Goal: Task Accomplishment & Management: Complete application form

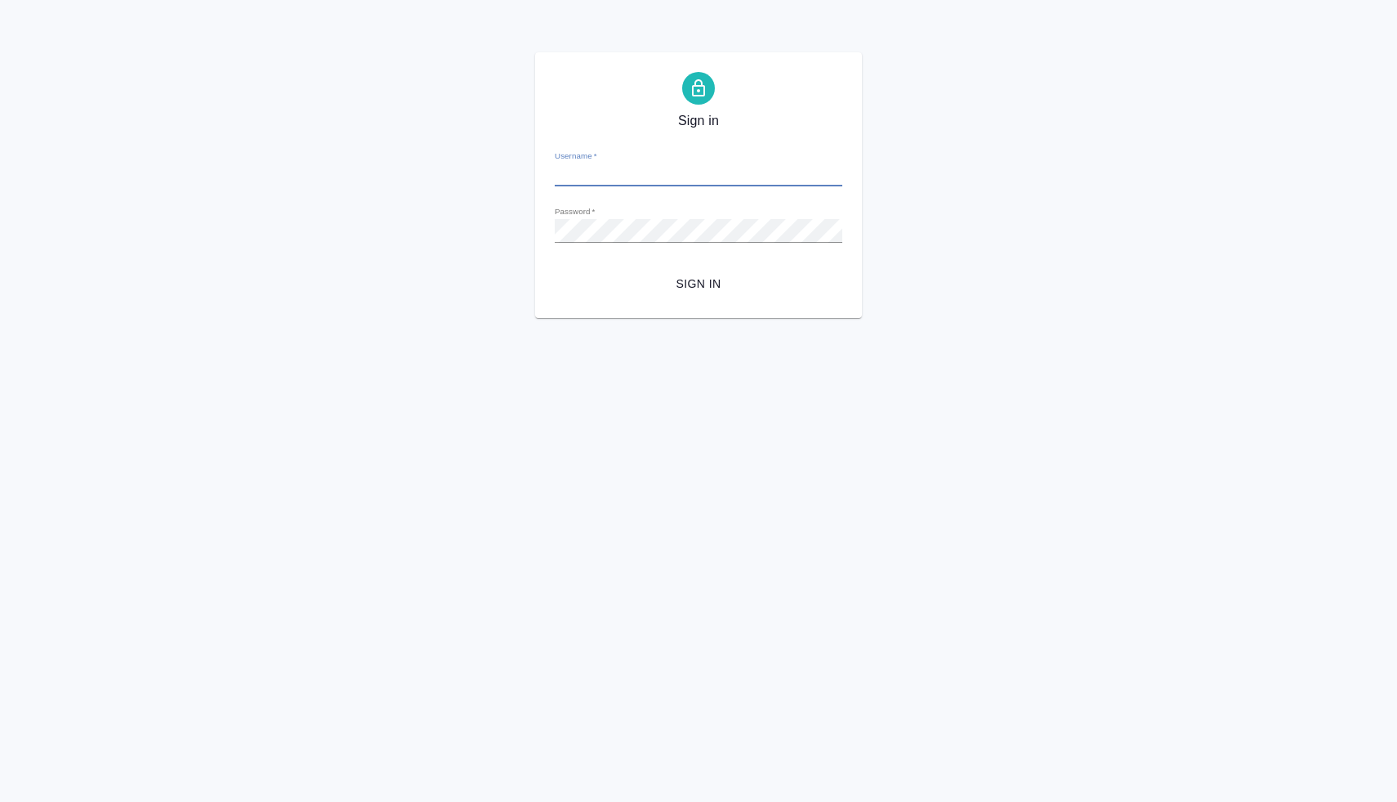
type input "[PERSON_NAME][EMAIL_ADDRESS][DOMAIN_NAME]"
click at [475, 226] on div "Sign in Username   * [PERSON_NAME][EMAIL_ADDRESS][DOMAIN_NAME] Password   * url…" at bounding box center [698, 185] width 1397 height 266
click at [555, 269] on button "Sign in" at bounding box center [699, 284] width 288 height 30
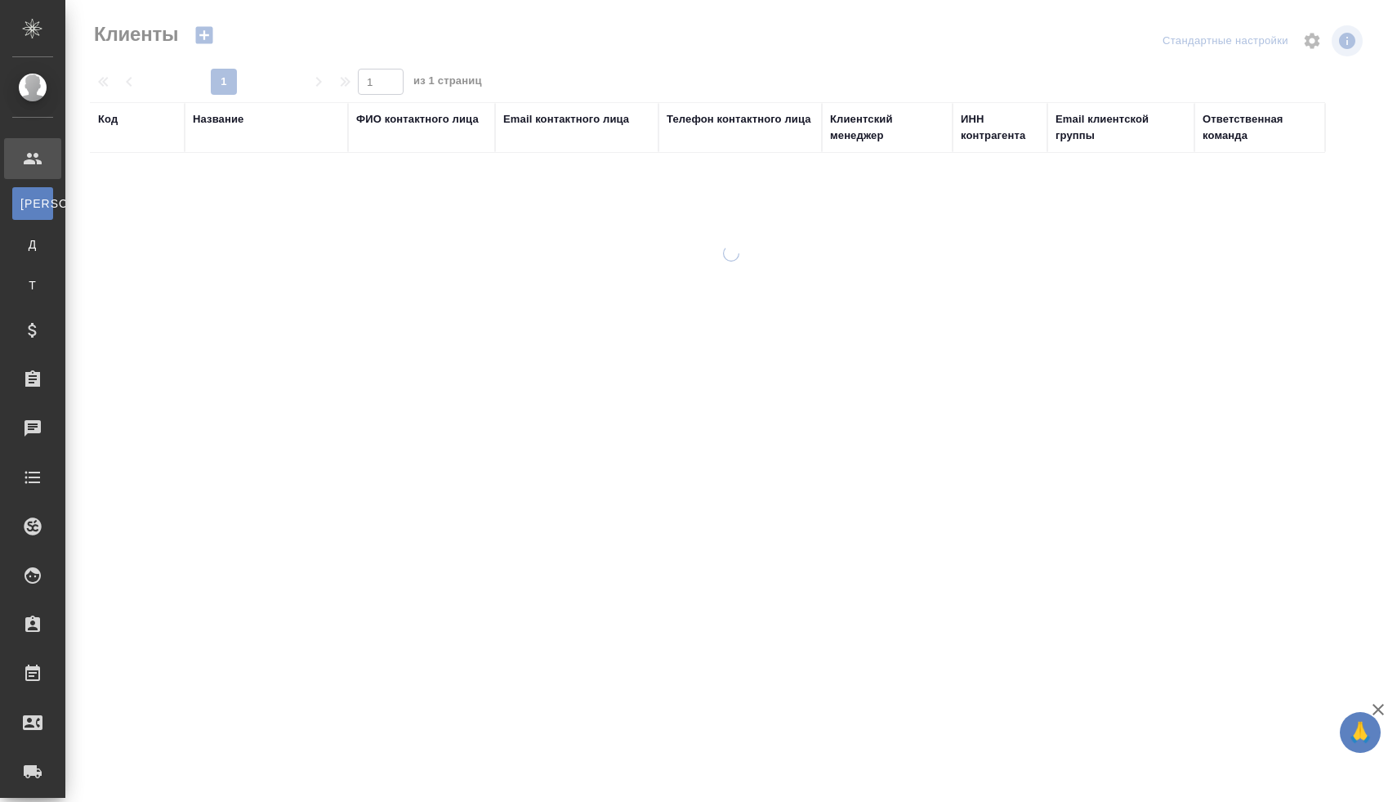
select select "RU"
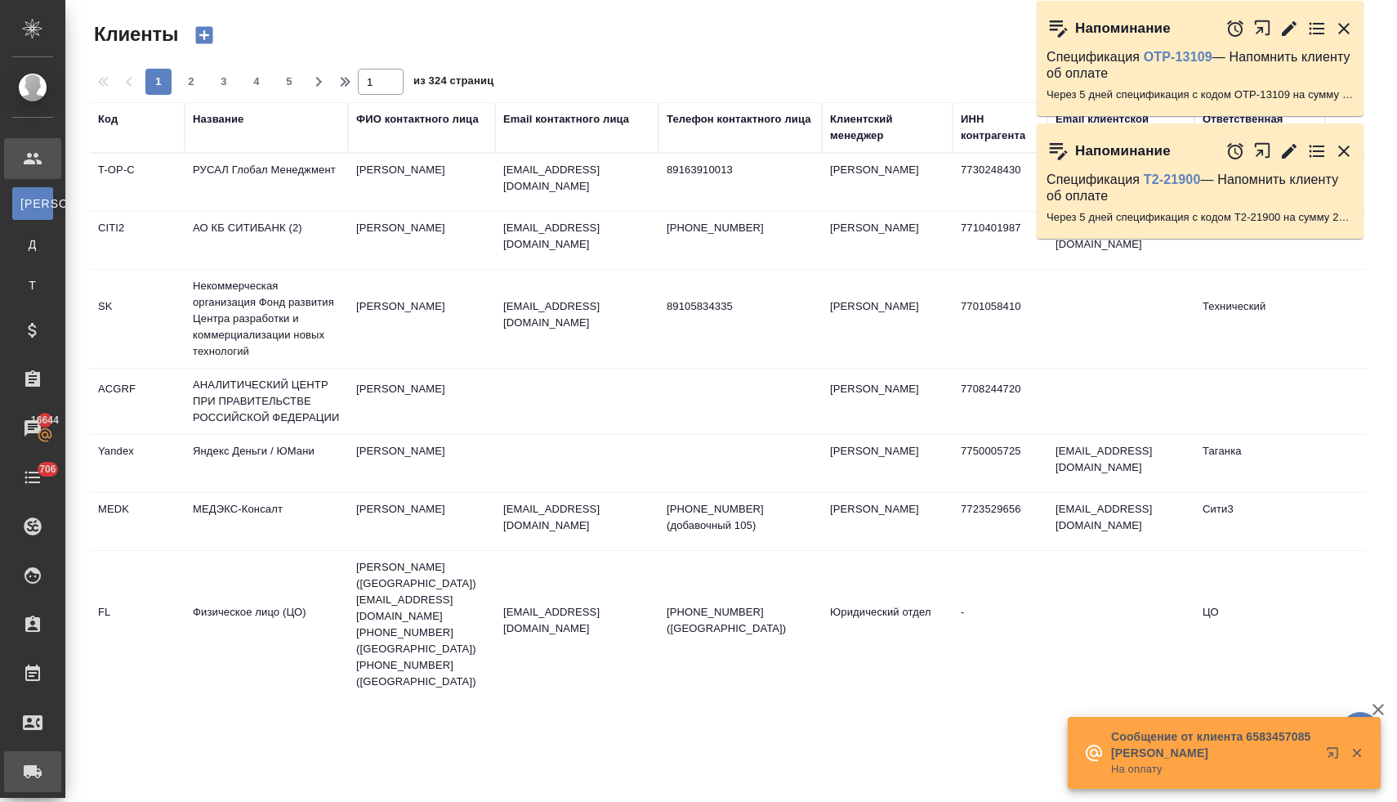
click at [123, 771] on div ".cls-1 fill:#fff; AWATERA Lyamina Nadezhda Клиенты К Клиенты Д Договоры Т Тенде…" at bounding box center [698, 401] width 1397 height 802
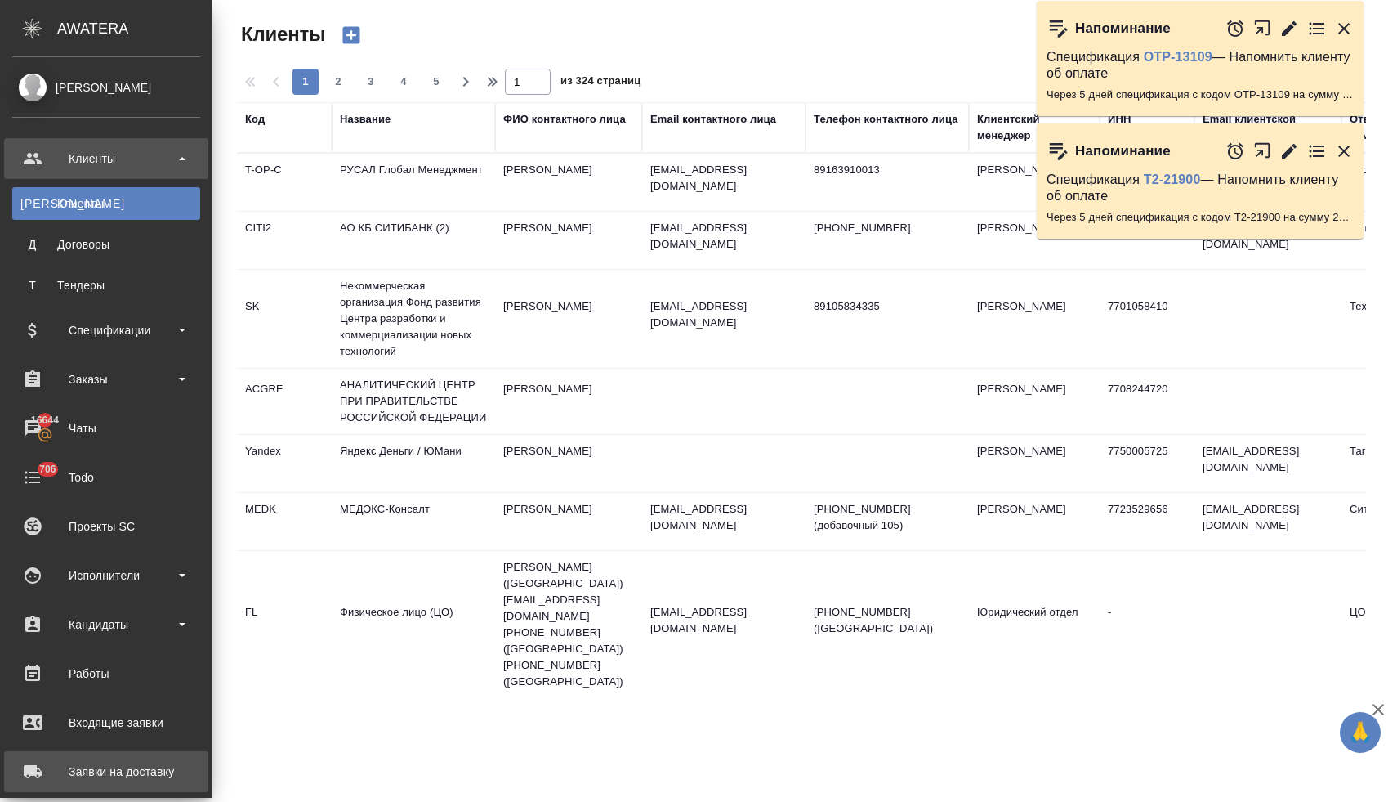
click at [98, 772] on div "Заявки на доставку" at bounding box center [106, 771] width 188 height 25
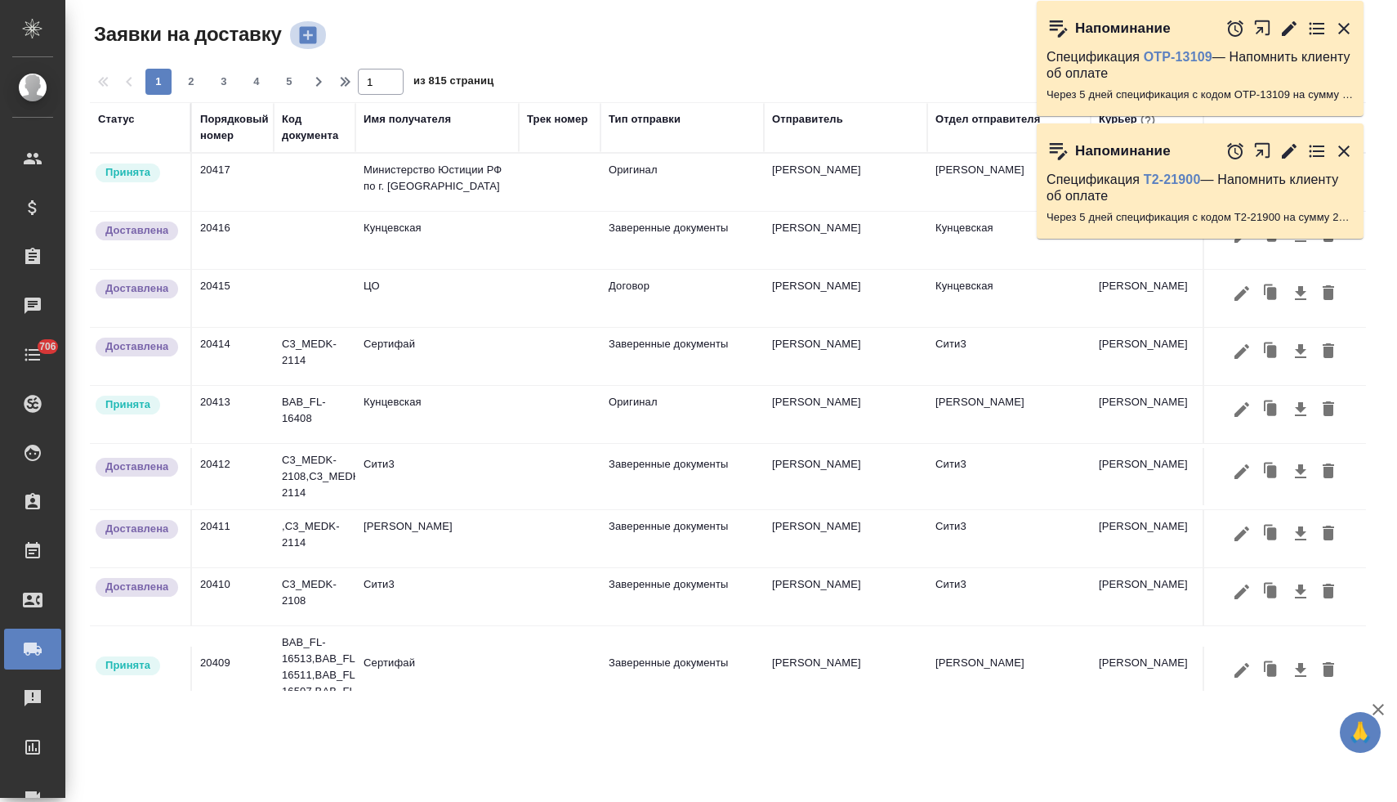
click at [313, 35] on icon "button" at bounding box center [308, 35] width 23 height 23
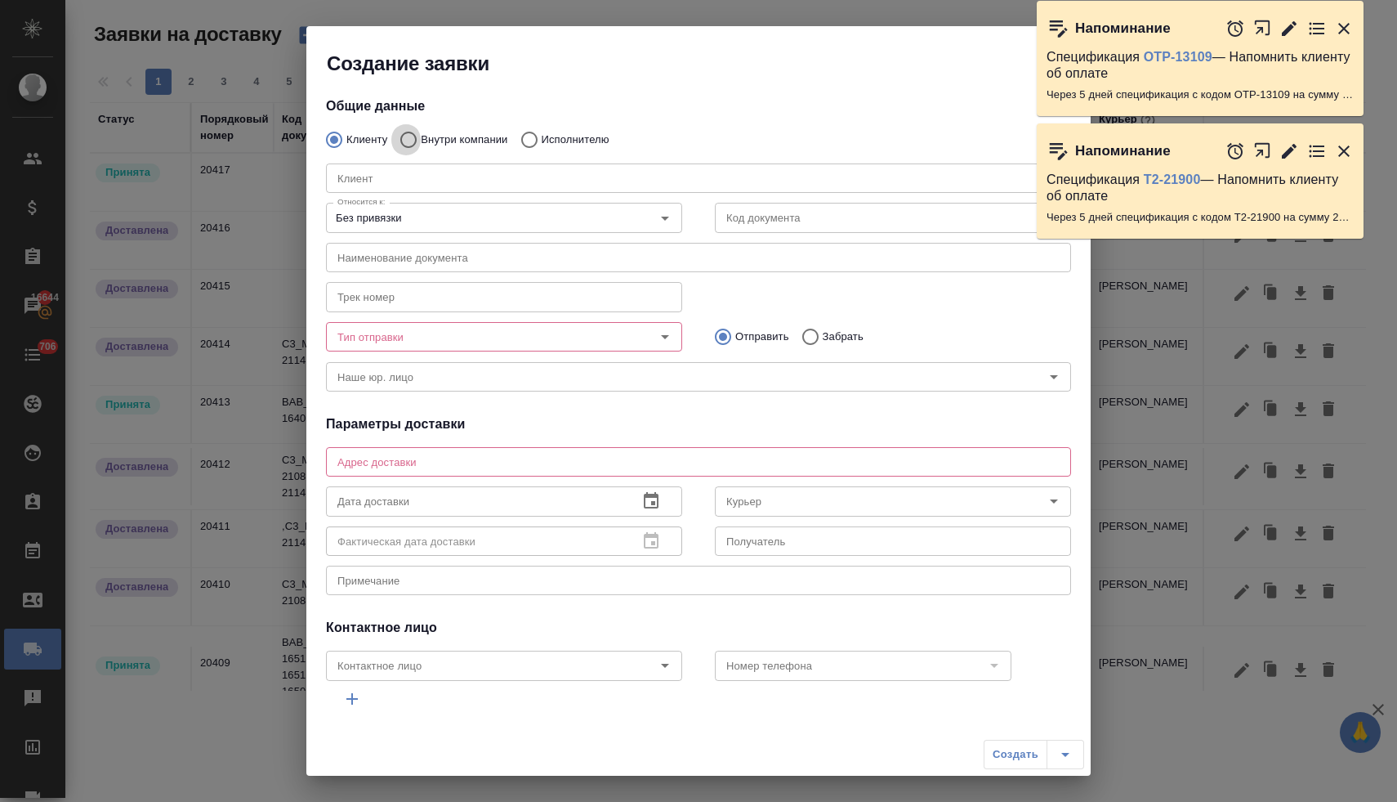
click at [413, 139] on input "Внутри компании" at bounding box center [405, 140] width 29 height 34
radio input "true"
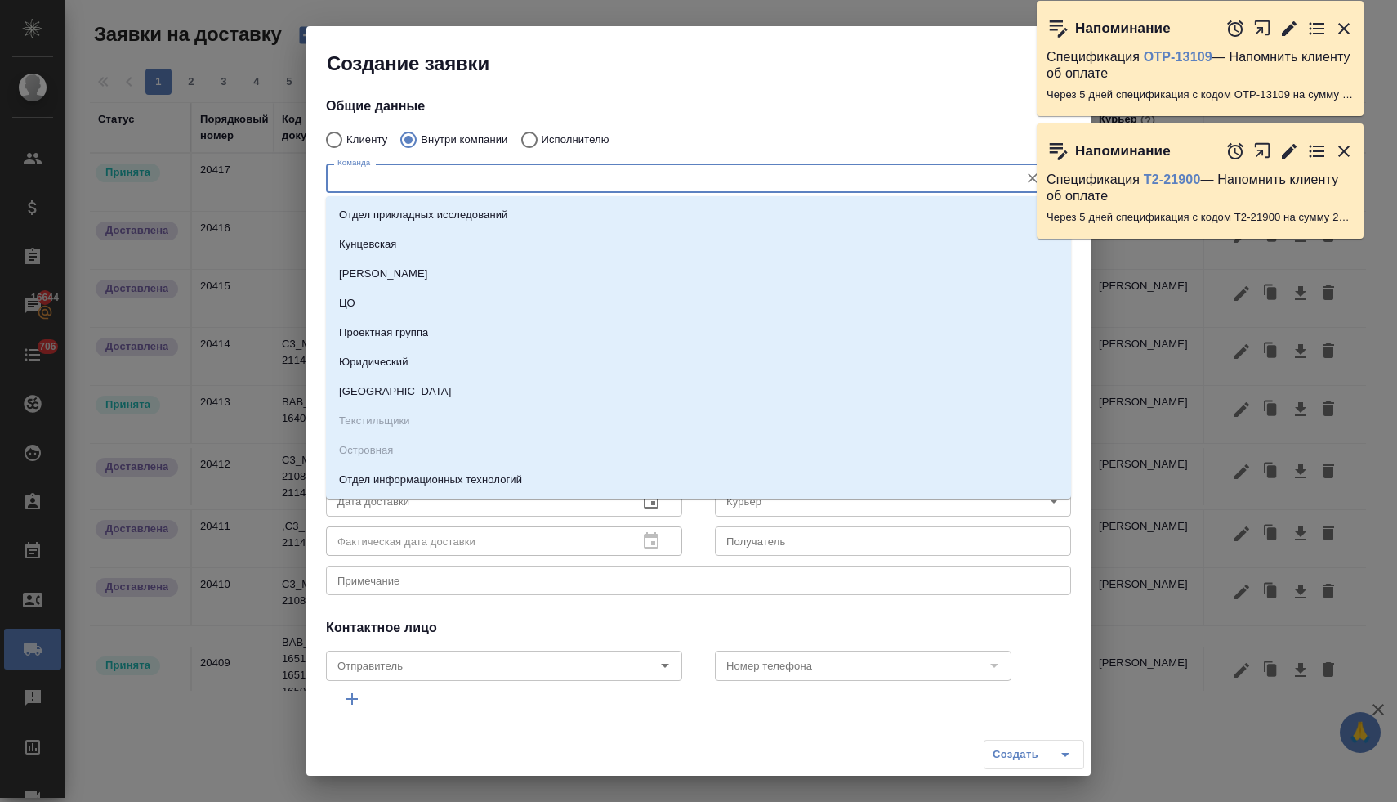
click at [393, 185] on input "Команда" at bounding box center [671, 178] width 681 height 20
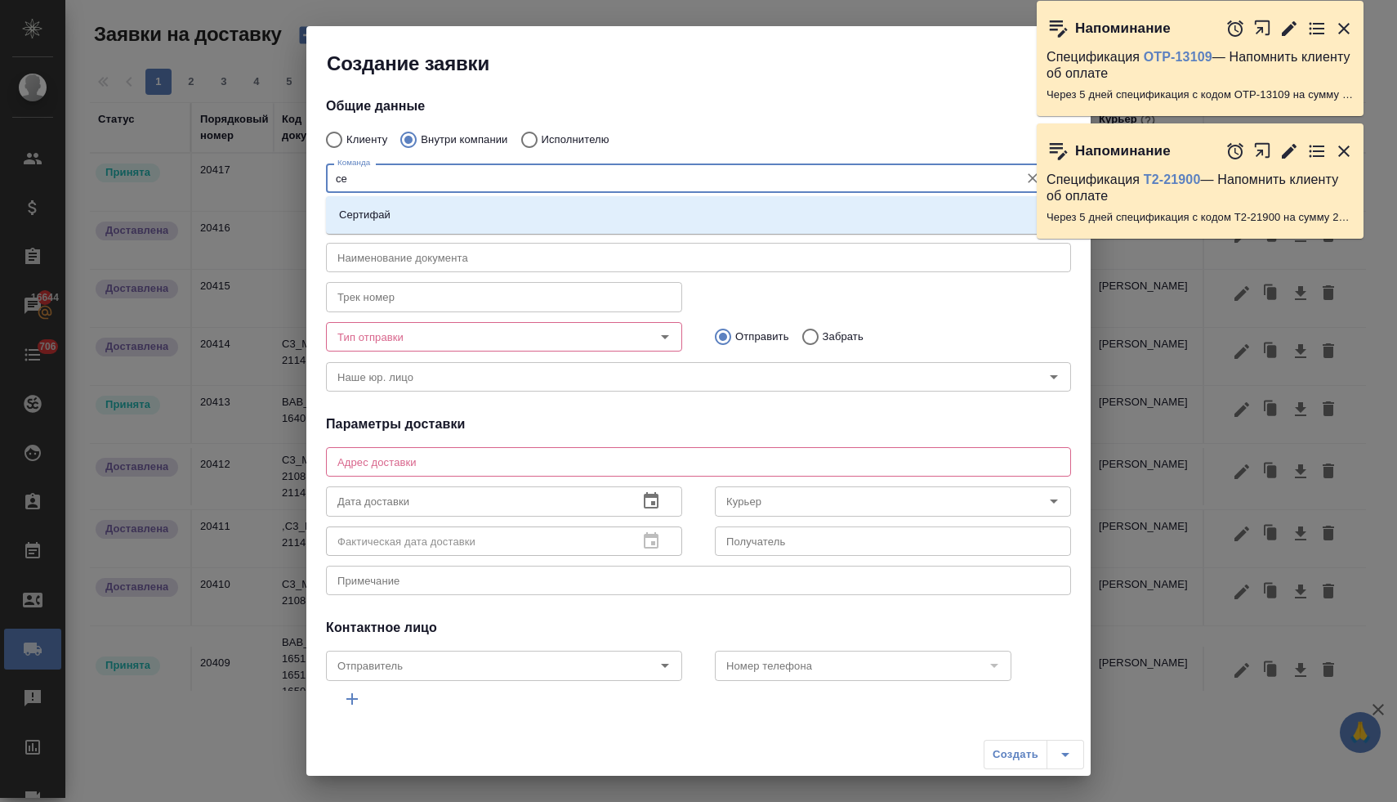
type input "сер"
click at [381, 220] on p "Сертифай" at bounding box center [364, 215] width 51 height 16
type textarea "Кузнецкий мост, д.7"
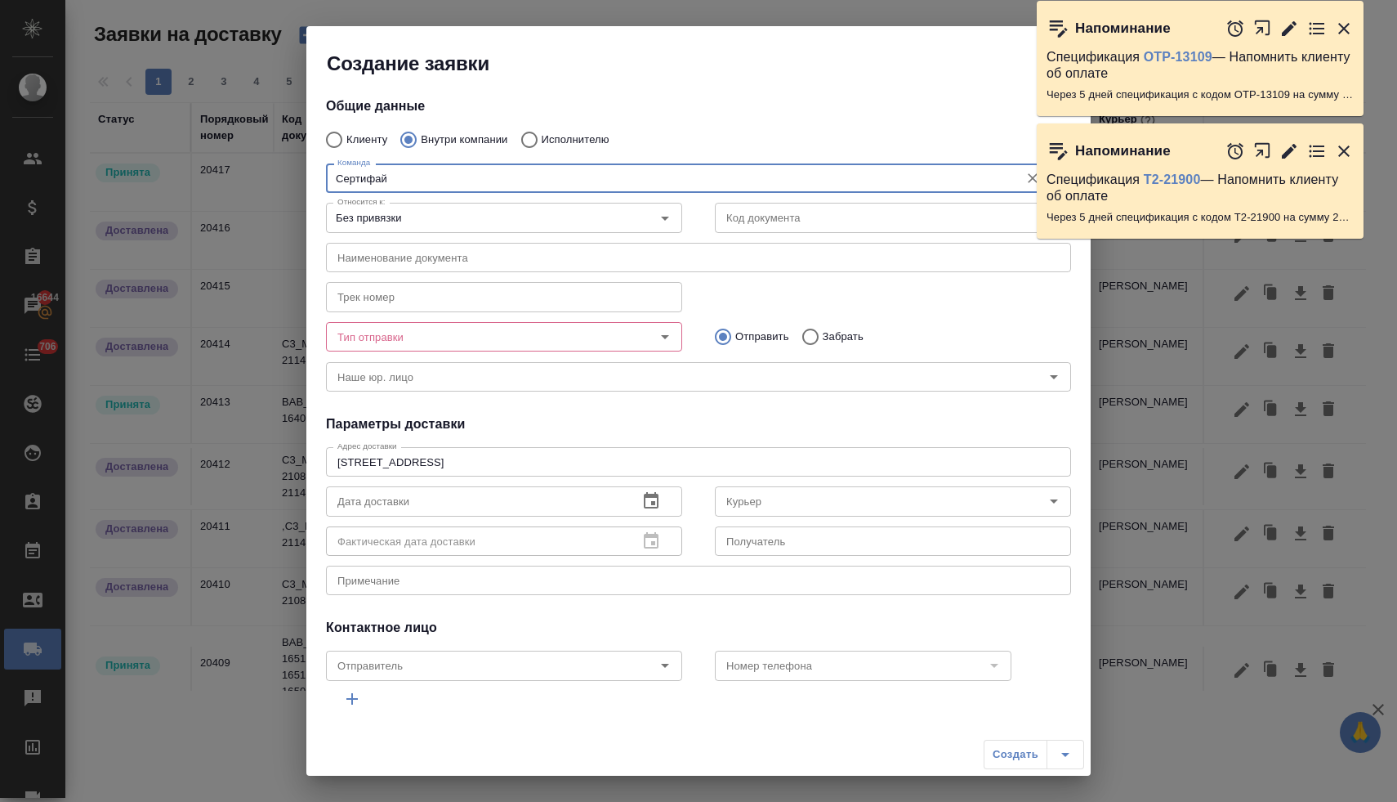
click at [633, 334] on div at bounding box center [653, 336] width 42 height 23
type input "Сертифай"
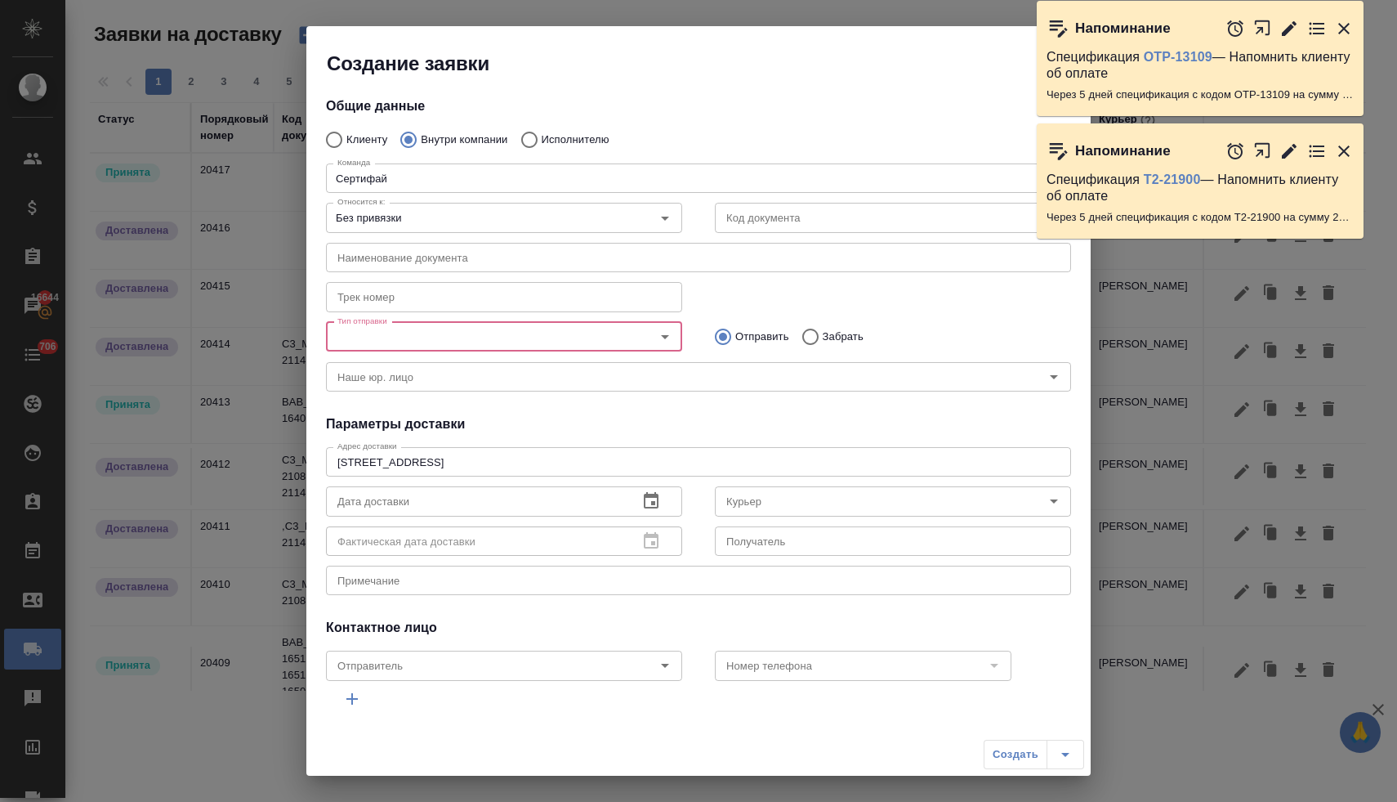
click at [665, 335] on icon "Open" at bounding box center [665, 337] width 8 height 4
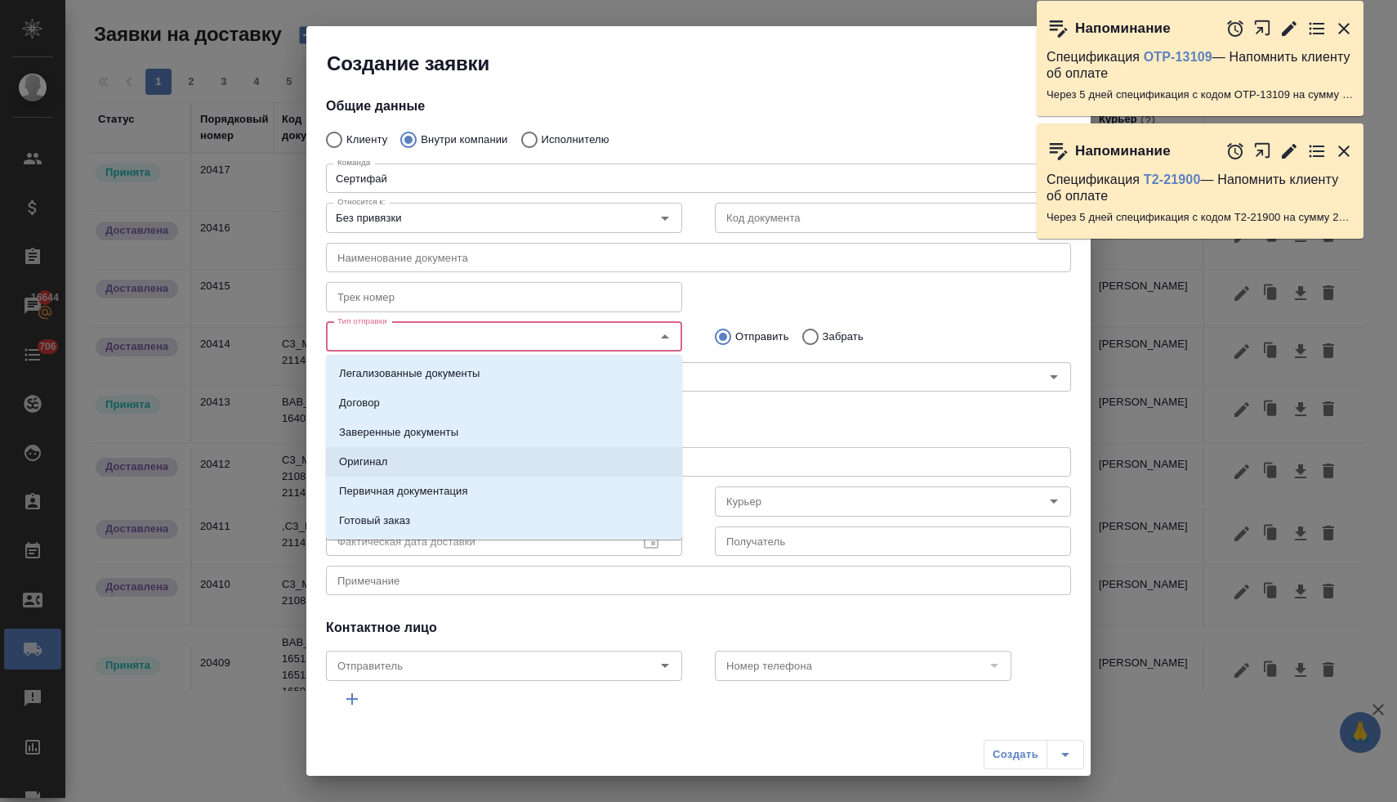
click at [544, 461] on li "Оригинал" at bounding box center [504, 461] width 356 height 29
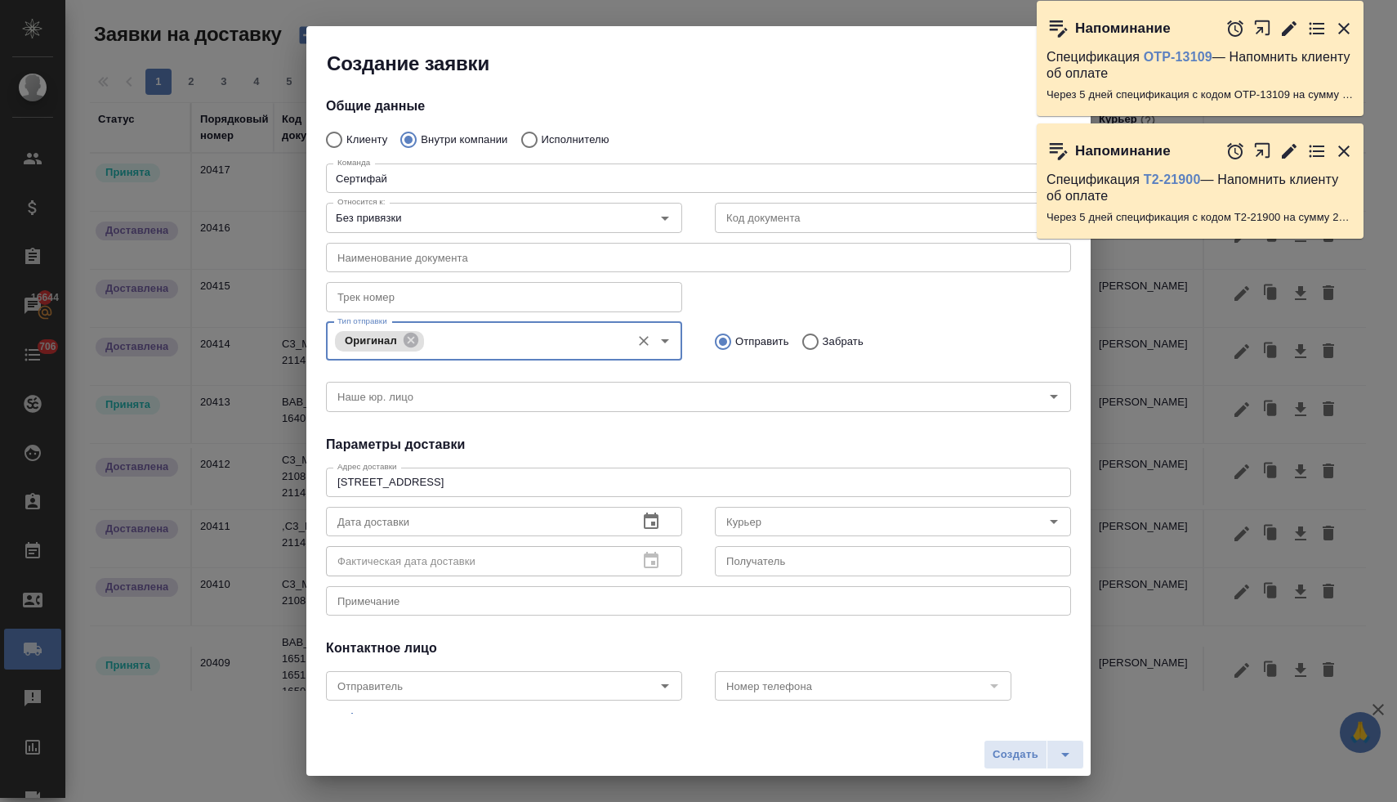
click at [657, 518] on icon "button" at bounding box center [651, 520] width 15 height 16
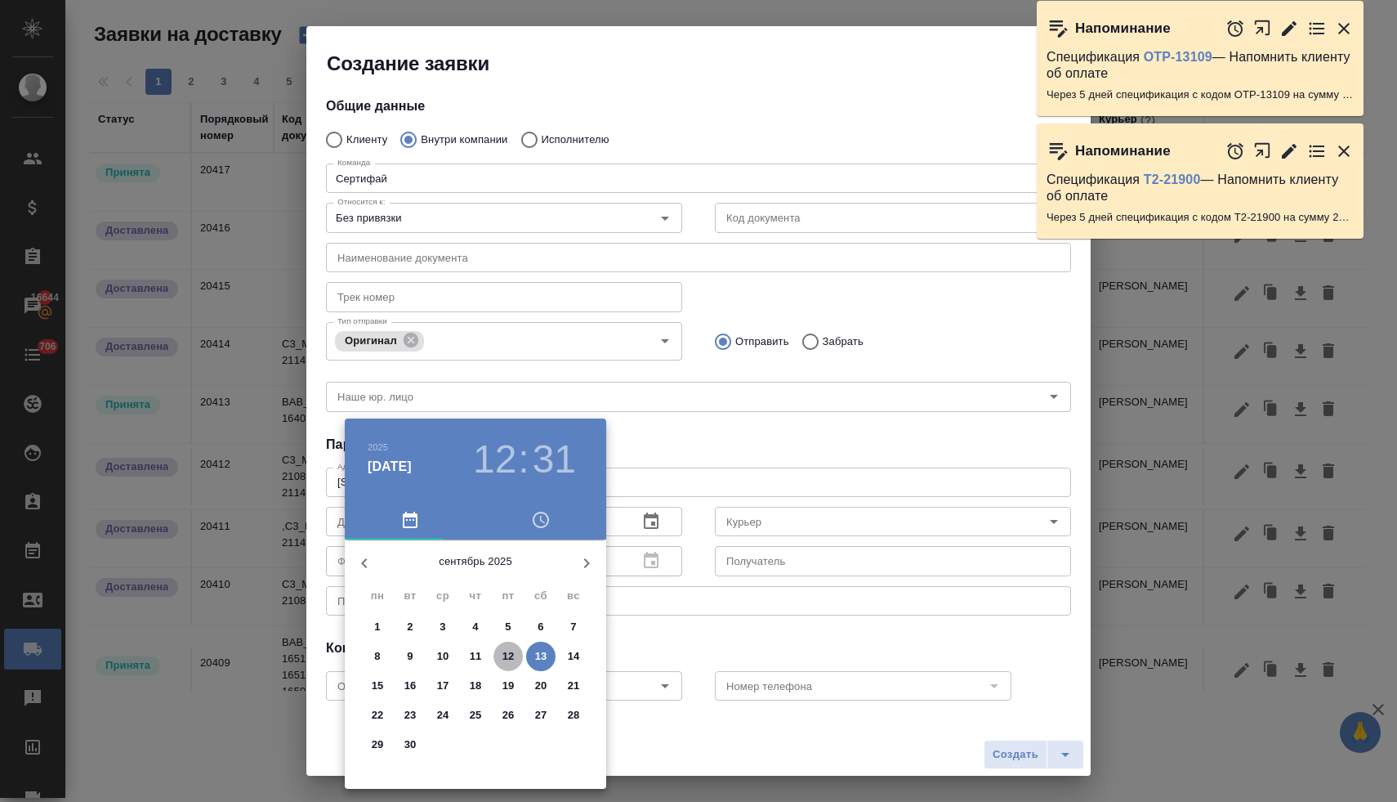
click at [510, 659] on p "12" at bounding box center [509, 656] width 12 height 16
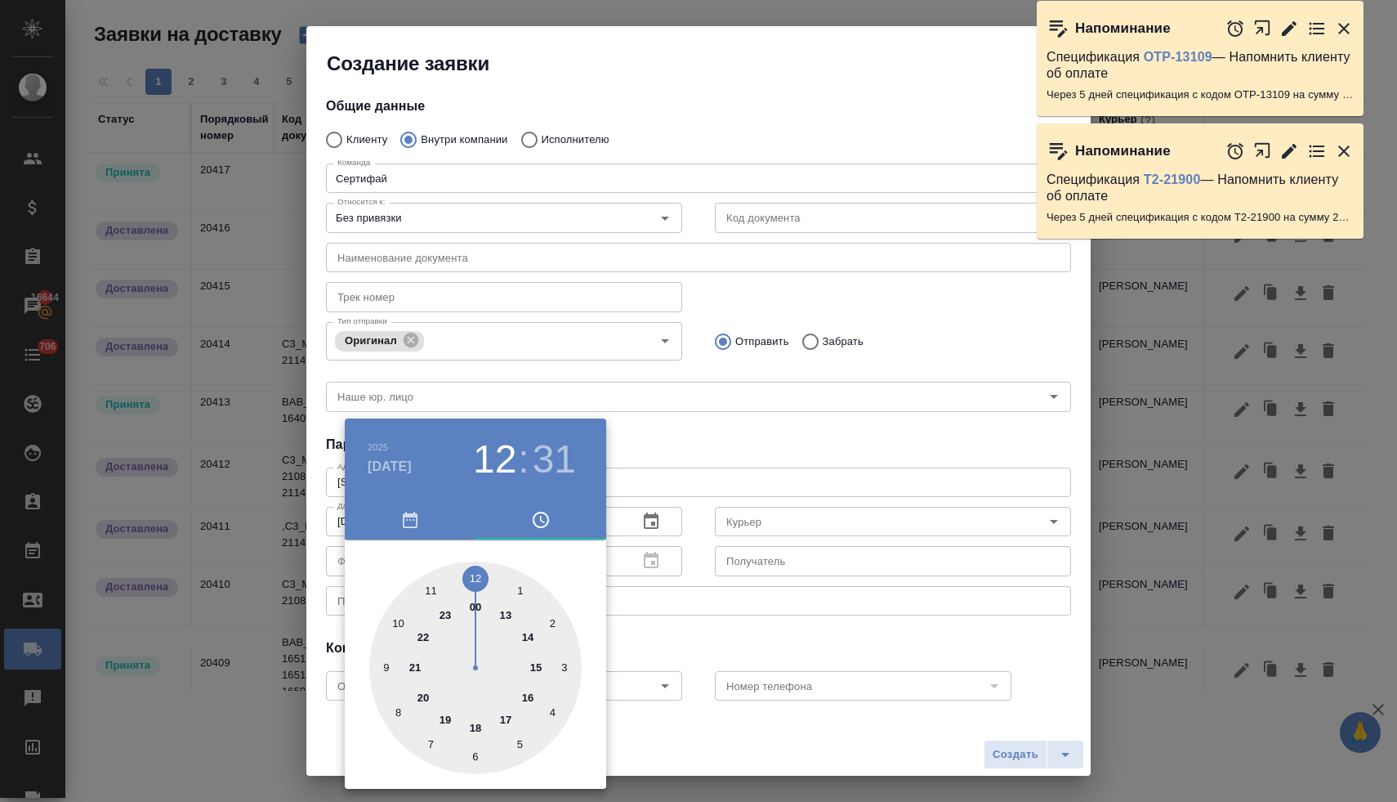
click at [427, 588] on div at bounding box center [475, 667] width 212 height 212
type input "12.09.2025 11:31"
click at [755, 515] on div at bounding box center [698, 401] width 1397 height 802
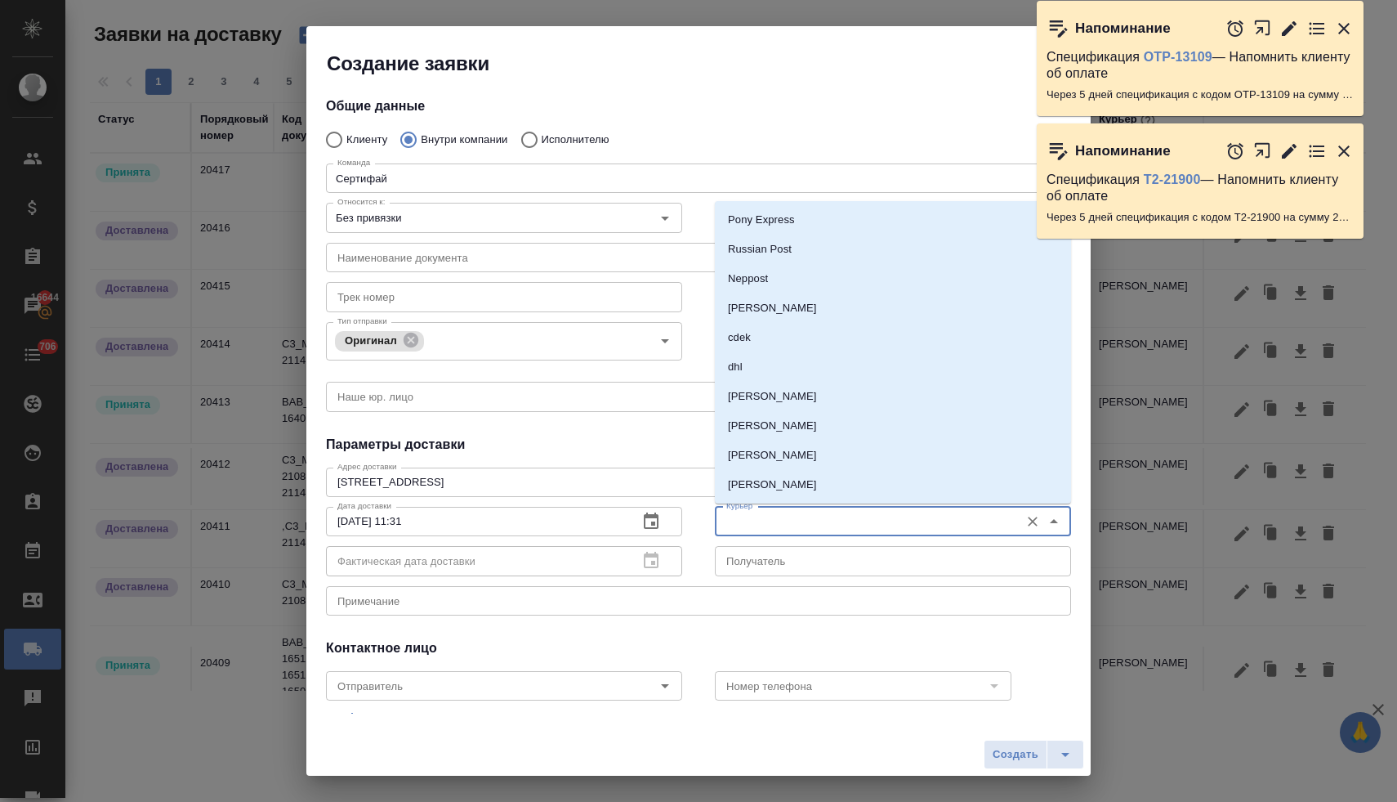
click at [766, 522] on input "Курьер" at bounding box center [866, 522] width 292 height 20
type input "ь"
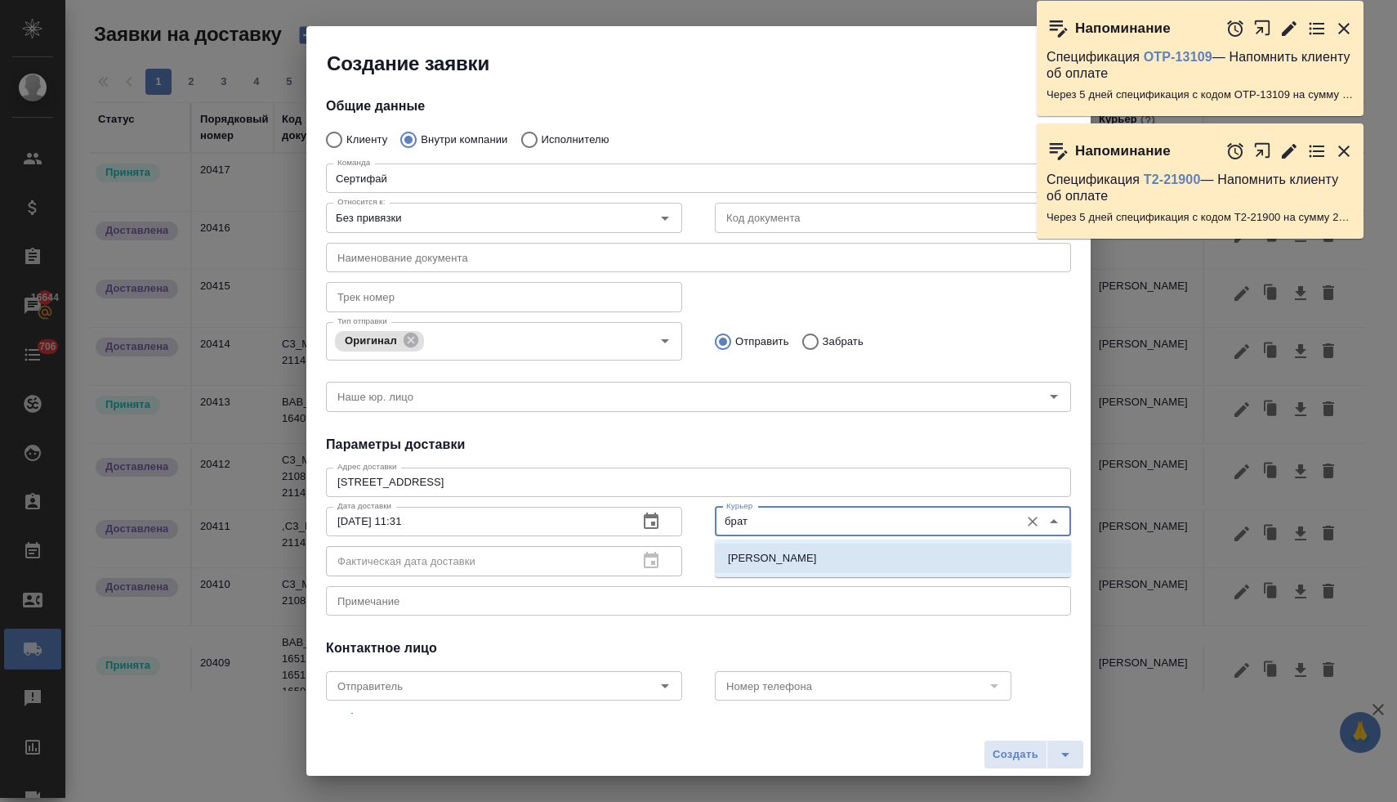
click at [784, 567] on li "Братолюбова Наталья" at bounding box center [893, 557] width 356 height 29
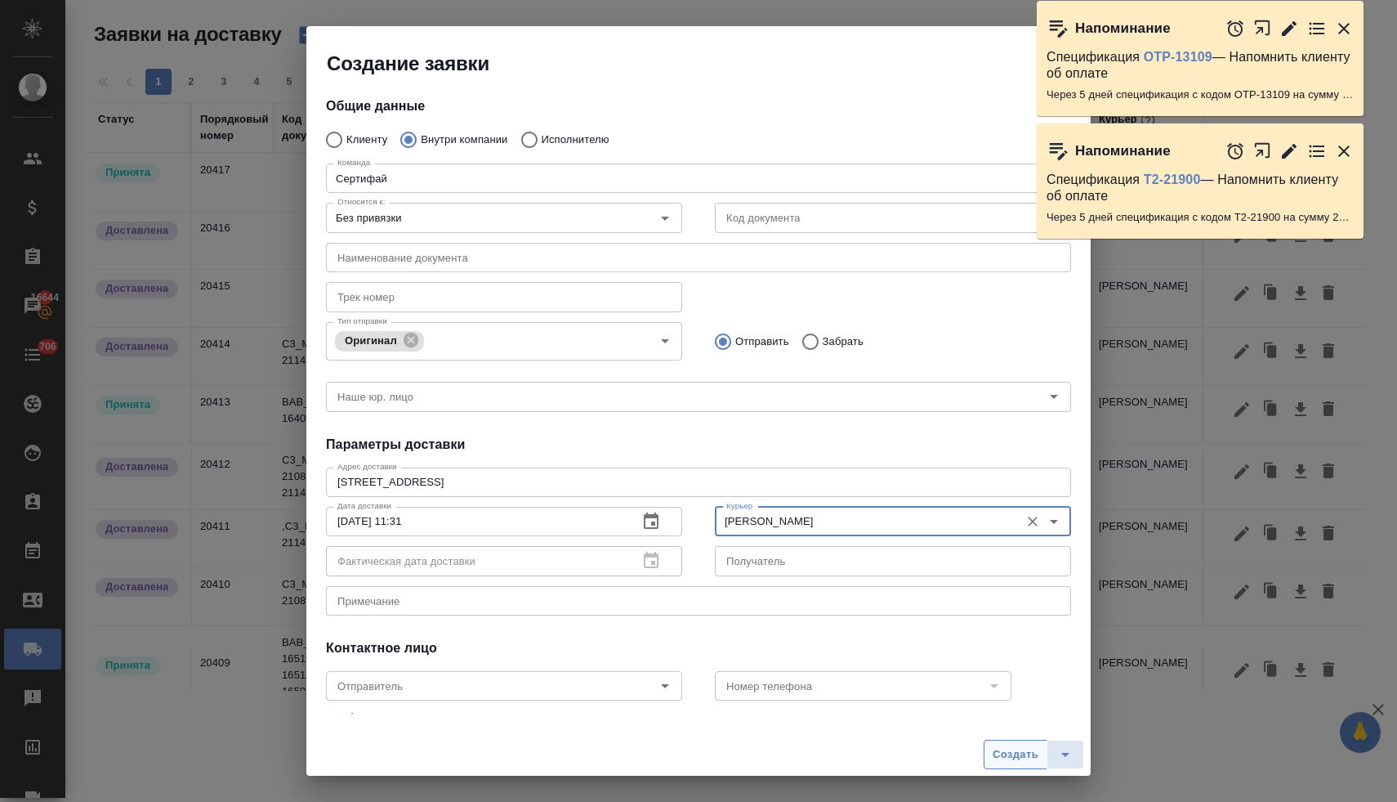
type input "Братолюбова Наталья"
click at [1018, 758] on span "Создать" at bounding box center [1016, 754] width 46 height 19
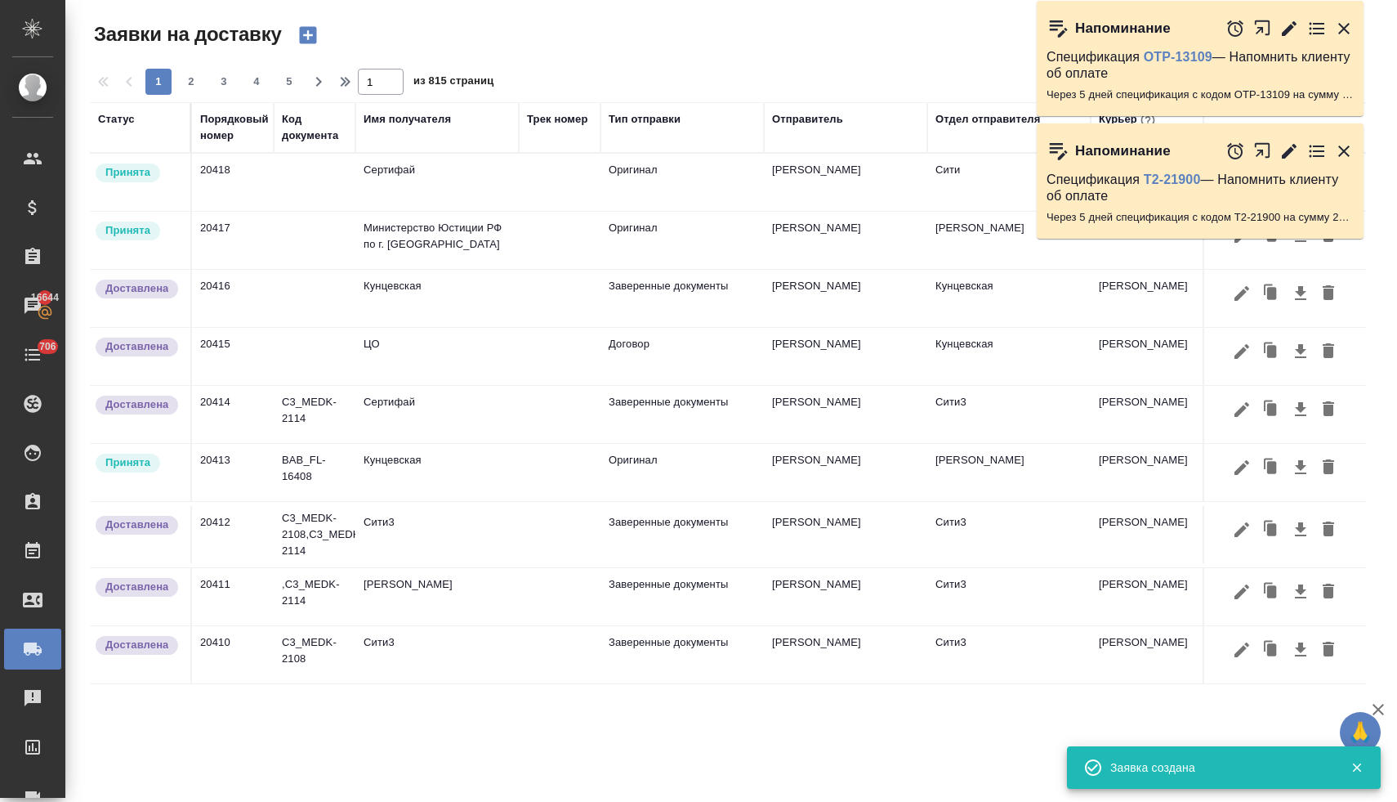
click at [400, 178] on td "Сертифай" at bounding box center [436, 182] width 163 height 57
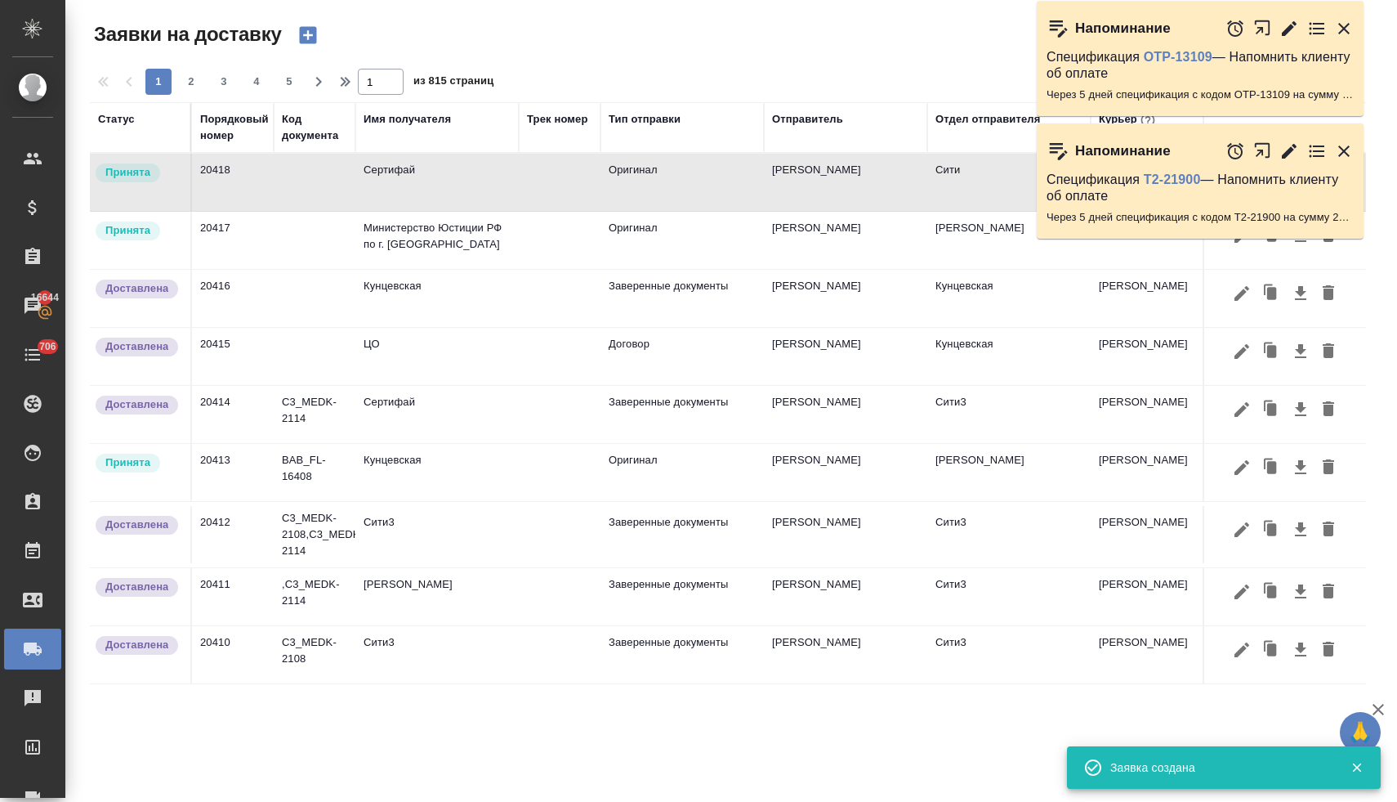
click at [400, 178] on td "Сертифай" at bounding box center [436, 182] width 163 height 57
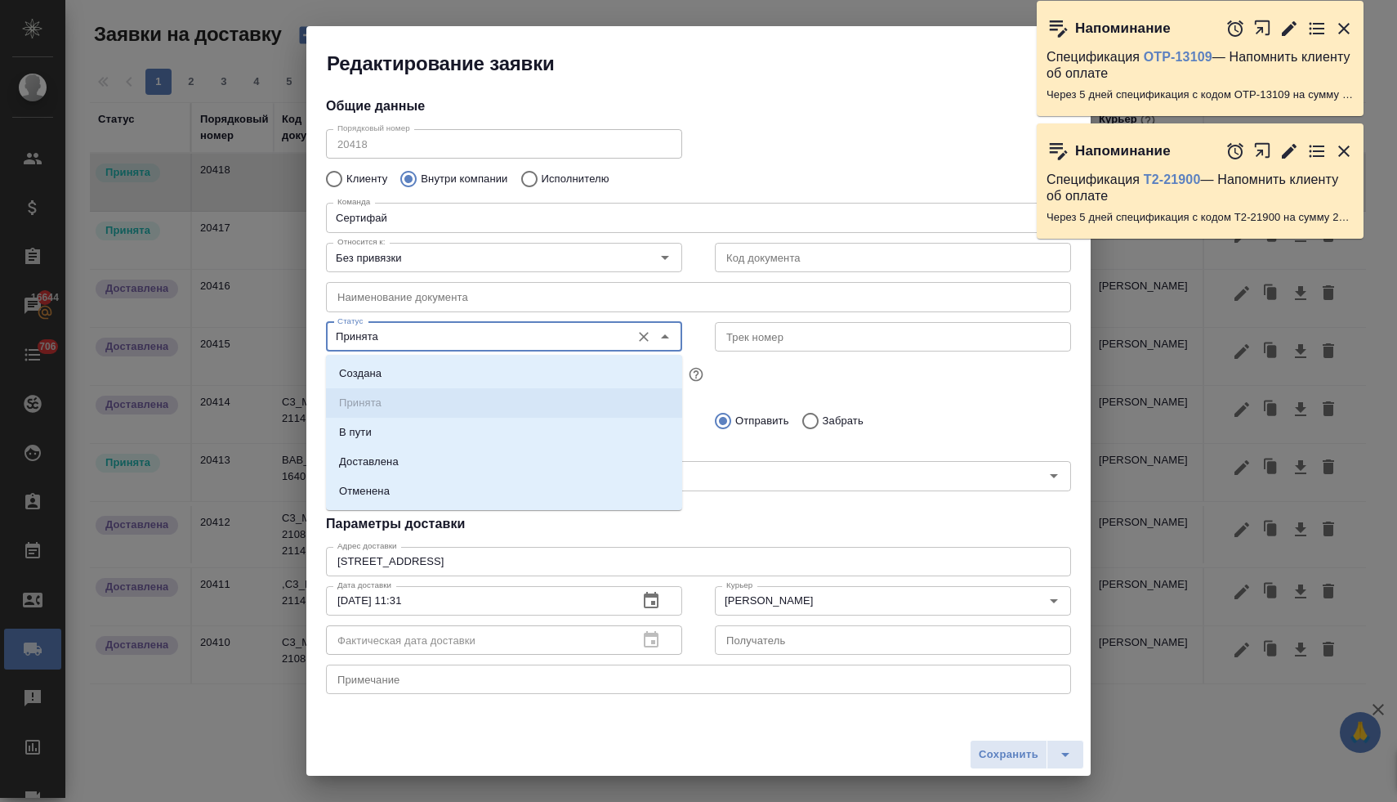
click at [440, 346] on input "Принята" at bounding box center [477, 337] width 292 height 20
click at [390, 466] on p "Доставлена" at bounding box center [369, 461] width 60 height 16
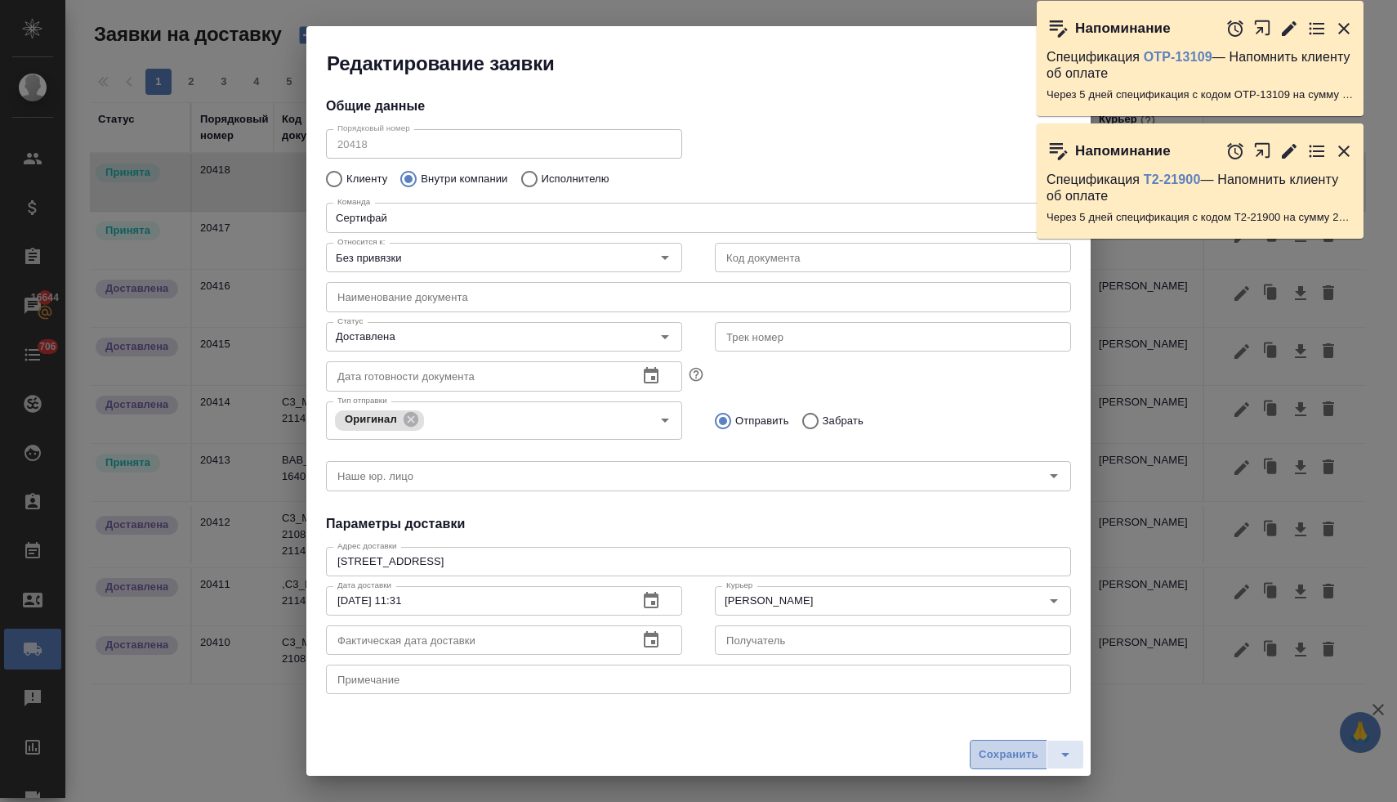
click at [1000, 749] on span "Сохранить" at bounding box center [1009, 754] width 60 height 19
type input "Принята"
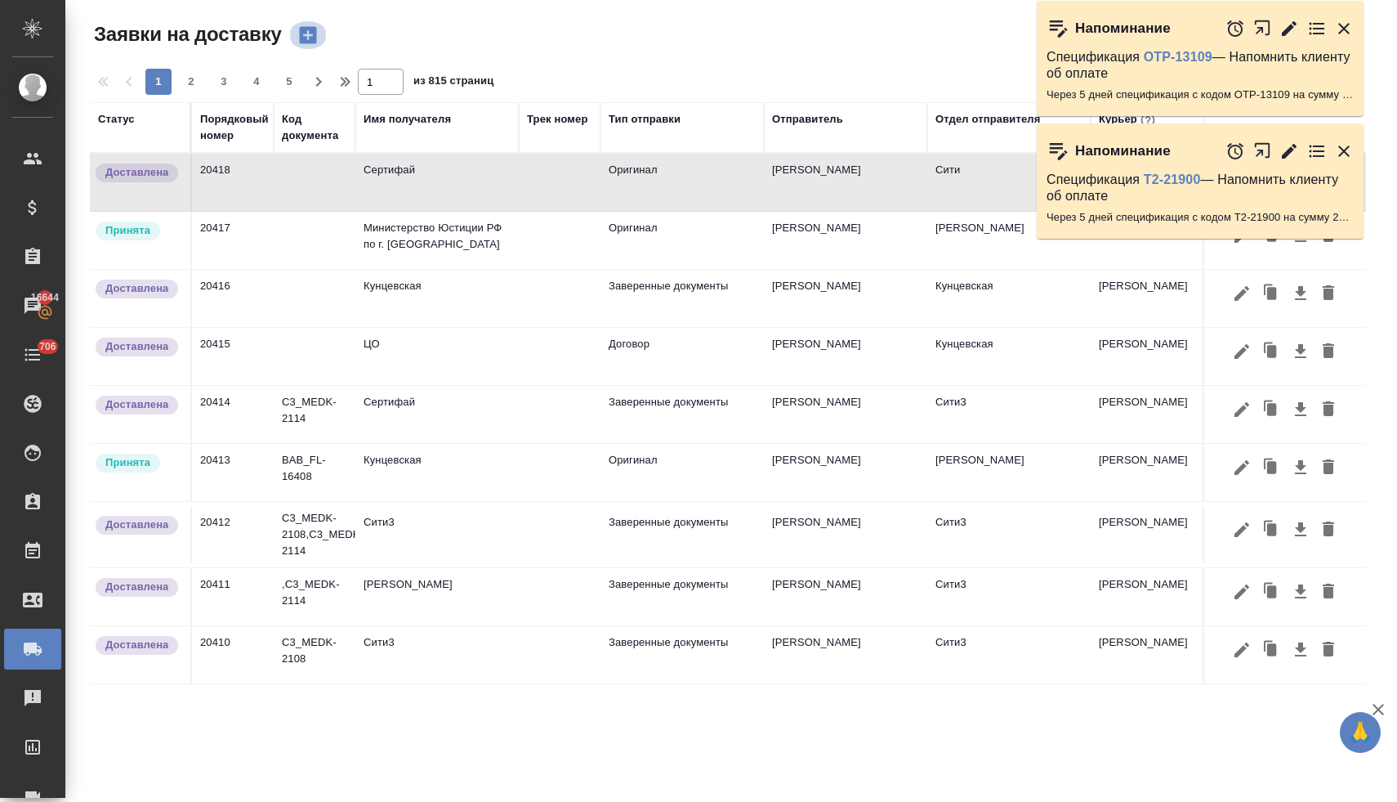
click at [311, 33] on icon "button" at bounding box center [307, 35] width 17 height 17
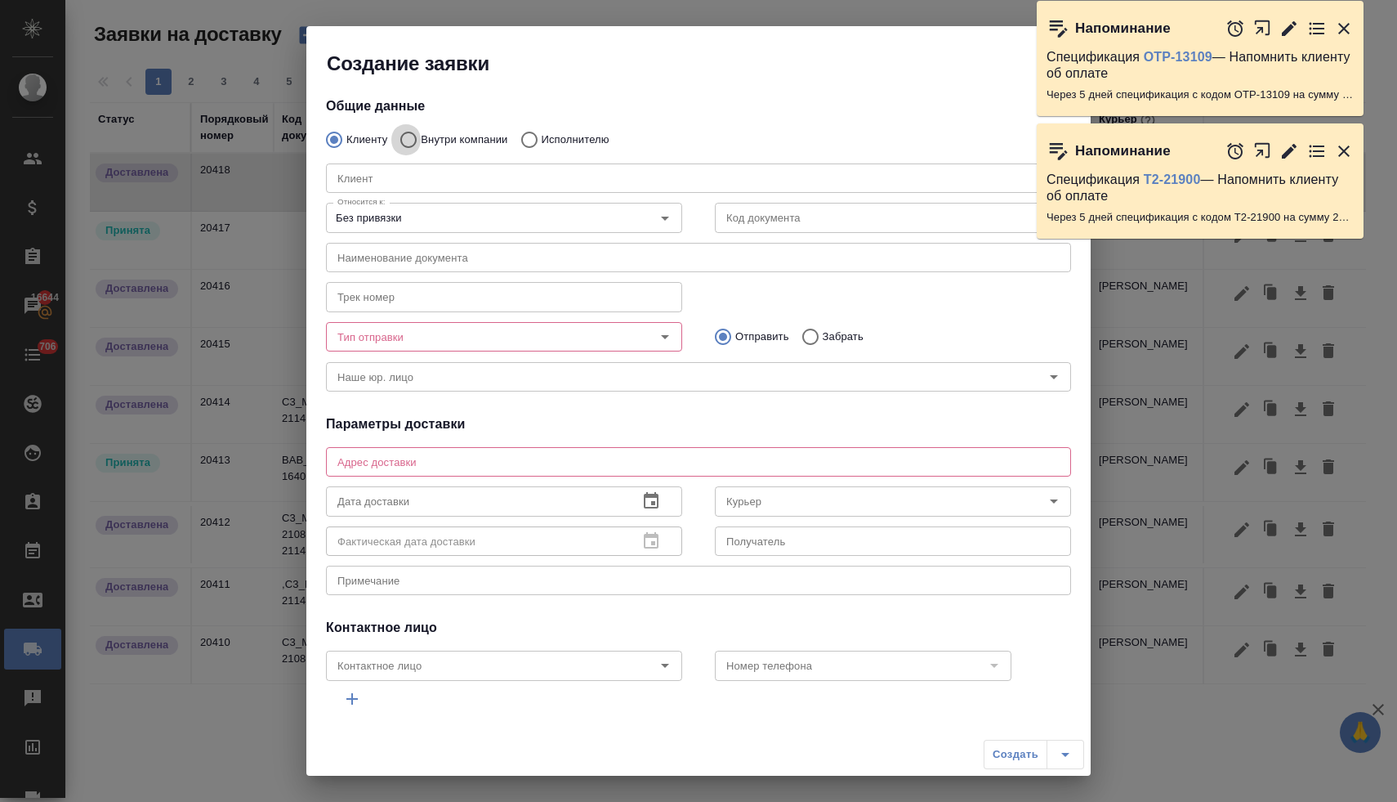
click at [411, 136] on input "Внутри компании" at bounding box center [405, 140] width 29 height 34
radio input "true"
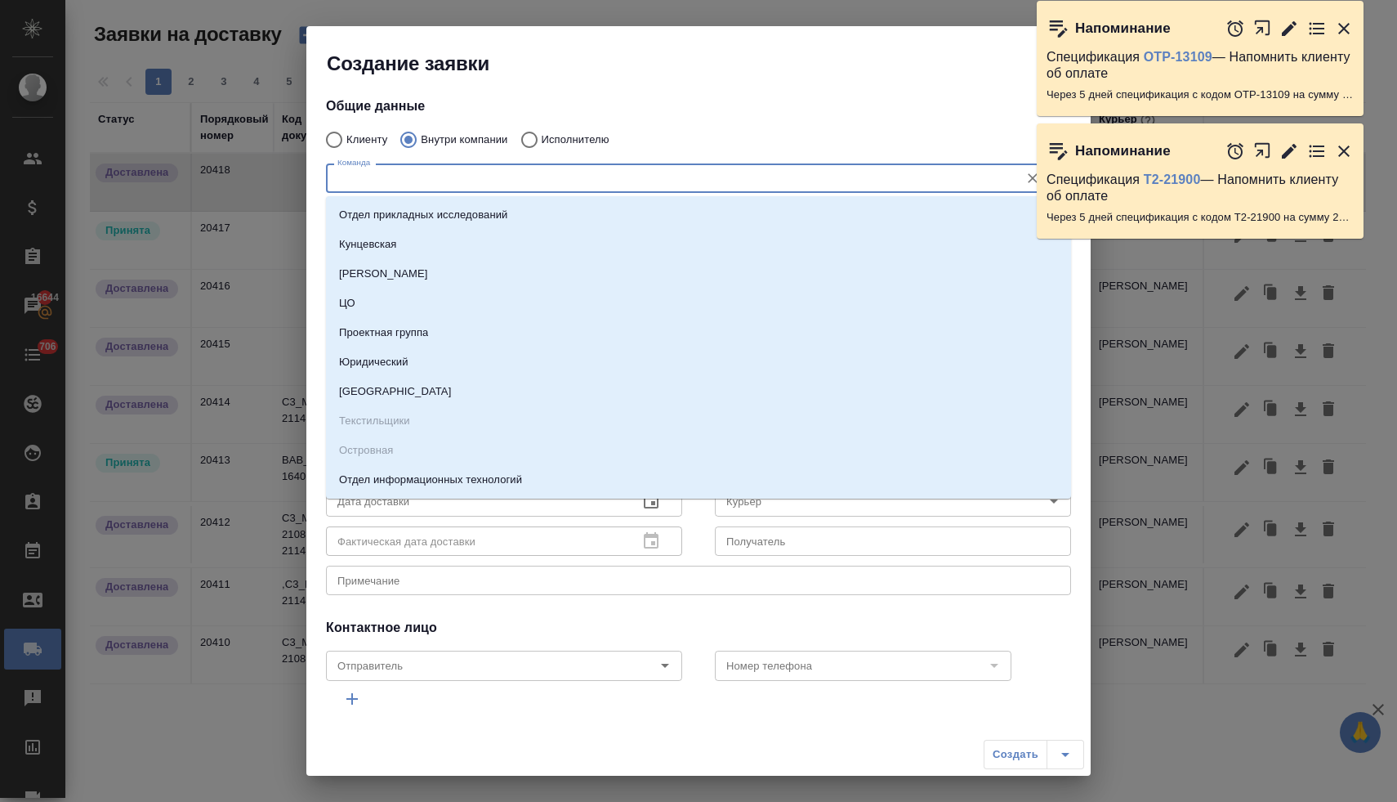
click at [395, 174] on input "Команда" at bounding box center [671, 178] width 681 height 20
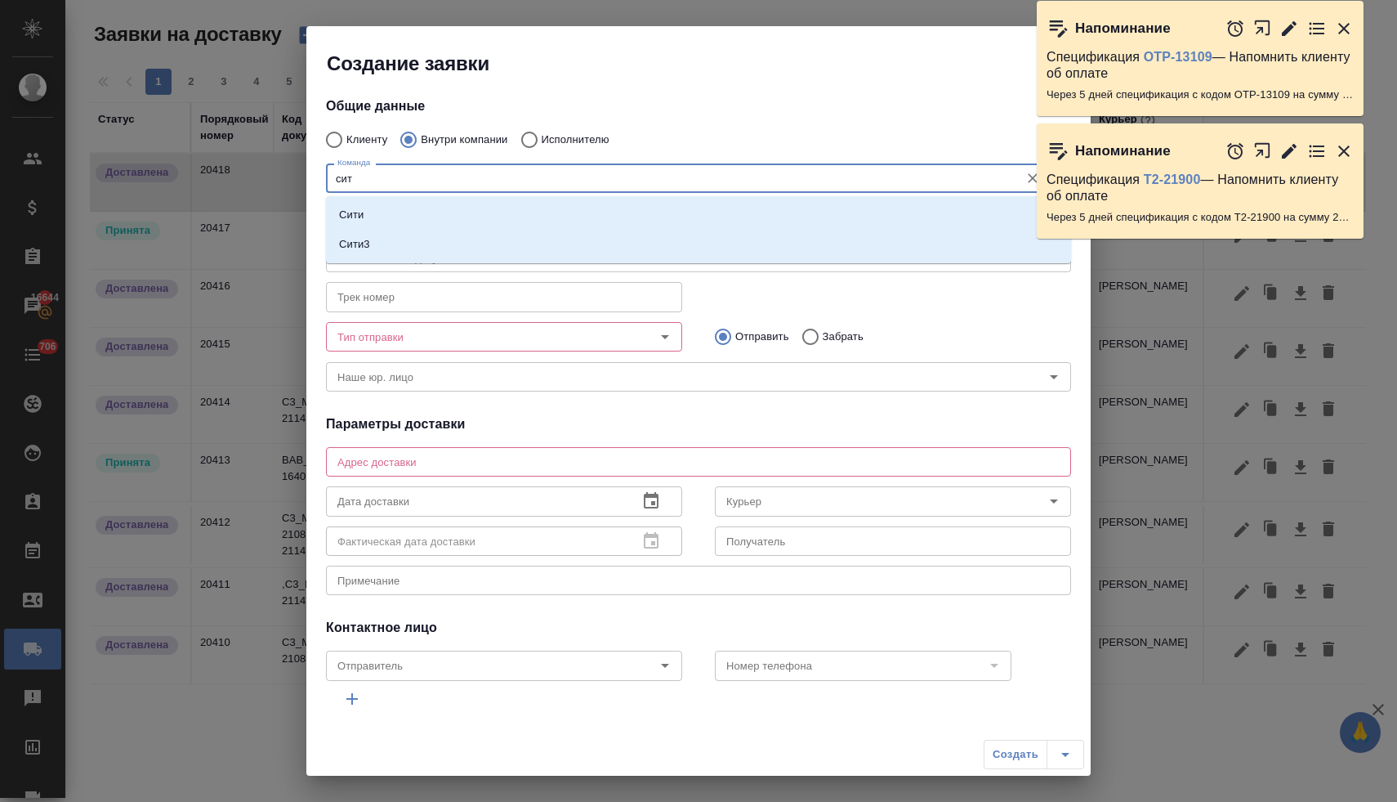
type input "сити"
click at [389, 212] on li "Сити" at bounding box center [698, 214] width 745 height 29
type textarea "Пресненская набережная, д. 10, Башня на Набережной, блок С, -1 этаж, зона ритей…"
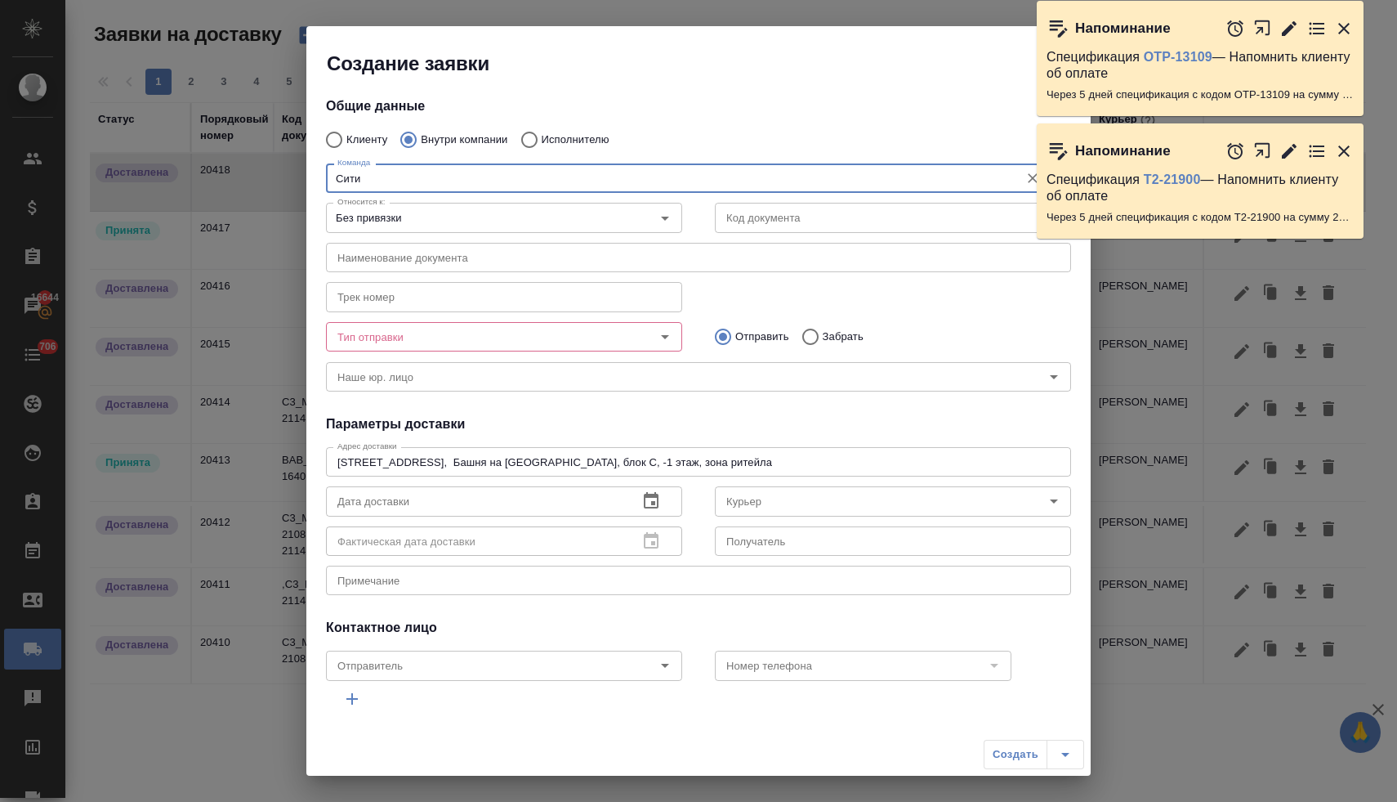
click at [629, 340] on div "Тип отправки" at bounding box center [504, 336] width 356 height 29
type input "Сити"
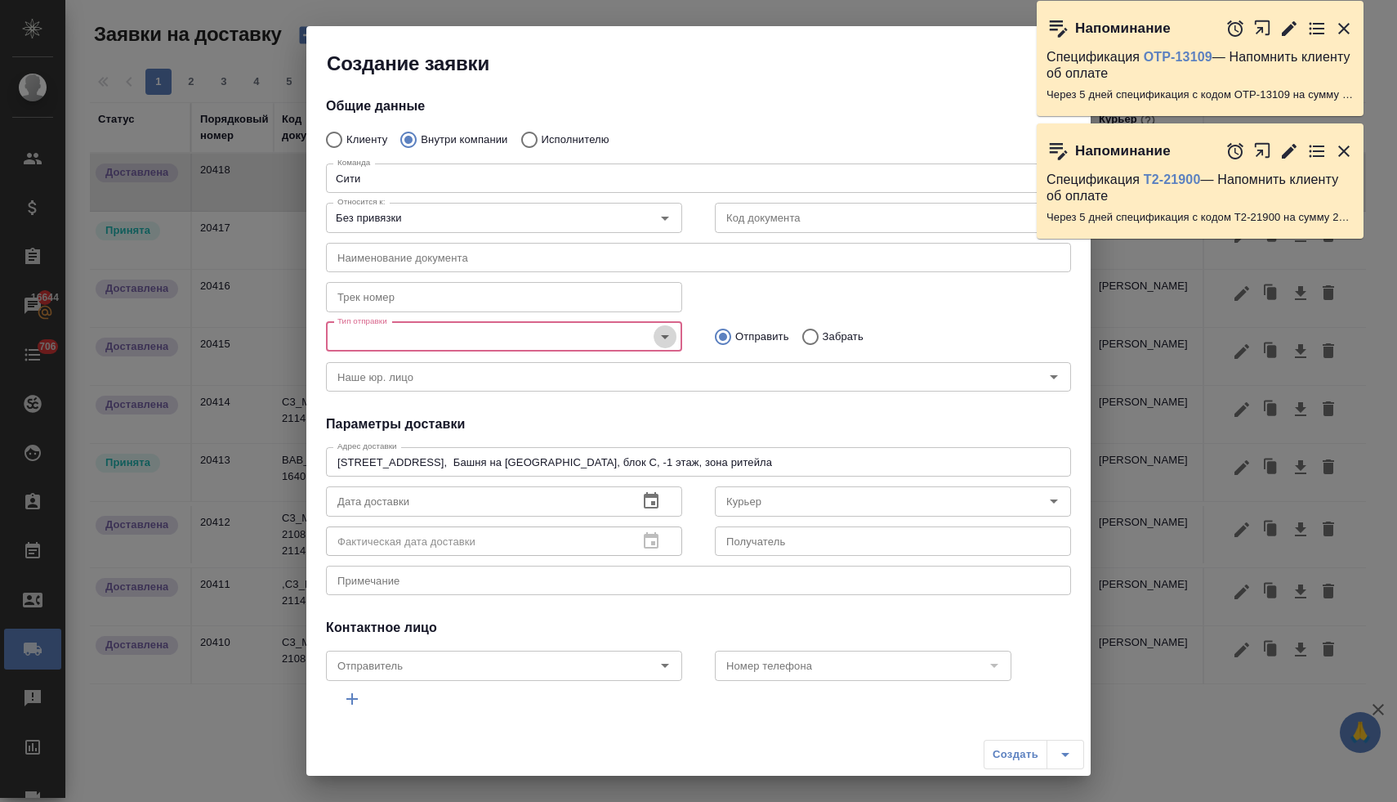
click at [663, 340] on icon "Open" at bounding box center [665, 337] width 20 height 20
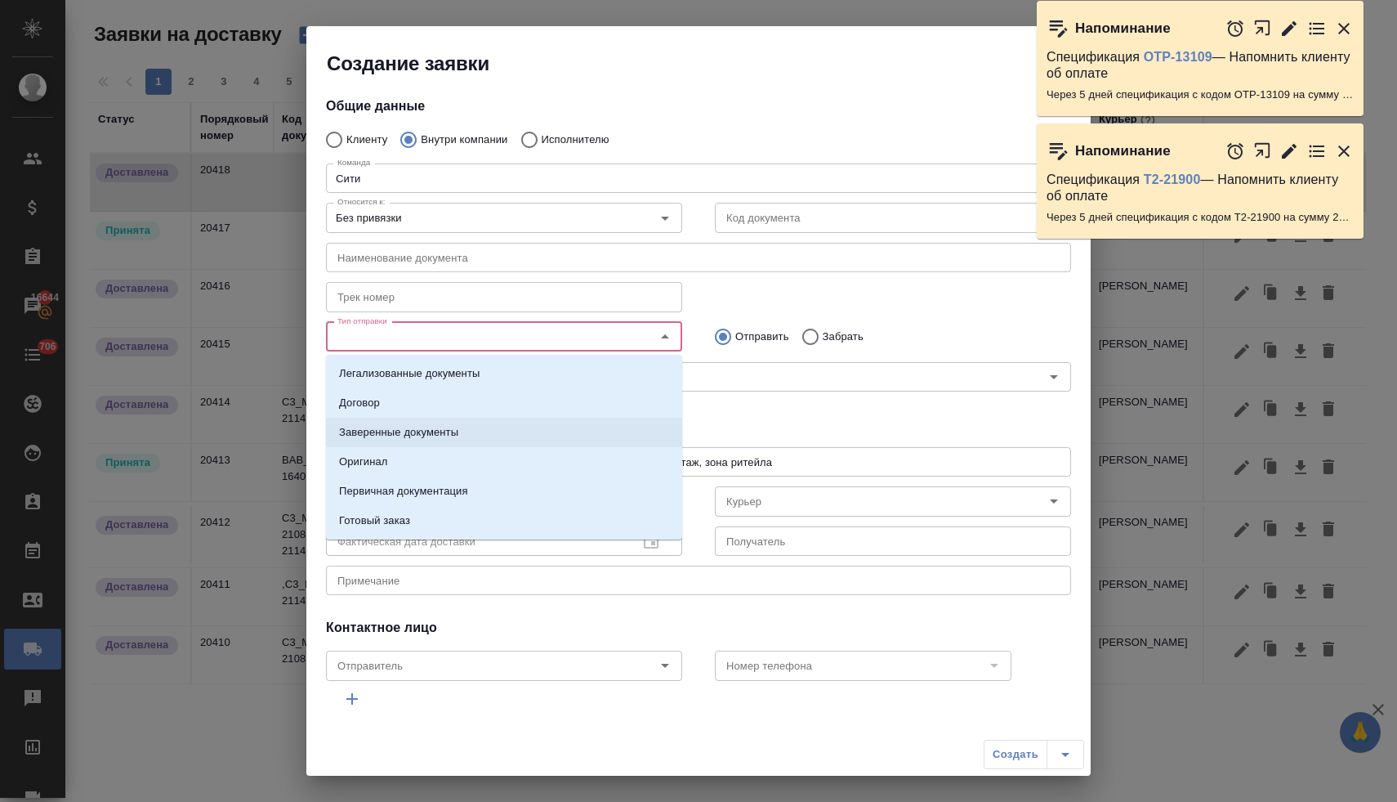
click at [588, 427] on li "Заверенные документы" at bounding box center [504, 432] width 356 height 29
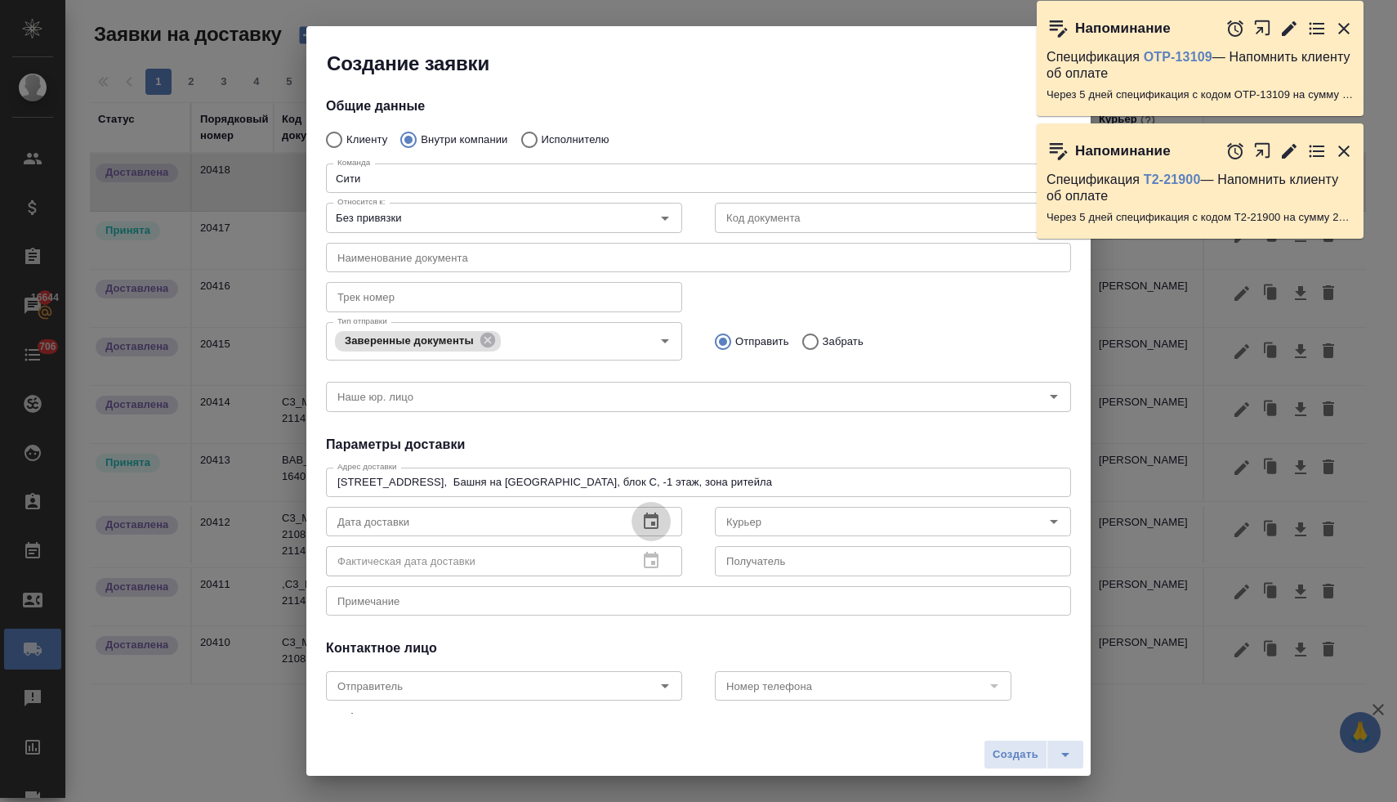
click at [647, 525] on icon "button" at bounding box center [651, 522] width 20 height 20
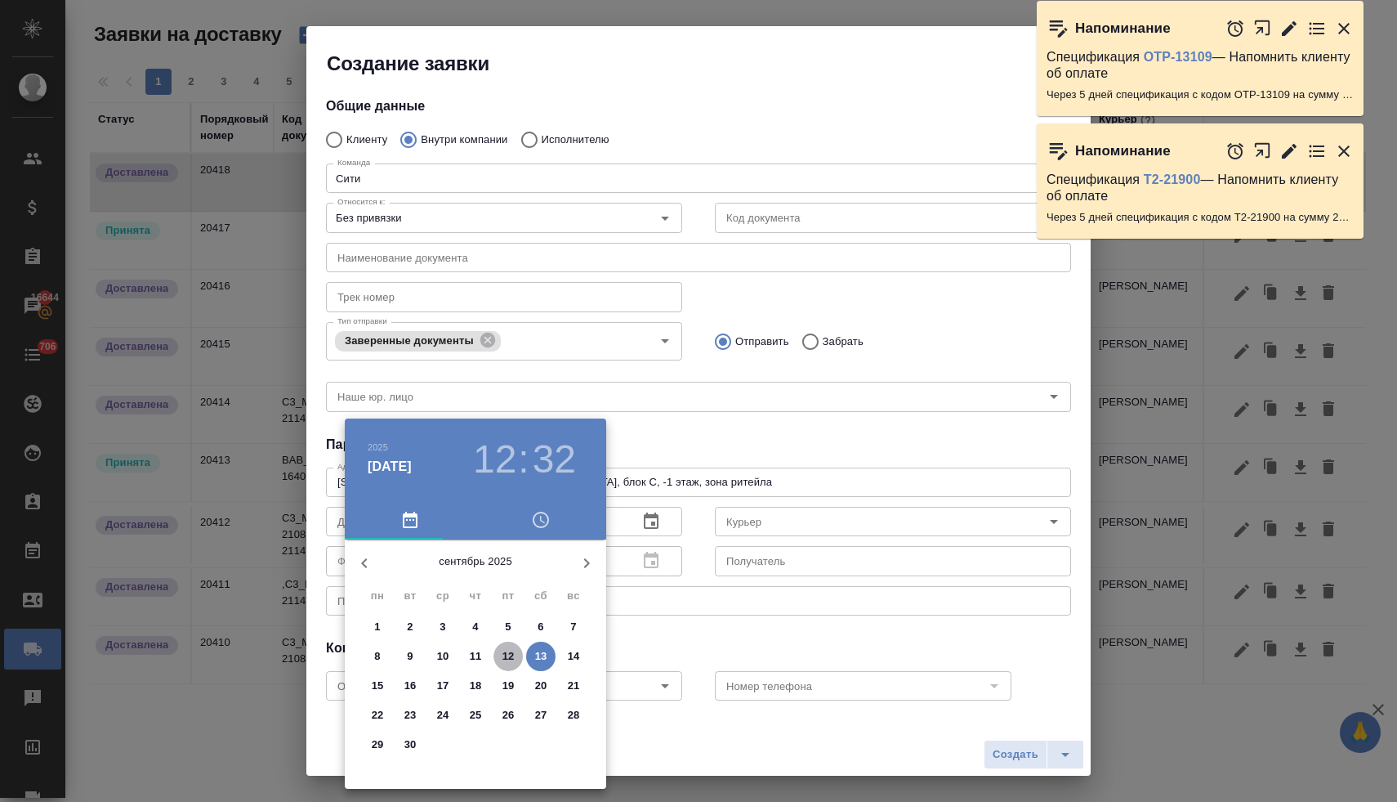
click at [506, 653] on p "12" at bounding box center [509, 656] width 12 height 16
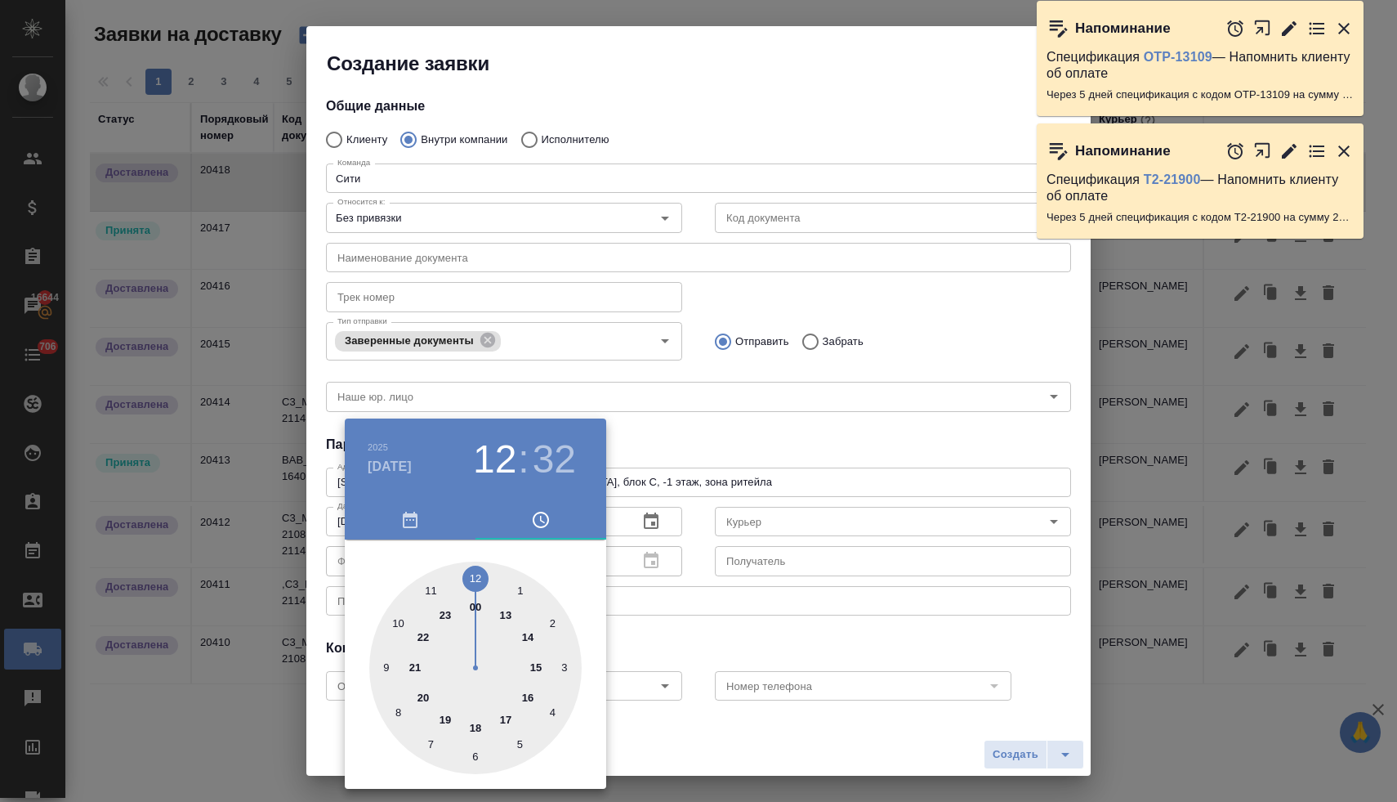
click at [501, 615] on div at bounding box center [475, 667] width 212 height 212
click at [475, 575] on div at bounding box center [475, 667] width 212 height 212
type input "12.09.2025 13:00"
click at [657, 436] on div at bounding box center [698, 401] width 1397 height 802
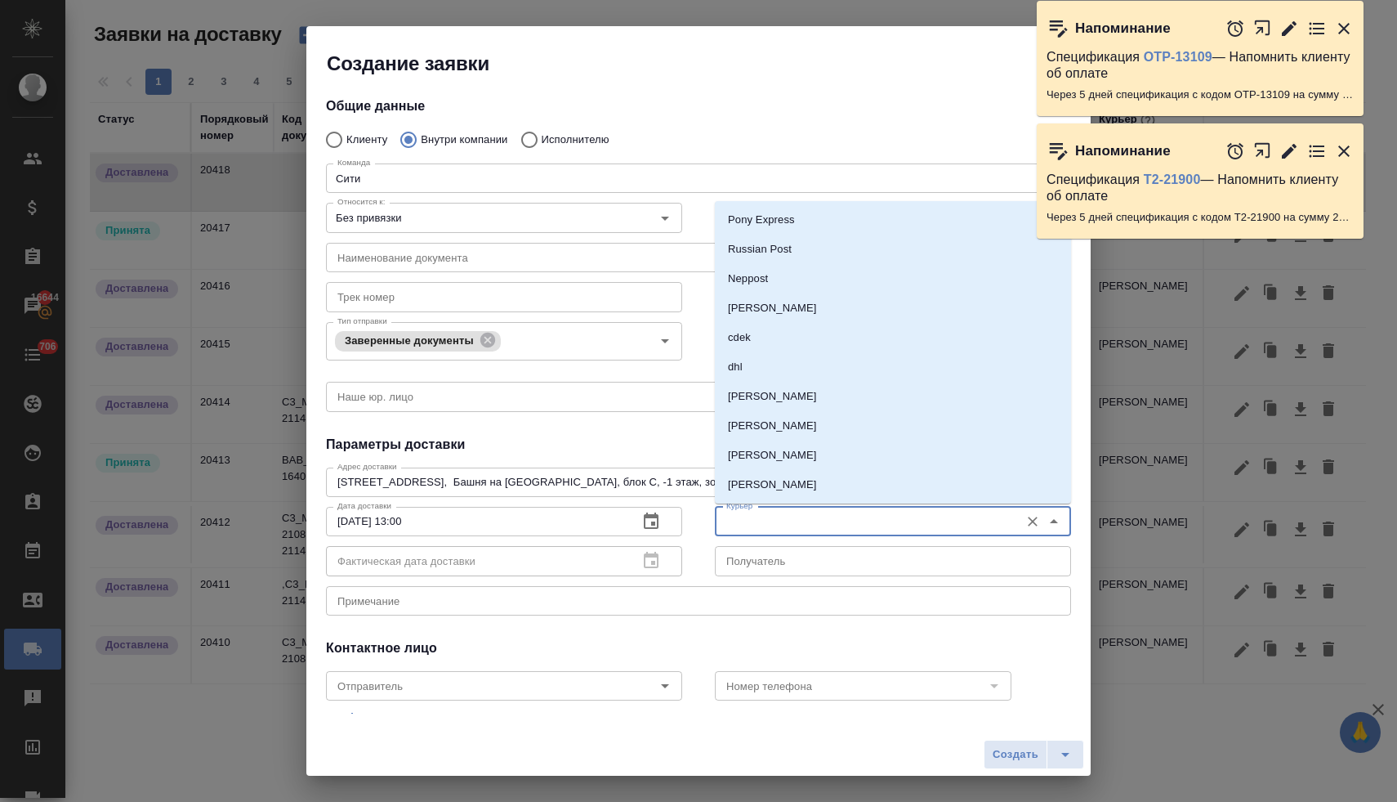
click at [728, 516] on input "Курьер" at bounding box center [866, 522] width 292 height 20
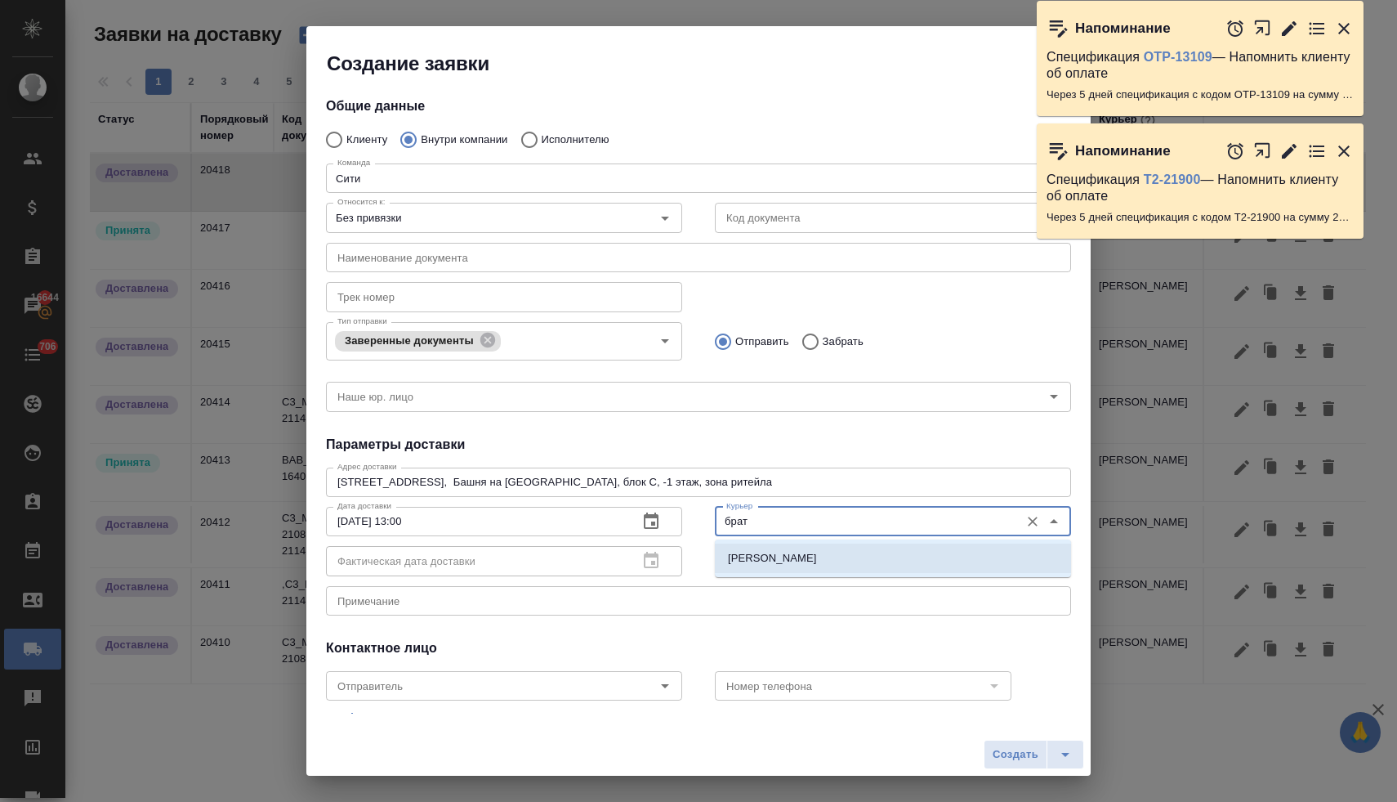
click at [754, 558] on p "Братолюбова Наталья" at bounding box center [772, 558] width 89 height 16
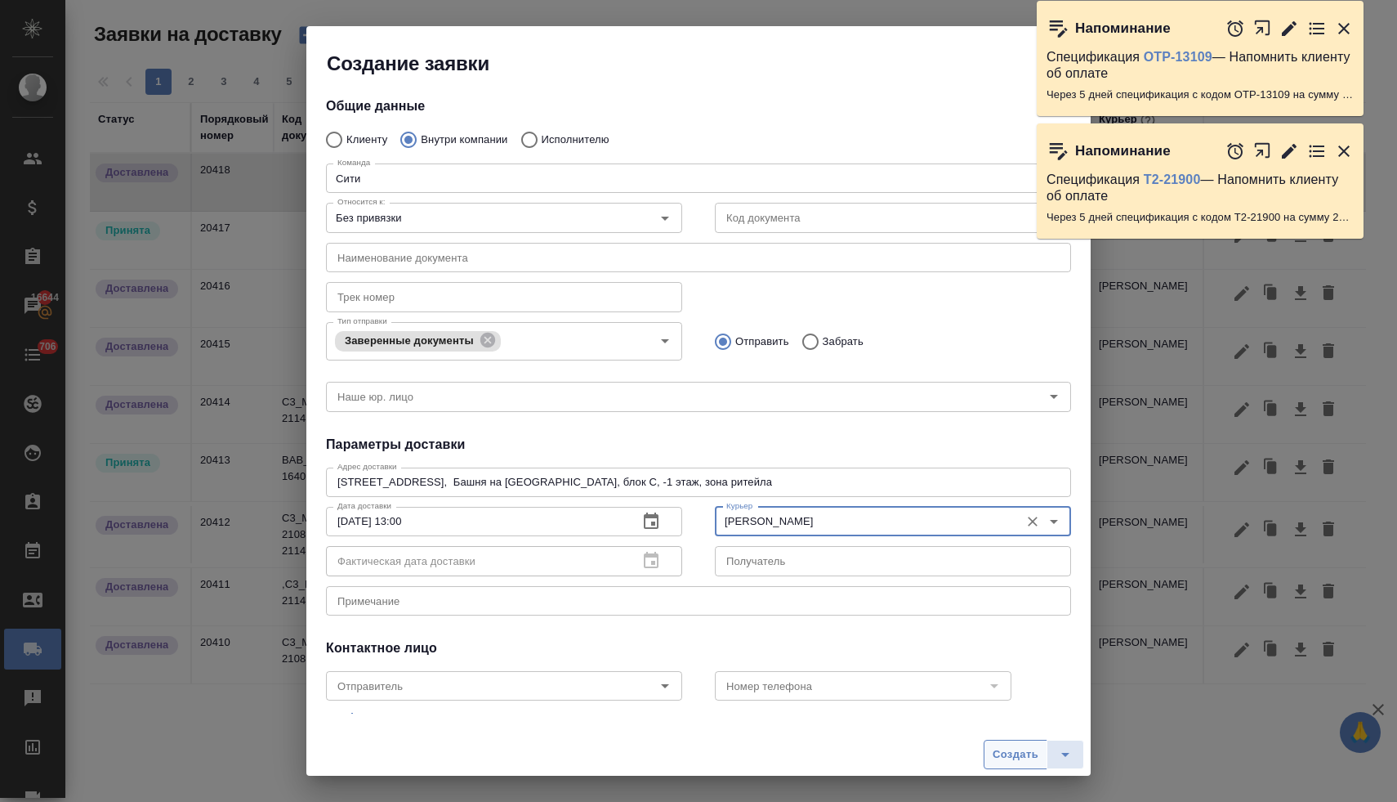
type input "Братолюбова Наталья"
click at [1009, 753] on span "Создать" at bounding box center [1016, 754] width 46 height 19
radio input "true"
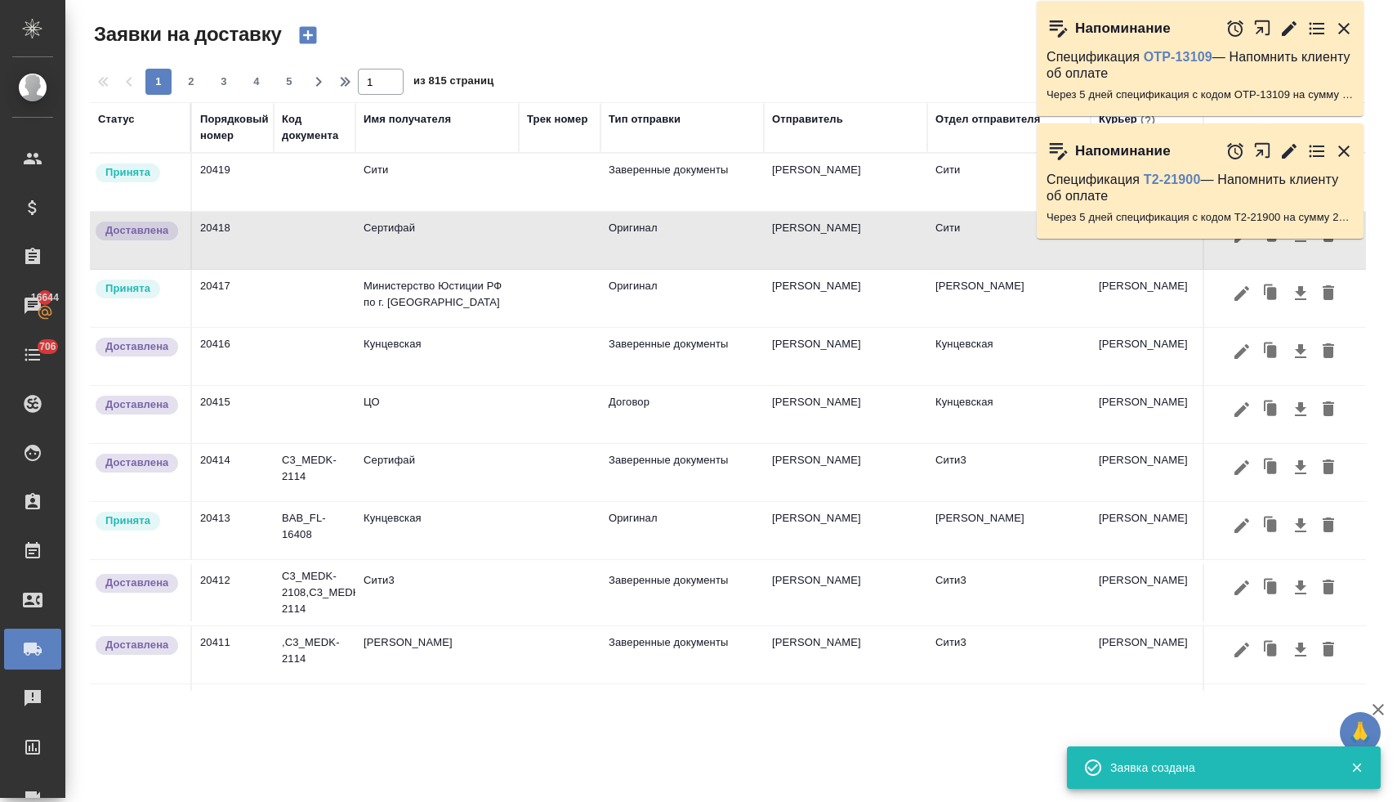
click at [391, 174] on td "Сити" at bounding box center [436, 182] width 163 height 57
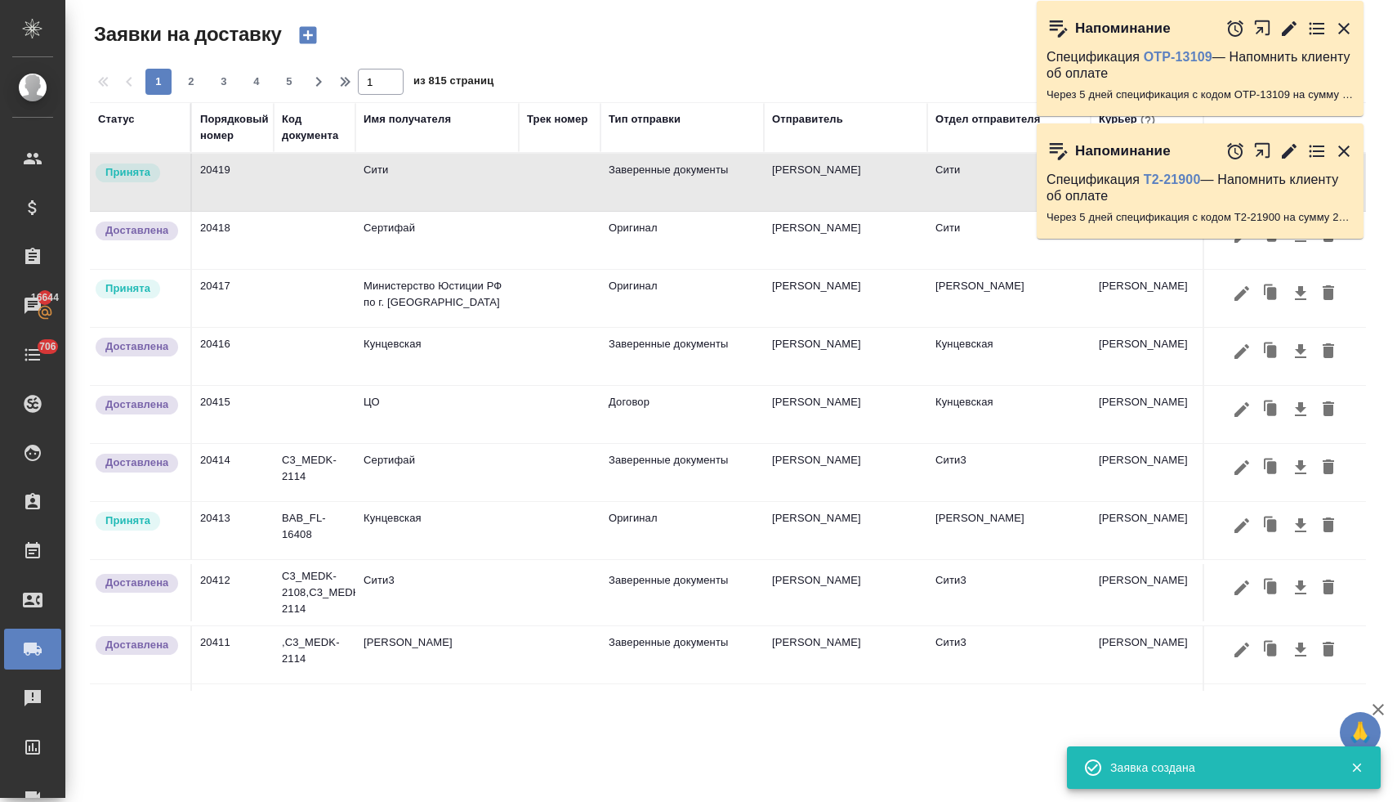
click at [391, 174] on td "Сити" at bounding box center [436, 182] width 163 height 57
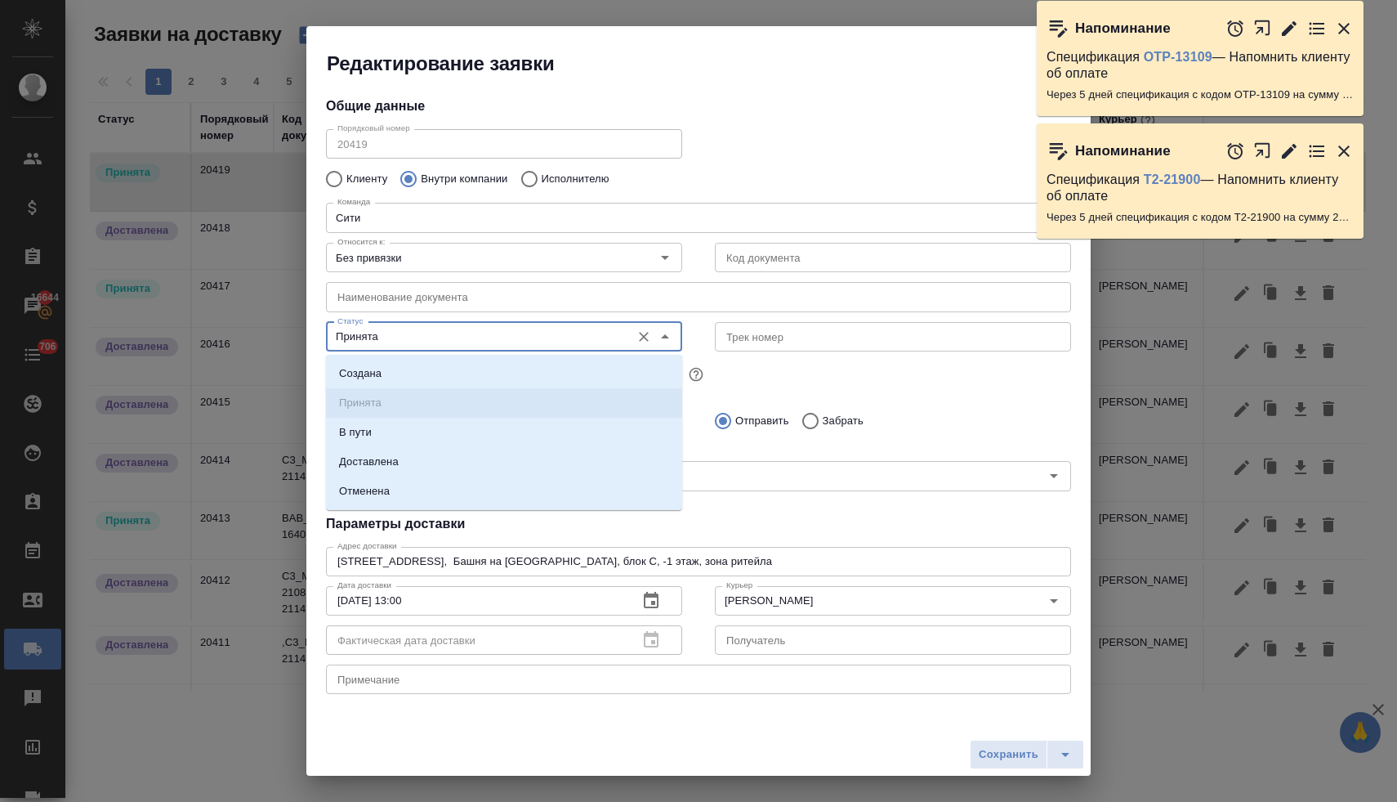
click at [408, 343] on input "Принята" at bounding box center [477, 337] width 292 height 20
click at [386, 462] on p "Доставлена" at bounding box center [369, 461] width 60 height 16
type input "Доставлена"
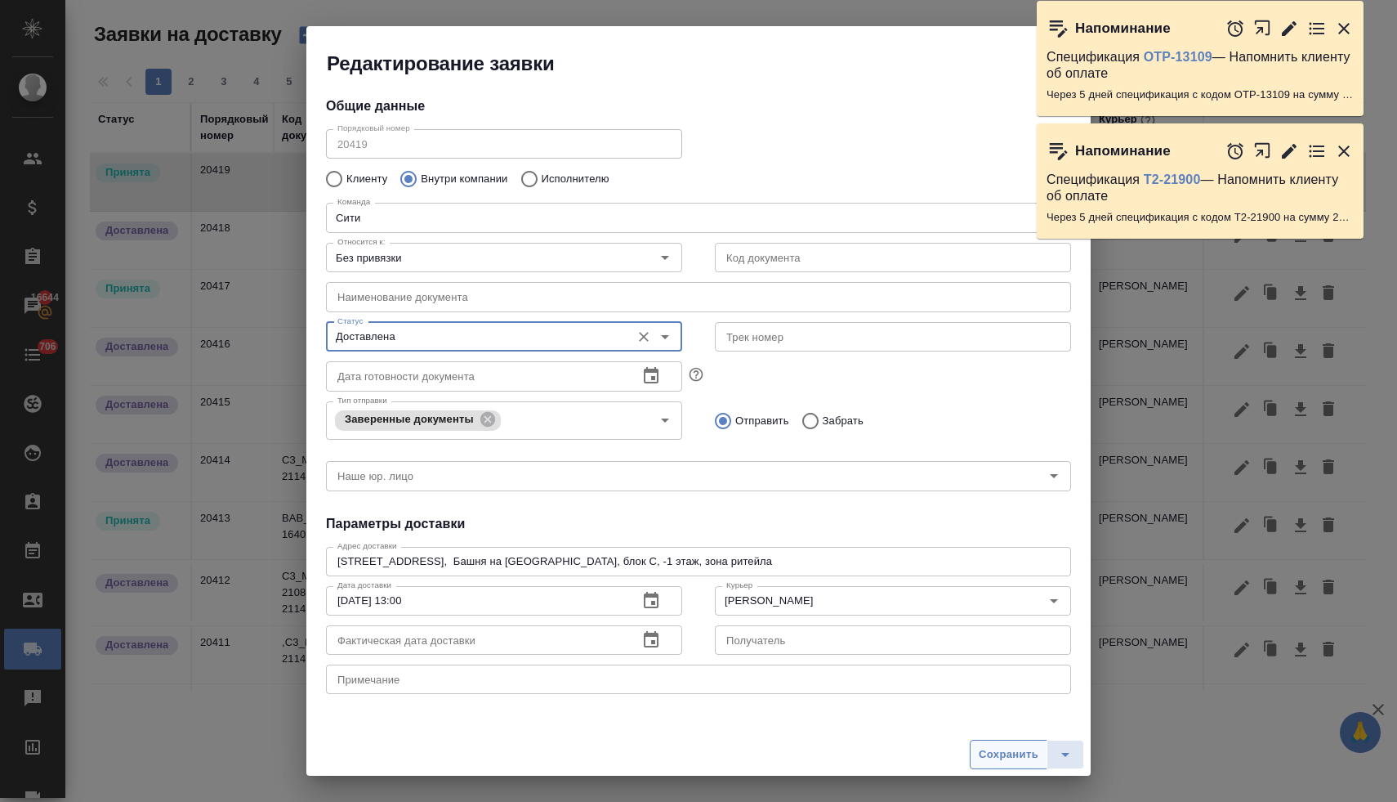
click at [997, 752] on span "Сохранить" at bounding box center [1009, 754] width 60 height 19
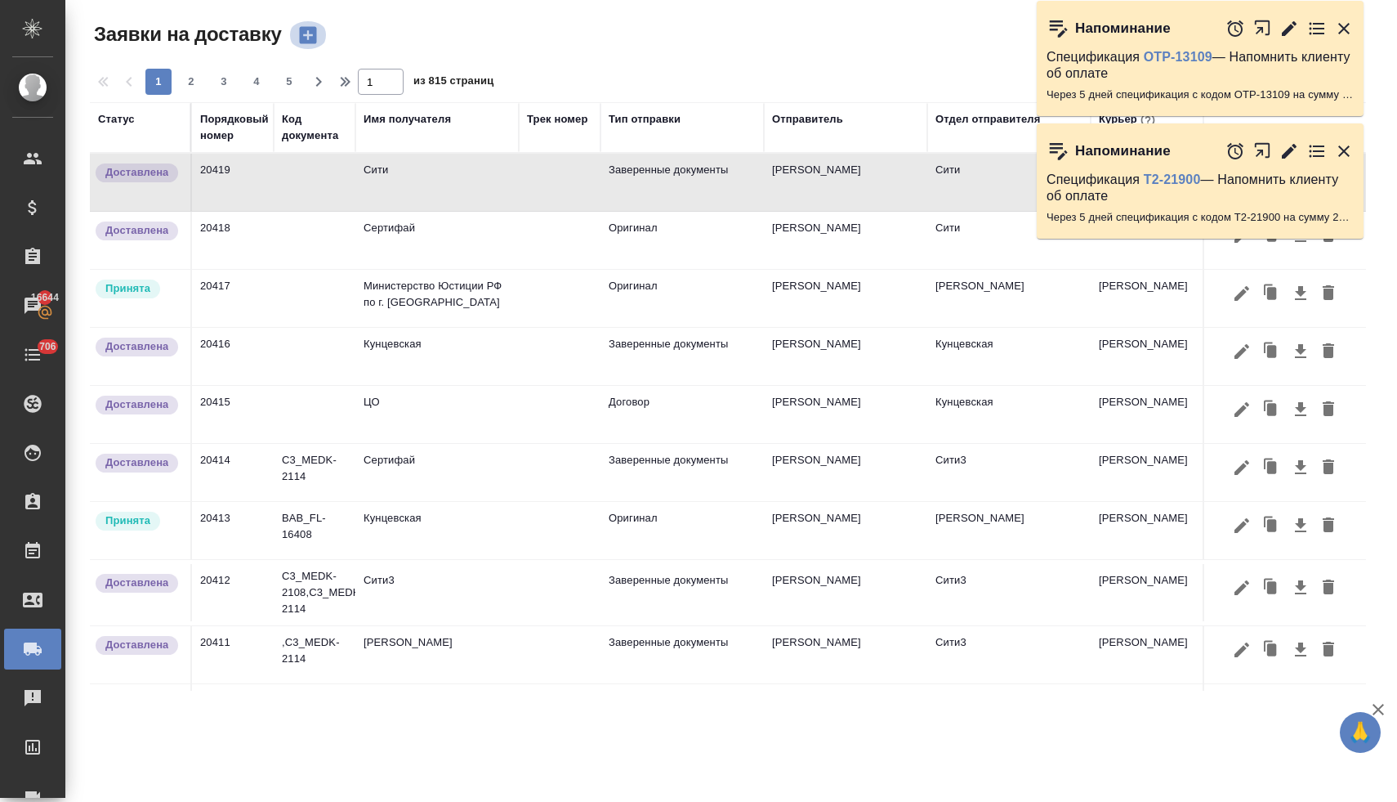
click at [309, 34] on icon "button" at bounding box center [307, 35] width 17 height 17
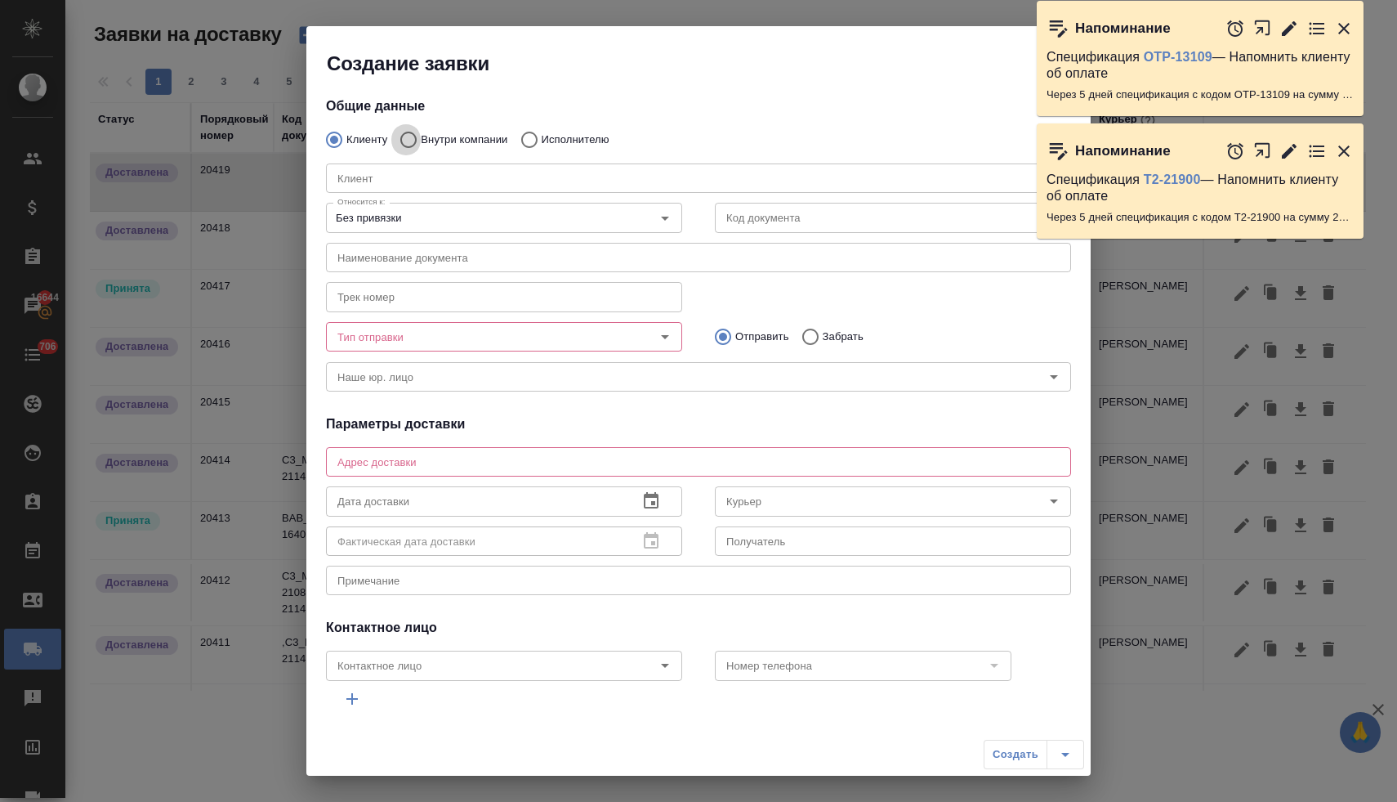
click at [409, 141] on input "Внутри компании" at bounding box center [405, 140] width 29 height 34
radio input "true"
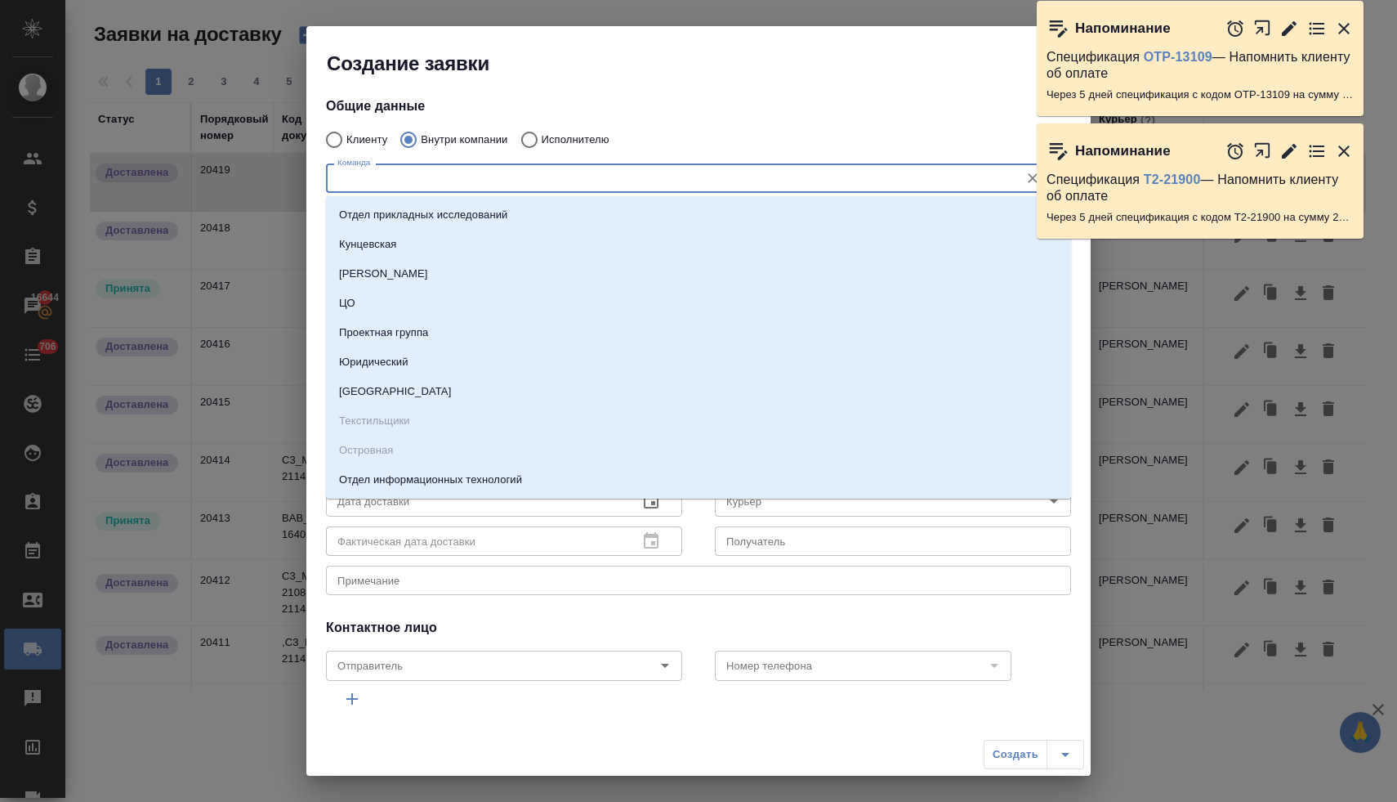
click at [413, 180] on input "Команда" at bounding box center [671, 178] width 681 height 20
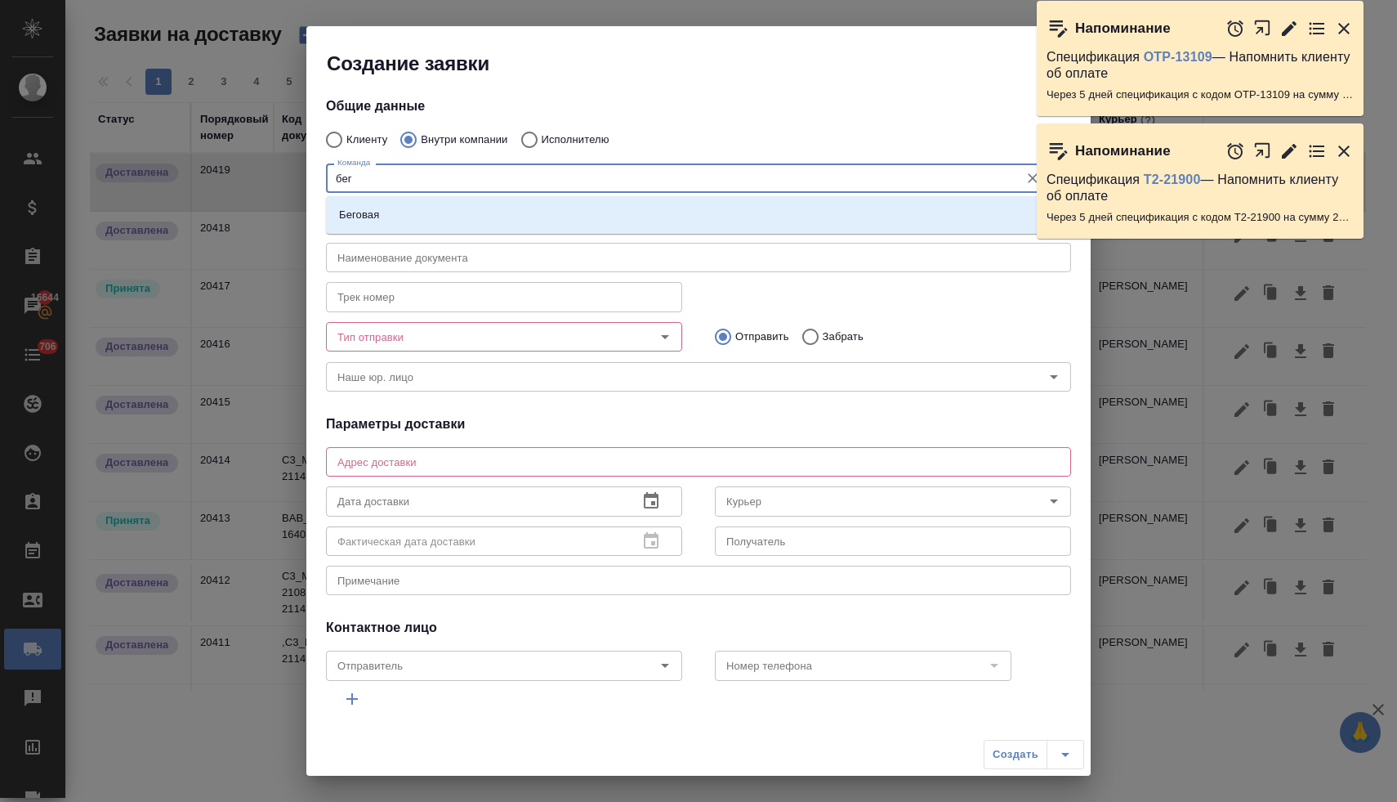
type input "бего"
click at [396, 217] on li "Беговая" at bounding box center [698, 214] width 745 height 29
type textarea "1-й Магистральный тупик, д. 5а, блок D, 8 этаж, офис 801"
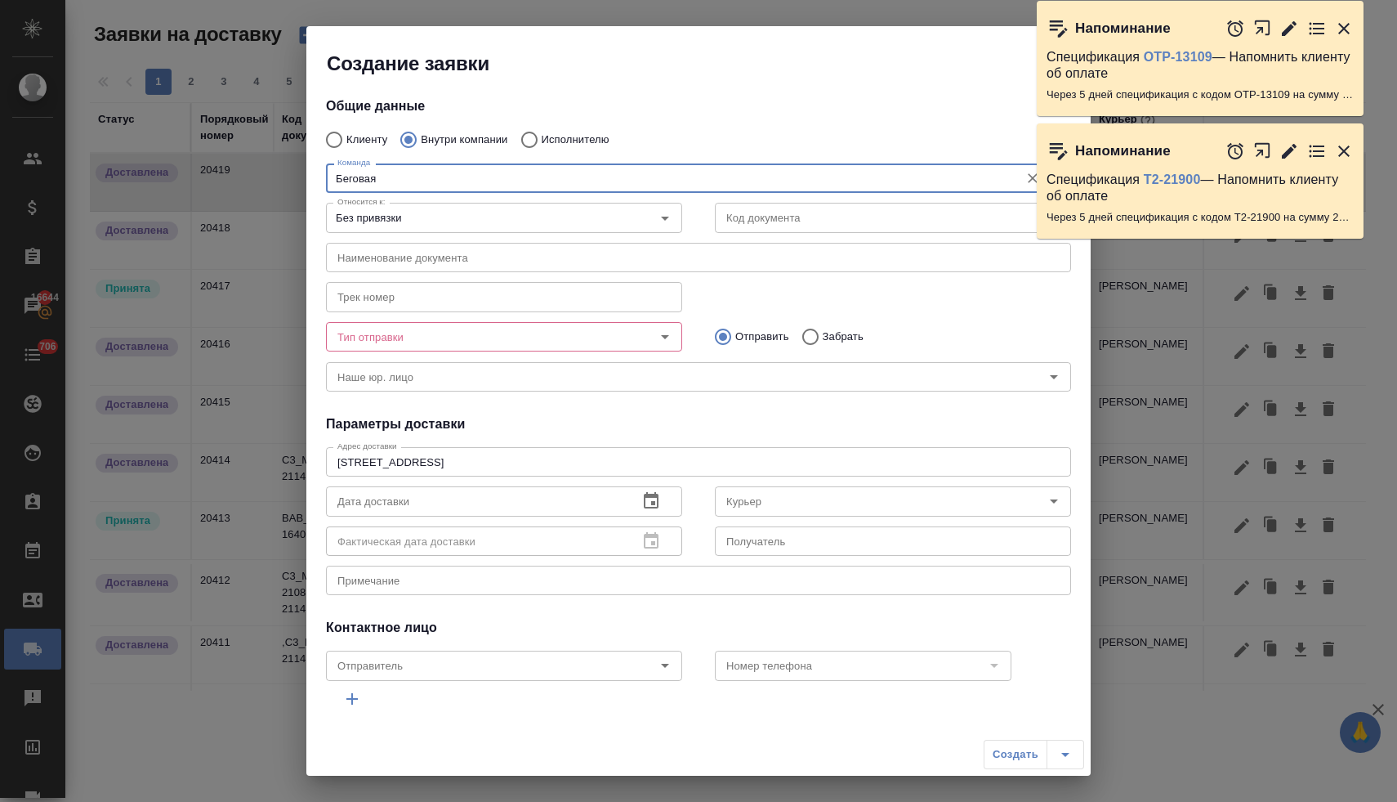
type input "Беговая"
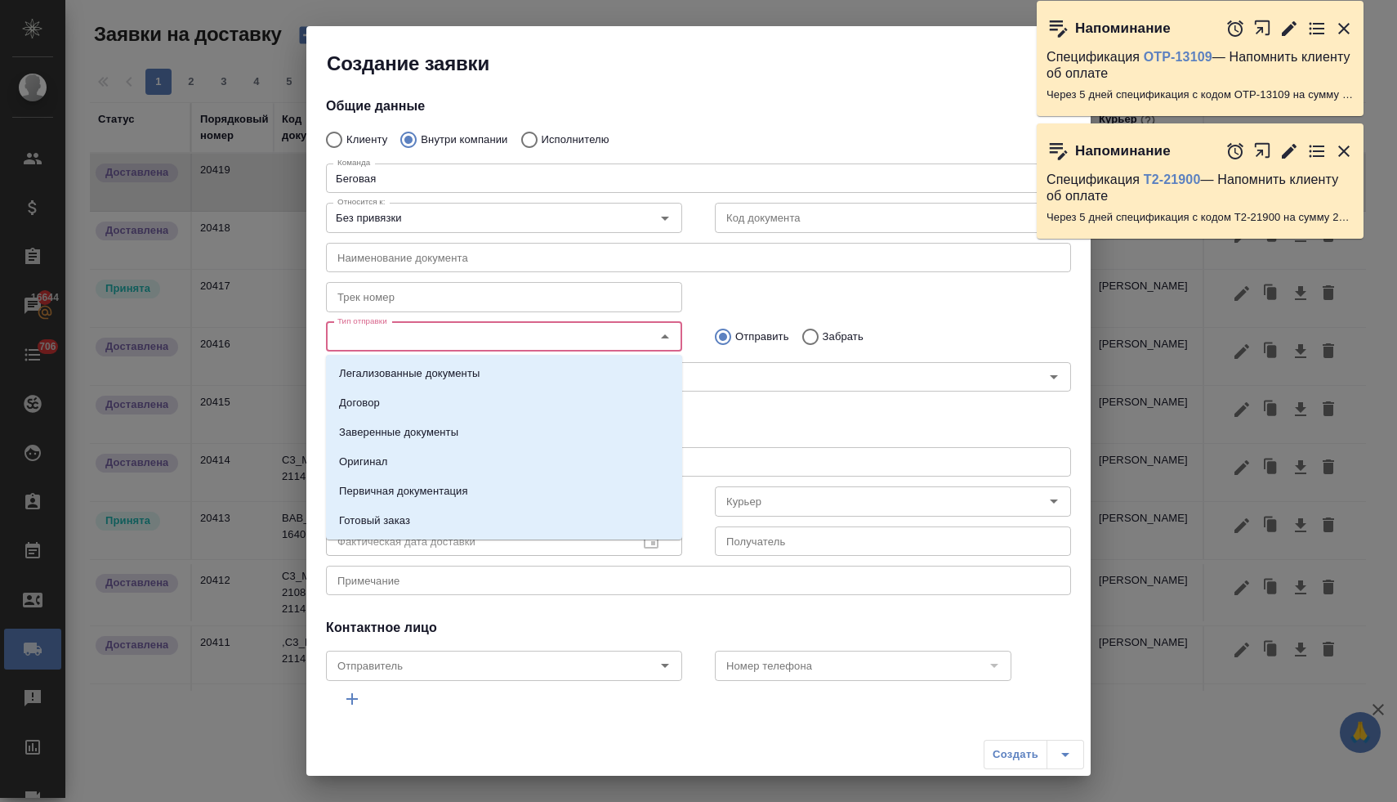
click at [591, 337] on input "Тип отправки" at bounding box center [477, 337] width 292 height 20
click at [530, 424] on li "Заверенные документы" at bounding box center [504, 432] width 356 height 29
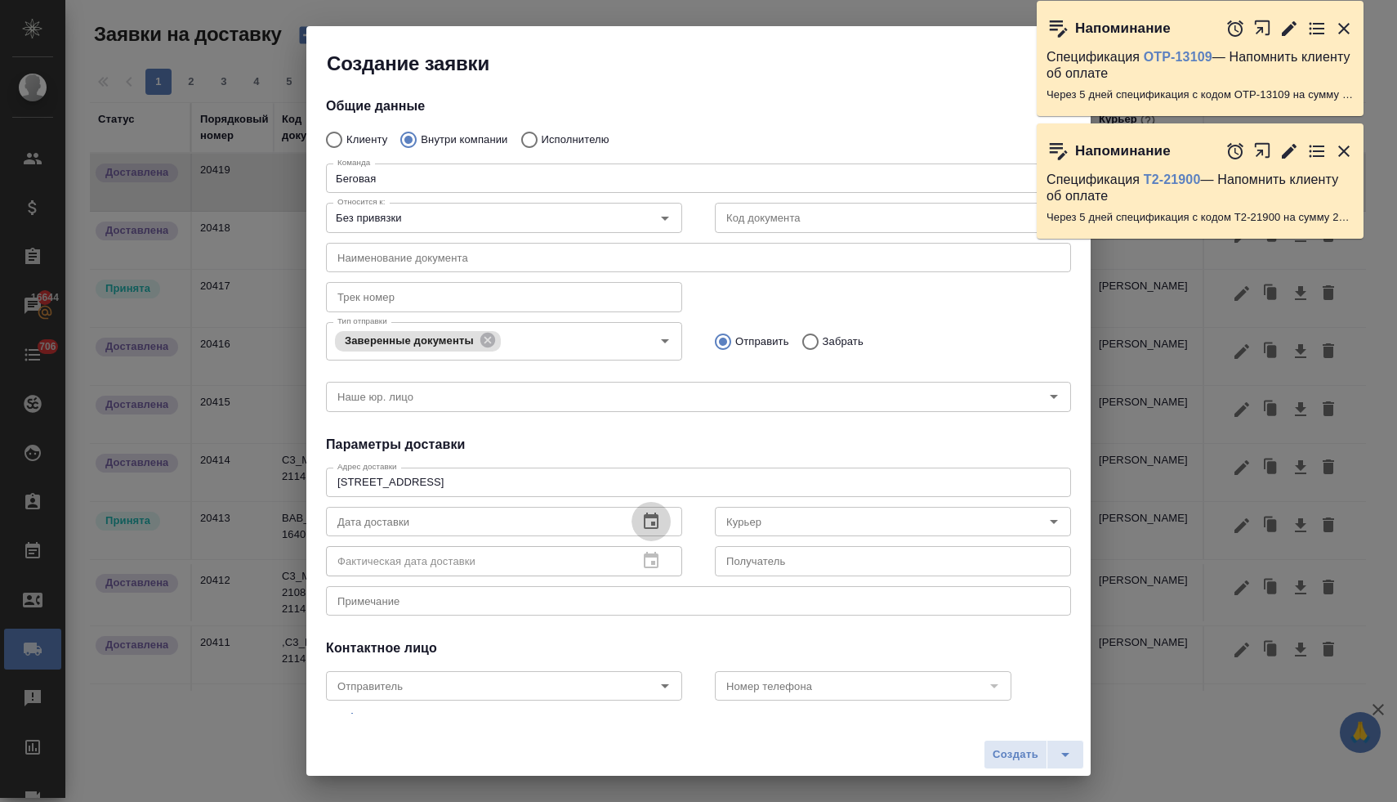
click at [654, 525] on icon "button" at bounding box center [651, 522] width 20 height 20
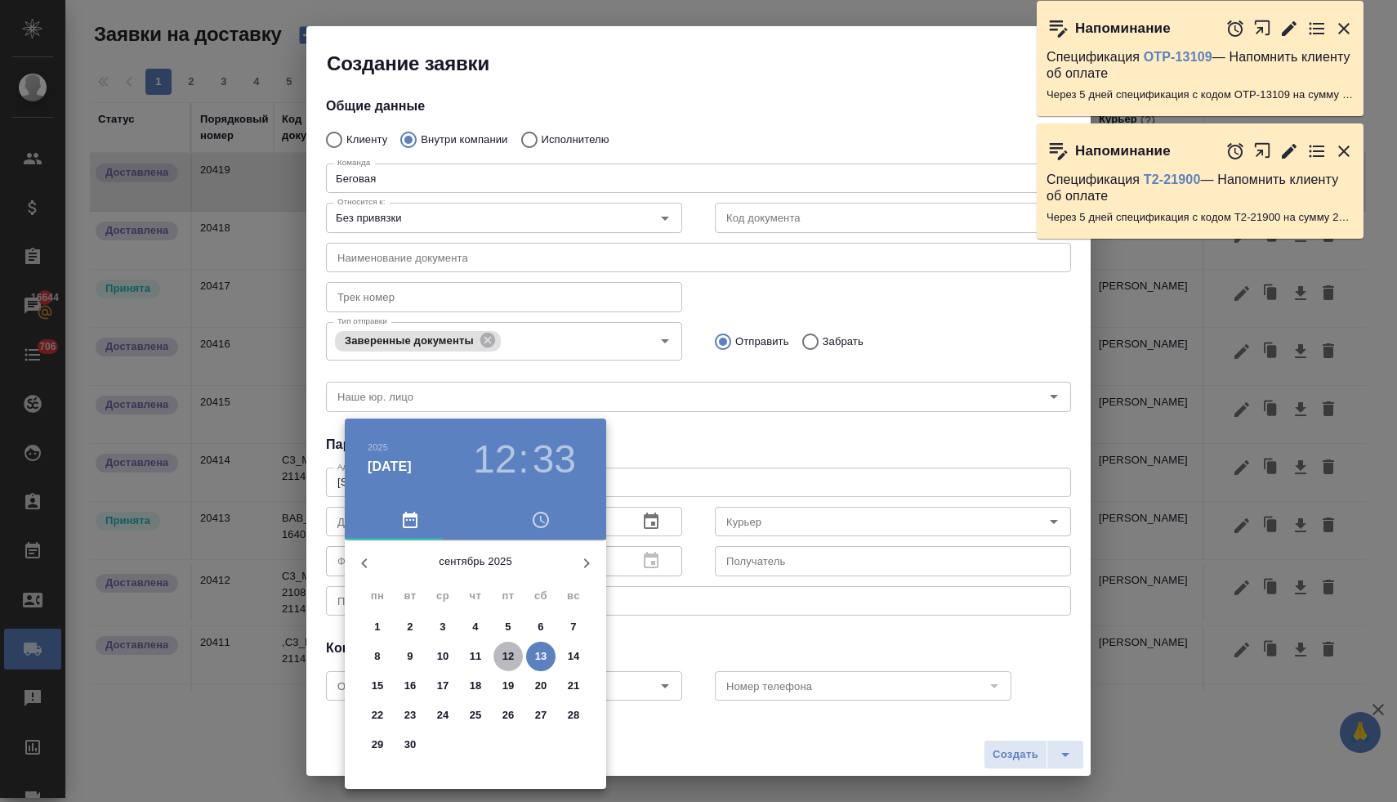
click at [506, 654] on p "12" at bounding box center [509, 656] width 12 height 16
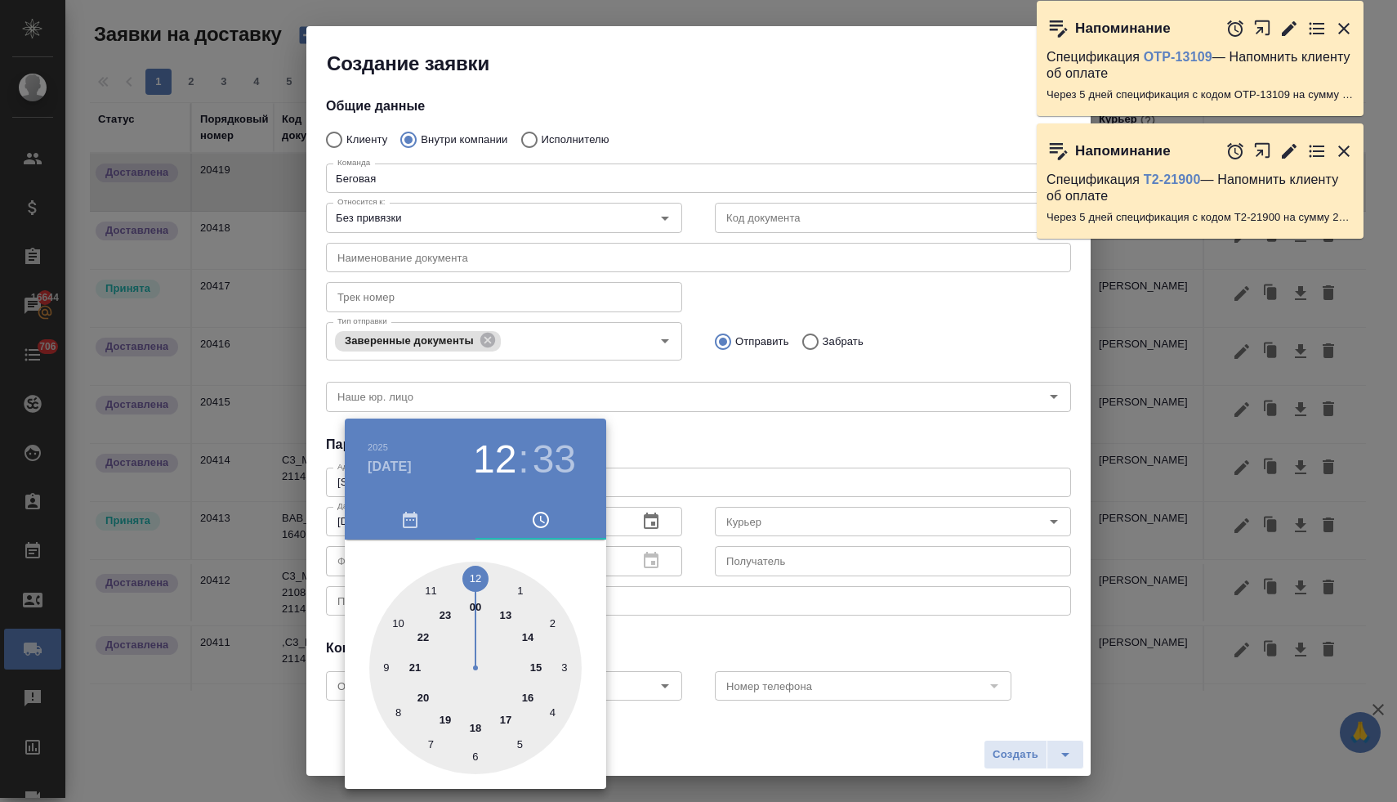
click at [529, 636] on div at bounding box center [475, 667] width 212 height 212
type input "12.09.2025 14:00"
click at [476, 574] on div at bounding box center [475, 667] width 212 height 212
click at [716, 440] on div at bounding box center [698, 401] width 1397 height 802
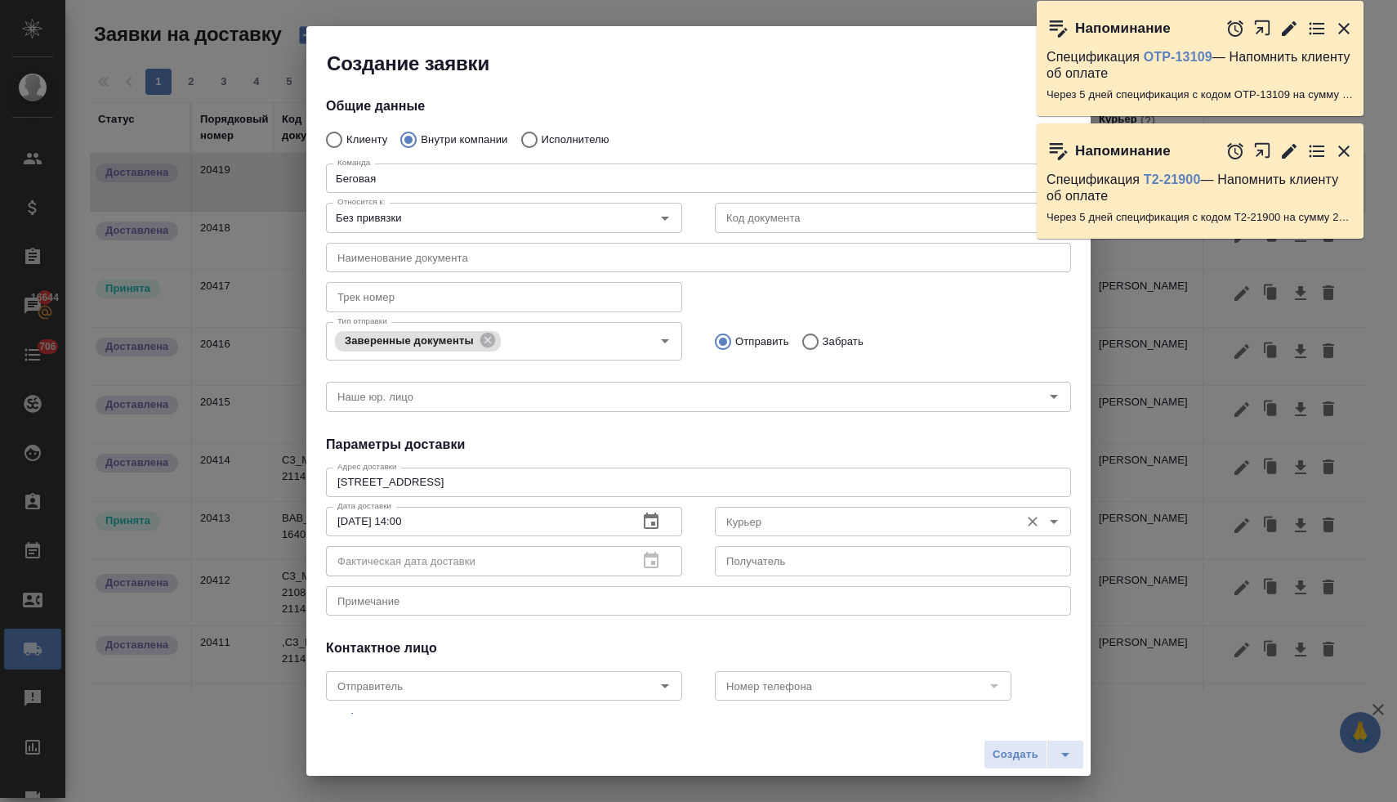
click at [734, 519] on input "Курьер" at bounding box center [866, 522] width 292 height 20
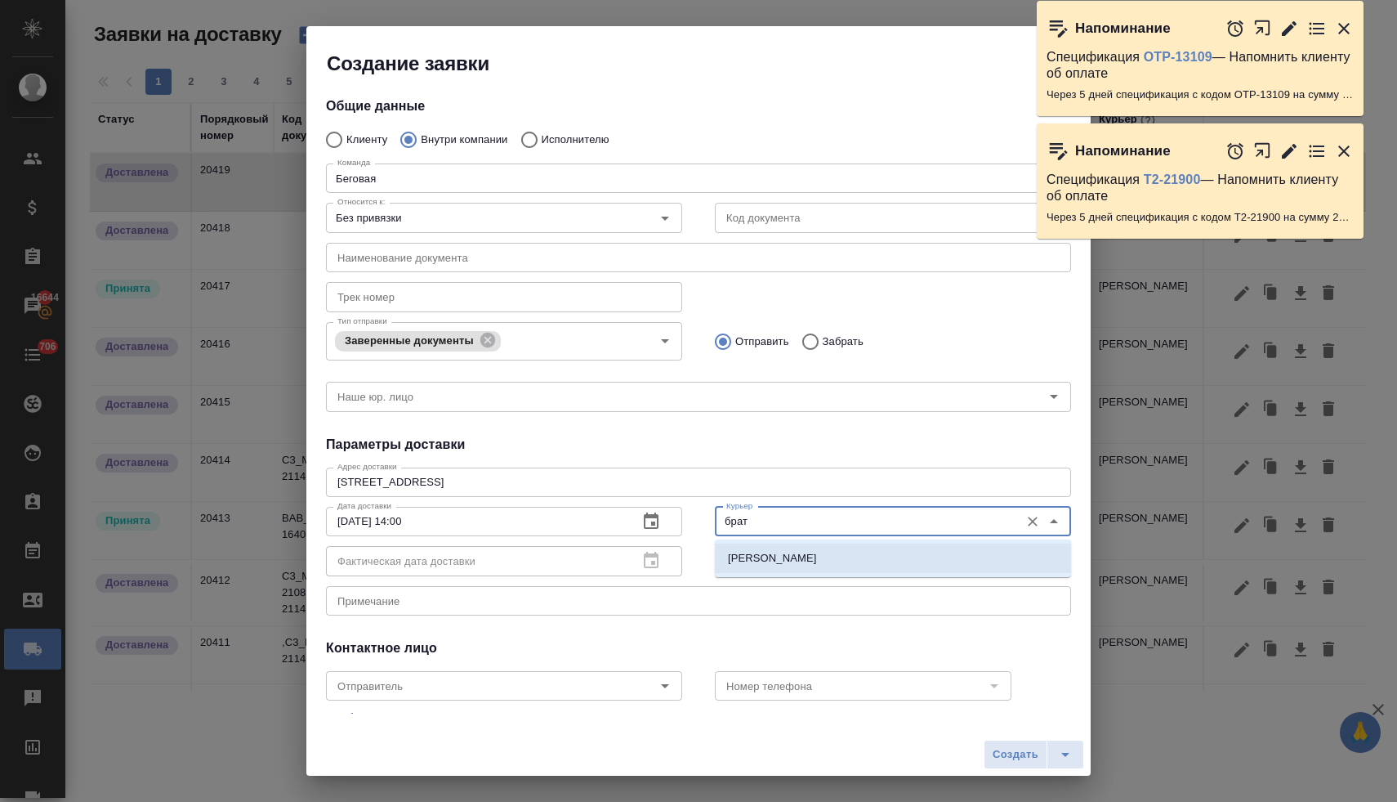
click at [796, 558] on p "Братолюбова Наталья" at bounding box center [772, 558] width 89 height 16
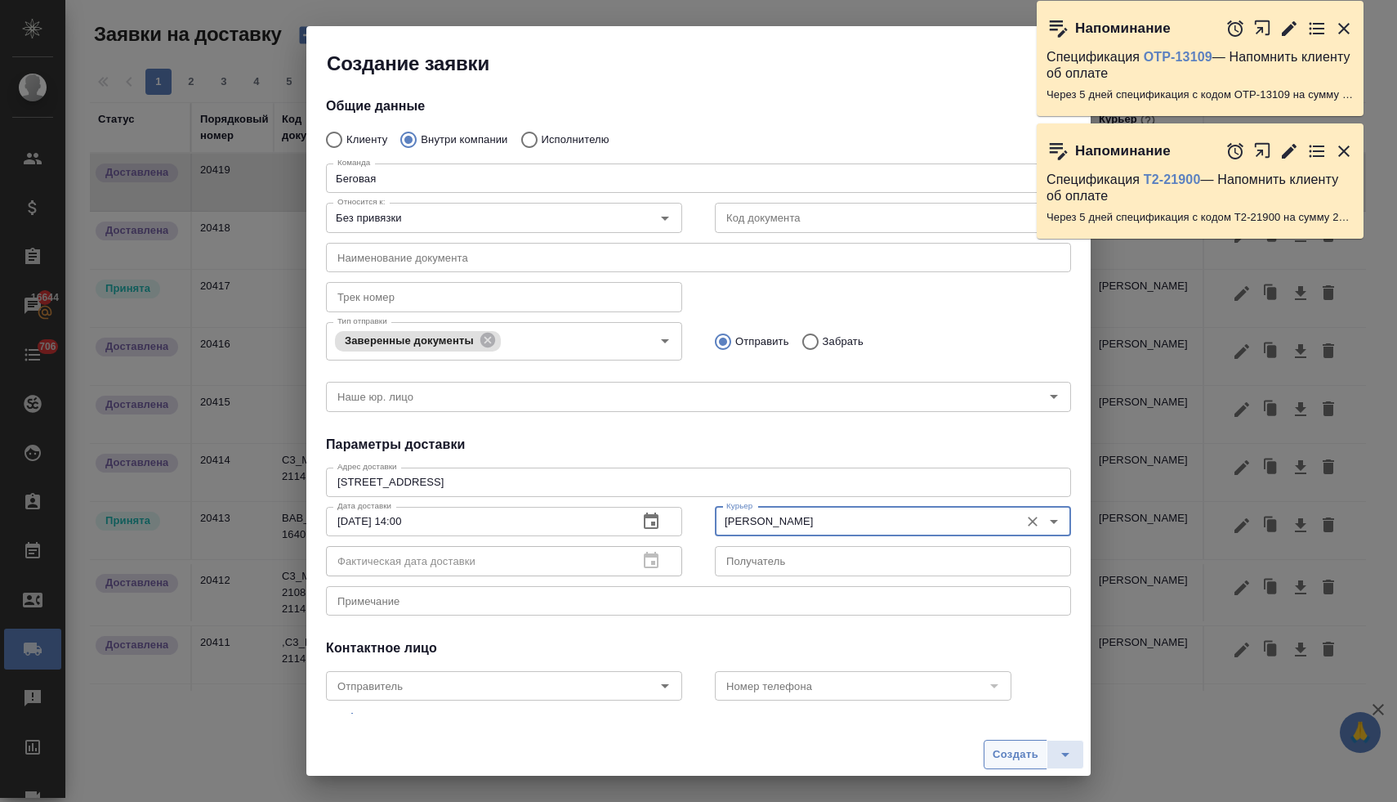
type input "Братолюбова Наталья"
click at [997, 753] on span "Создать" at bounding box center [1016, 754] width 46 height 19
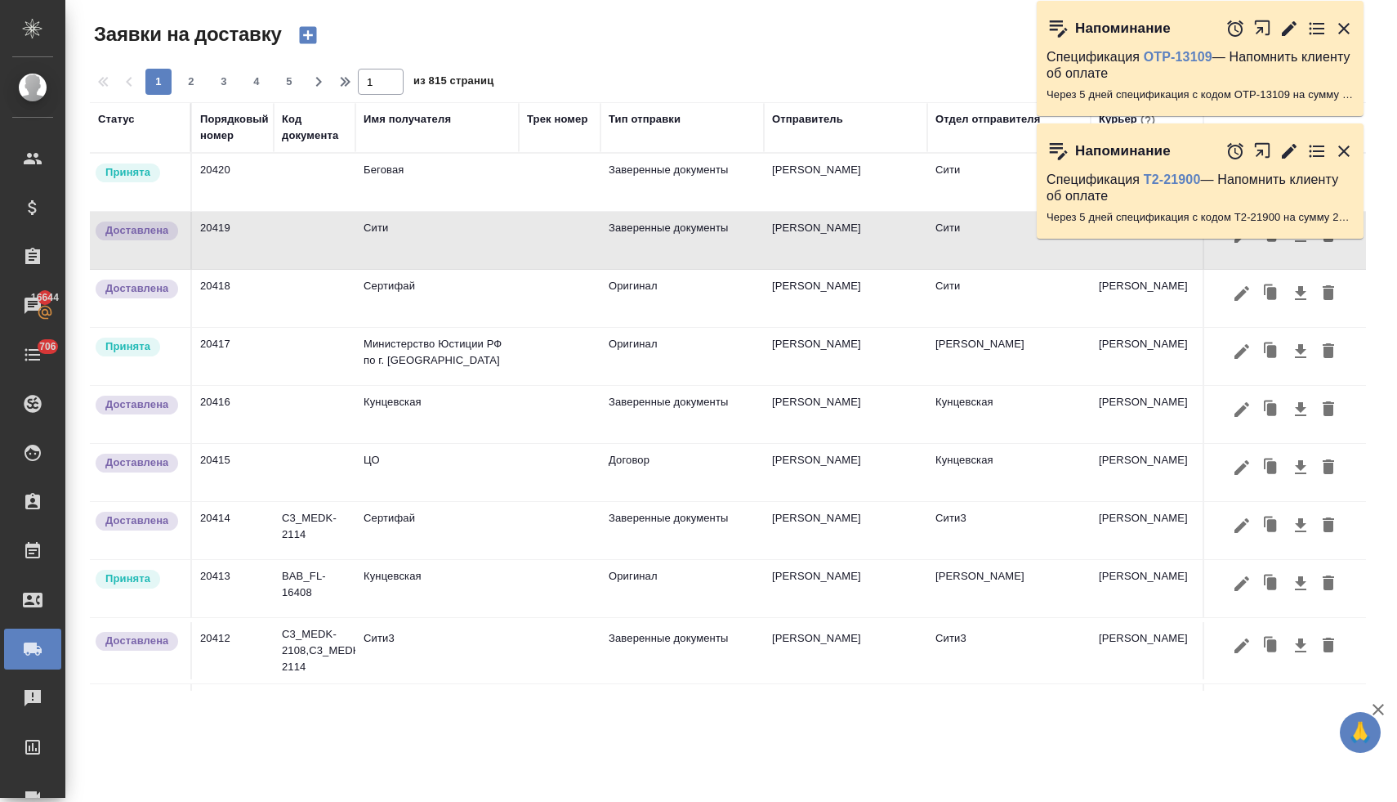
click at [394, 175] on td "Беговая" at bounding box center [436, 182] width 163 height 57
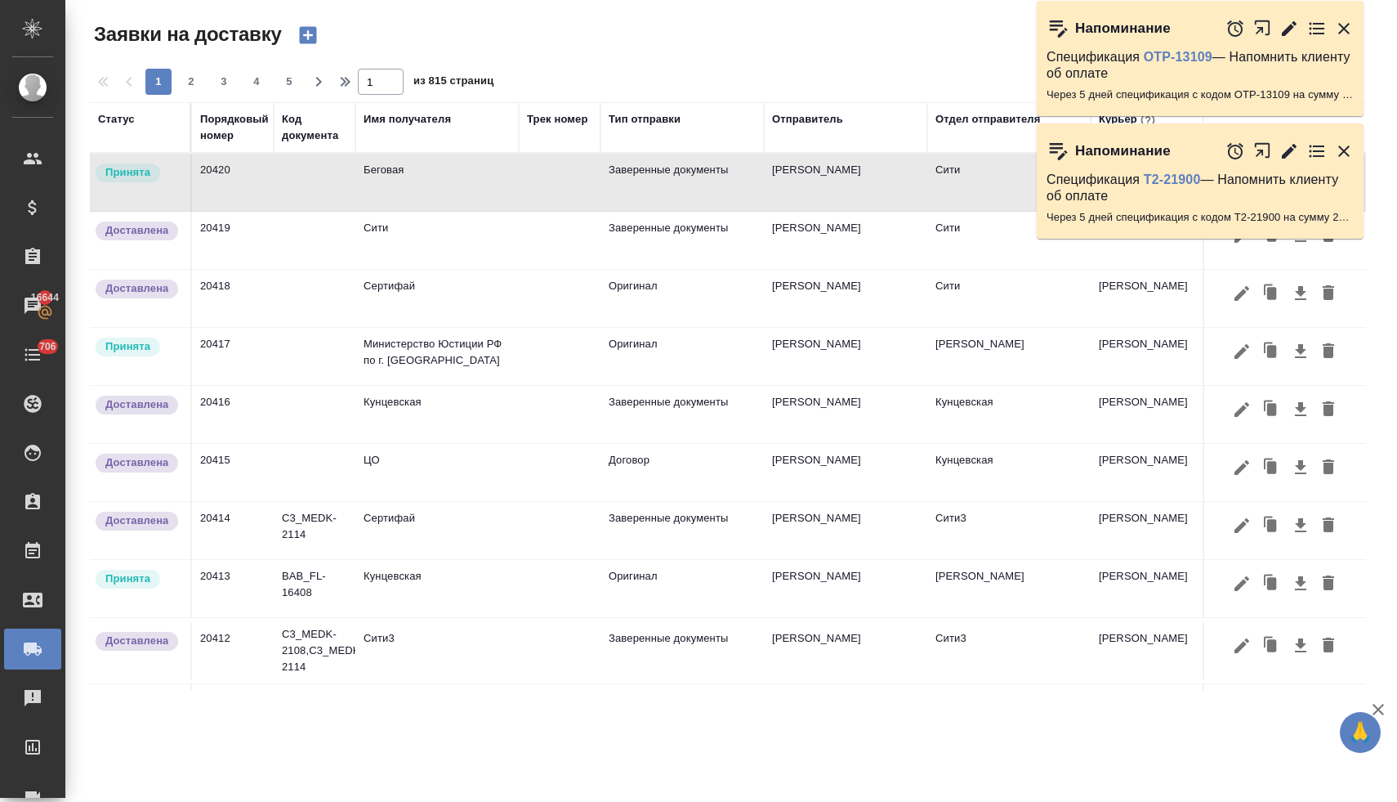
click at [394, 175] on td "Беговая" at bounding box center [436, 182] width 163 height 57
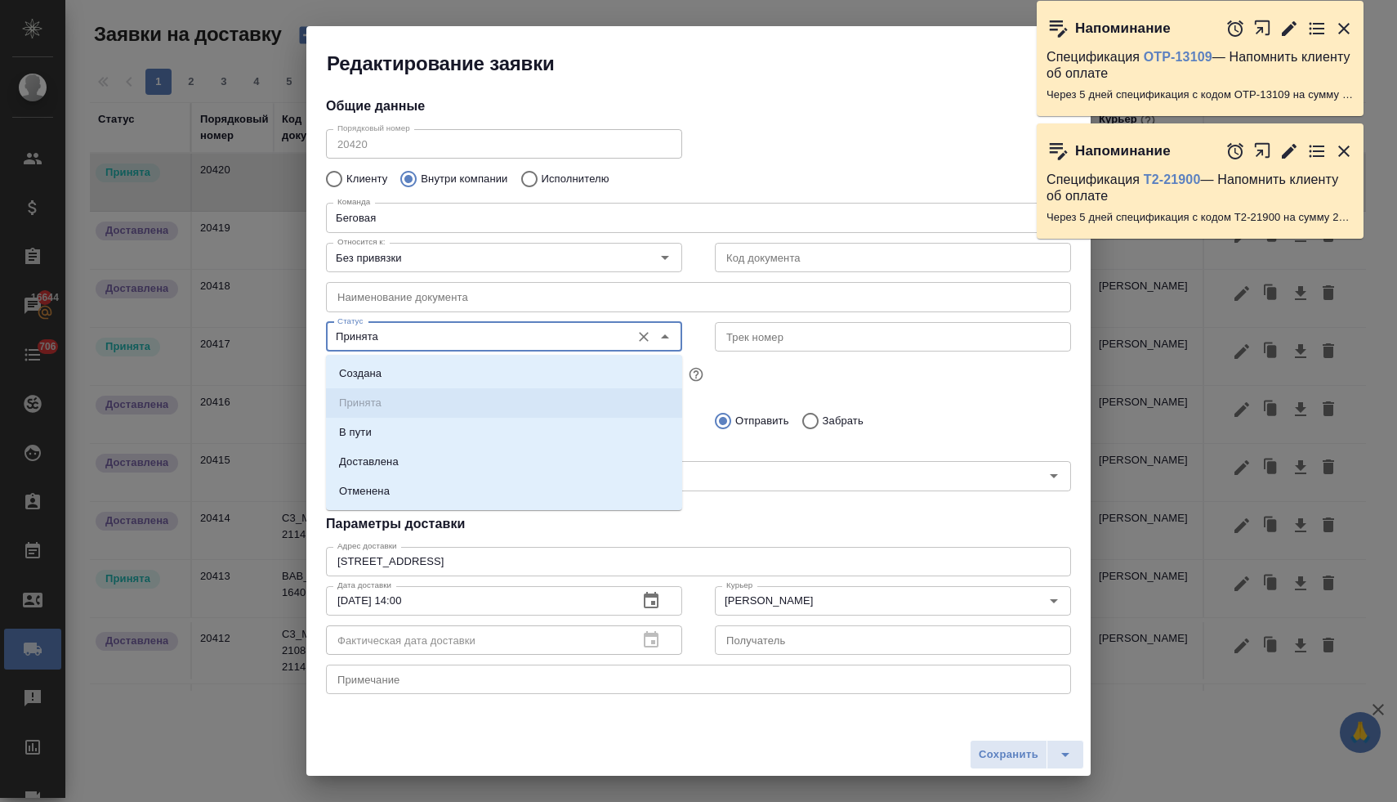
click at [420, 333] on input "Принята" at bounding box center [477, 337] width 292 height 20
click at [389, 462] on p "Доставлена" at bounding box center [369, 461] width 60 height 16
type input "Доставлена"
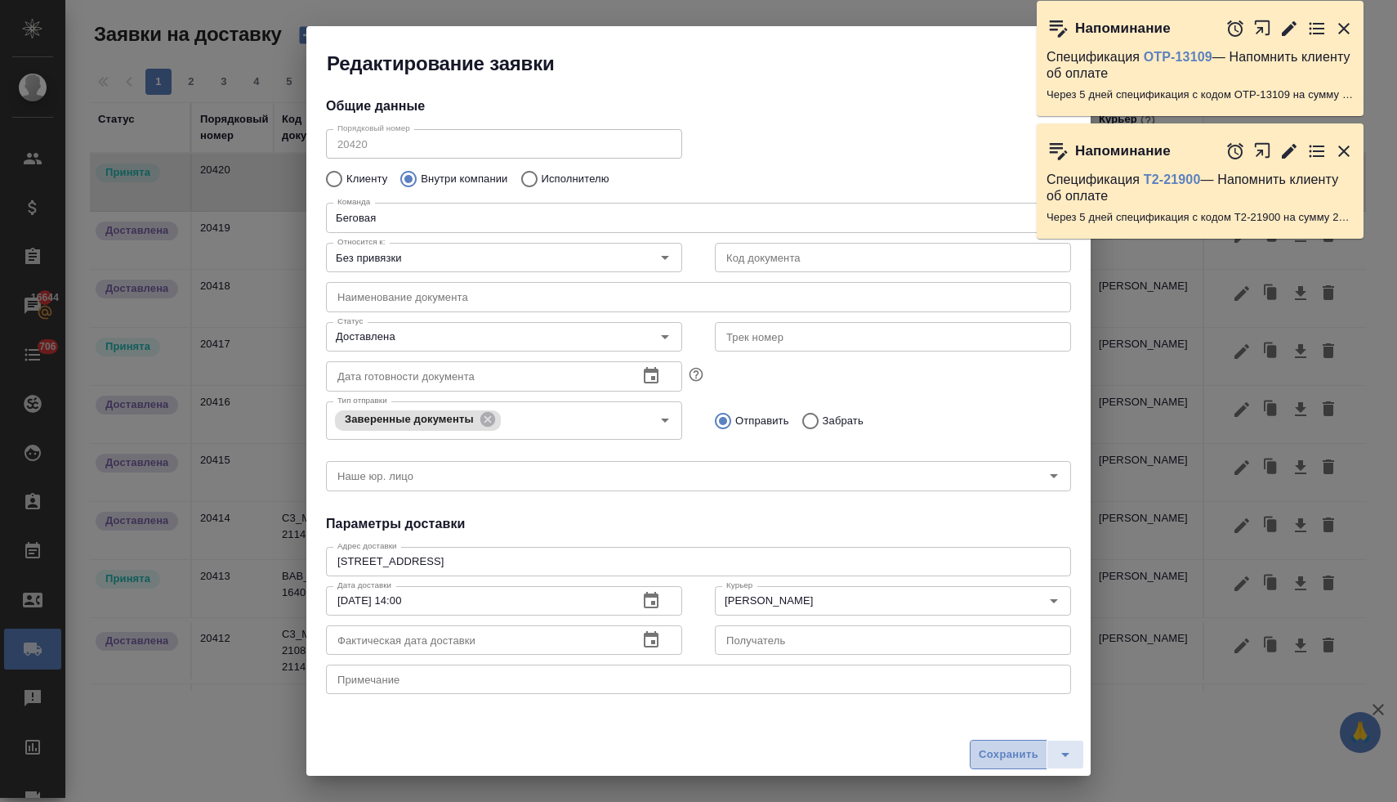
click at [1000, 748] on span "Сохранить" at bounding box center [1009, 754] width 60 height 19
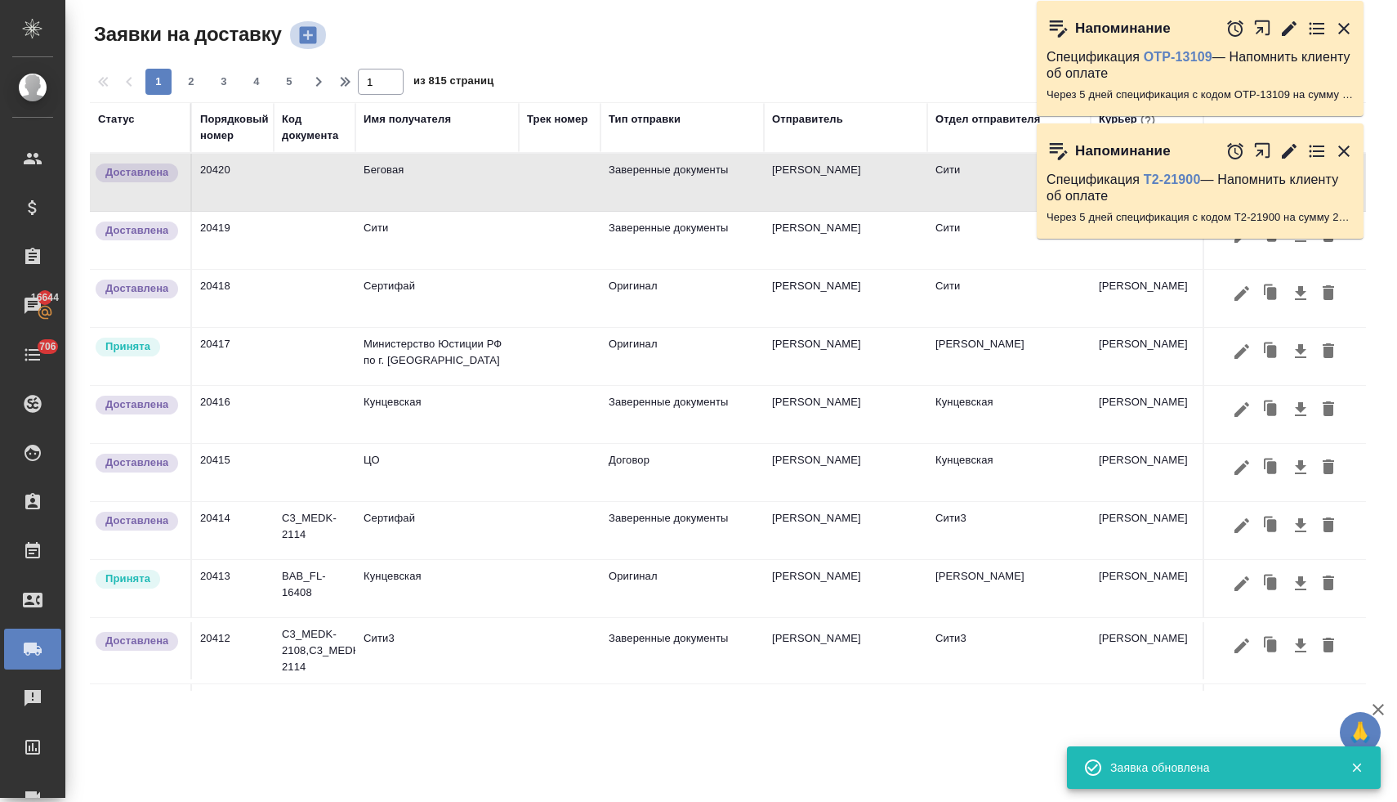
click at [314, 37] on icon "button" at bounding box center [307, 35] width 17 height 17
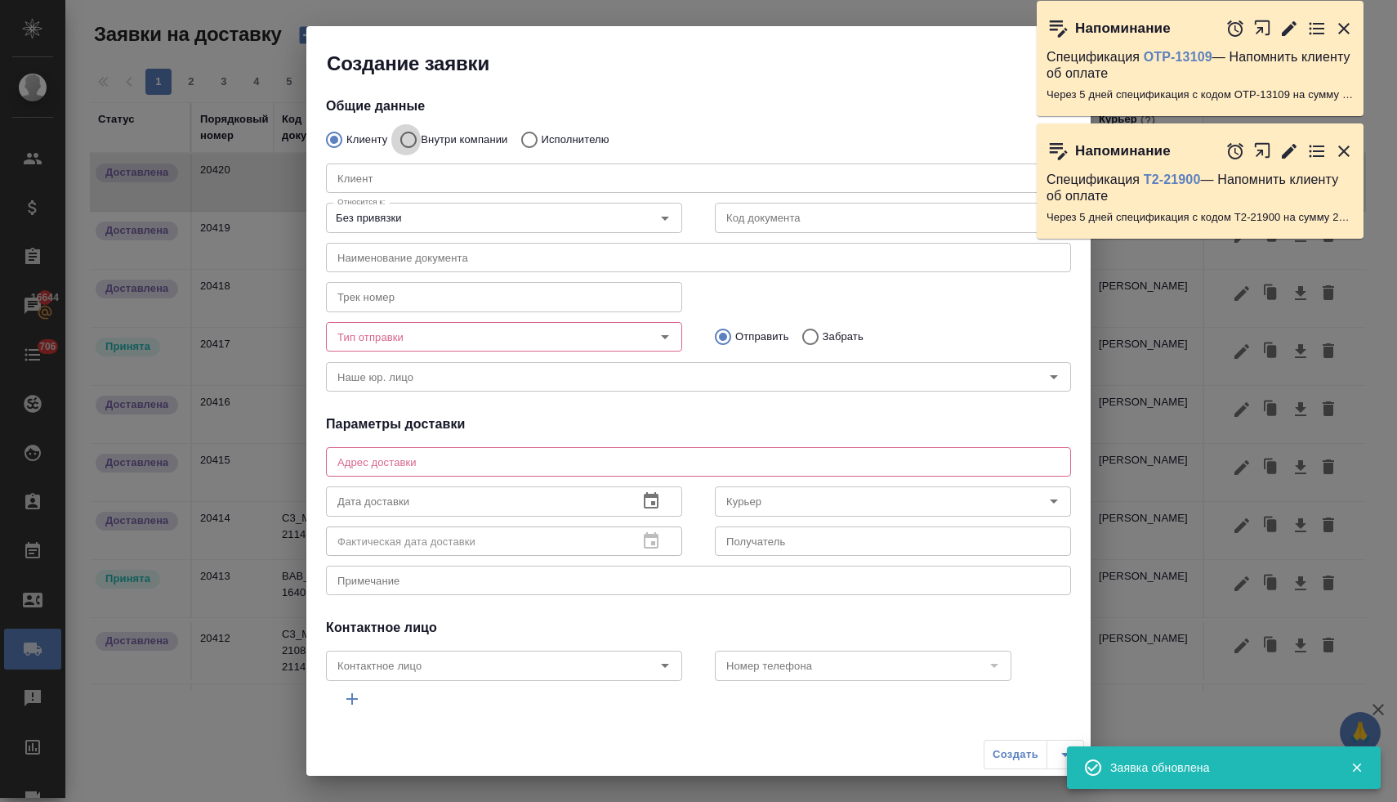
click at [413, 145] on input "Внутри компании" at bounding box center [405, 140] width 29 height 34
radio input "true"
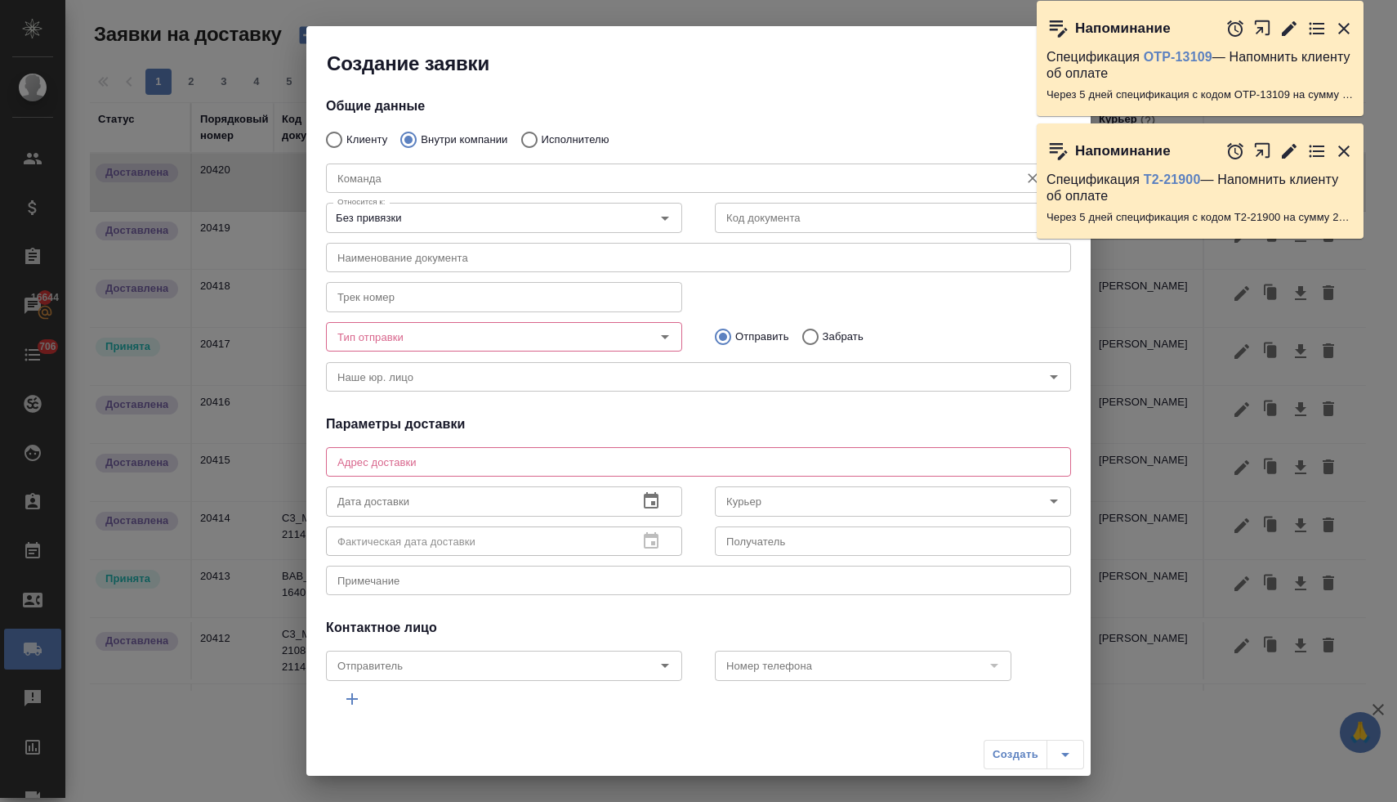
click at [403, 177] on input "Команда" at bounding box center [671, 178] width 681 height 20
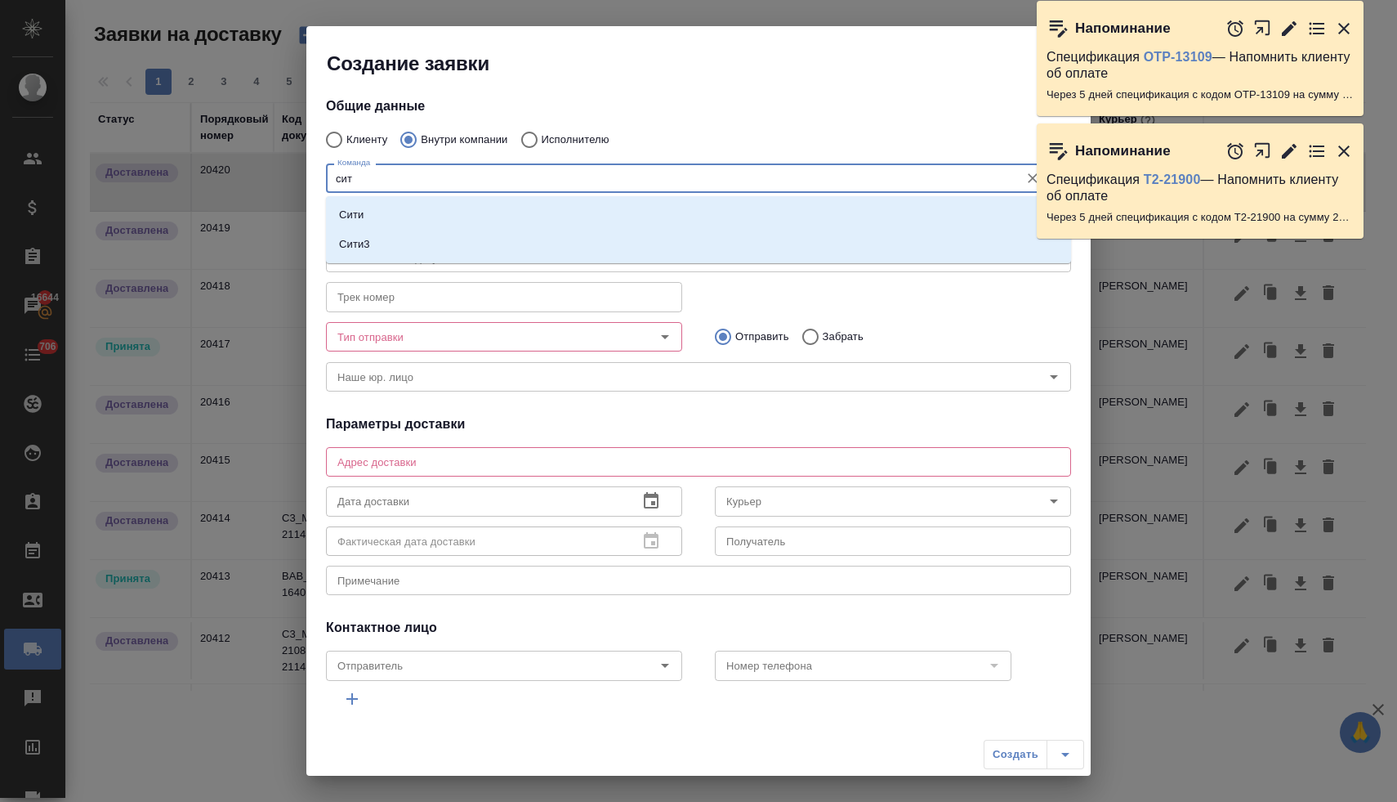
type input "сити"
click at [388, 214] on li "Сити" at bounding box center [698, 214] width 745 height 29
type textarea "Пресненская набережная, д. 10, Башня на Набережной, блок С, -1 этаж, зона ритей…"
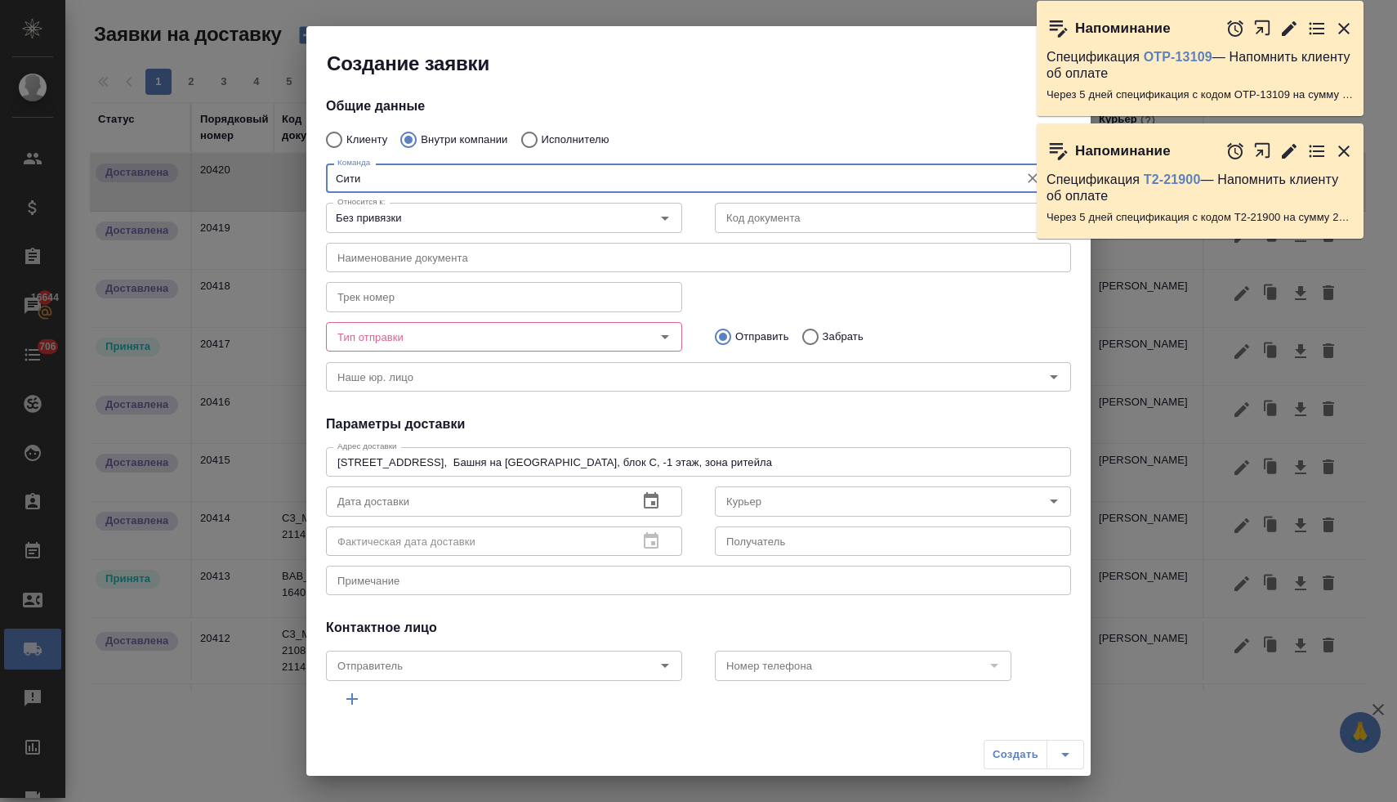
type input "Сити"
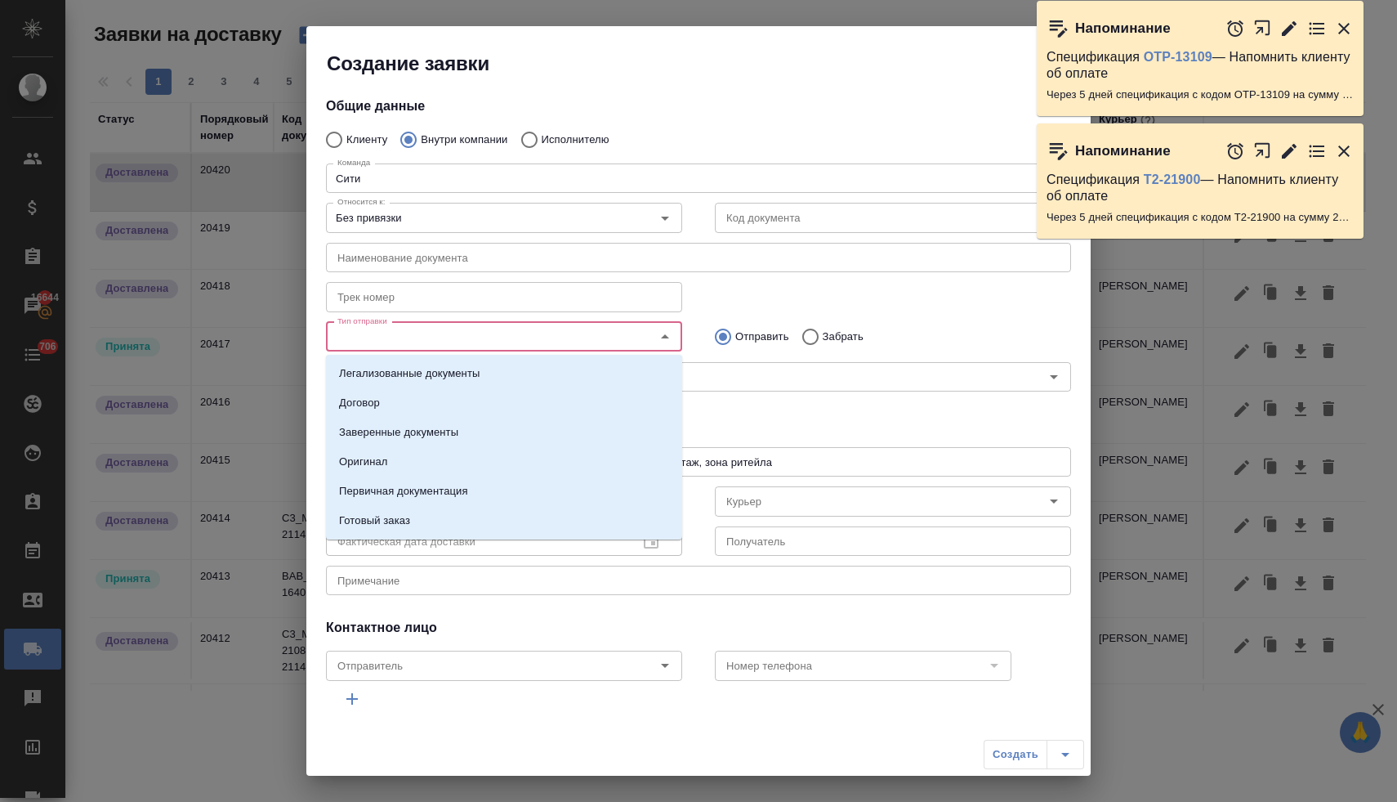
click at [475, 343] on input "Тип отправки" at bounding box center [477, 337] width 292 height 20
click at [442, 436] on li "Оригинал" at bounding box center [504, 435] width 356 height 29
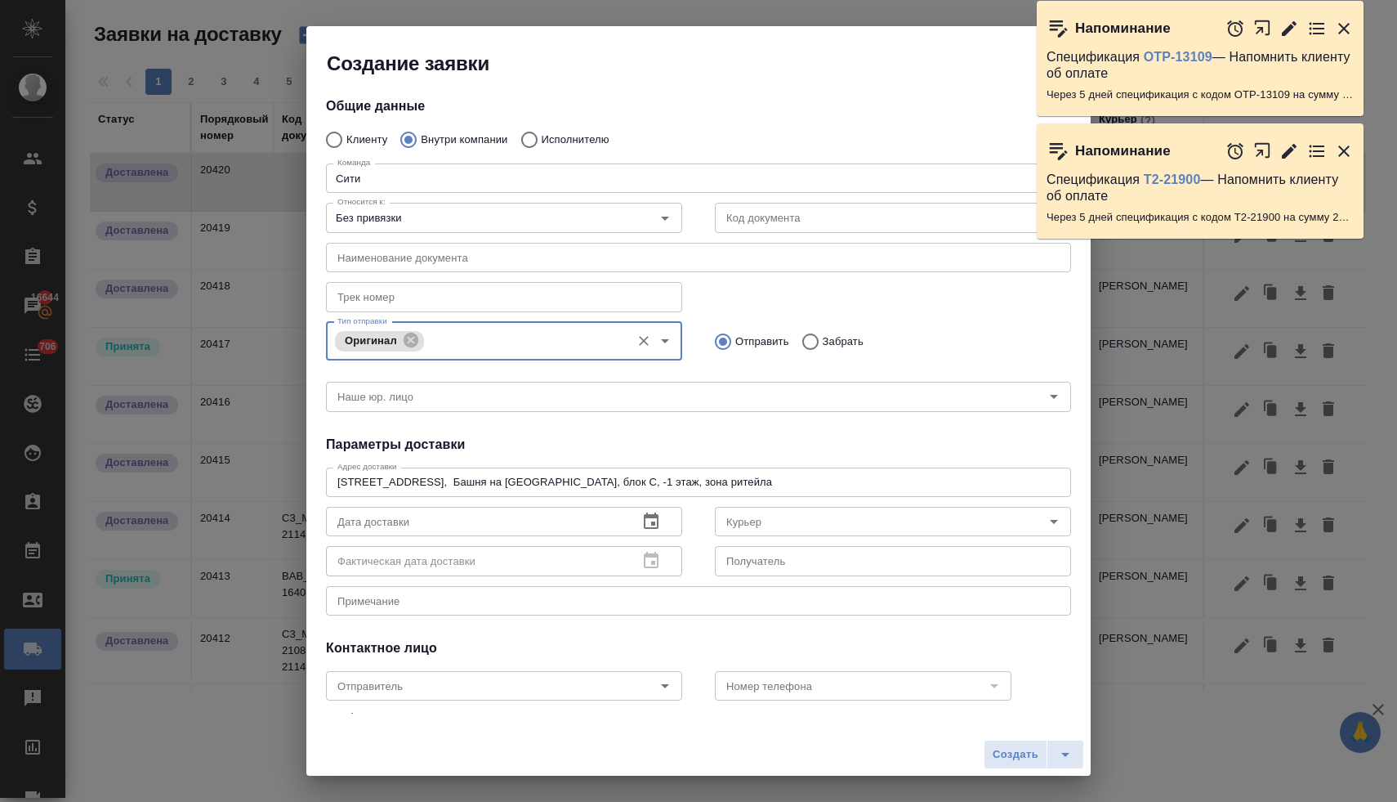
click at [814, 339] on input "Забрать" at bounding box center [807, 341] width 29 height 34
radio input "true"
click at [650, 526] on icon "button" at bounding box center [651, 522] width 20 height 20
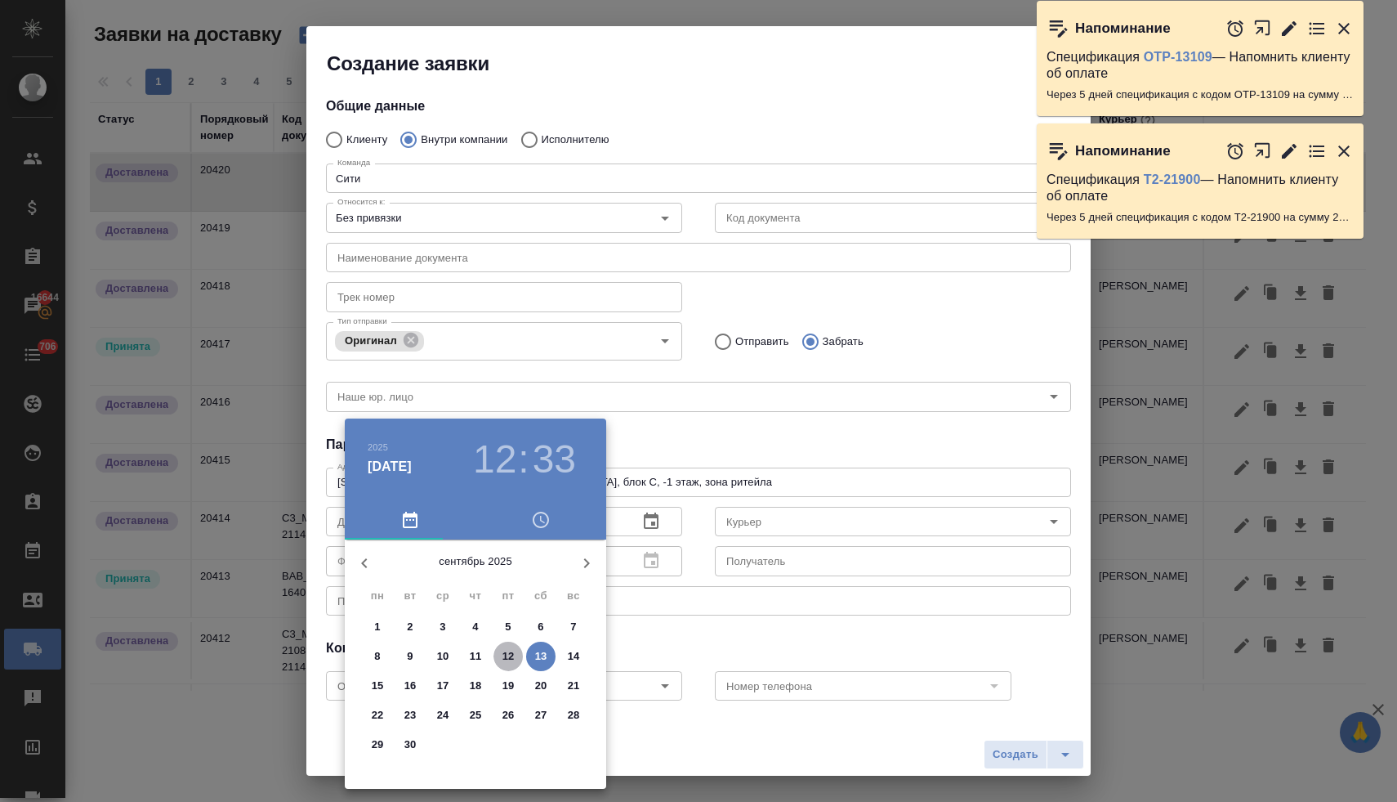
click at [507, 656] on p "12" at bounding box center [509, 656] width 12 height 16
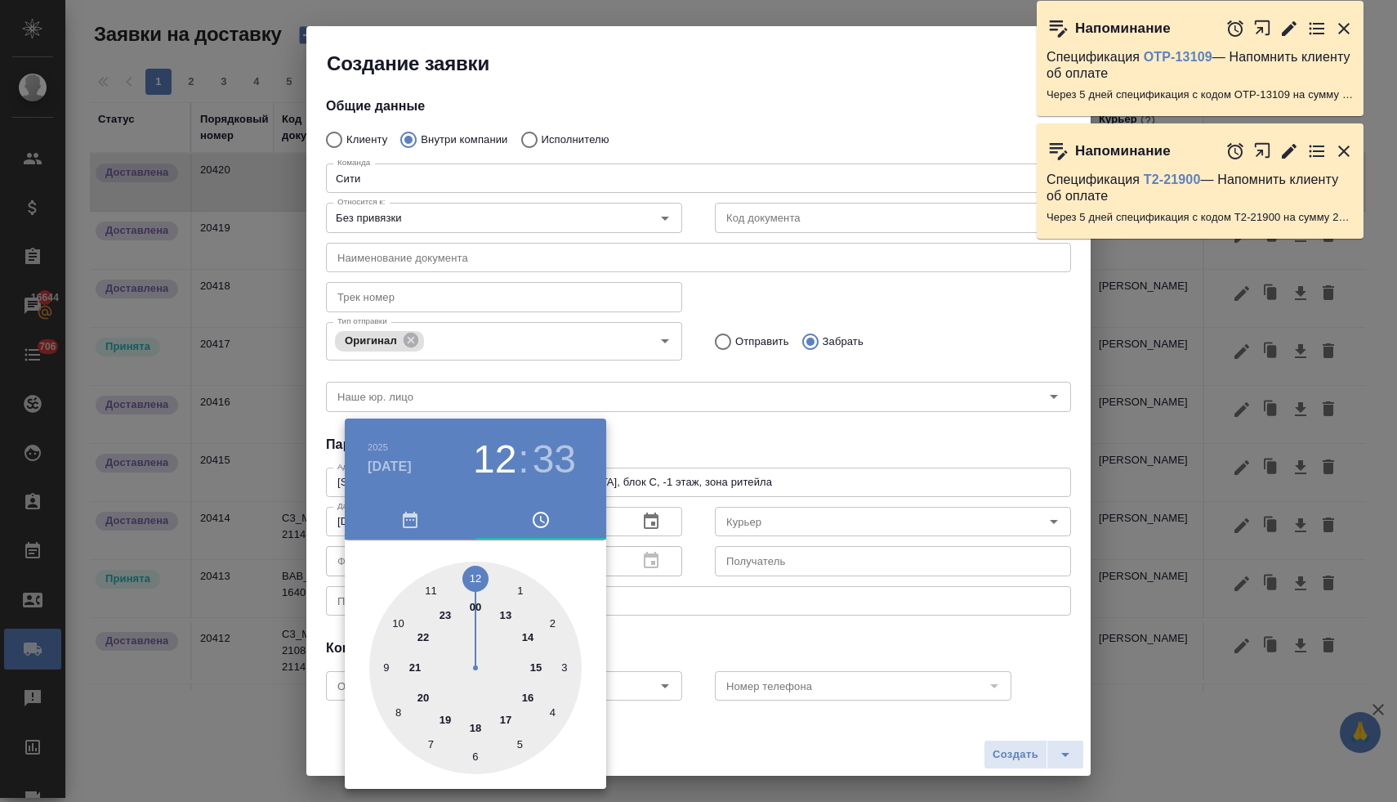
click at [536, 664] on div at bounding box center [475, 667] width 212 height 212
type input "12.09.2025 15:33"
click at [685, 431] on div at bounding box center [698, 401] width 1397 height 802
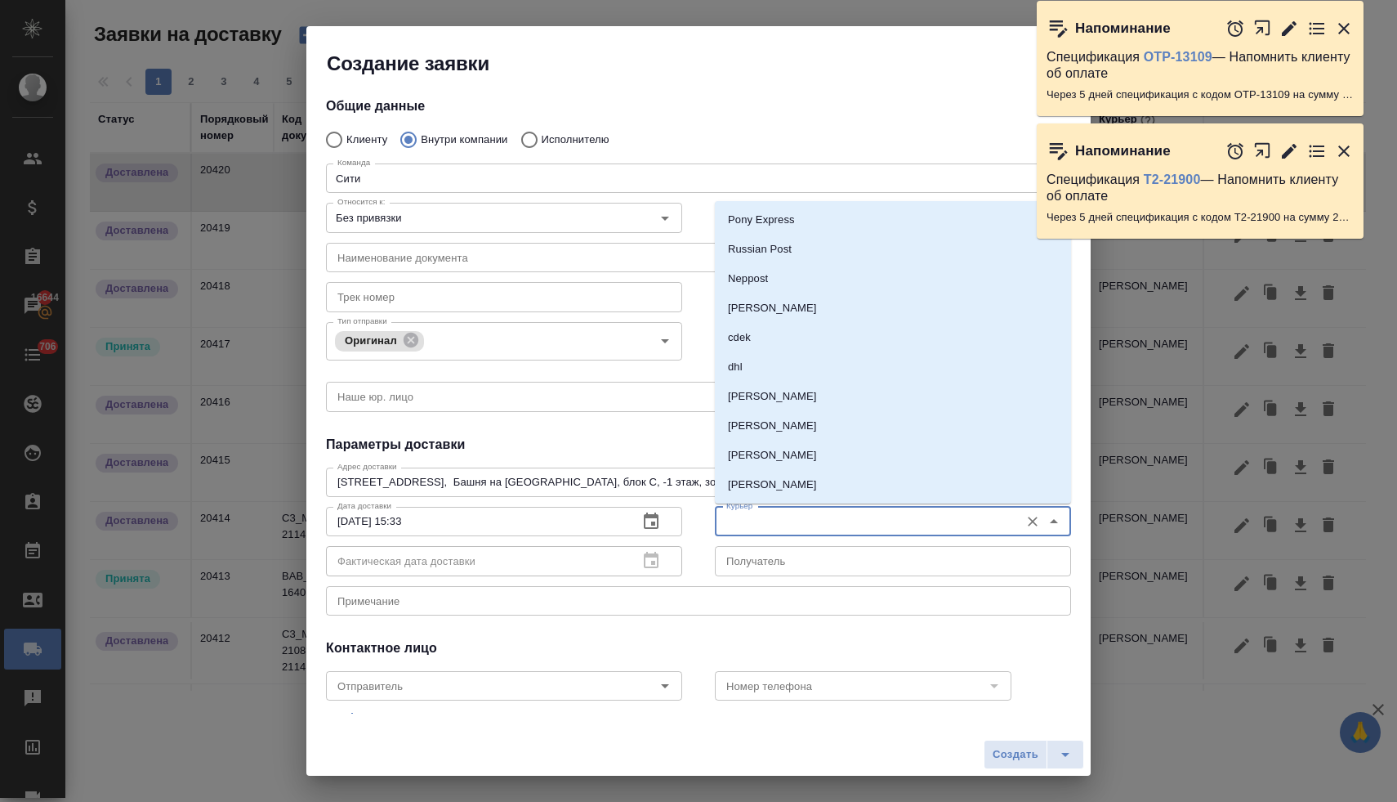
click at [739, 519] on input "Курьер" at bounding box center [866, 522] width 292 height 20
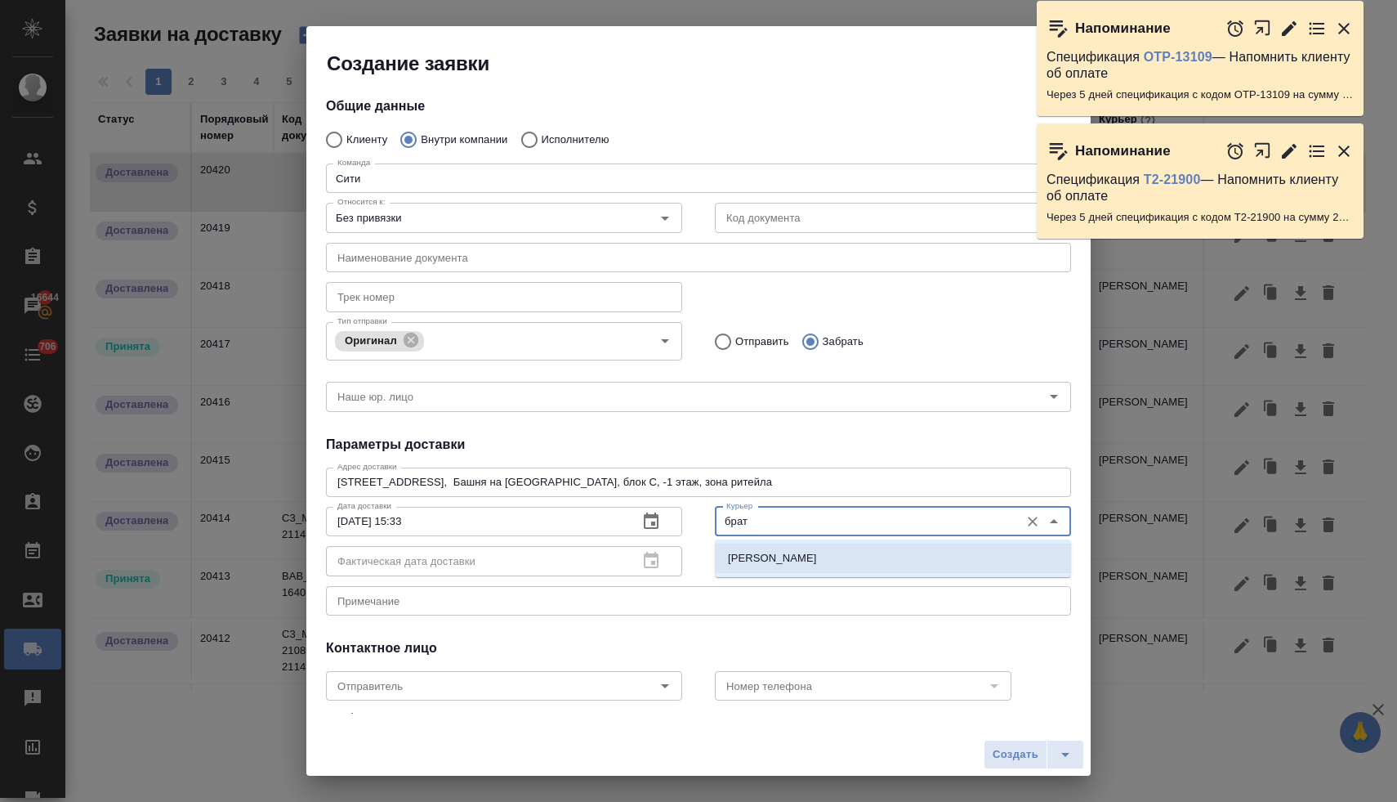
click at [770, 551] on p "Братолюбова Наталья" at bounding box center [772, 558] width 89 height 16
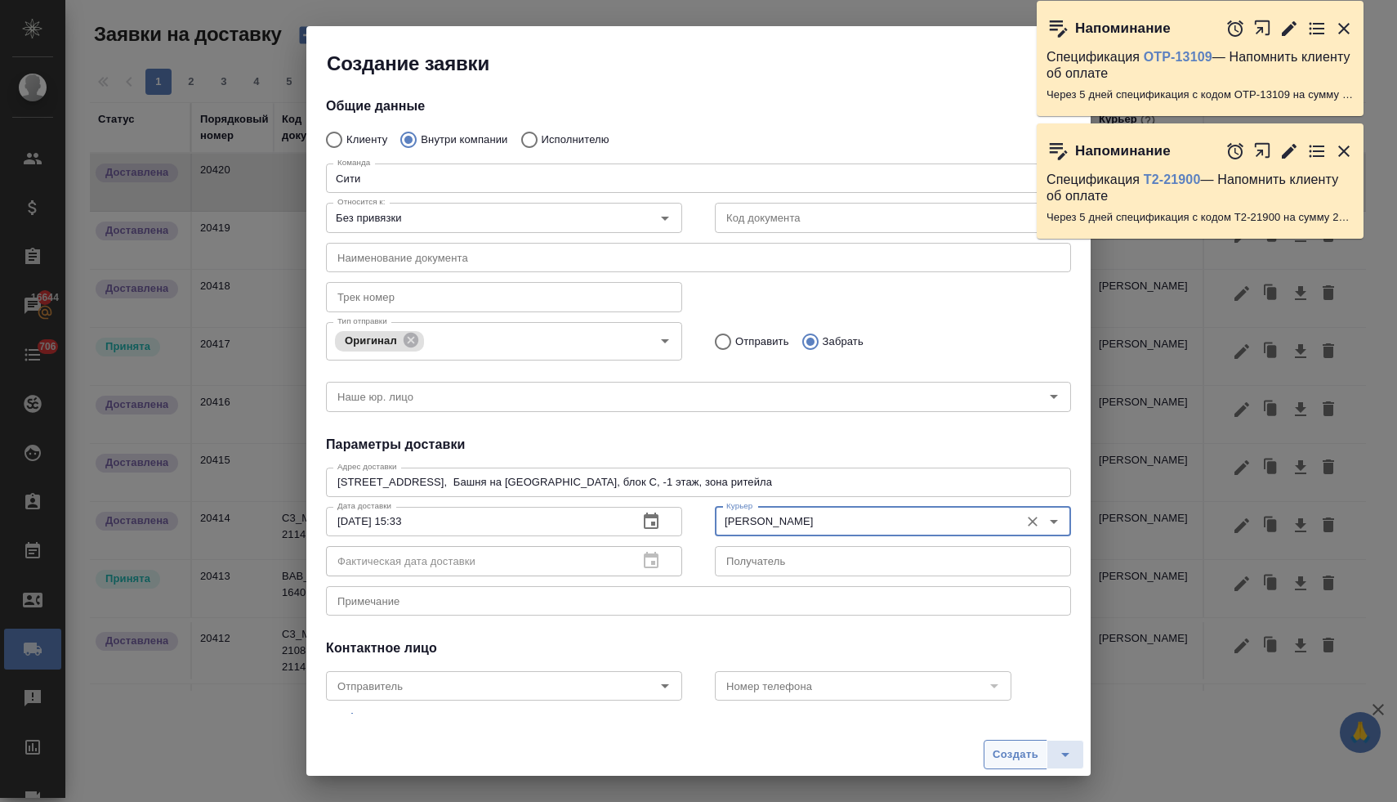
type input "Братолюбова Наталья"
click at [1007, 748] on span "Создать" at bounding box center [1016, 754] width 46 height 19
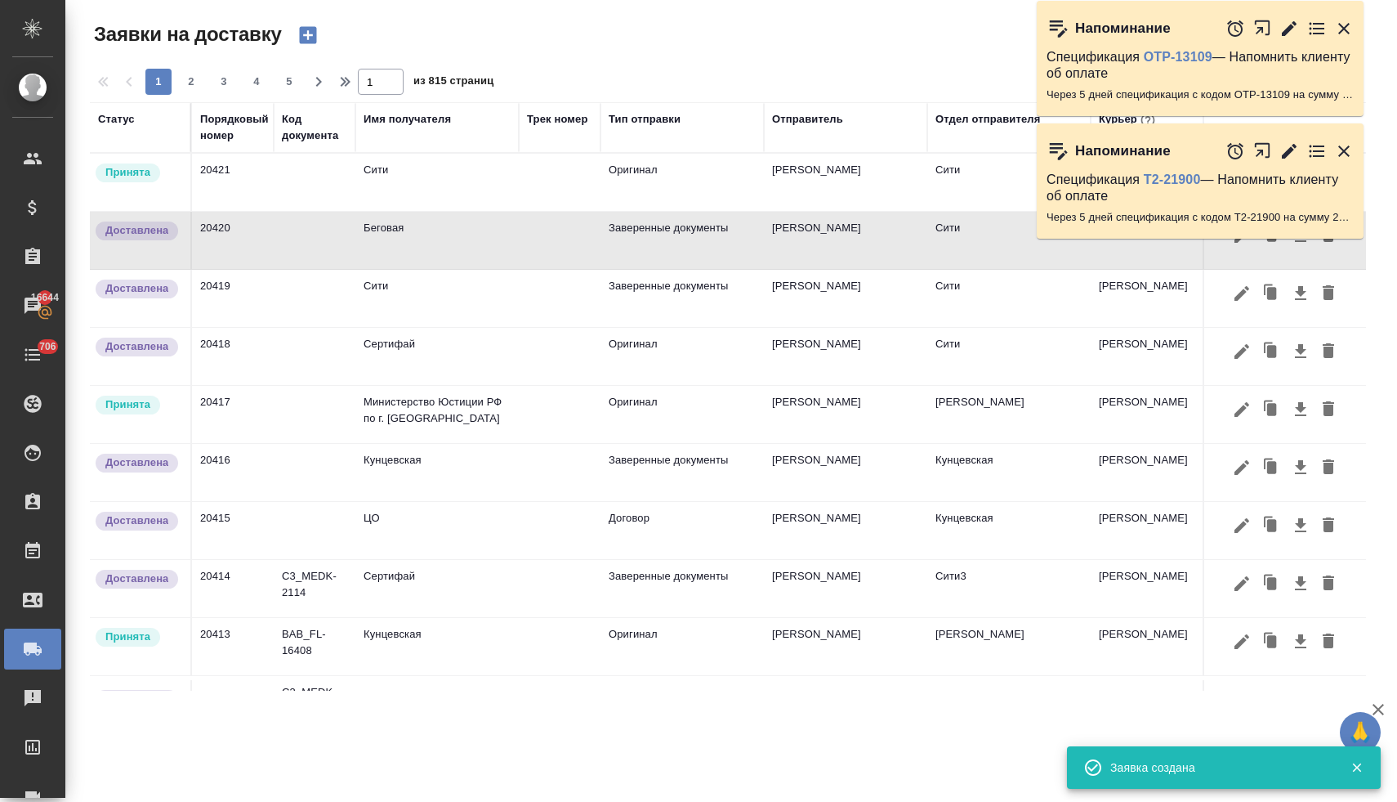
click at [382, 181] on td "Сити" at bounding box center [436, 182] width 163 height 57
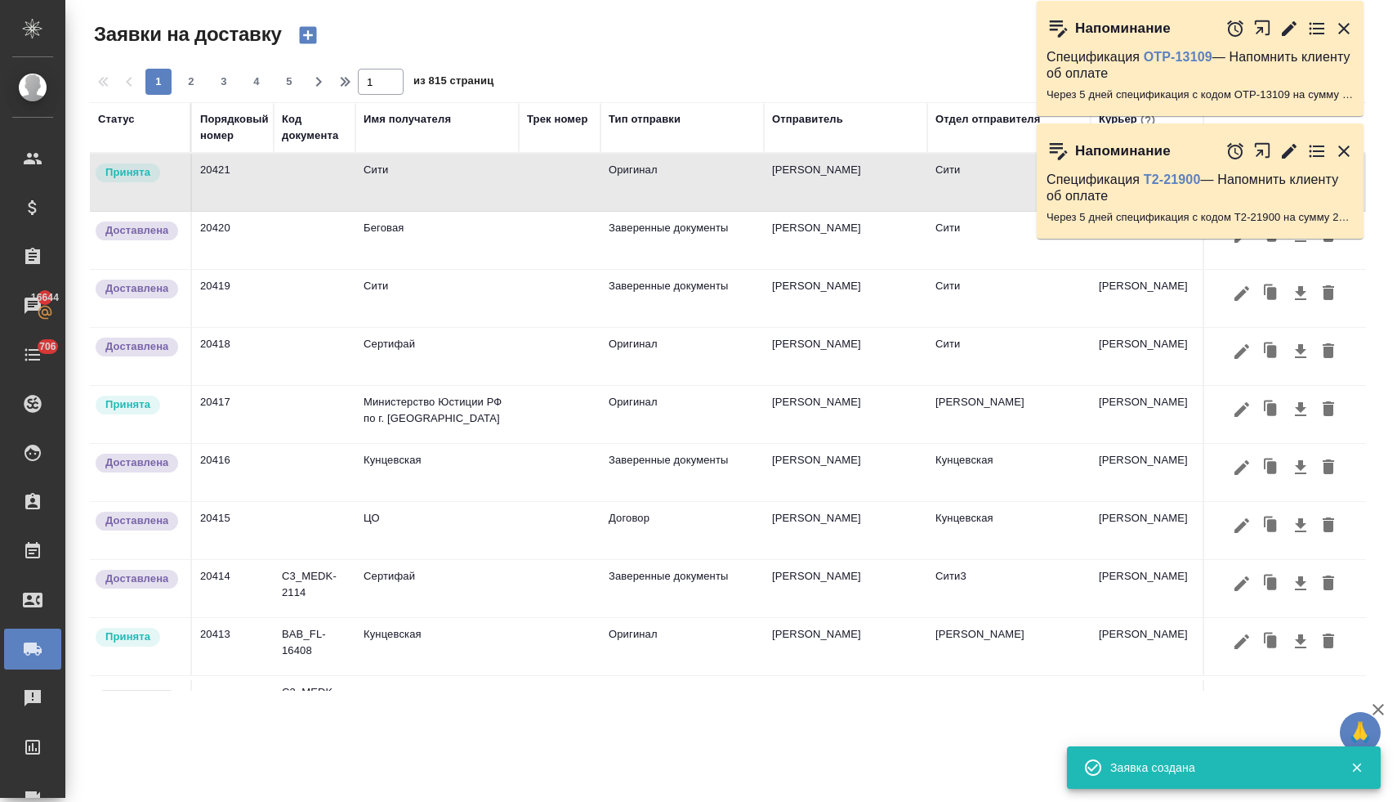
click at [382, 181] on td "Сити" at bounding box center [436, 182] width 163 height 57
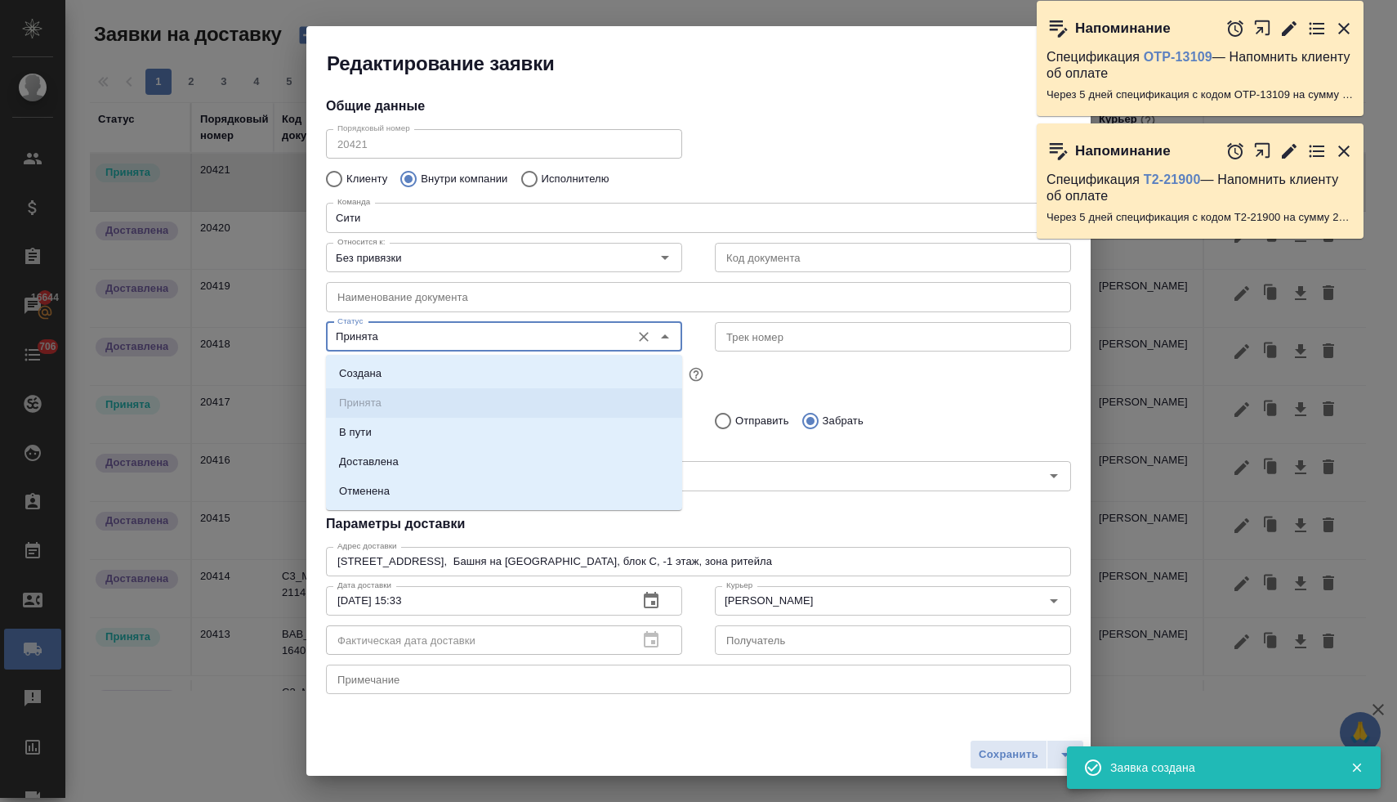
click at [391, 343] on input "Принята" at bounding box center [477, 337] width 292 height 20
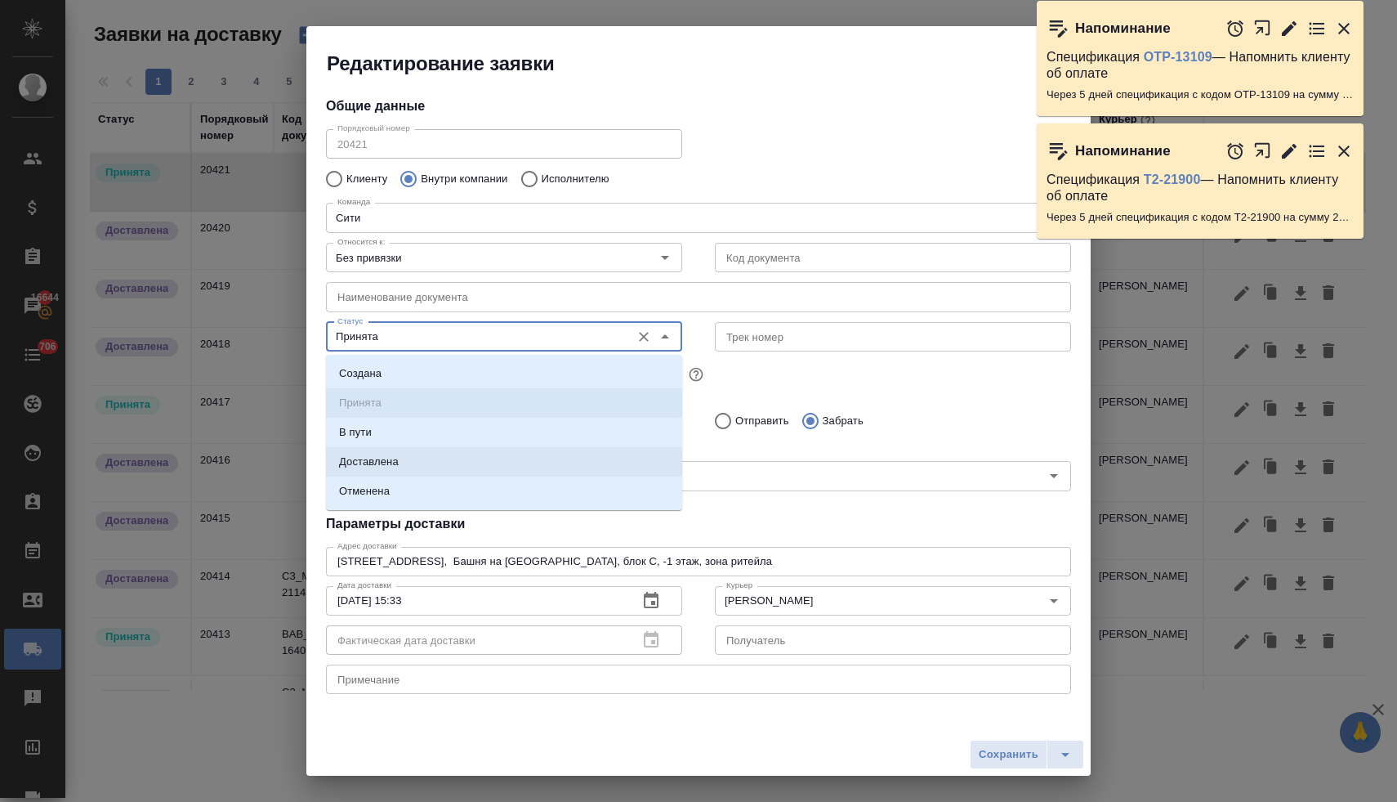
click at [386, 465] on p "Доставлена" at bounding box center [369, 461] width 60 height 16
type input "Доставлена"
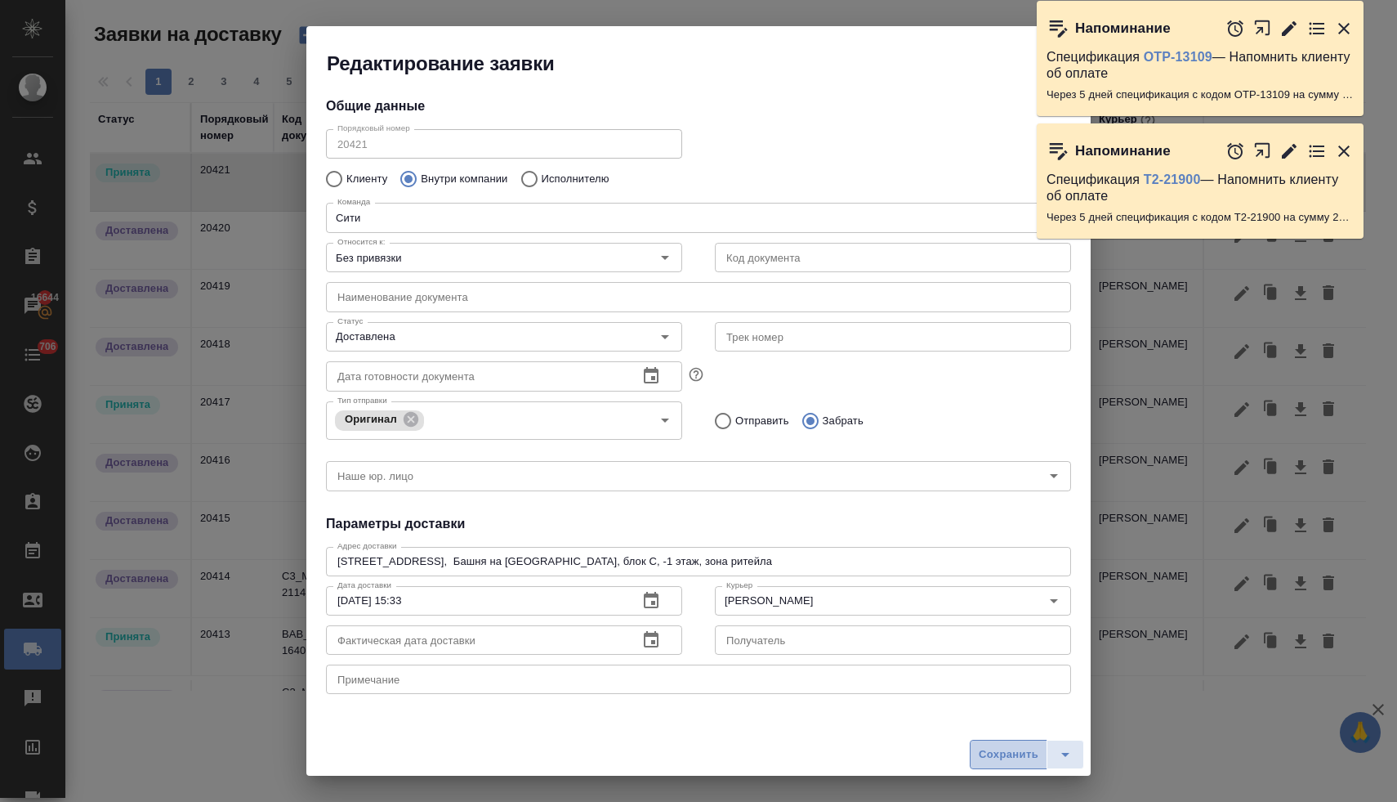
click at [1006, 756] on span "Сохранить" at bounding box center [1009, 754] width 60 height 19
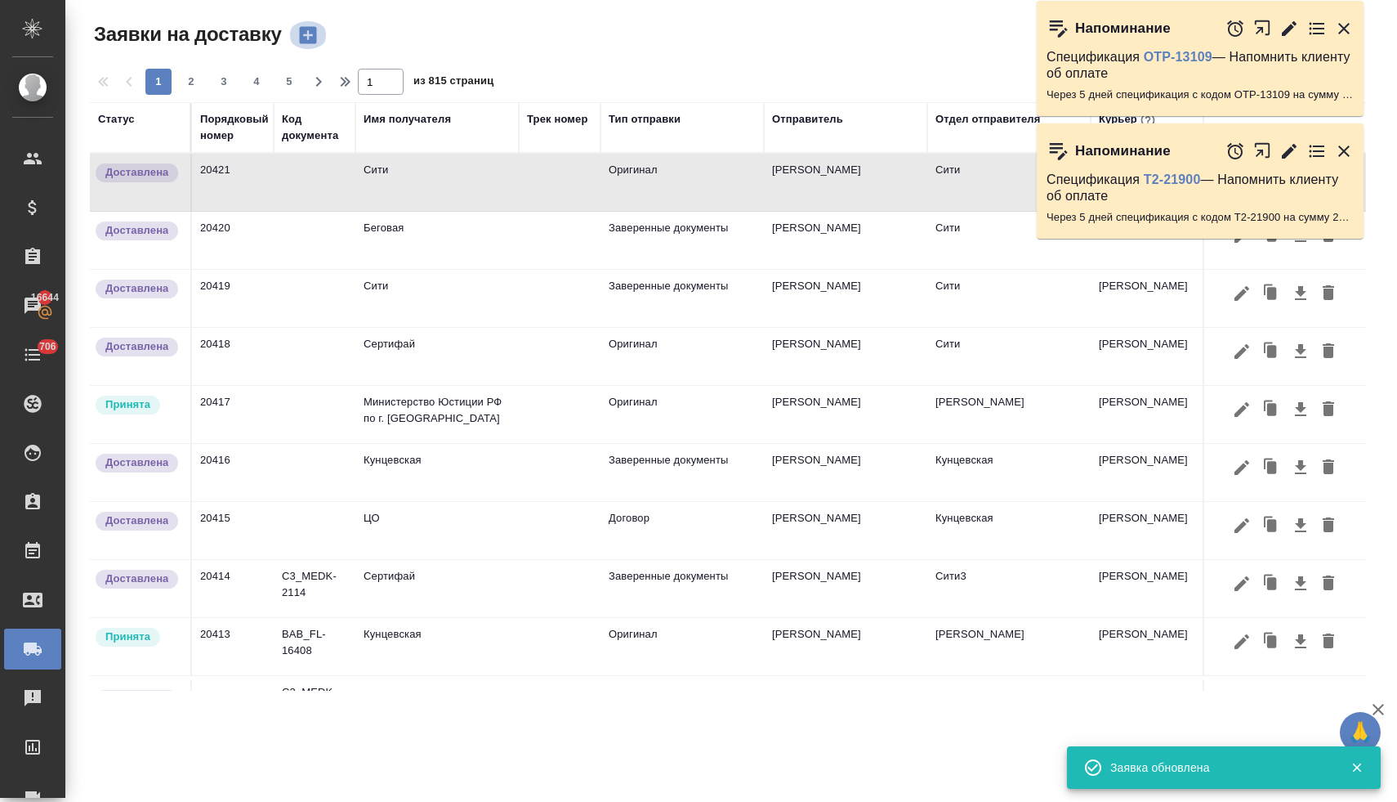
click at [314, 32] on icon "button" at bounding box center [308, 35] width 23 height 23
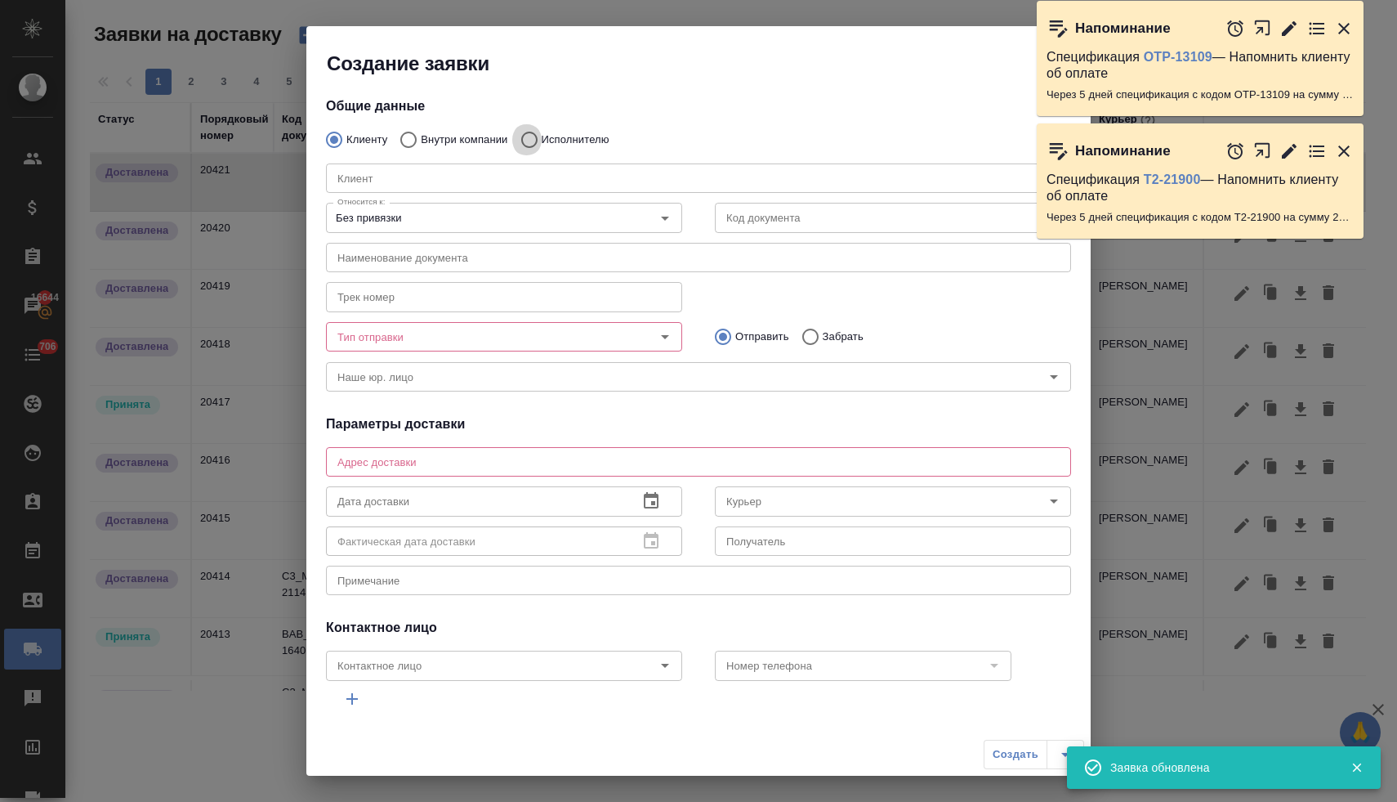
click at [537, 134] on input "Исполнителю" at bounding box center [526, 140] width 29 height 34
radio input "true"
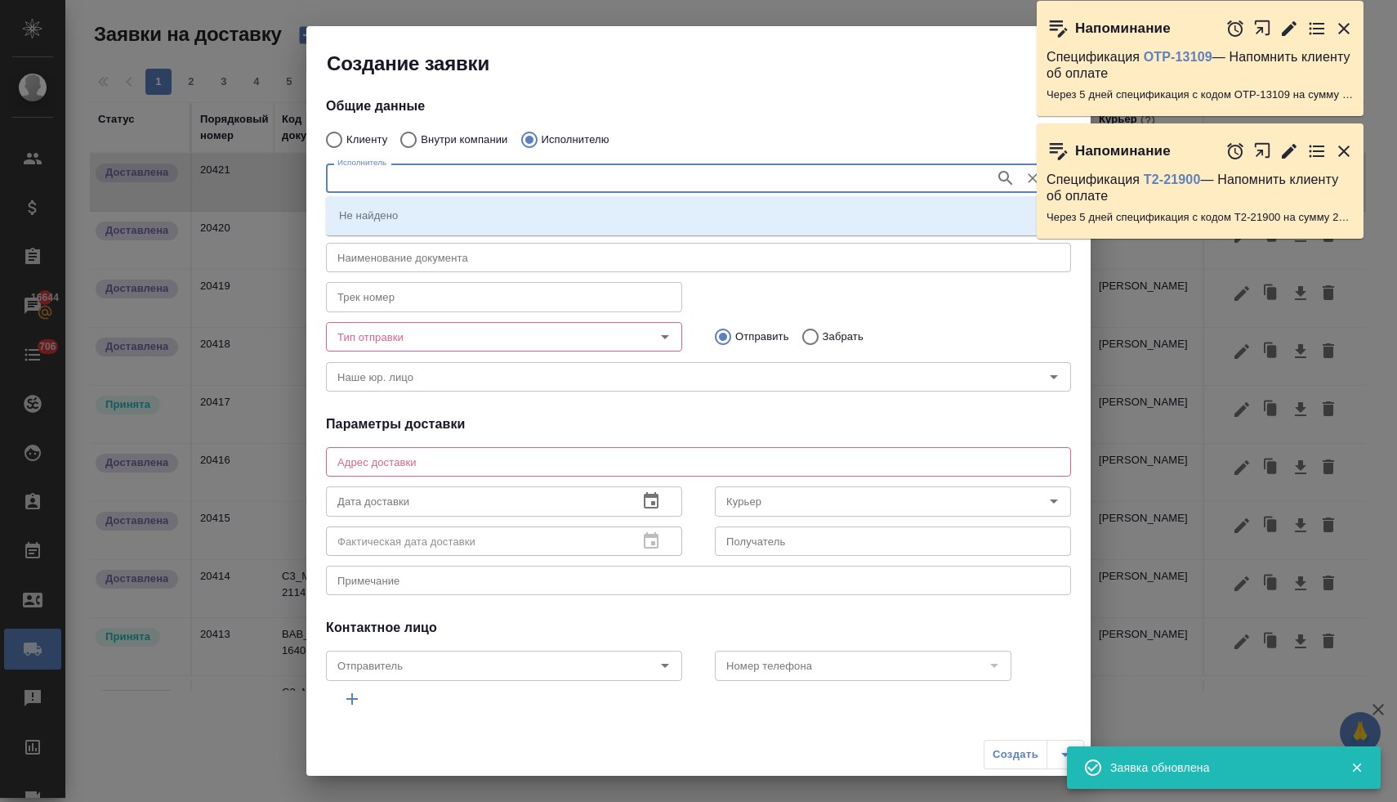
click at [536, 171] on input "Исполнитель" at bounding box center [659, 178] width 656 height 20
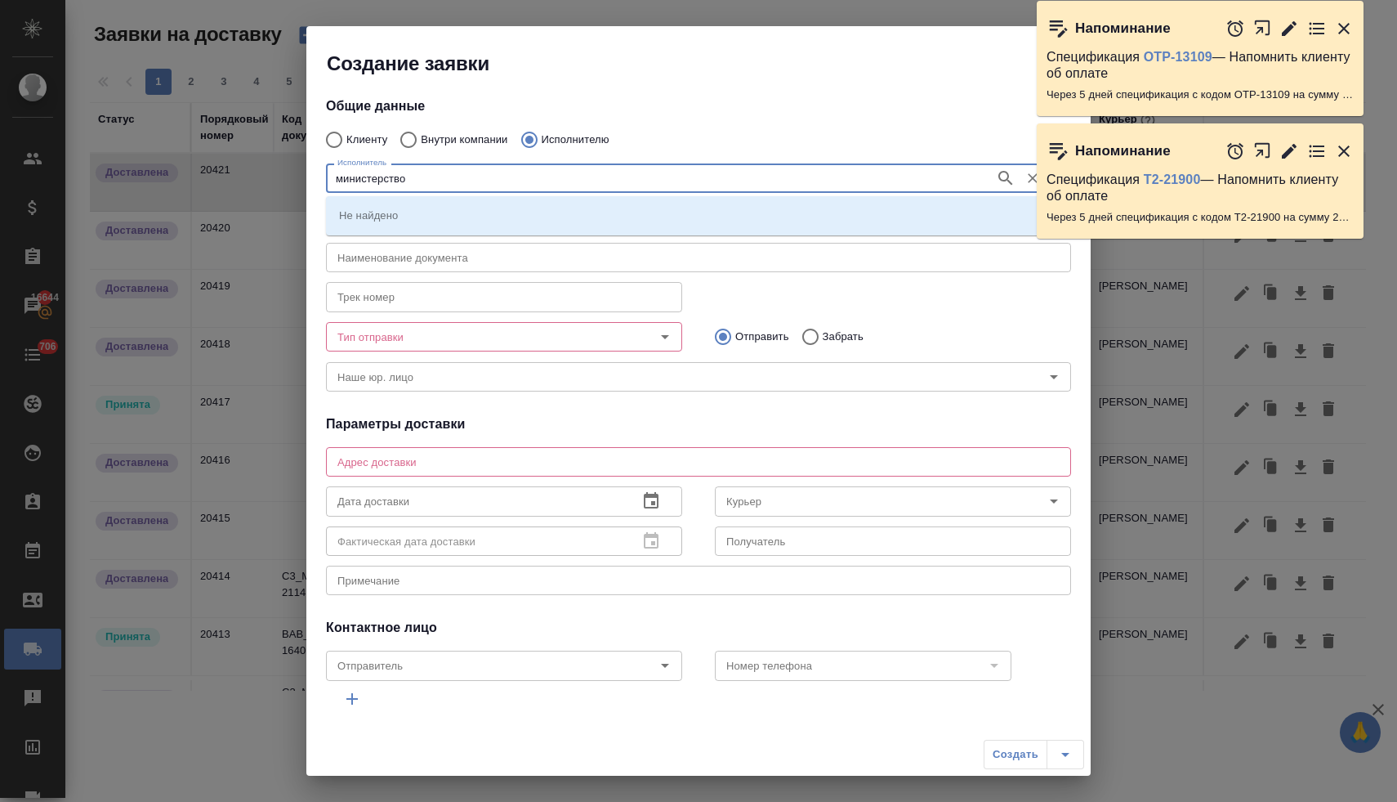
type input "министерство"
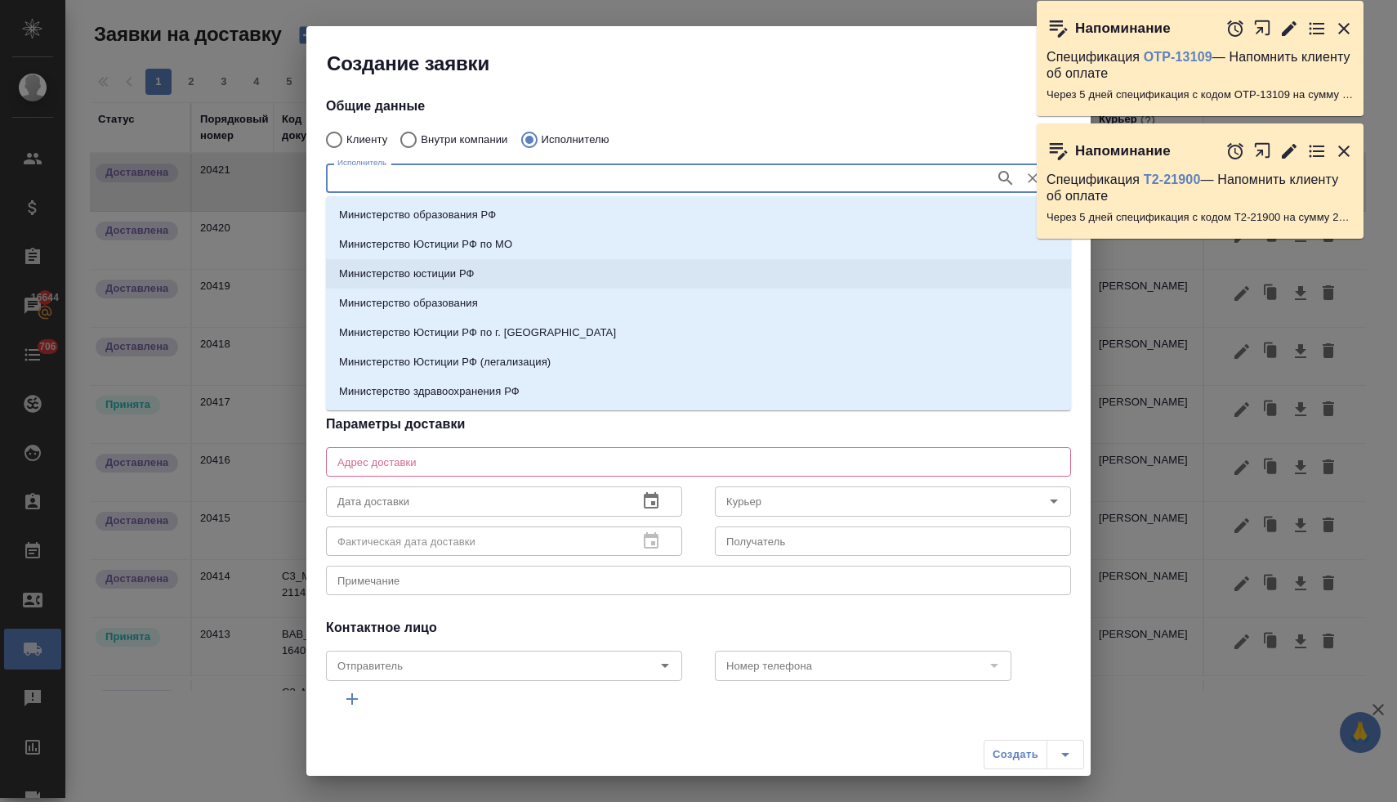
click at [464, 268] on p "Министерство юстиции РФ" at bounding box center [407, 274] width 136 height 16
type input "Министерство юстиции РФ"
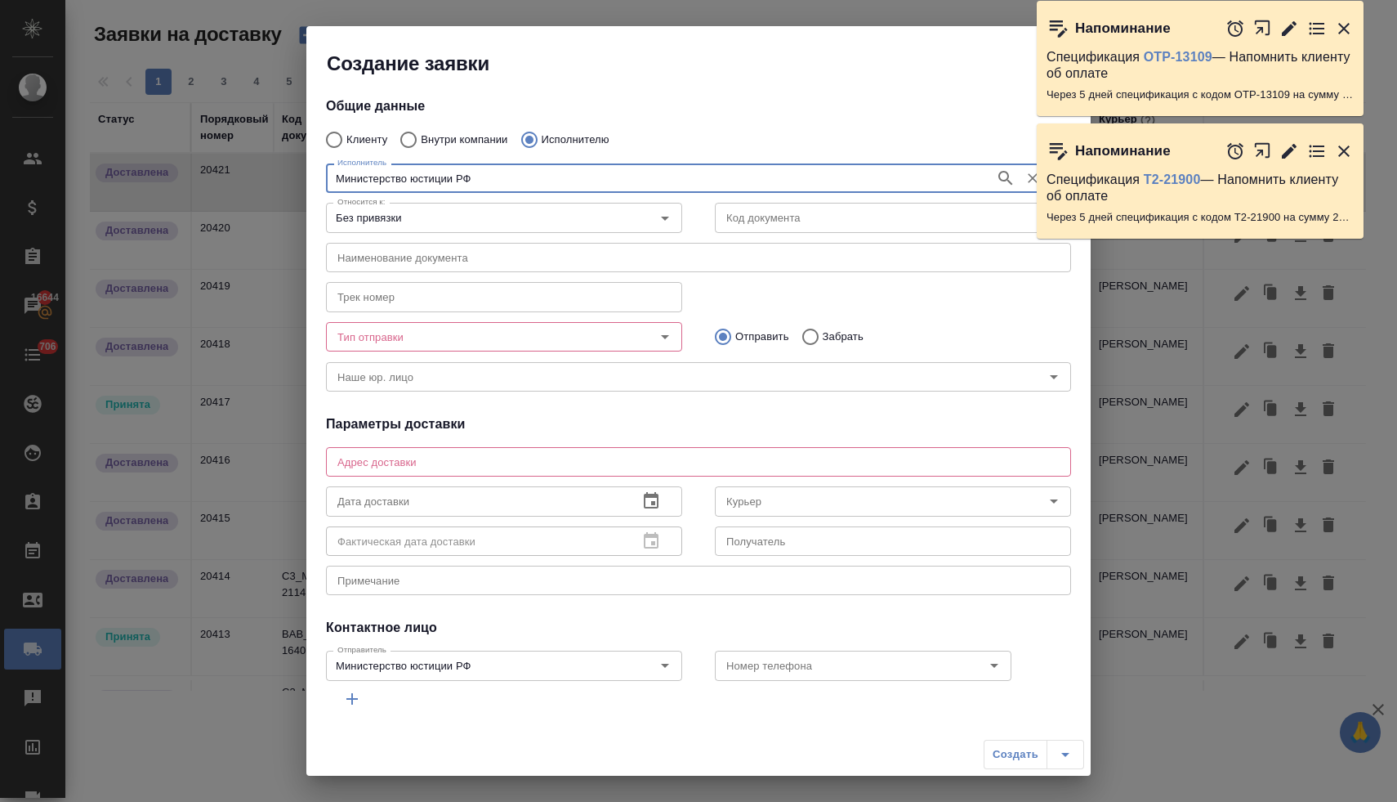
click at [584, 337] on input "Тип отправки" at bounding box center [477, 337] width 292 height 20
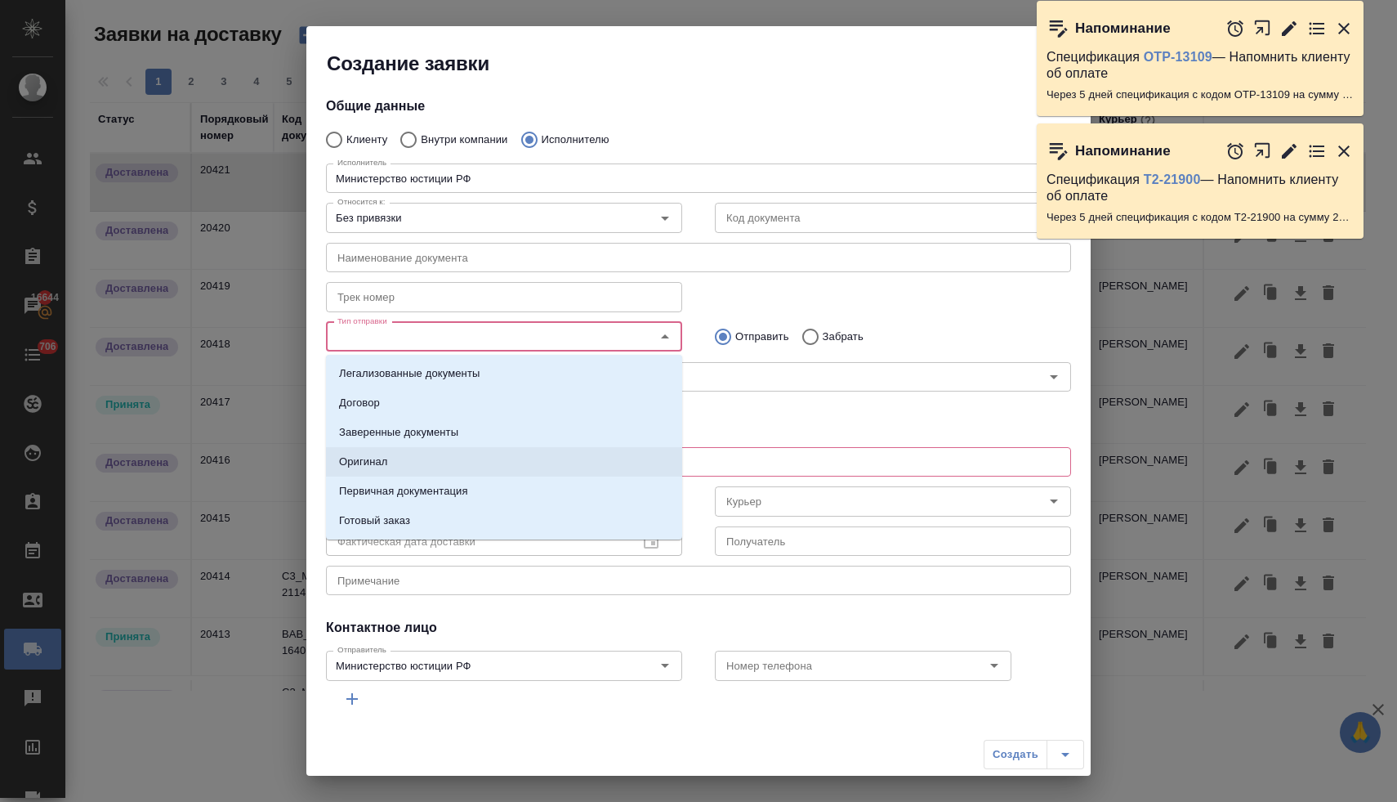
click at [501, 456] on li "Оригинал" at bounding box center [504, 461] width 356 height 29
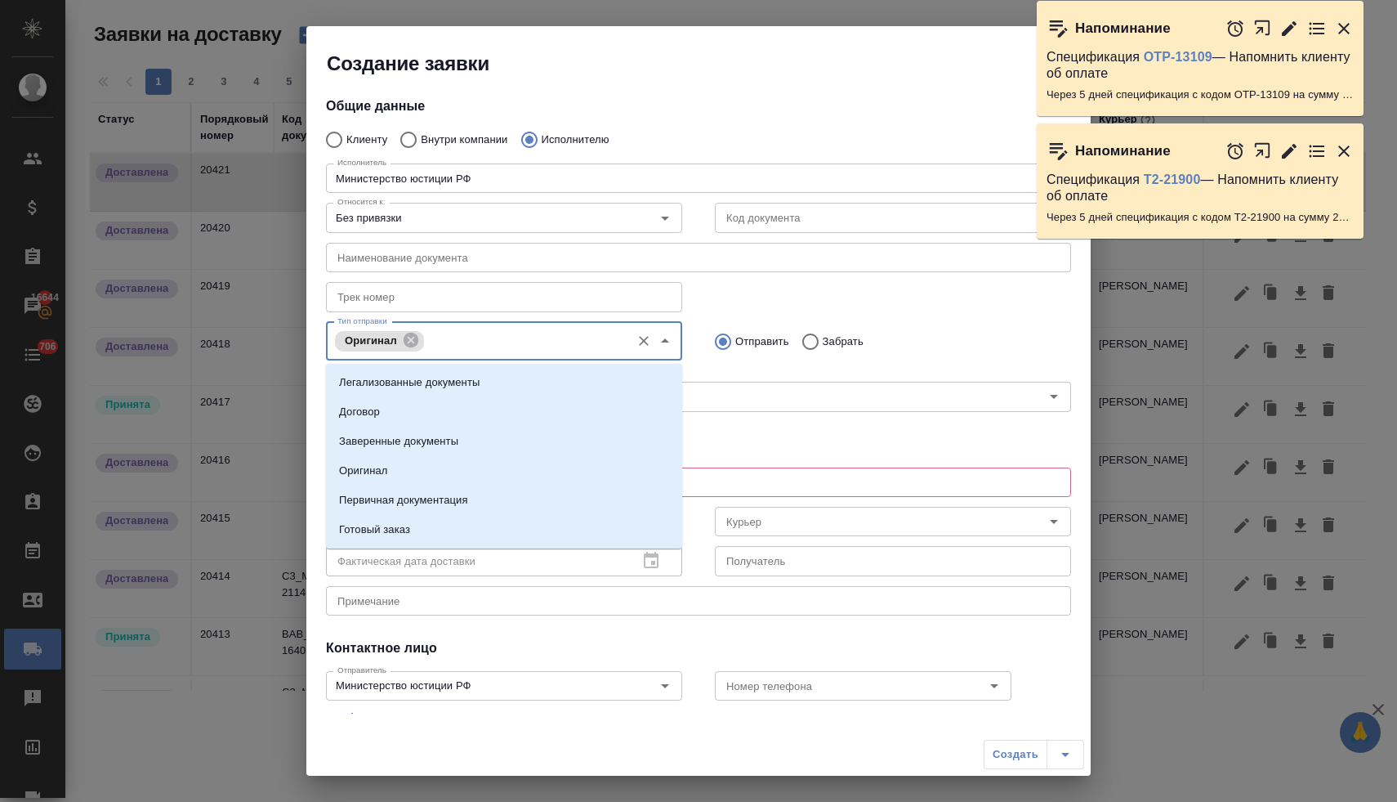
click at [544, 346] on input "Тип отправки" at bounding box center [525, 341] width 194 height 20
click at [527, 385] on li "Легализованные документы" at bounding box center [504, 382] width 356 height 29
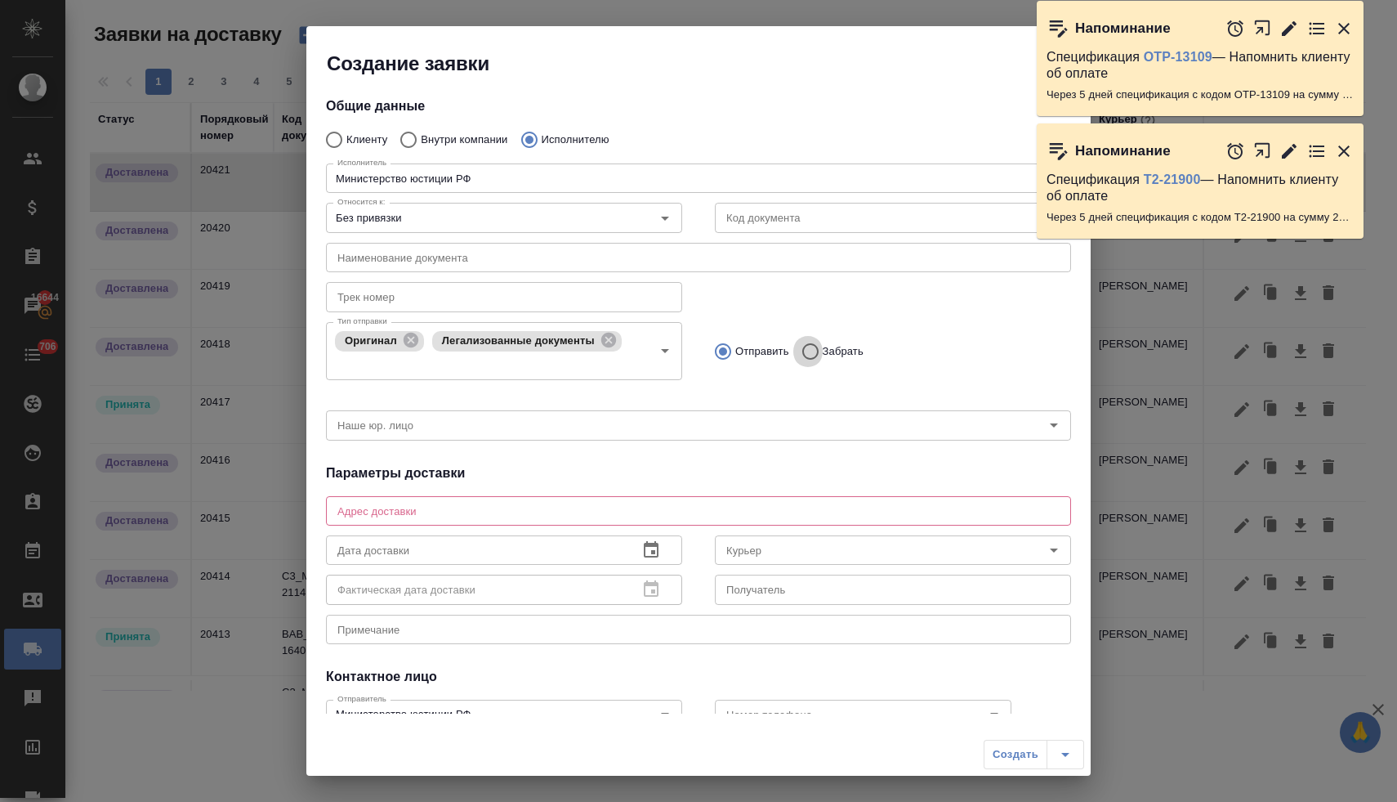
click at [811, 350] on input "Забрать" at bounding box center [807, 351] width 29 height 34
radio input "true"
click at [695, 509] on textarea at bounding box center [698, 510] width 722 height 12
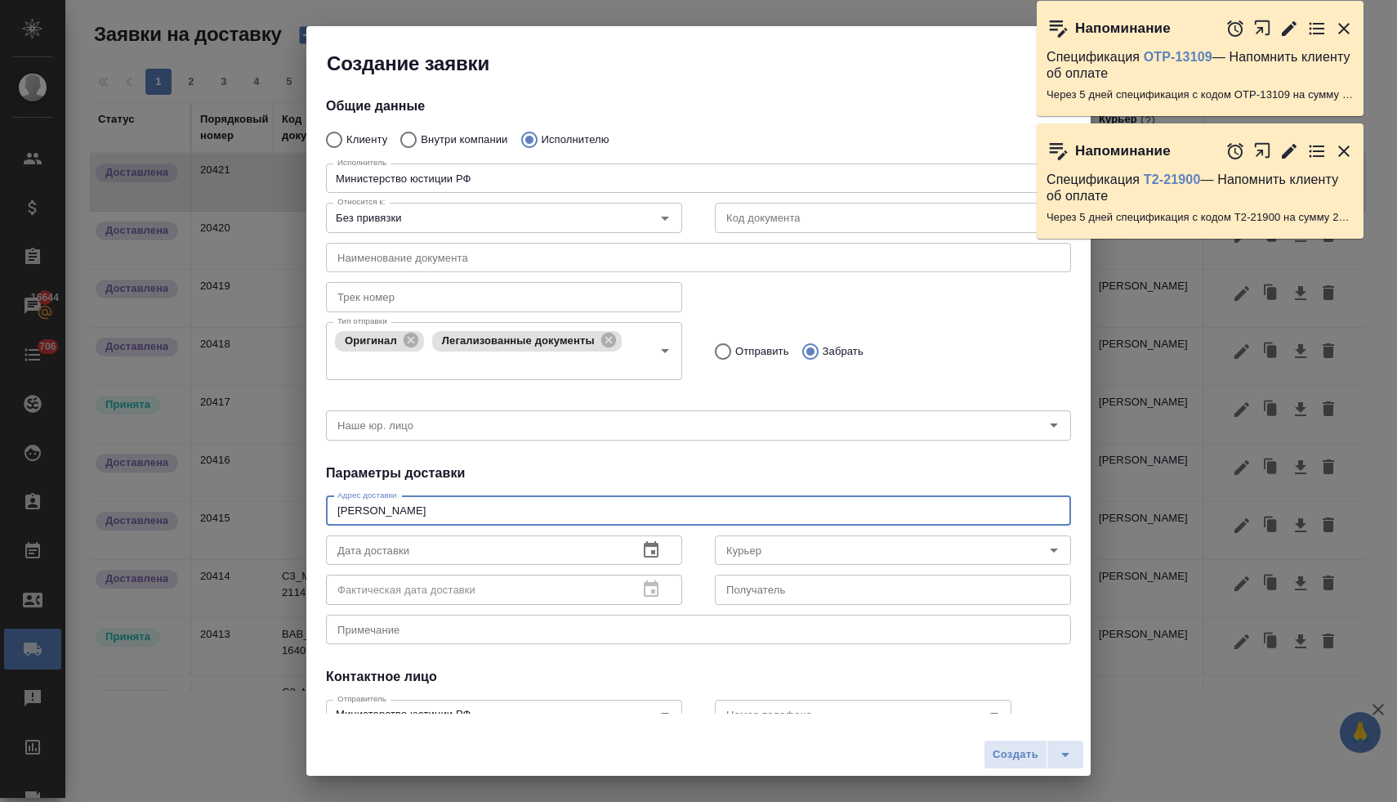
type textarea "кржижановского"
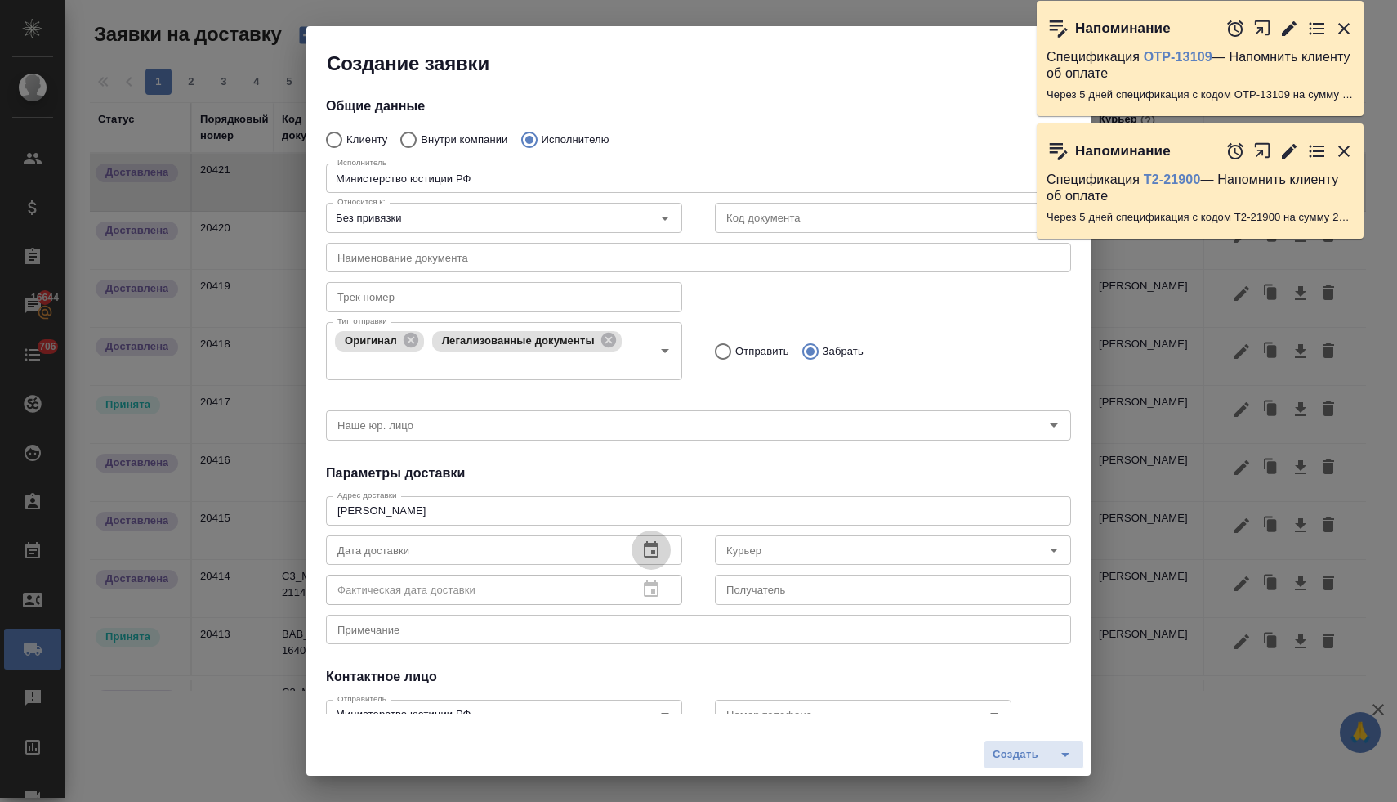
click at [650, 552] on icon "button" at bounding box center [651, 550] width 20 height 20
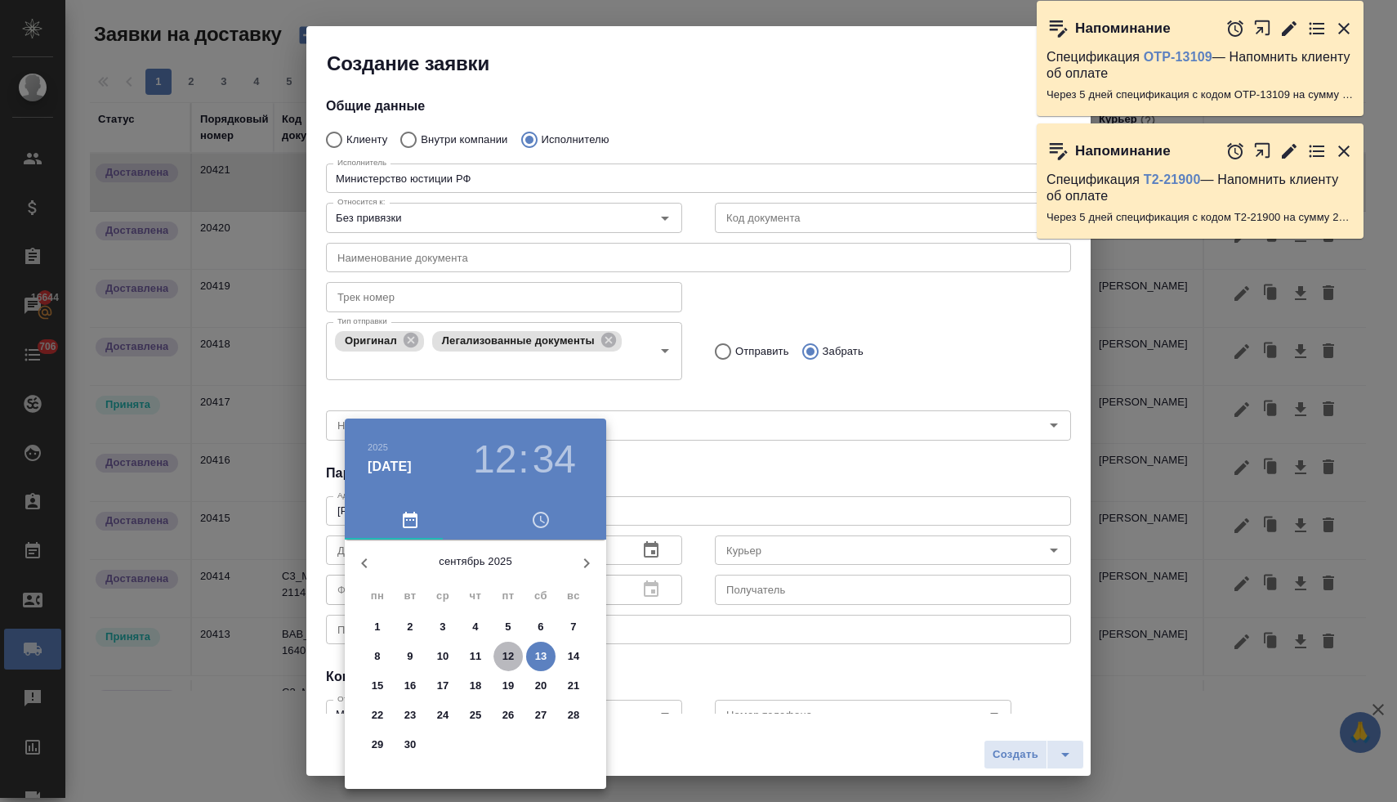
click at [507, 655] on p "12" at bounding box center [509, 656] width 12 height 16
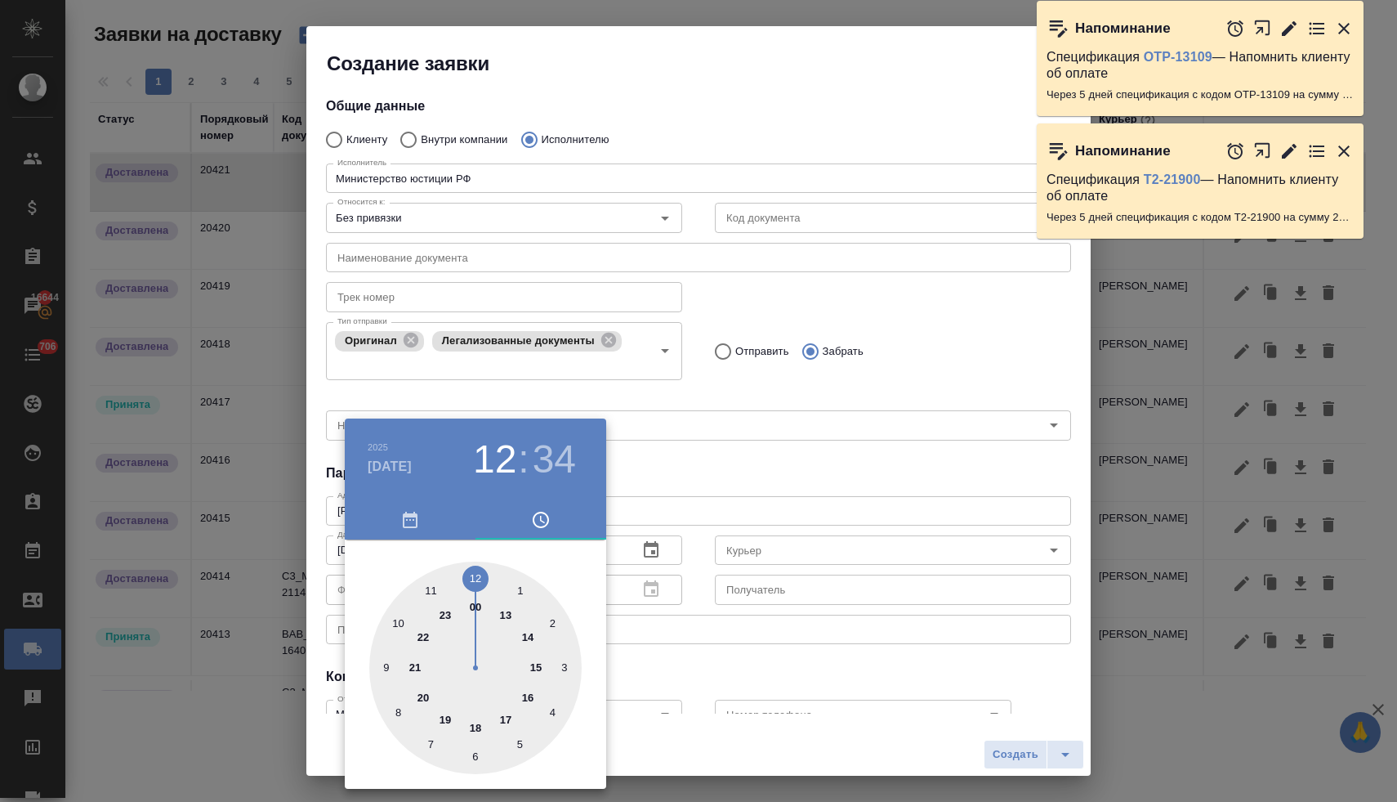
click at [528, 696] on div at bounding box center [475, 667] width 212 height 212
type input "12.09.2025 16:34"
click at [688, 457] on div at bounding box center [698, 401] width 1397 height 802
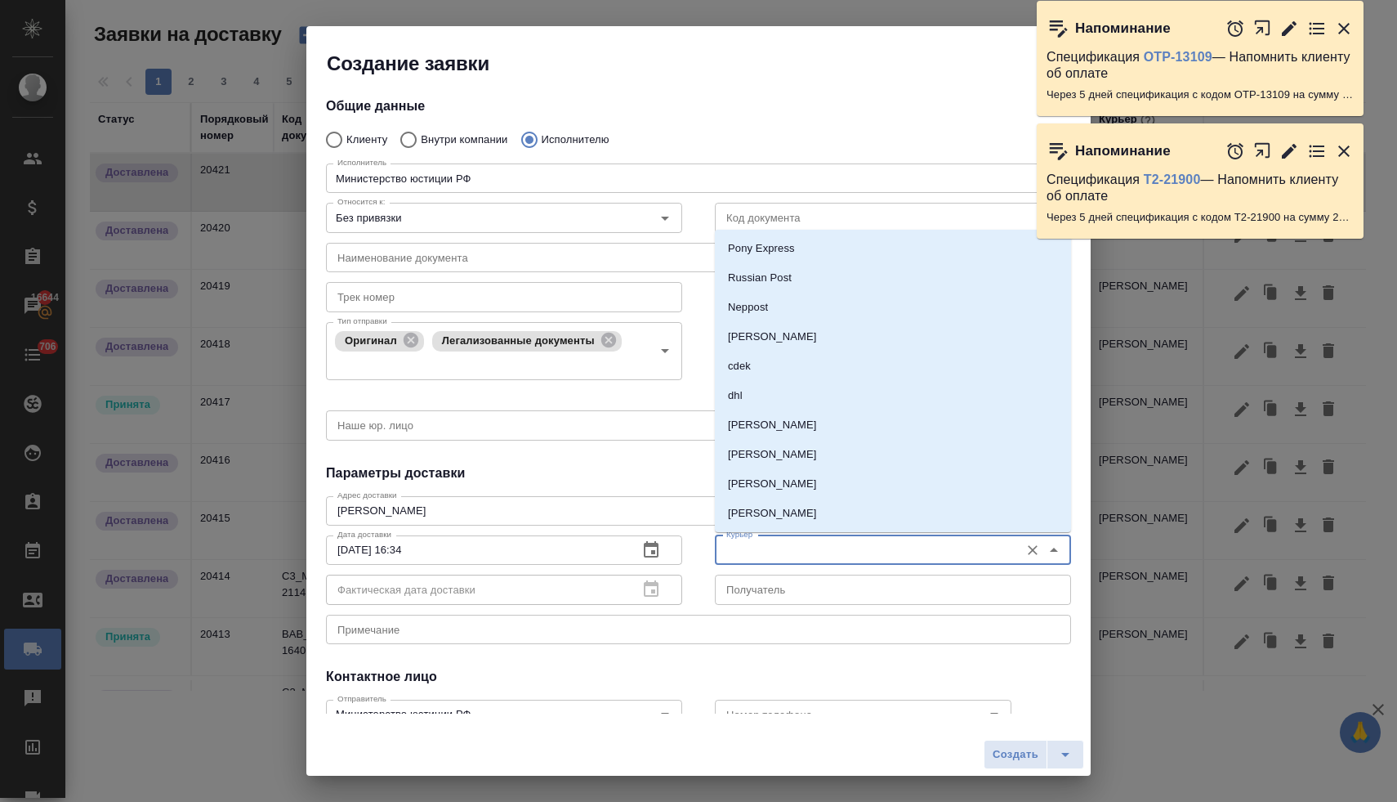
click at [742, 548] on input "Курьер" at bounding box center [866, 550] width 292 height 20
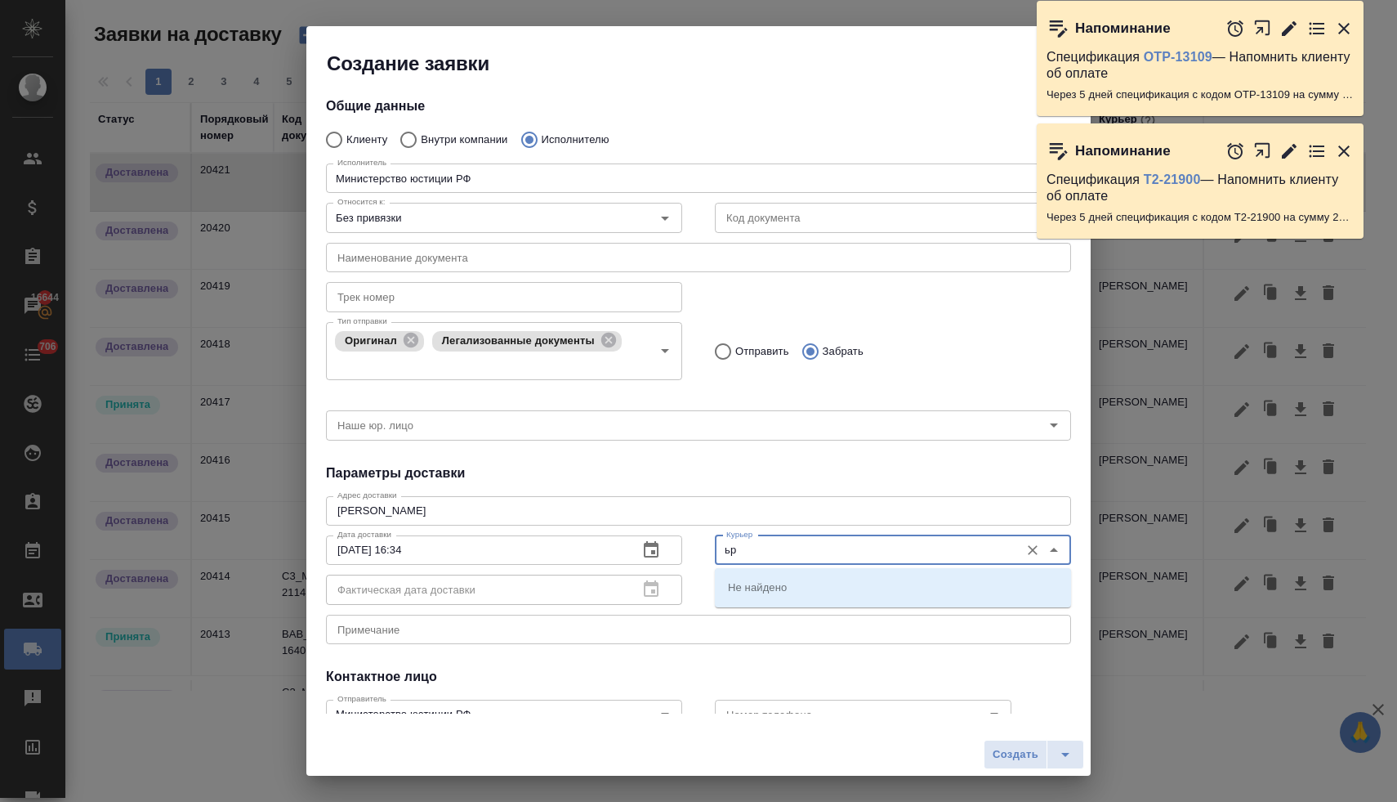
type input "ь"
click at [784, 585] on p "Братолюбова Наталья" at bounding box center [772, 587] width 89 height 16
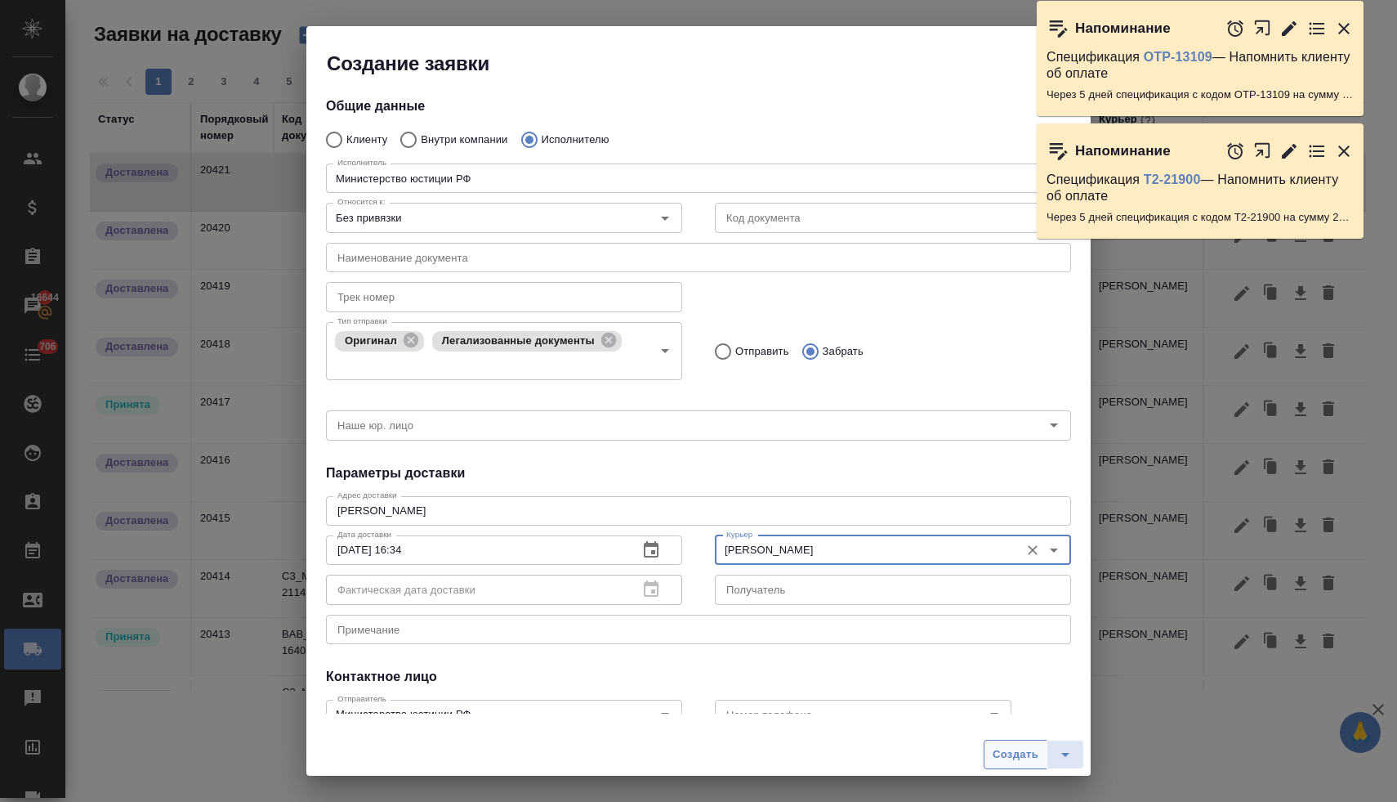
type input "Братолюбова Наталья"
click at [1021, 758] on span "Создать" at bounding box center [1016, 754] width 46 height 19
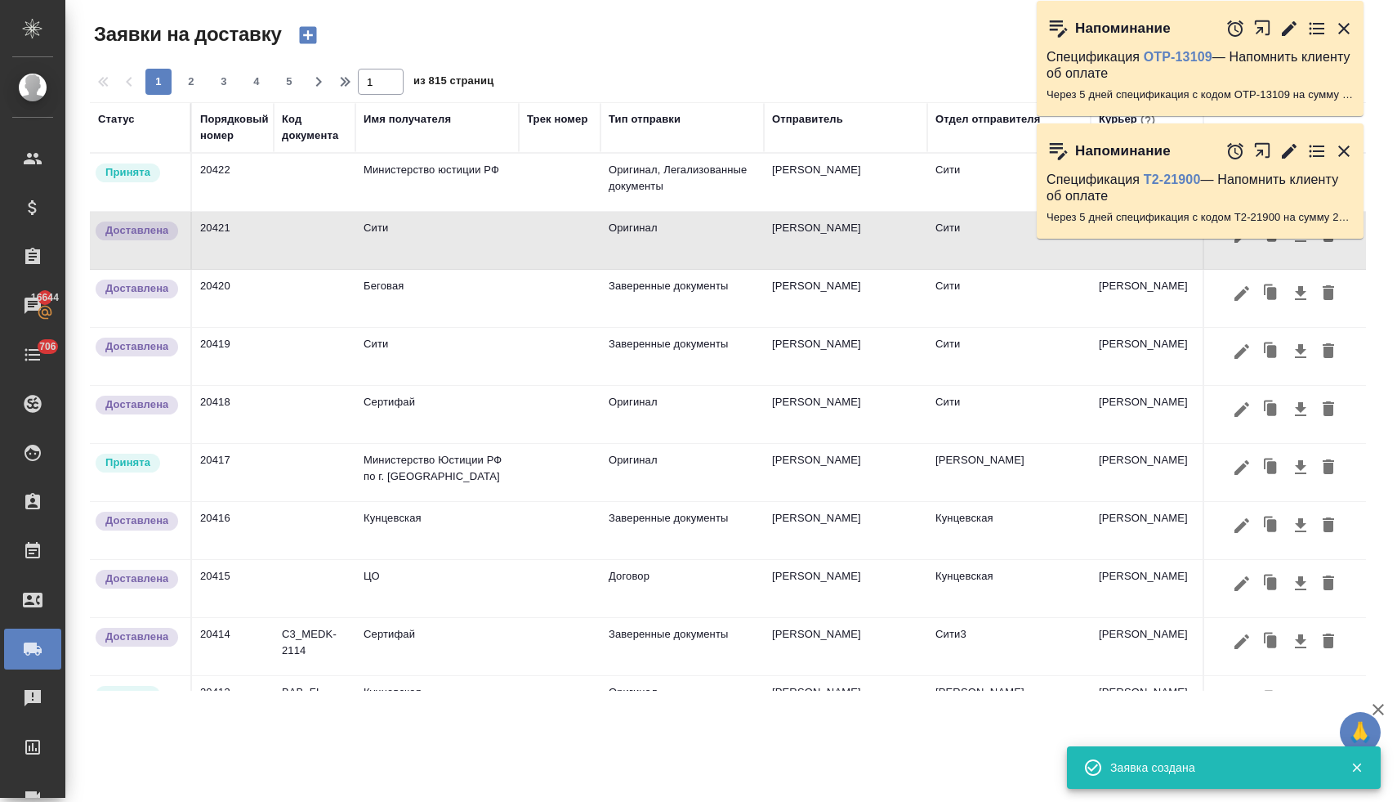
click at [398, 172] on td "Министерство юстиции РФ" at bounding box center [436, 182] width 163 height 57
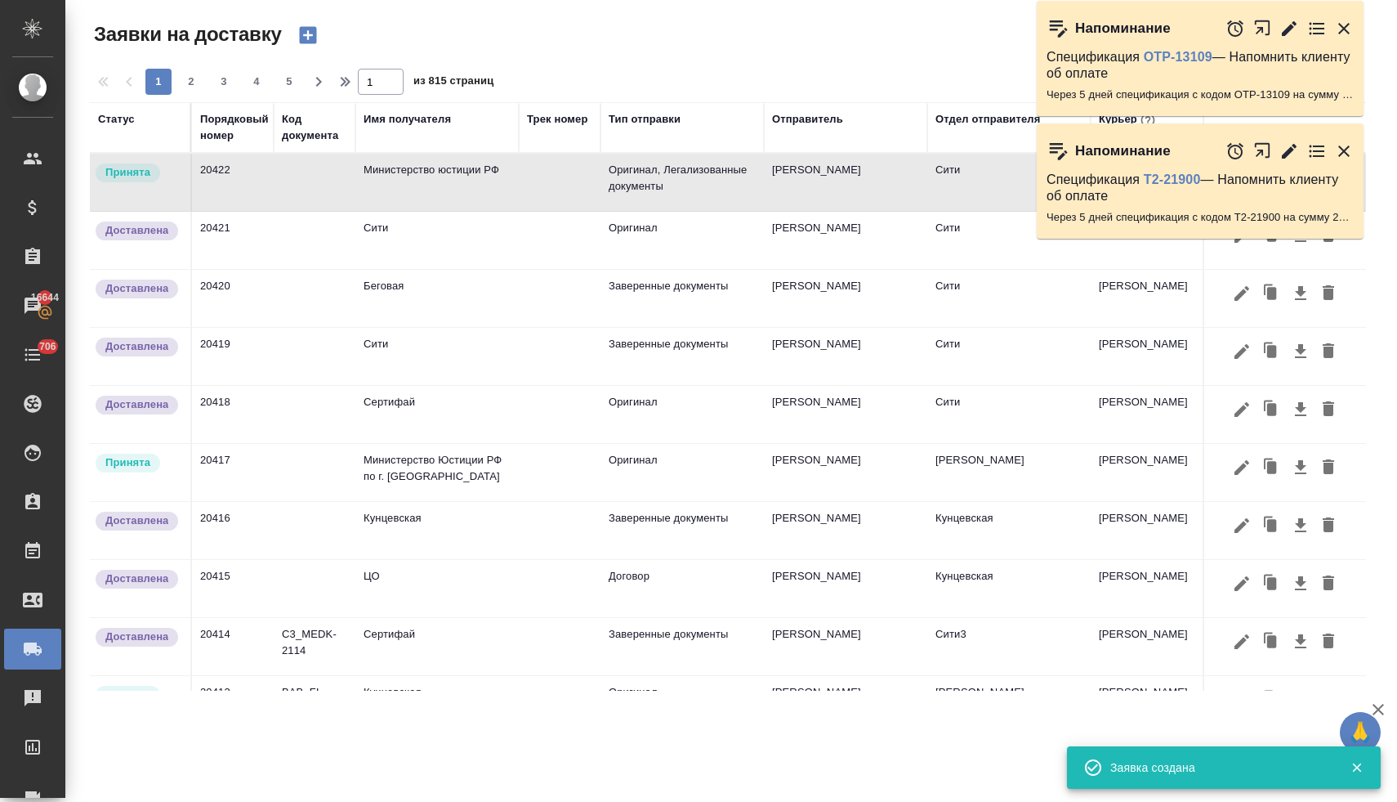
click at [398, 172] on td "Министерство юстиции РФ" at bounding box center [436, 182] width 163 height 57
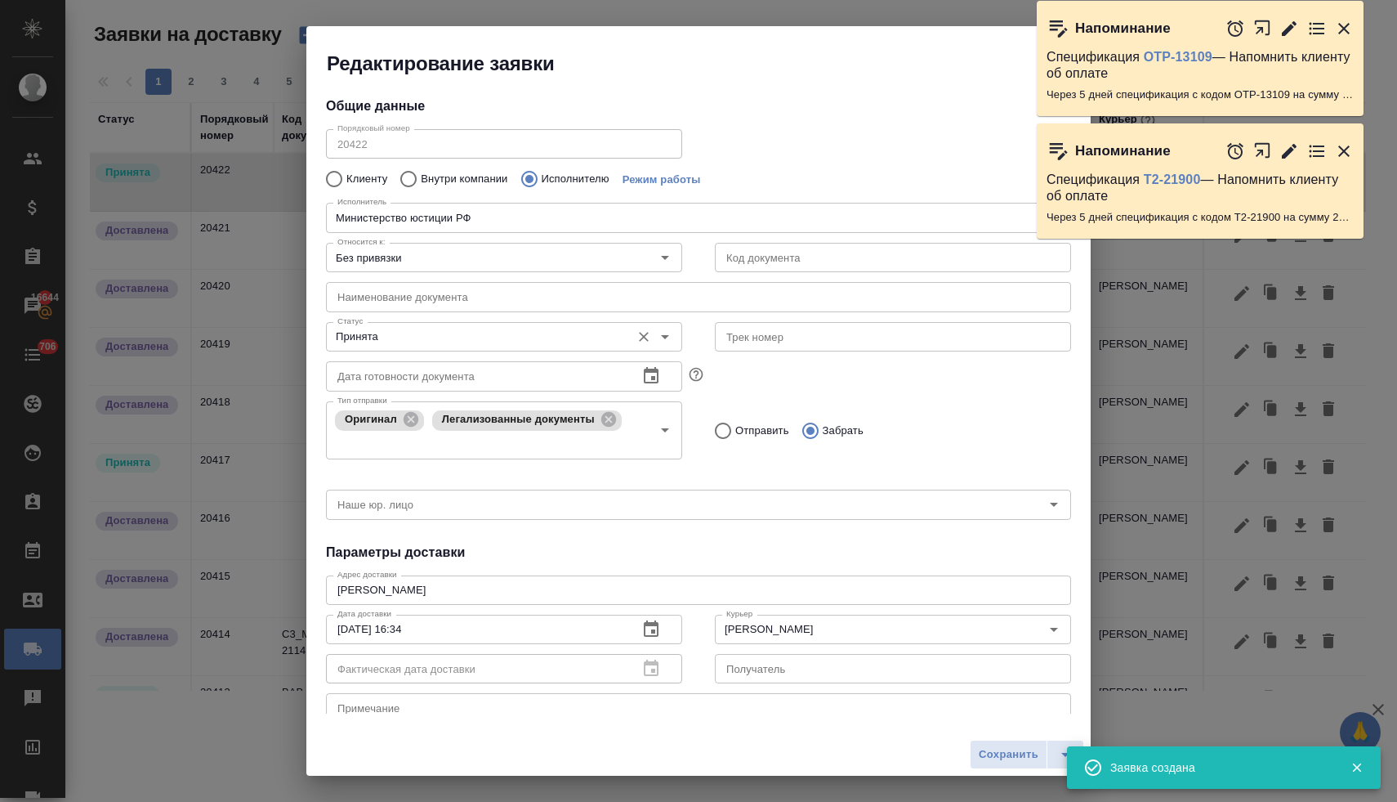
click at [385, 339] on input "Принята" at bounding box center [477, 337] width 292 height 20
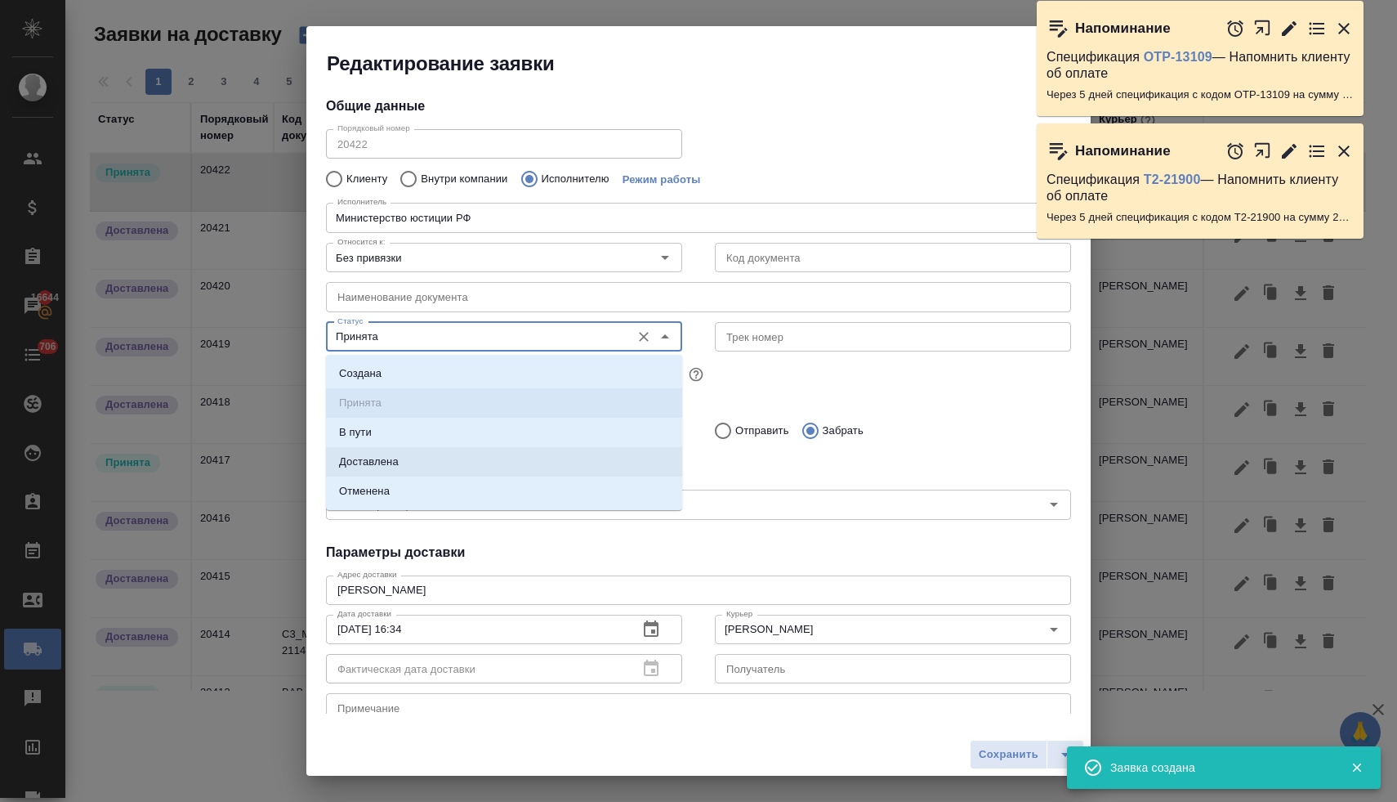
click at [366, 467] on p "Доставлена" at bounding box center [369, 461] width 60 height 16
type input "Доставлена"
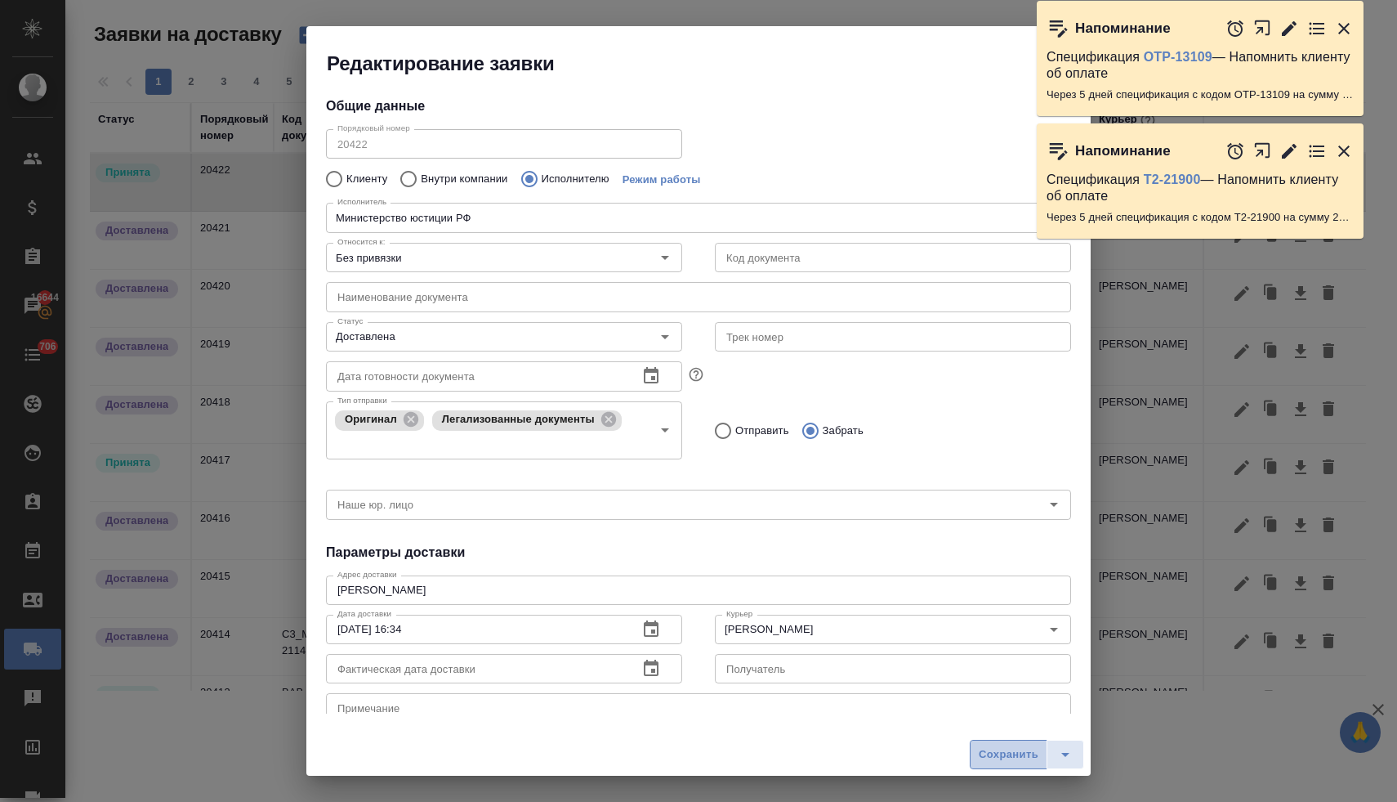
click at [999, 760] on span "Сохранить" at bounding box center [1009, 754] width 60 height 19
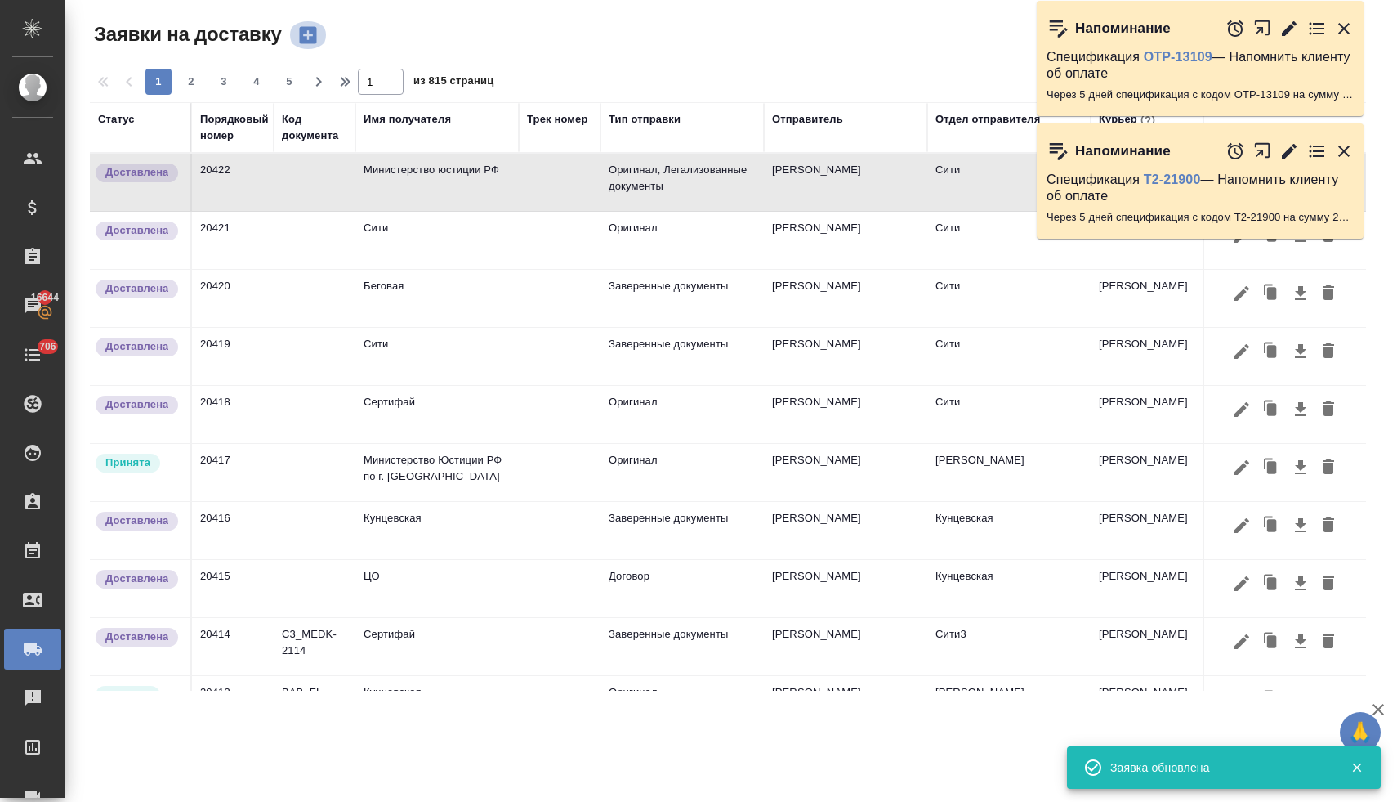
click at [312, 37] on icon "button" at bounding box center [308, 35] width 23 height 23
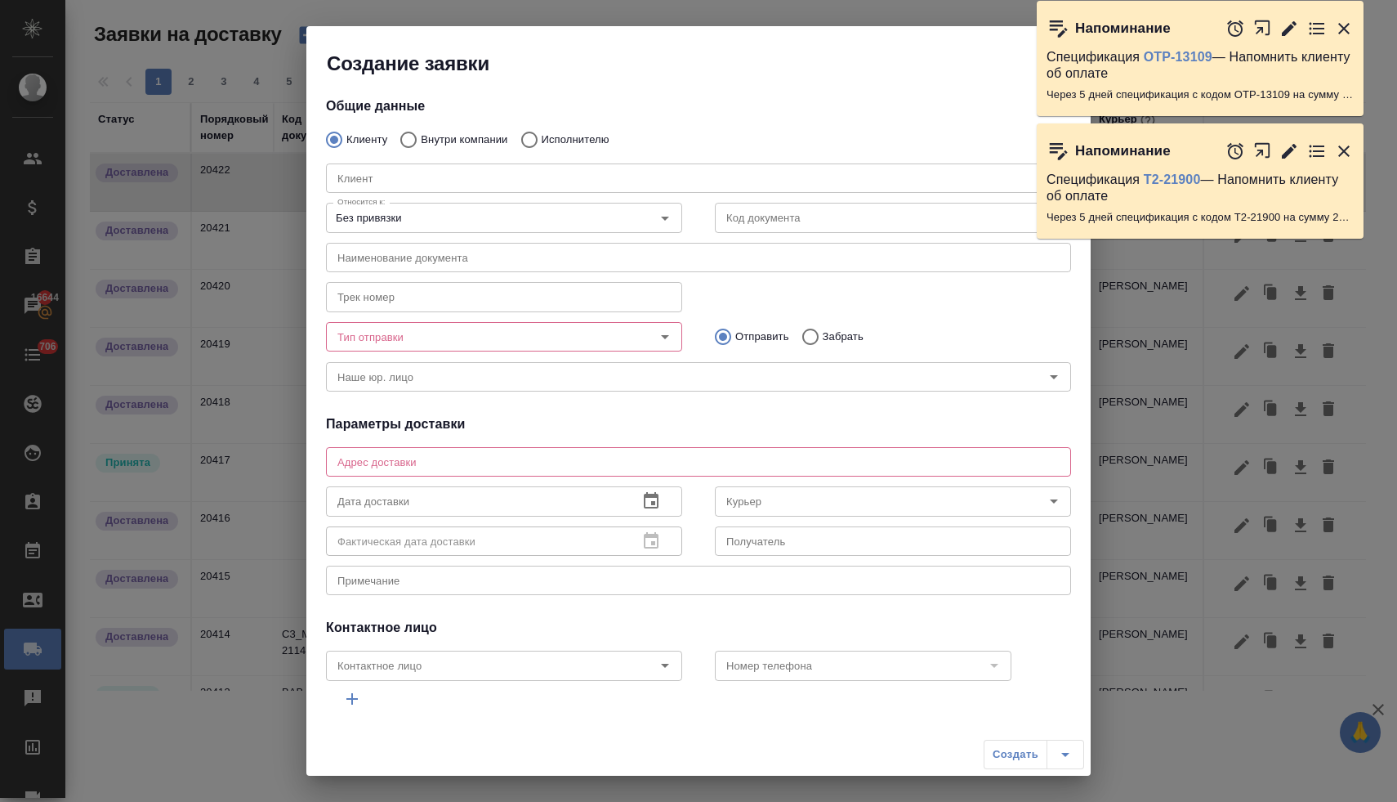
click at [406, 138] on input "Внутри компании" at bounding box center [405, 140] width 29 height 34
radio input "true"
click at [409, 183] on input "Команда" at bounding box center [671, 178] width 681 height 20
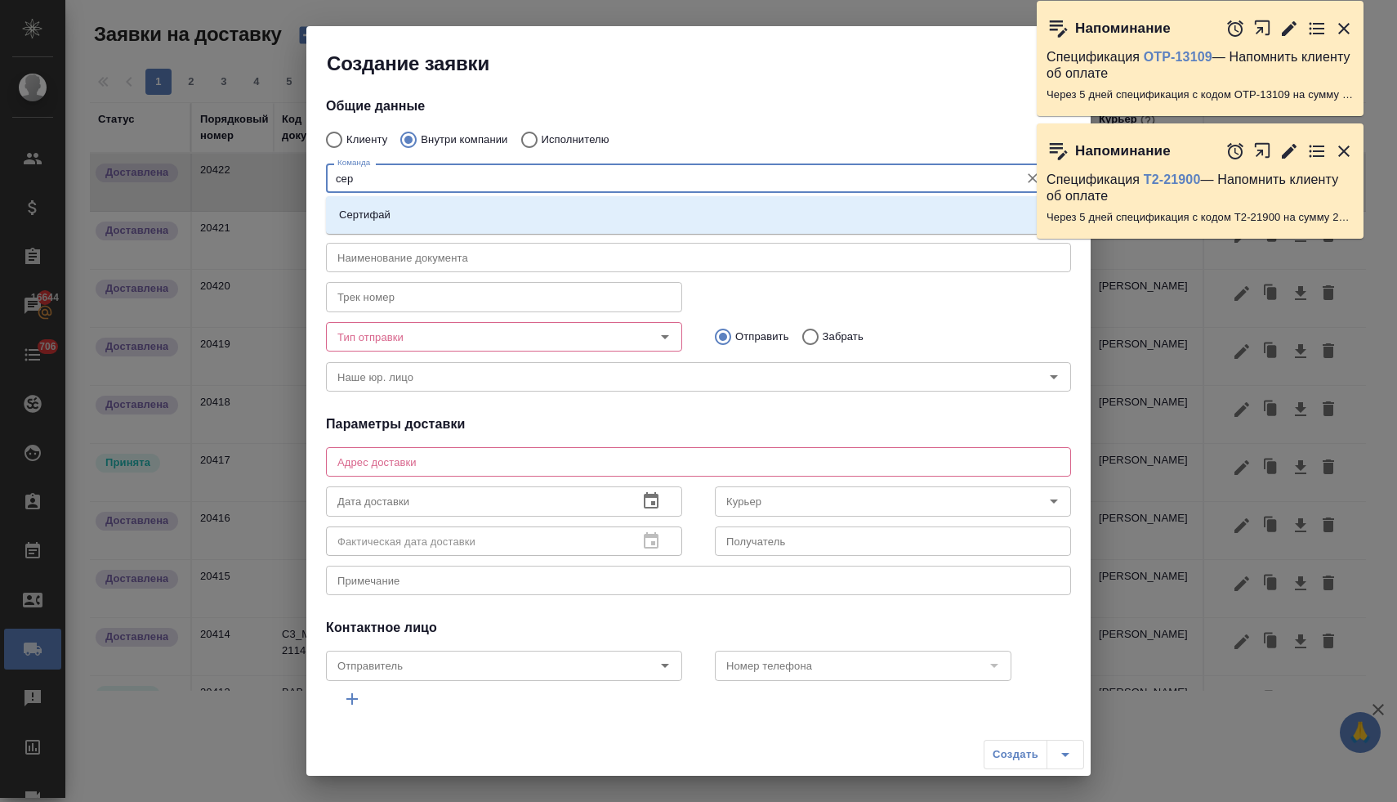
type input "серт"
click at [404, 214] on li "Сертифай" at bounding box center [698, 214] width 745 height 29
type textarea "Кузнецкий мост, д.7"
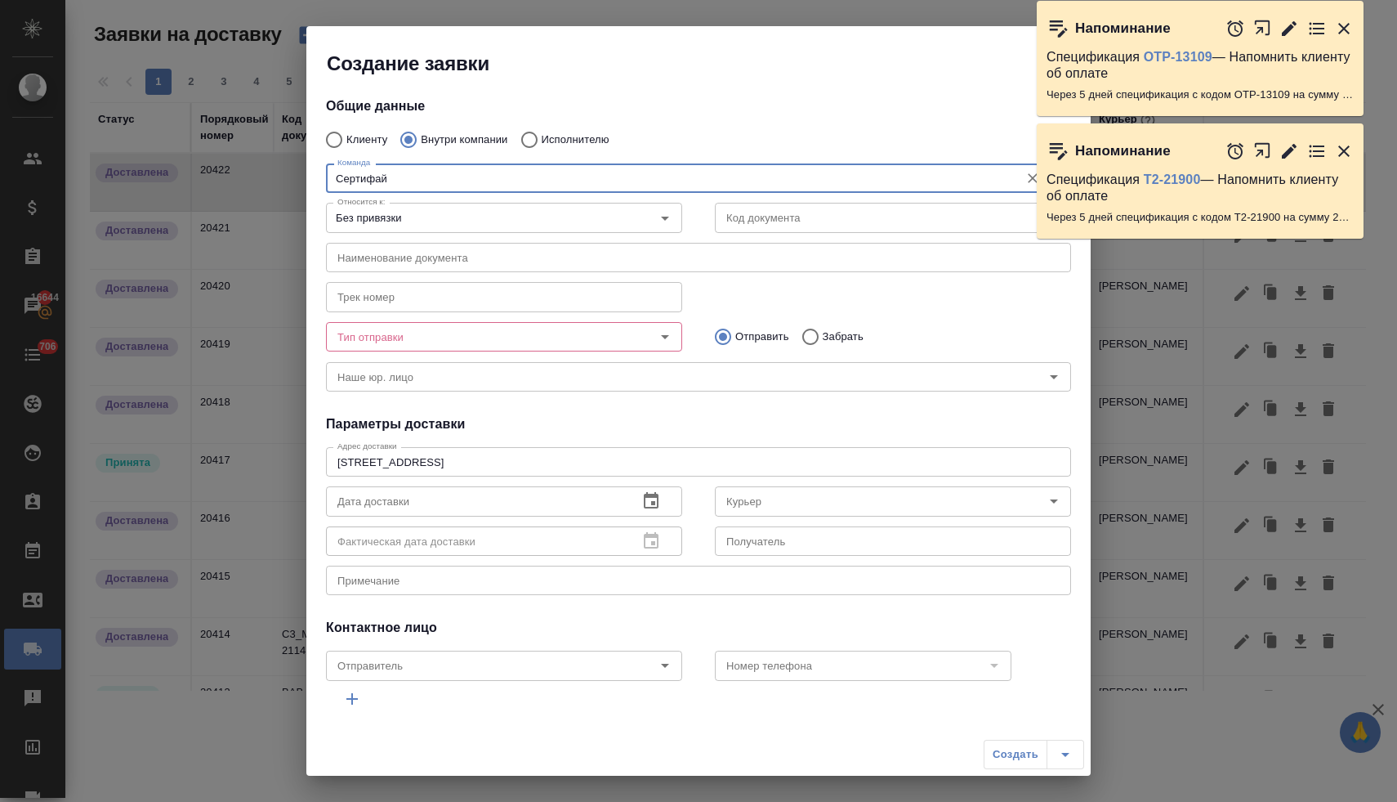
type input "Сертифай"
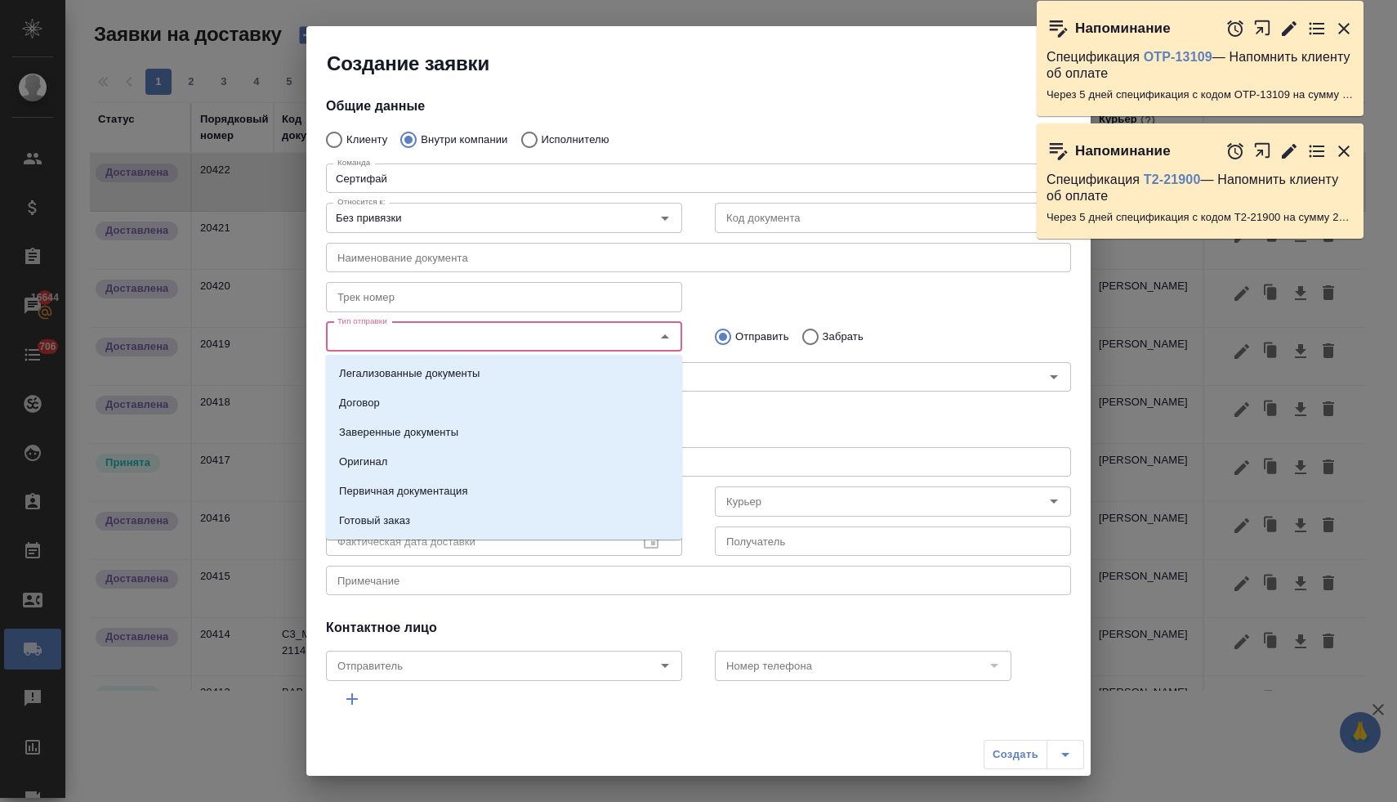
click at [392, 340] on input "Тип отправки" at bounding box center [477, 337] width 292 height 20
click at [389, 434] on p "Заверенные документы" at bounding box center [398, 432] width 119 height 16
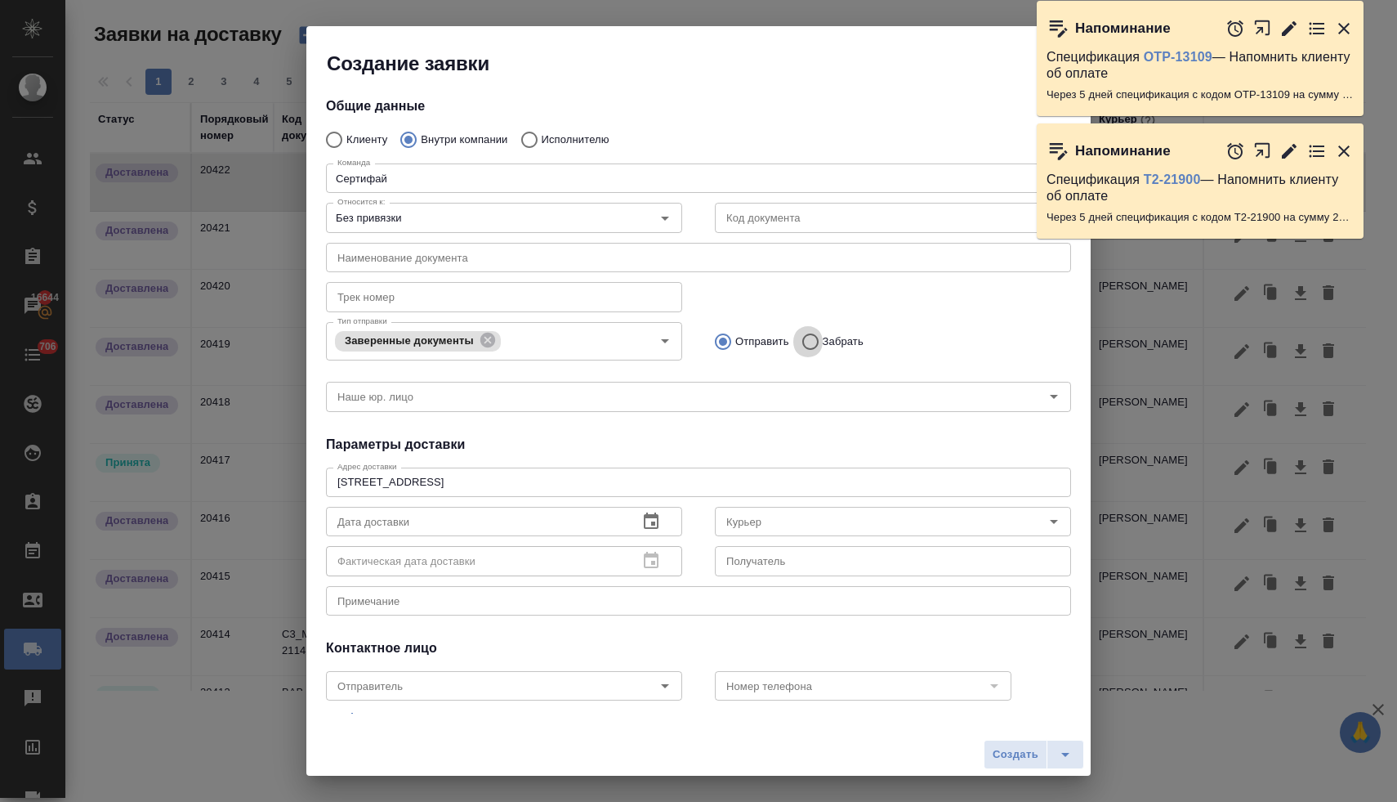
click at [814, 338] on input "Забрать" at bounding box center [807, 341] width 29 height 34
radio input "true"
click at [656, 520] on icon "button" at bounding box center [651, 522] width 20 height 20
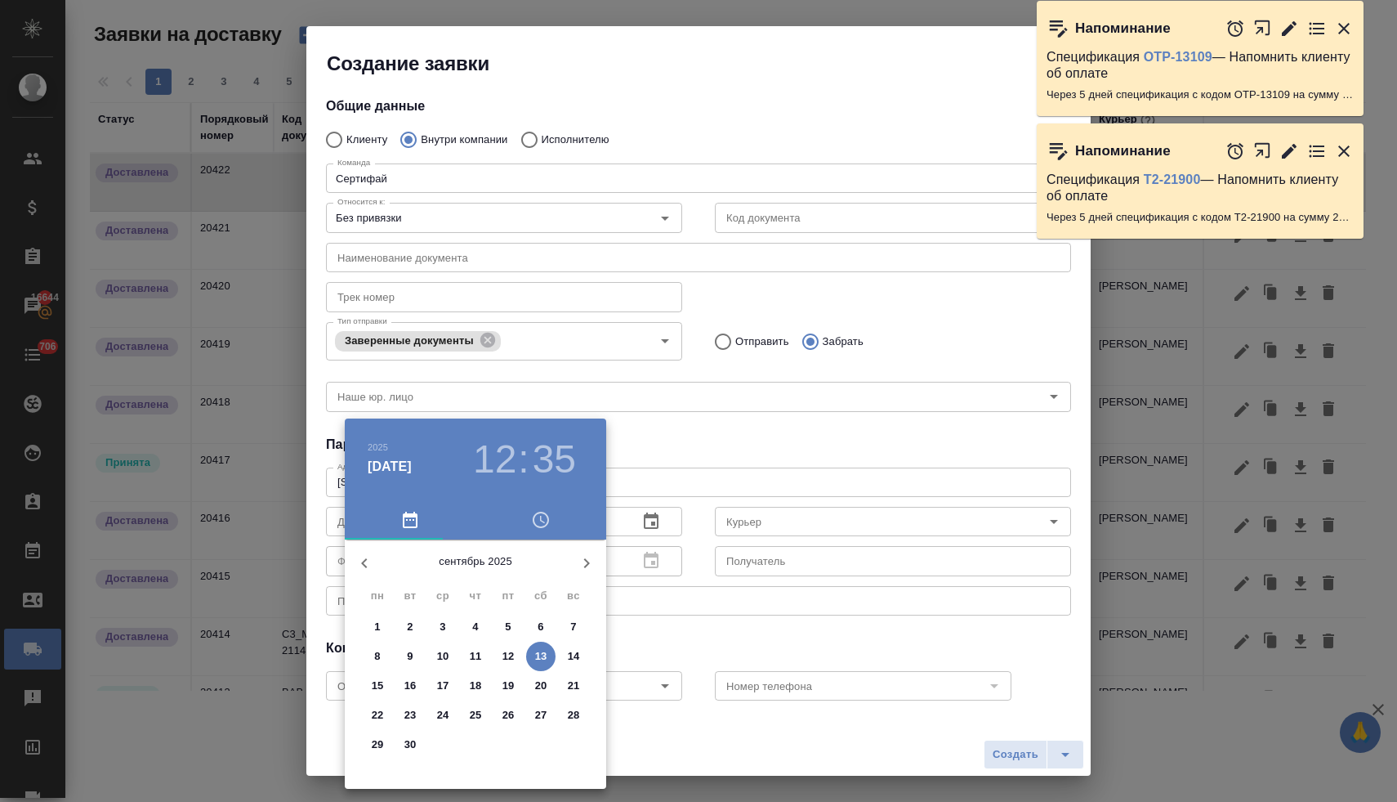
click at [511, 655] on p "12" at bounding box center [509, 656] width 12 height 16
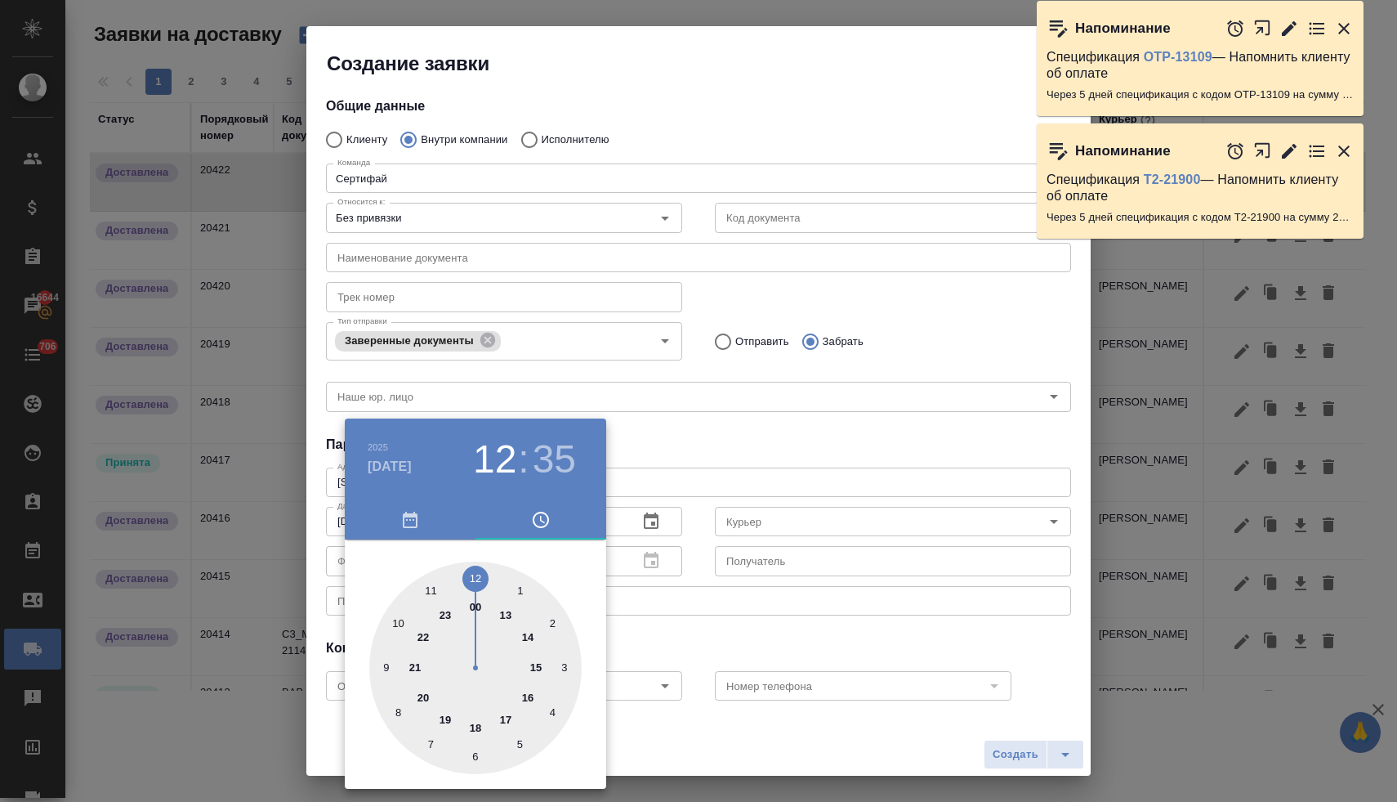
click at [509, 718] on div at bounding box center [475, 667] width 212 height 212
click at [474, 579] on div at bounding box center [475, 667] width 212 height 212
type input "12.09.2025 17:00"
click at [623, 428] on div at bounding box center [698, 401] width 1397 height 802
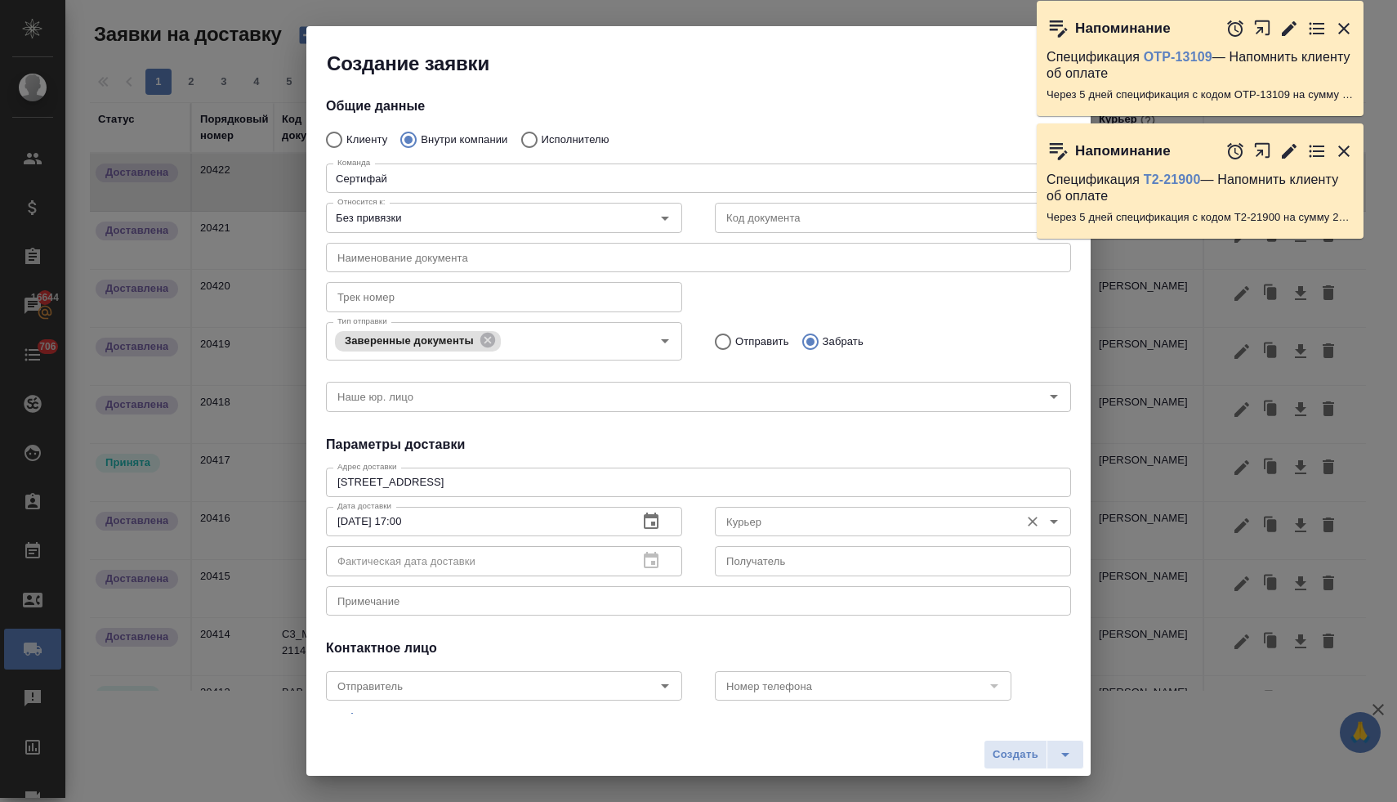
click at [733, 517] on input "Курьер" at bounding box center [866, 522] width 292 height 20
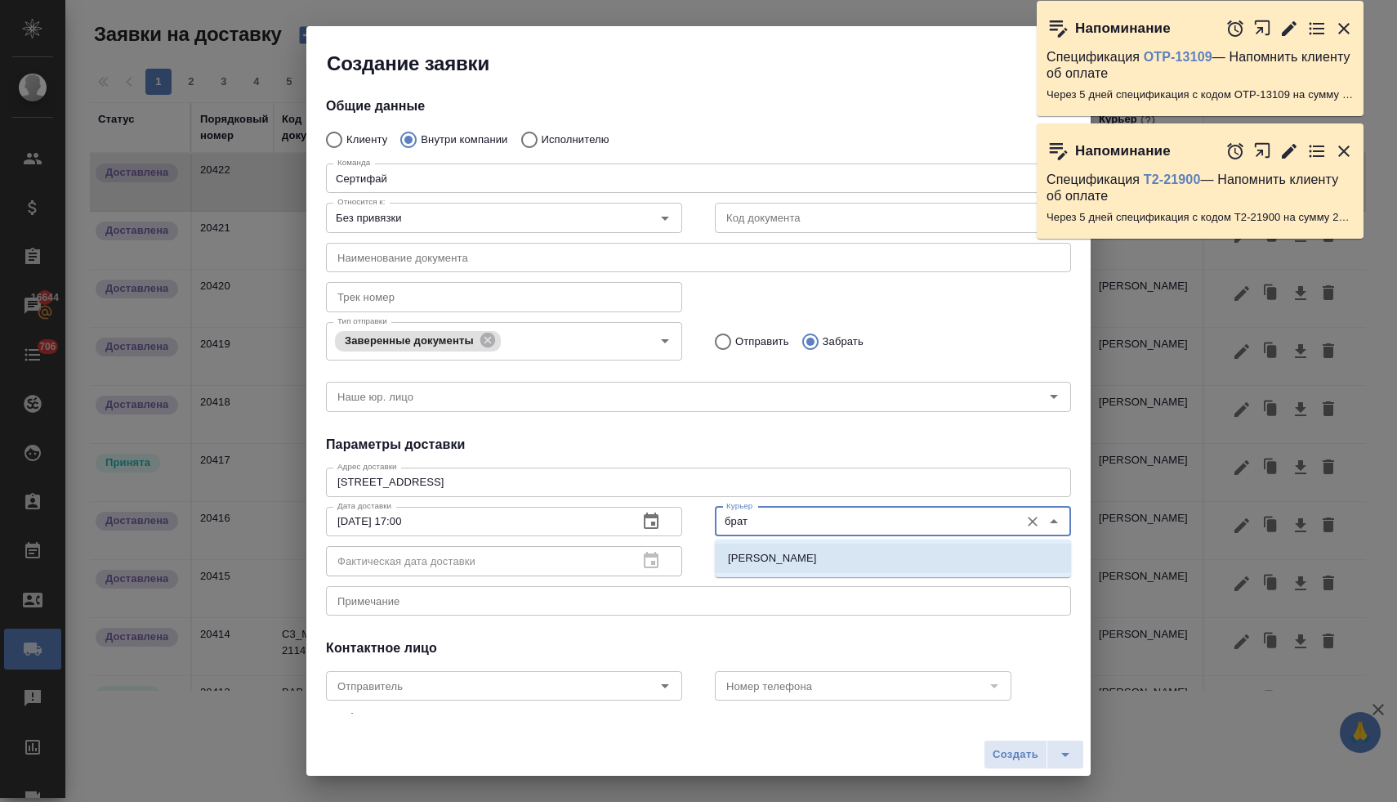
click at [789, 552] on p "Братолюбова Наталья" at bounding box center [772, 558] width 89 height 16
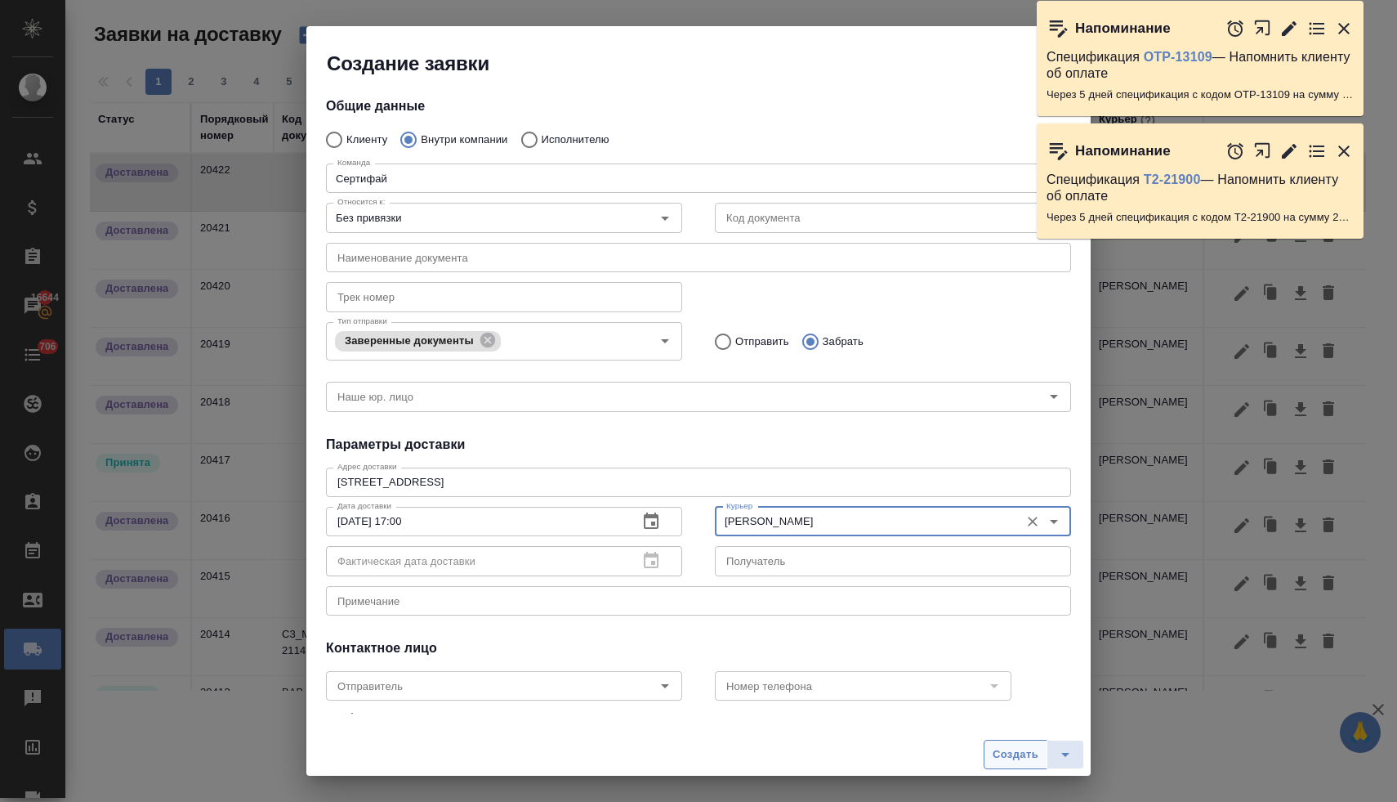
type input "Братолюбова Наталья"
click at [1012, 745] on span "Создать" at bounding box center [1016, 754] width 46 height 19
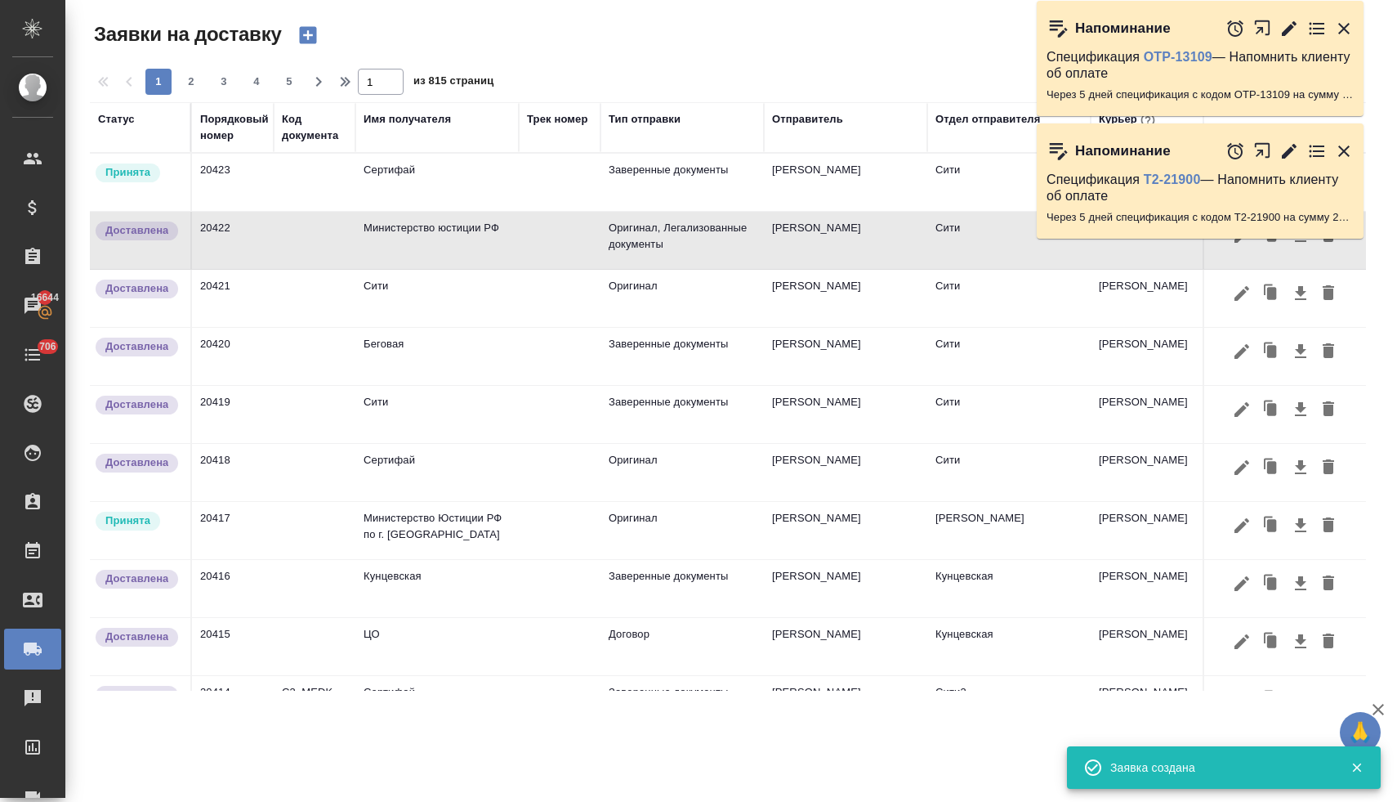
click at [433, 234] on td "Министерство юстиции РФ" at bounding box center [436, 240] width 163 height 57
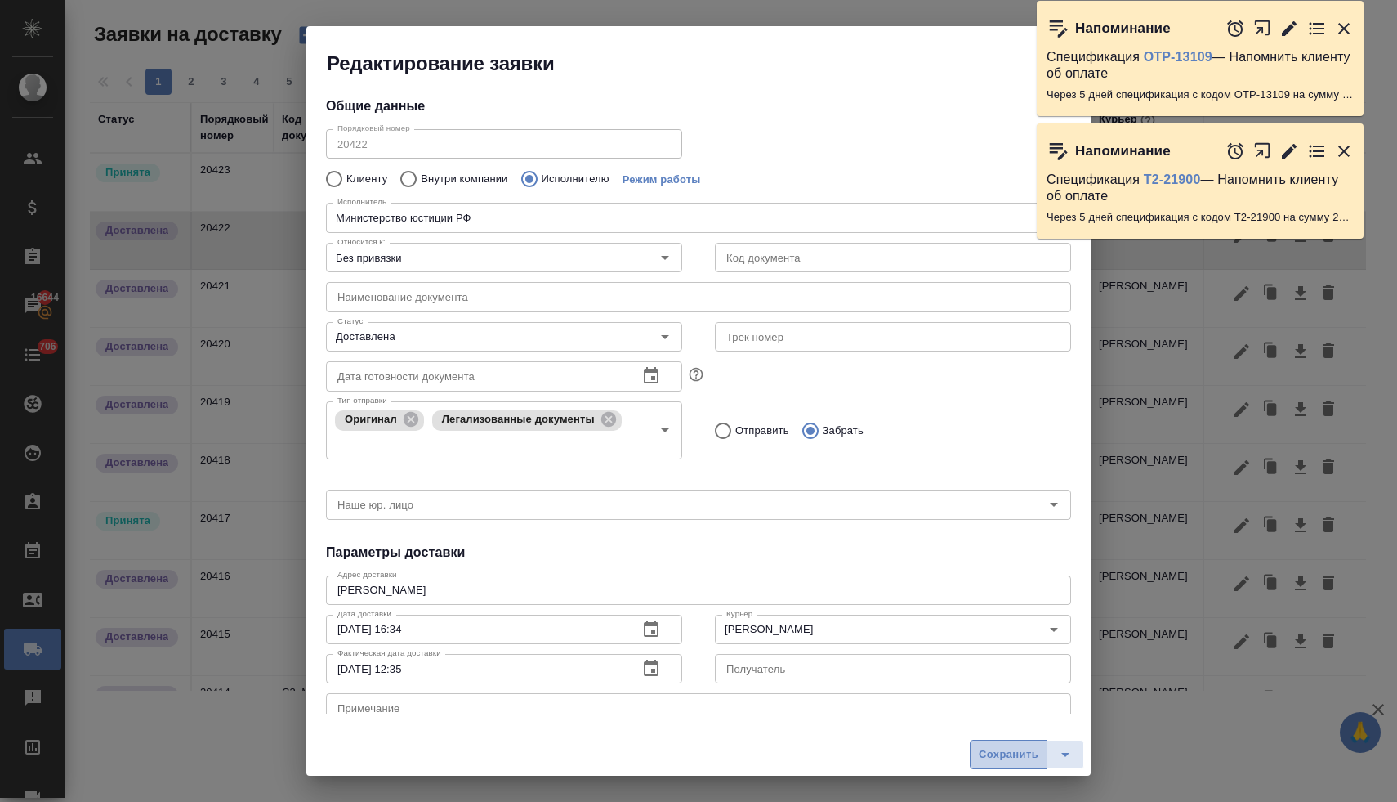
click at [992, 756] on span "Сохранить" at bounding box center [1009, 754] width 60 height 19
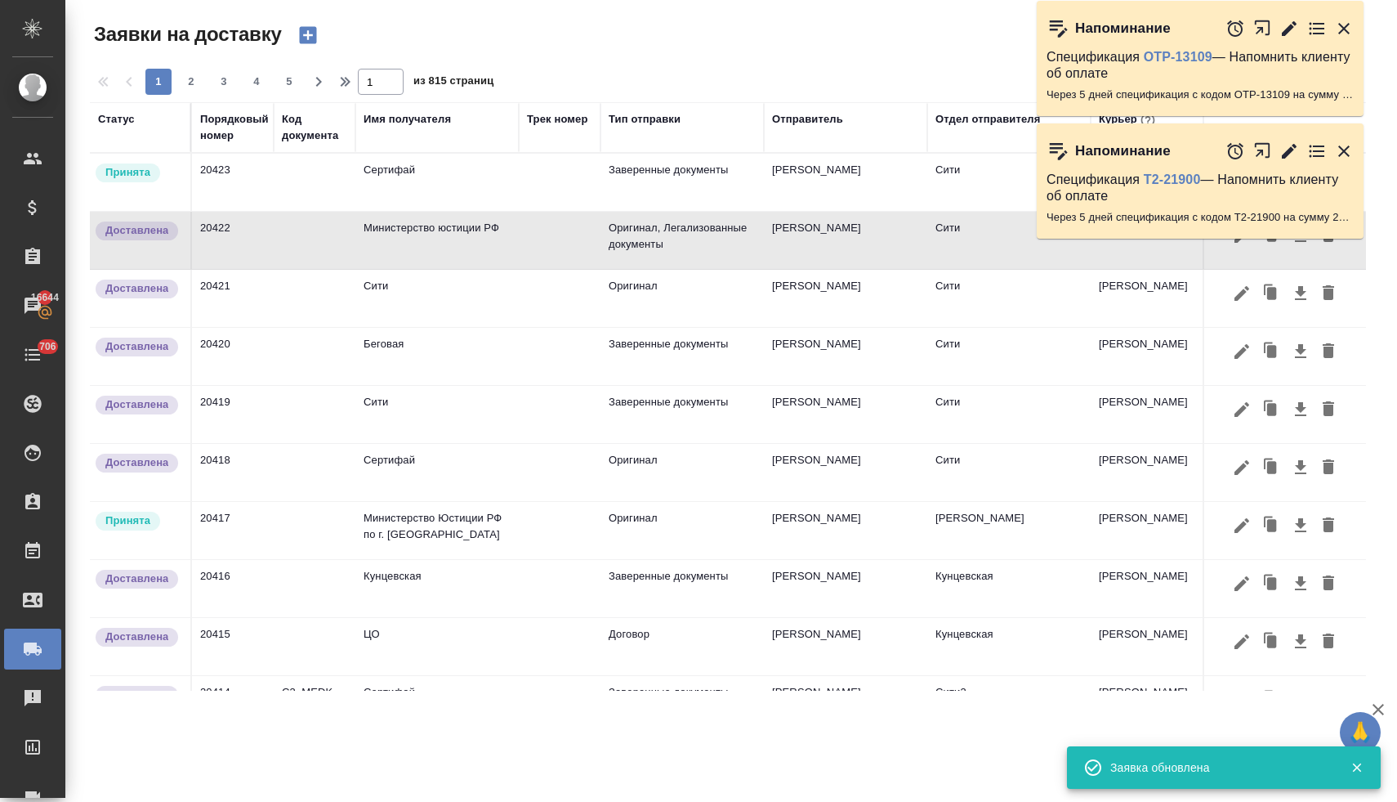
click at [410, 186] on td "Сертифай" at bounding box center [436, 182] width 163 height 57
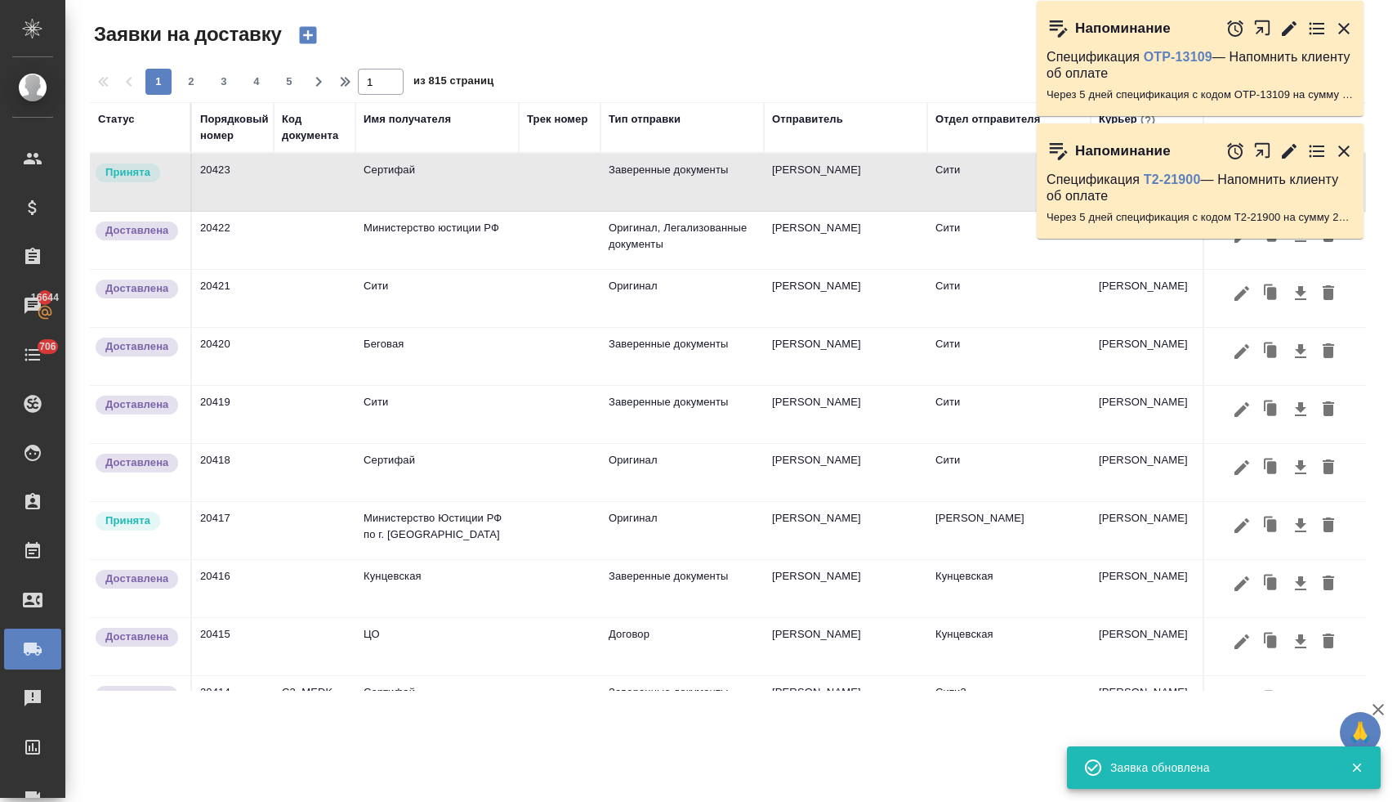
click at [410, 186] on td "Сертифай" at bounding box center [436, 182] width 163 height 57
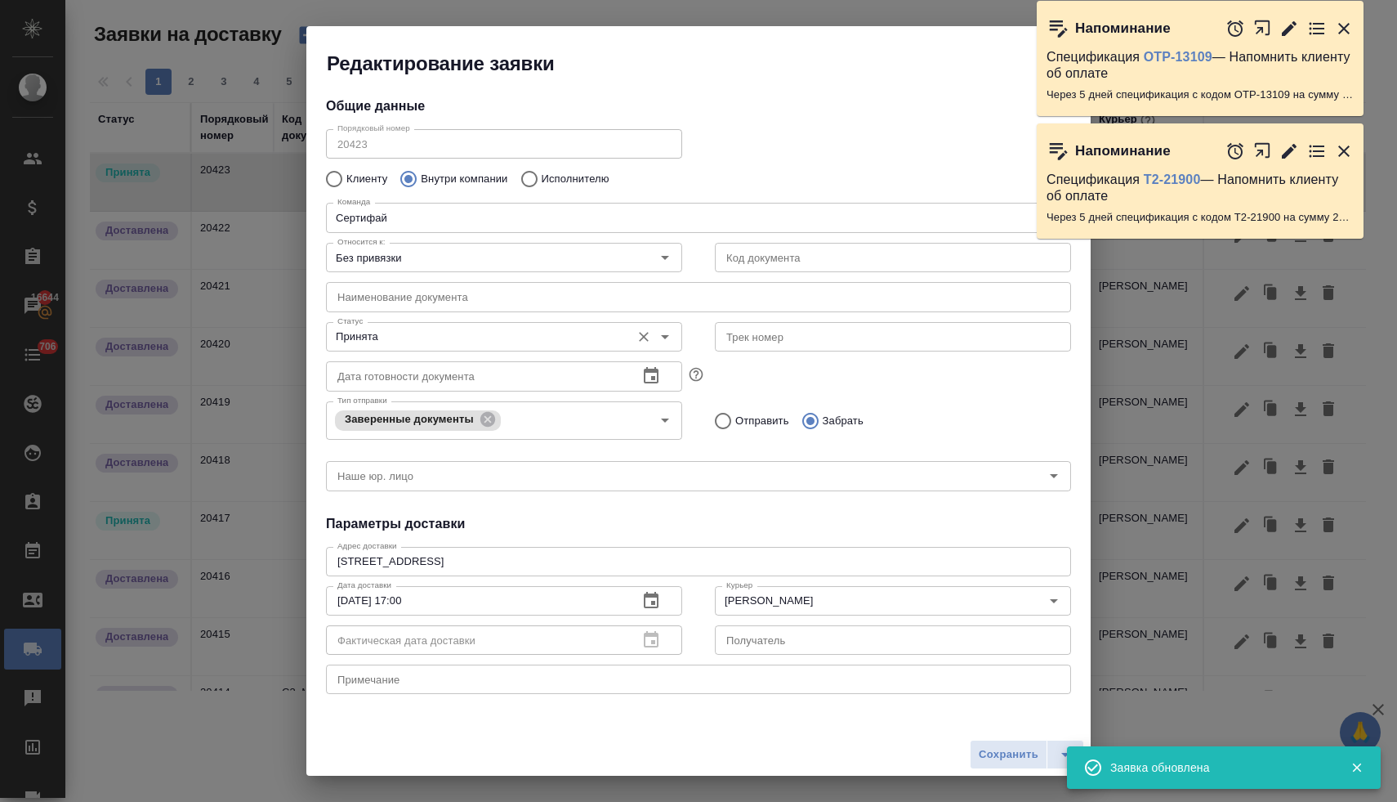
click at [427, 334] on input "Принята" at bounding box center [477, 337] width 292 height 20
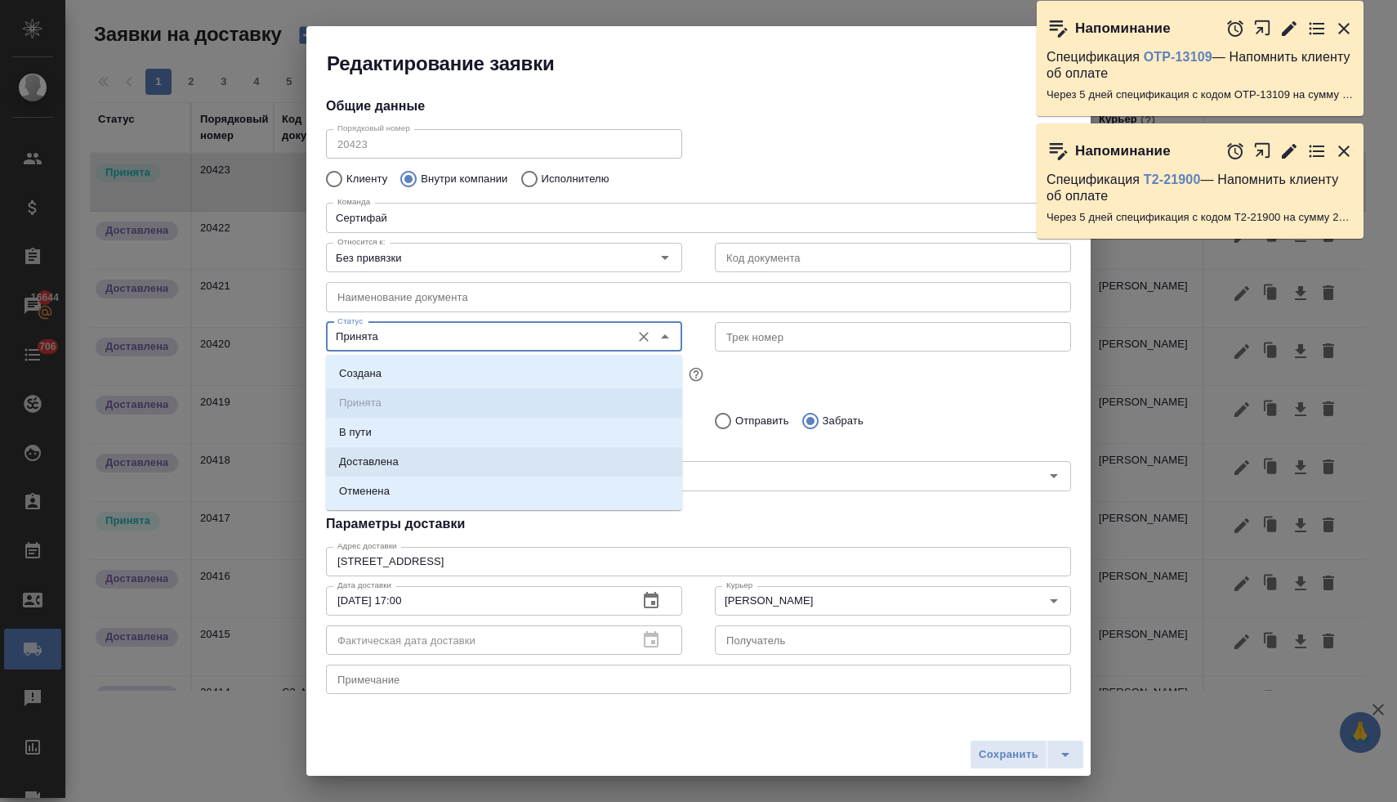
click at [399, 462] on p "Доставлена" at bounding box center [369, 461] width 60 height 16
type input "Доставлена"
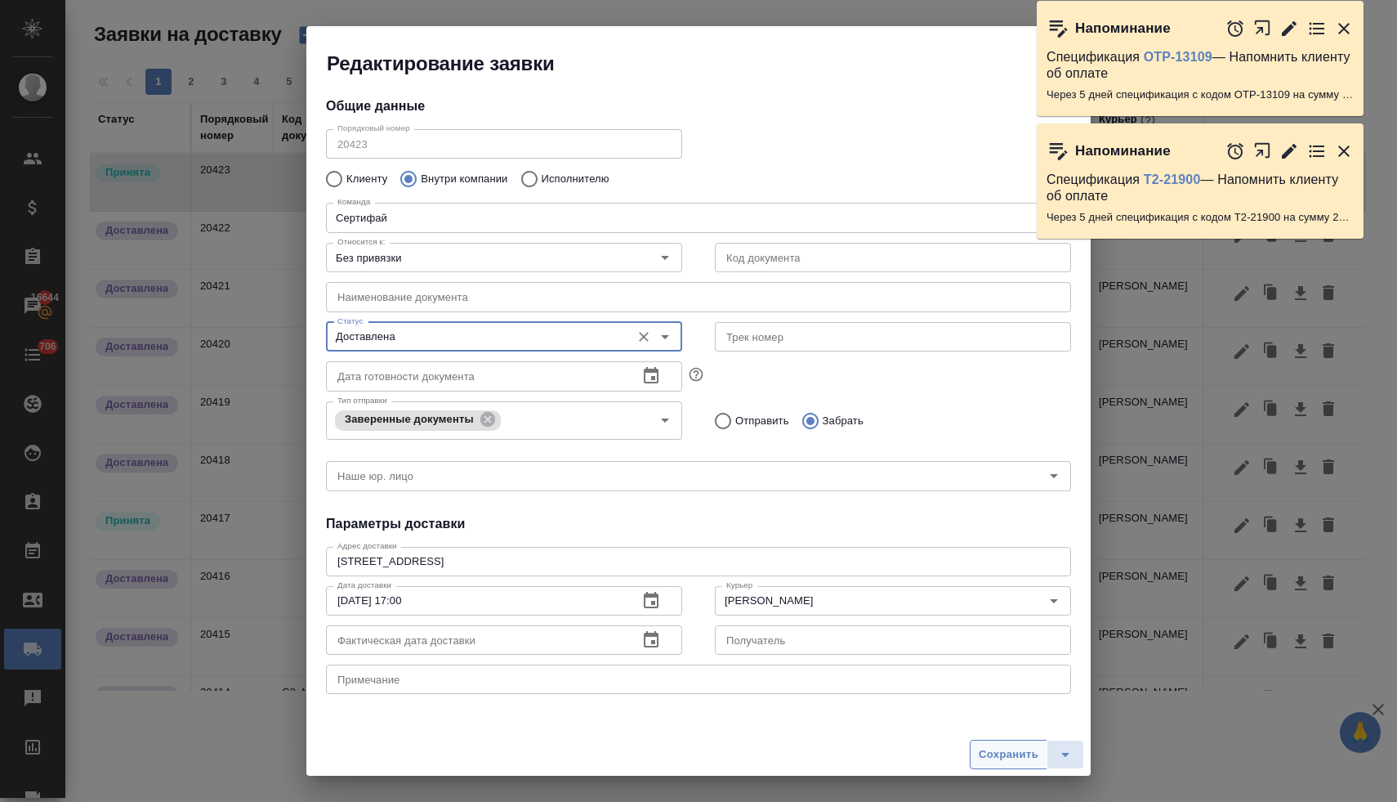
click at [990, 750] on span "Сохранить" at bounding box center [1009, 754] width 60 height 19
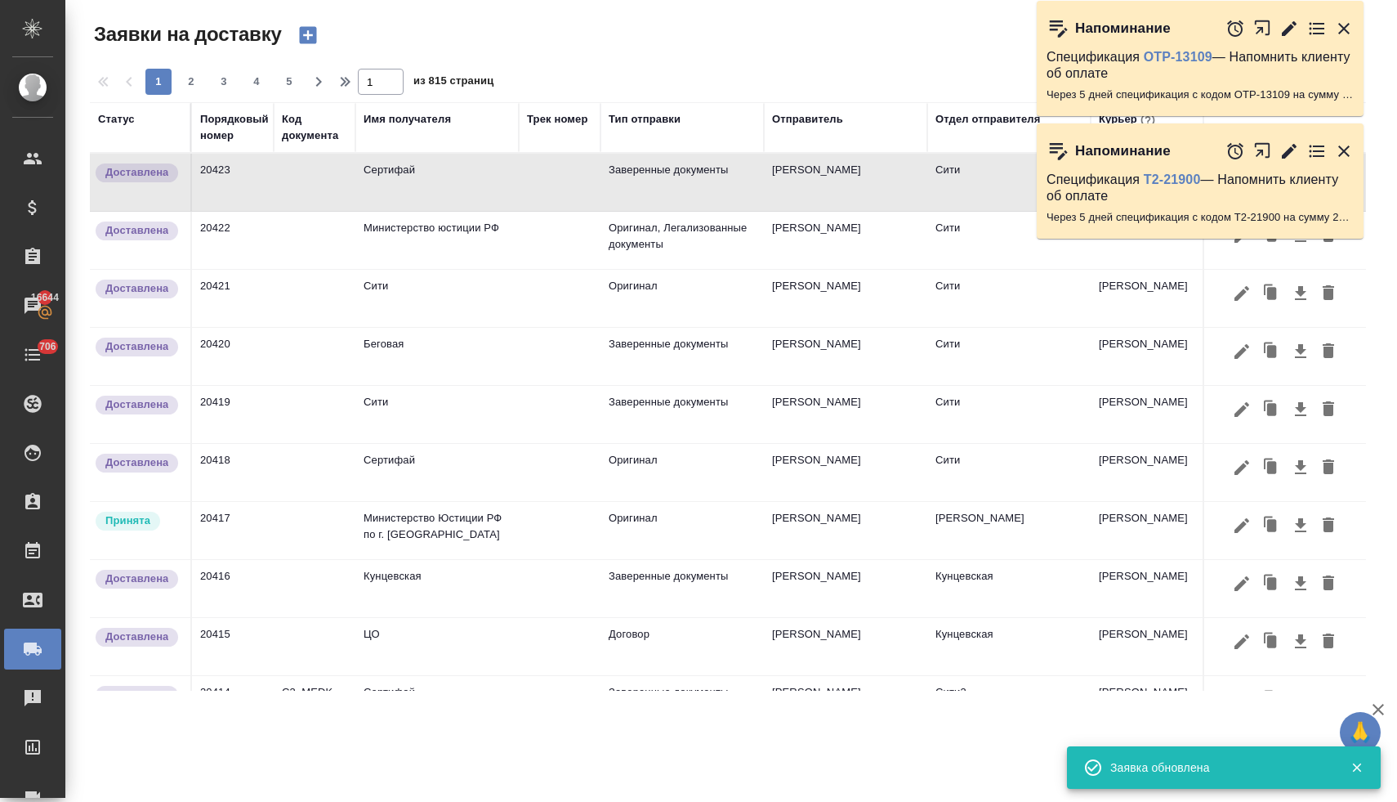
click at [317, 36] on icon "button" at bounding box center [308, 35] width 23 height 23
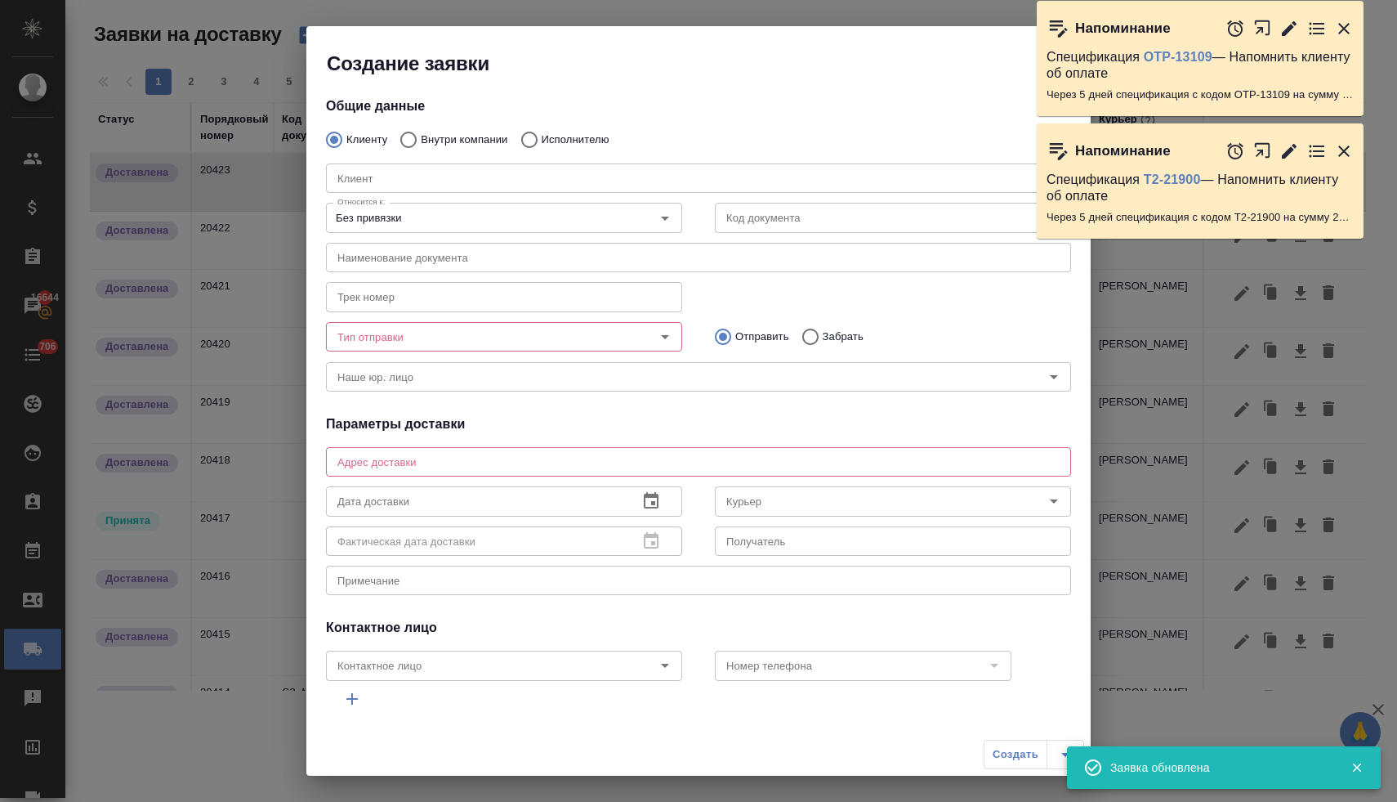
click at [414, 139] on input "Внутри компании" at bounding box center [405, 140] width 29 height 34
radio input "true"
click at [410, 170] on input "Команда" at bounding box center [671, 178] width 681 height 20
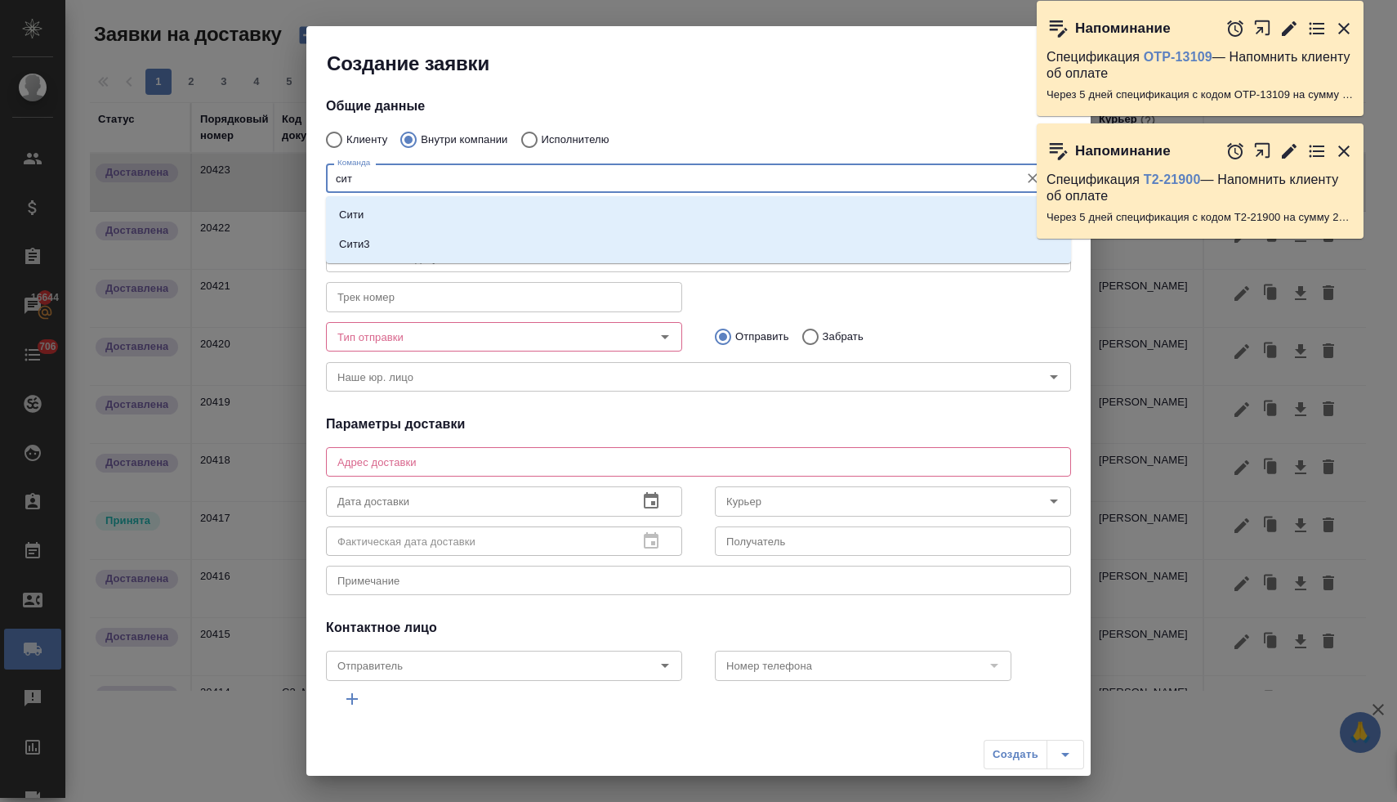
type input "сити"
click at [391, 210] on li "Сити" at bounding box center [698, 214] width 745 height 29
type textarea "Пресненская набережная, д. 10, Башня на Набережной, блок С, -1 этаж, зона ритей…"
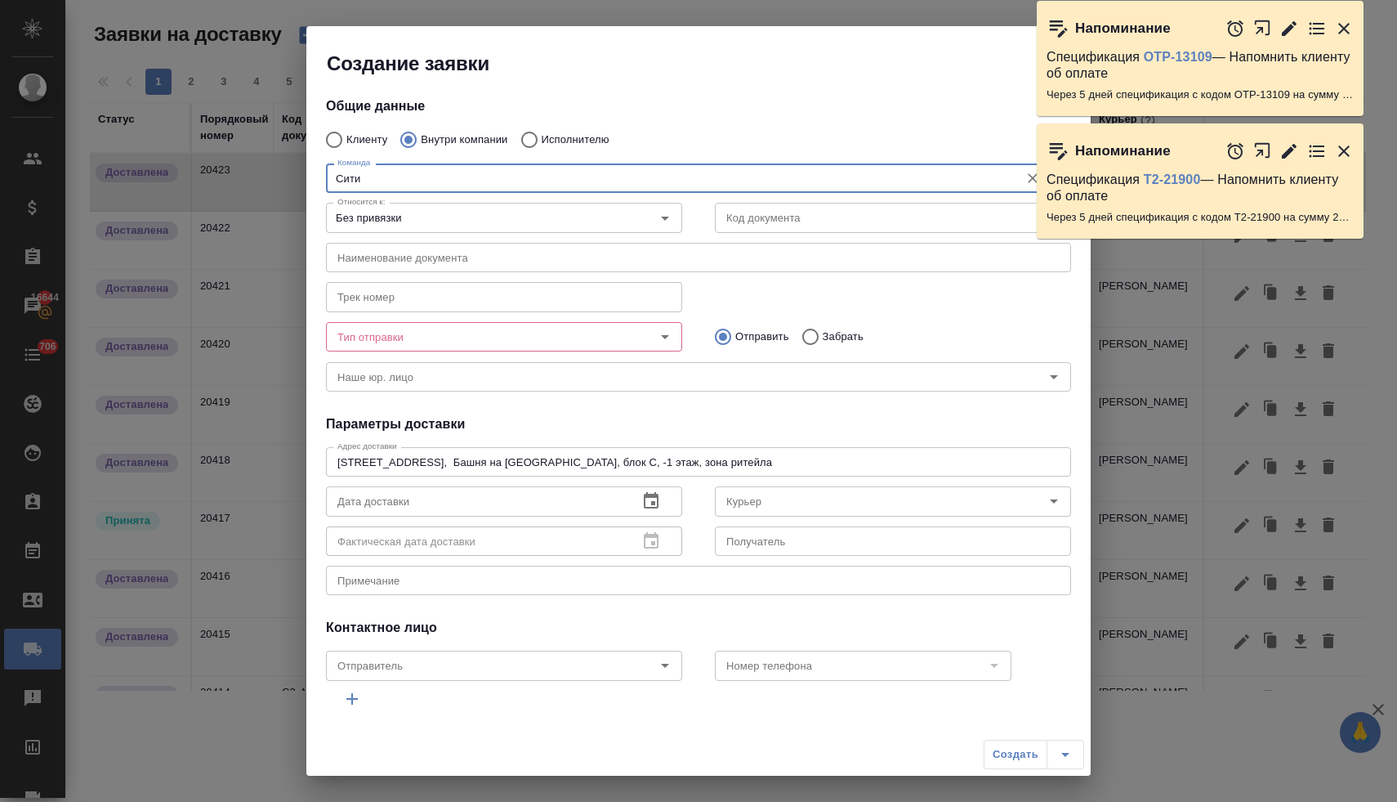
type input "Сити"
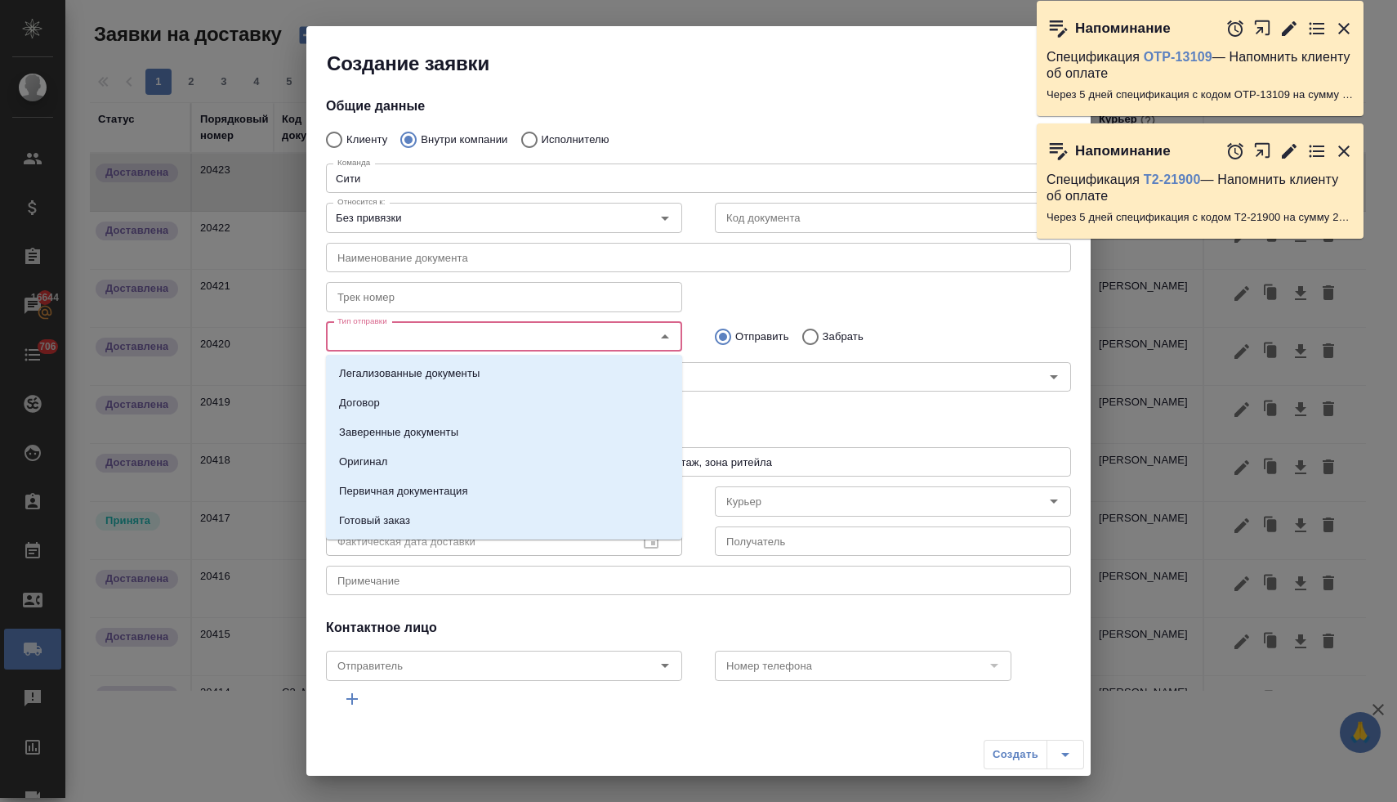
click at [427, 337] on input "Тип отправки" at bounding box center [477, 337] width 292 height 20
click at [438, 379] on p "Легализованные документы" at bounding box center [409, 373] width 141 height 16
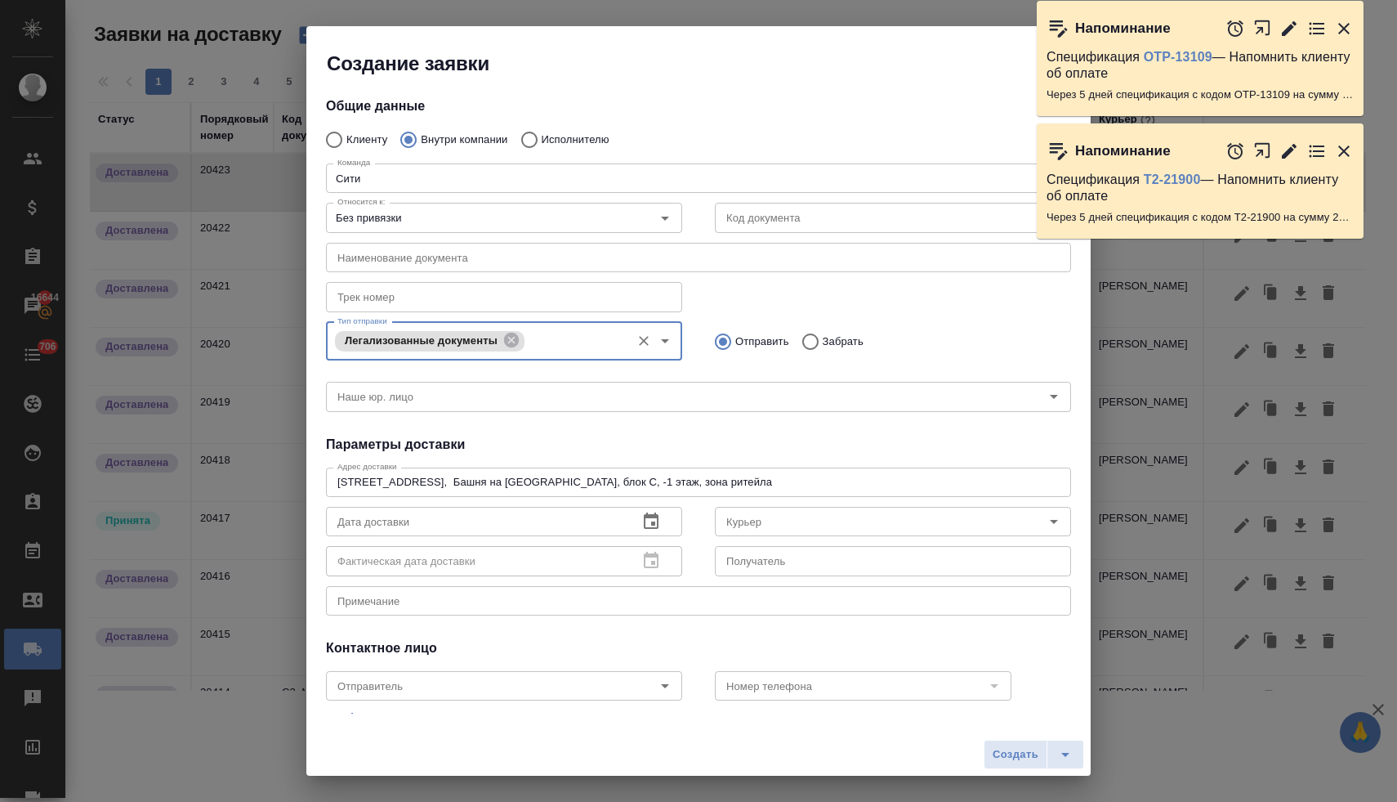
click at [559, 356] on div "Легализованные документы Тип отправки" at bounding box center [504, 341] width 356 height 38
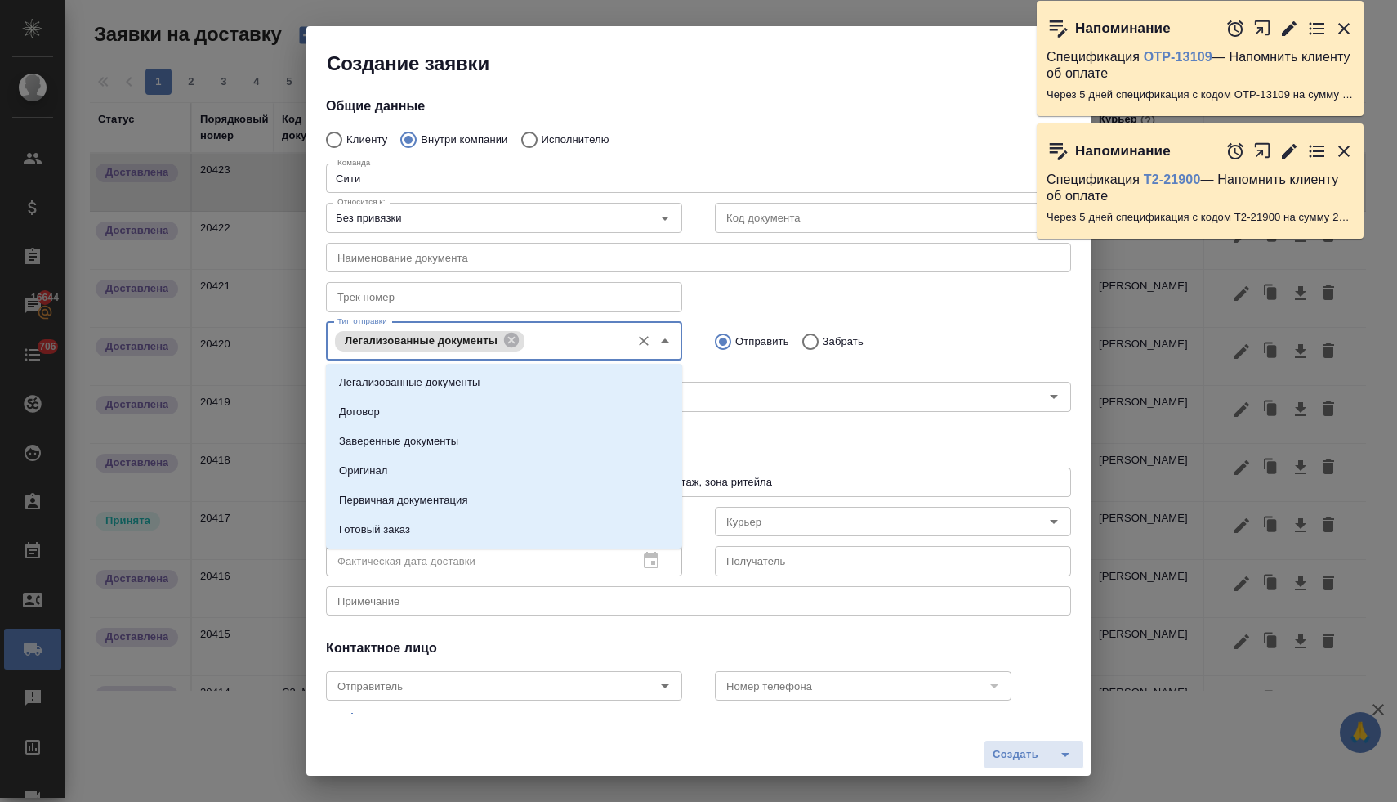
click at [599, 343] on input "Тип отправки" at bounding box center [576, 341] width 94 height 20
click at [534, 431] on li "Заверенные документы" at bounding box center [504, 441] width 356 height 29
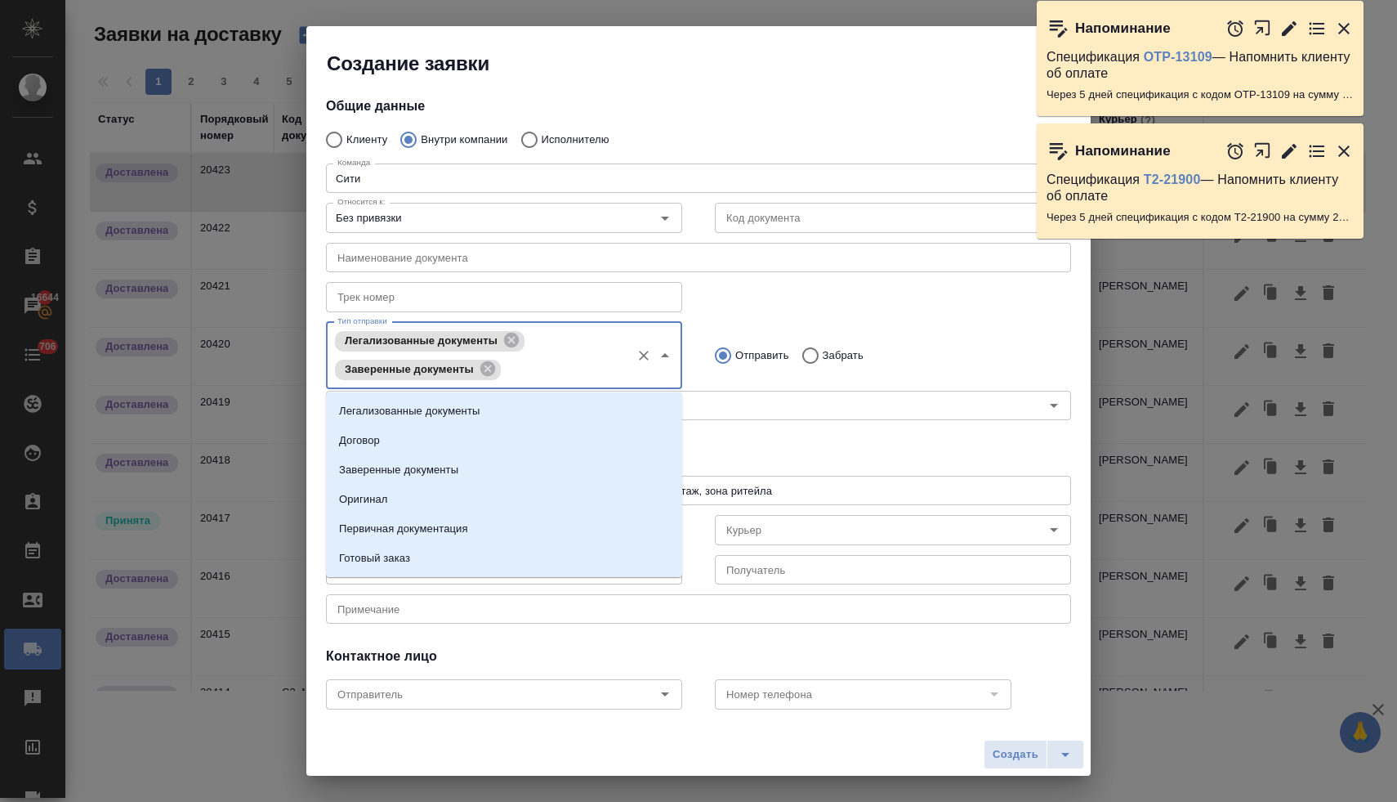
click at [566, 369] on input "Тип отправки" at bounding box center [564, 370] width 118 height 20
click at [495, 491] on li "Оригинал" at bounding box center [504, 499] width 356 height 29
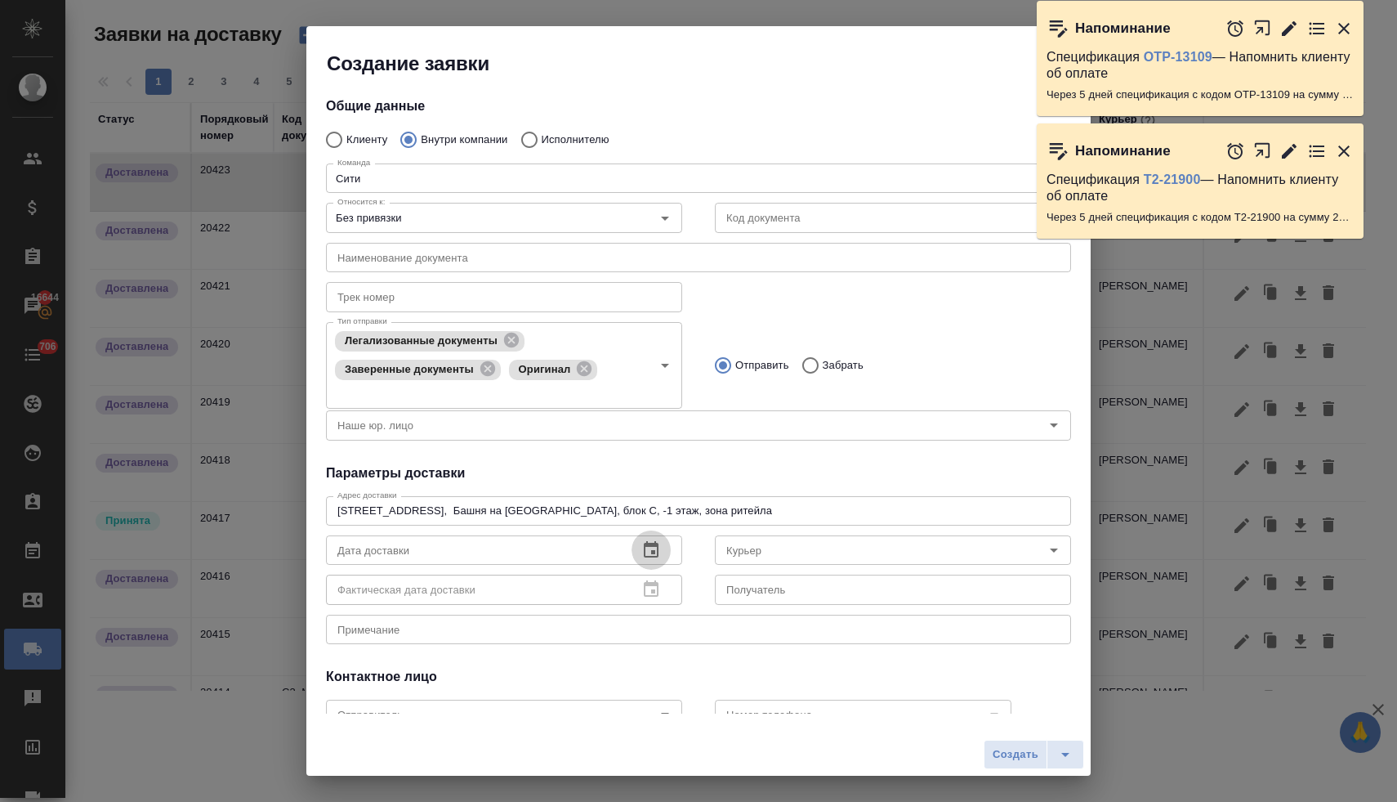
click at [651, 551] on icon "button" at bounding box center [651, 549] width 15 height 16
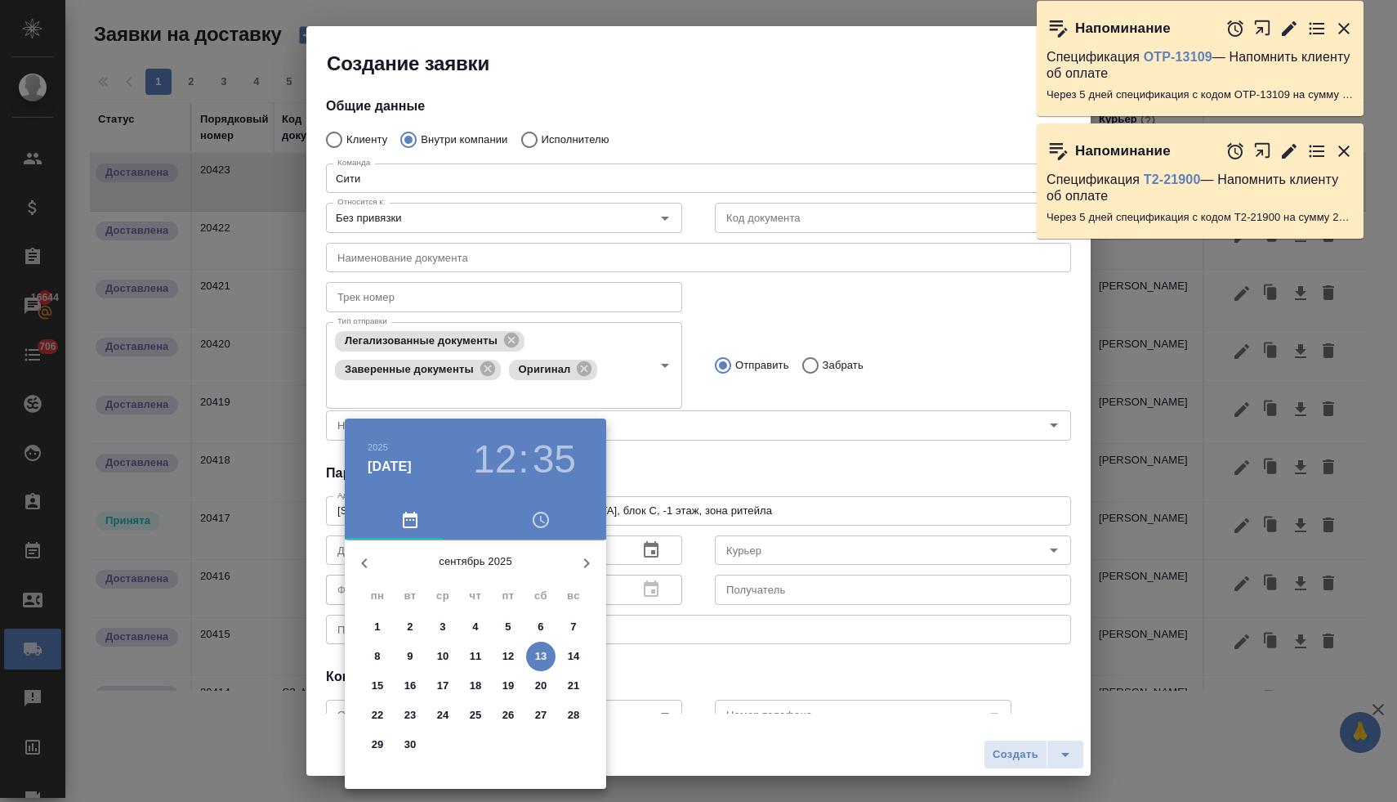
click at [509, 654] on p "12" at bounding box center [509, 656] width 12 height 16
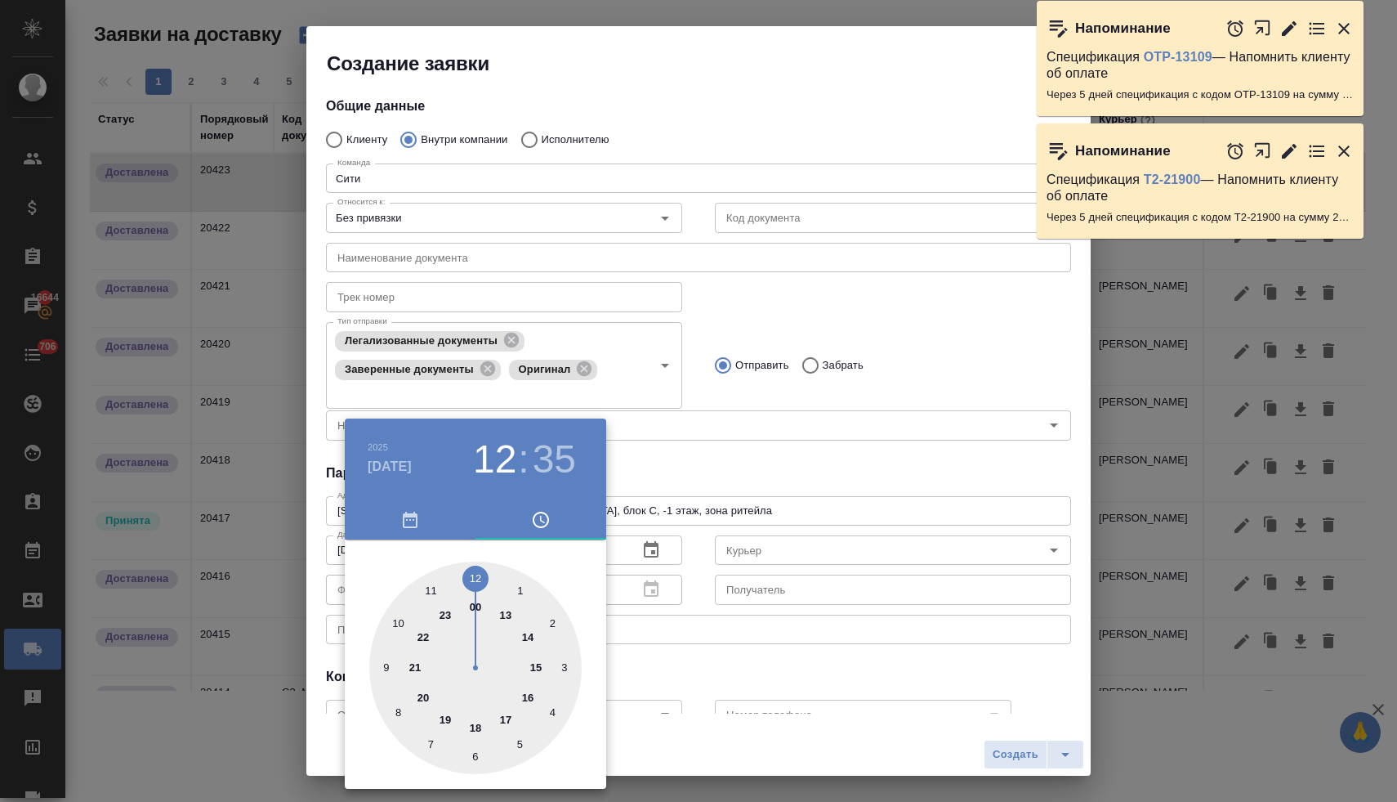
click at [507, 722] on div at bounding box center [475, 667] width 212 height 212
type input "12.09.2025 17:35"
click at [691, 476] on div at bounding box center [698, 401] width 1397 height 802
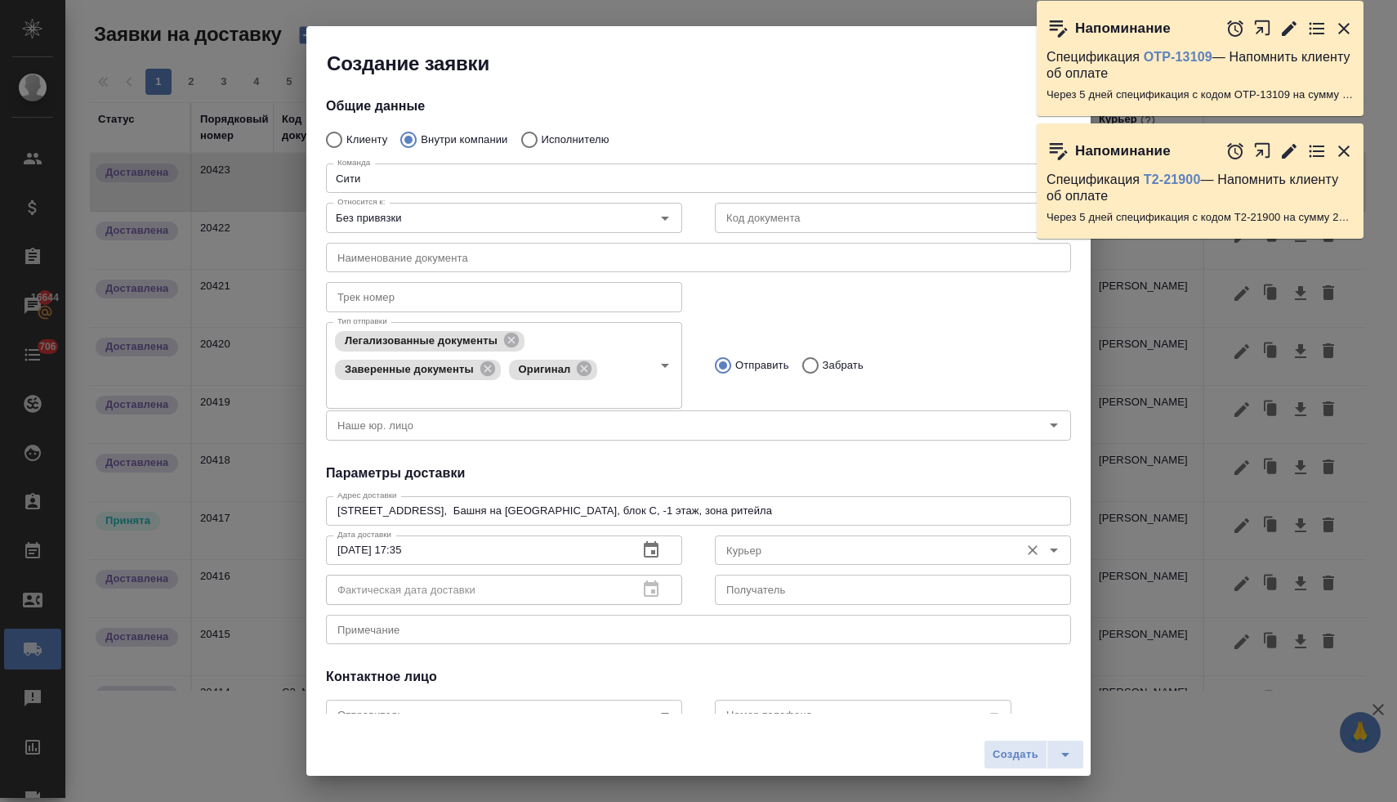
click at [740, 545] on input "Курьер" at bounding box center [866, 550] width 292 height 20
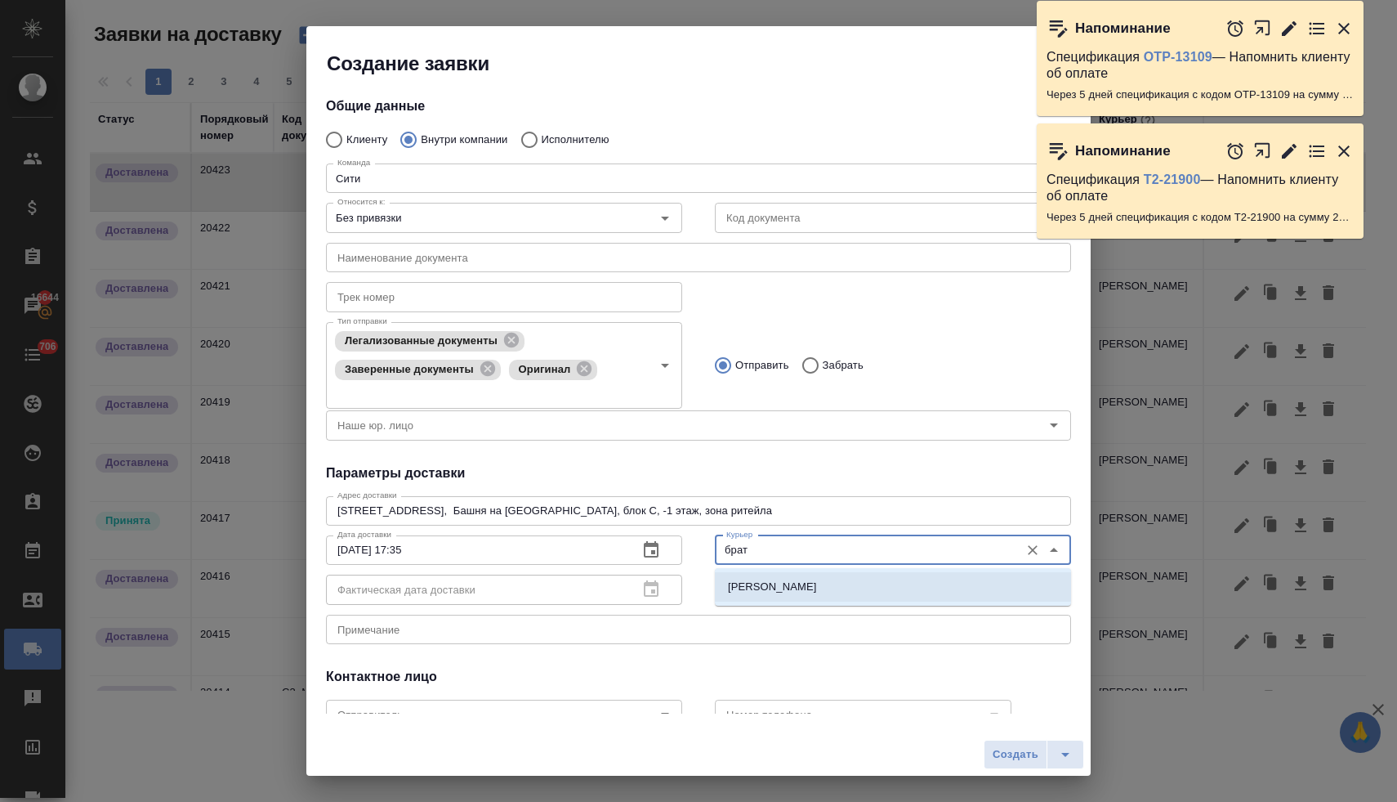
click at [767, 587] on p "Братолюбова Наталья" at bounding box center [772, 587] width 89 height 16
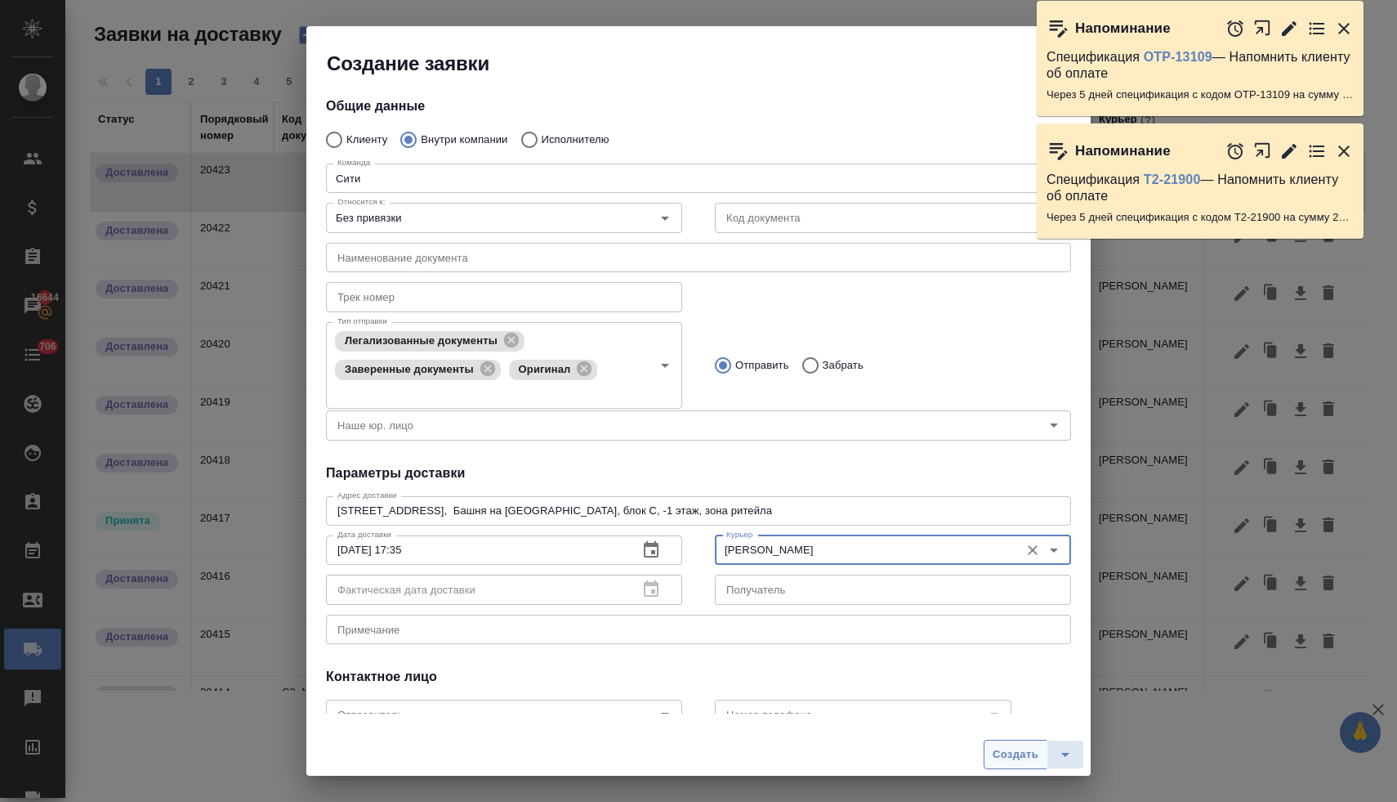
type input "Братолюбова Наталья"
click at [1005, 762] on span "Создать" at bounding box center [1016, 754] width 46 height 19
radio input "true"
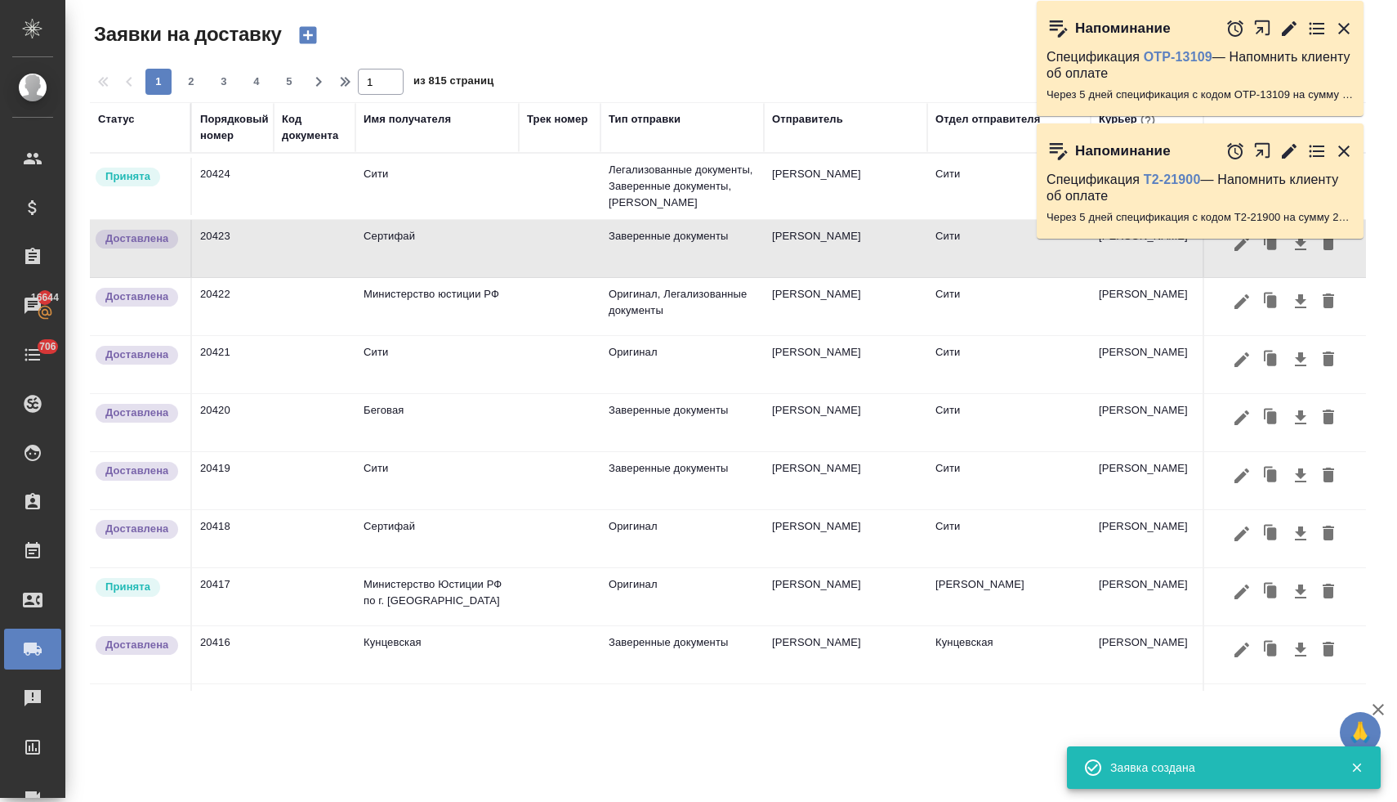
click at [404, 186] on td "Сити" at bounding box center [436, 186] width 163 height 57
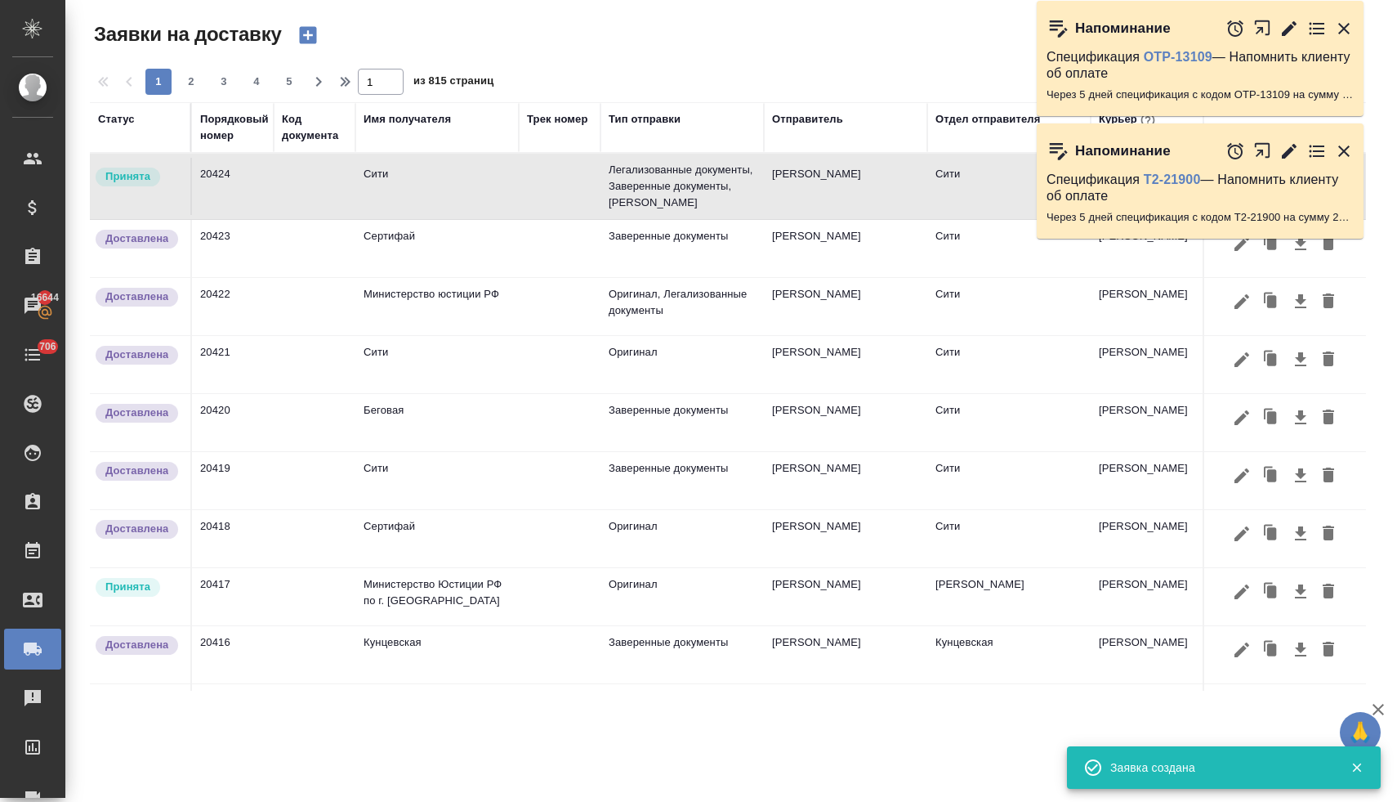
click at [404, 186] on td "Сити" at bounding box center [436, 186] width 163 height 57
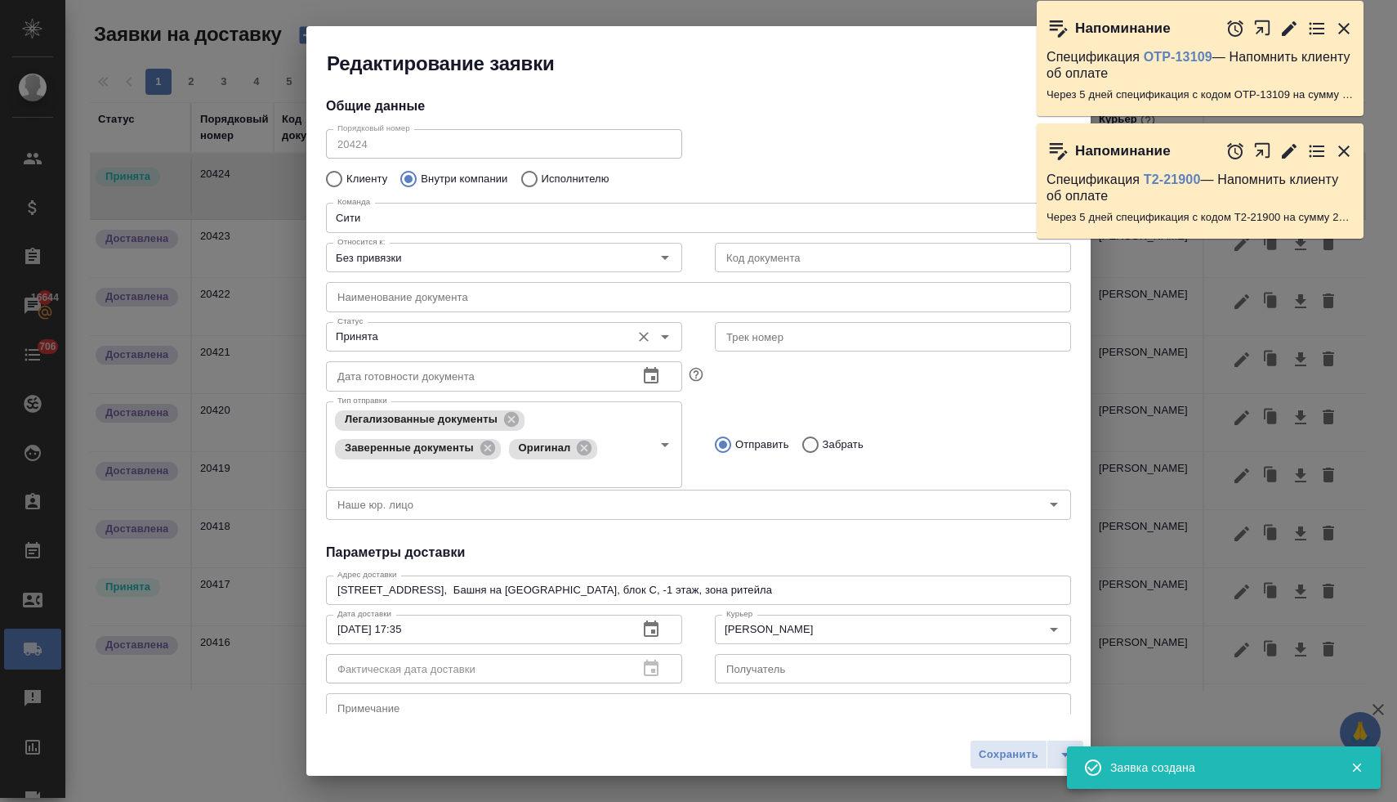
click at [386, 337] on input "Принята" at bounding box center [477, 337] width 292 height 20
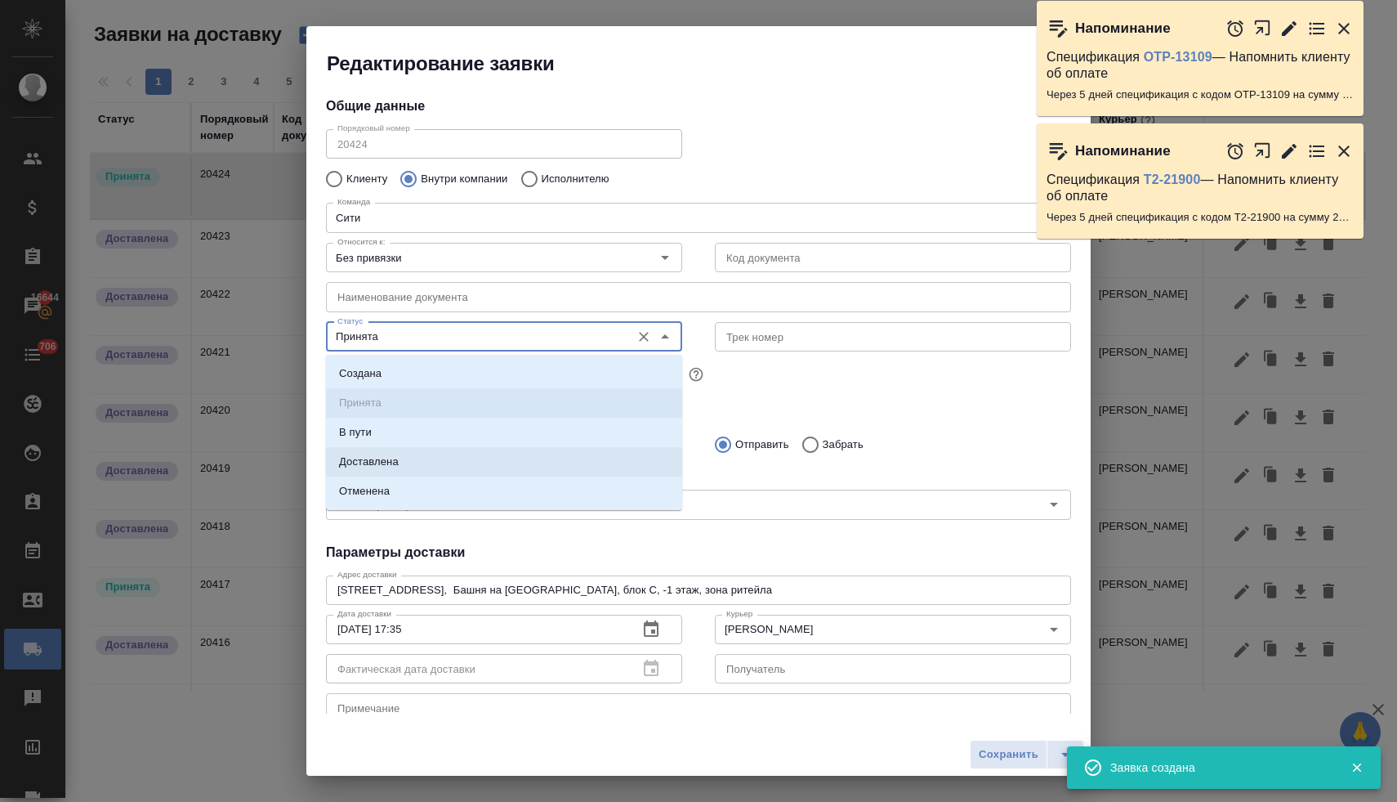
click at [369, 465] on p "Доставлена" at bounding box center [369, 461] width 60 height 16
type input "Доставлена"
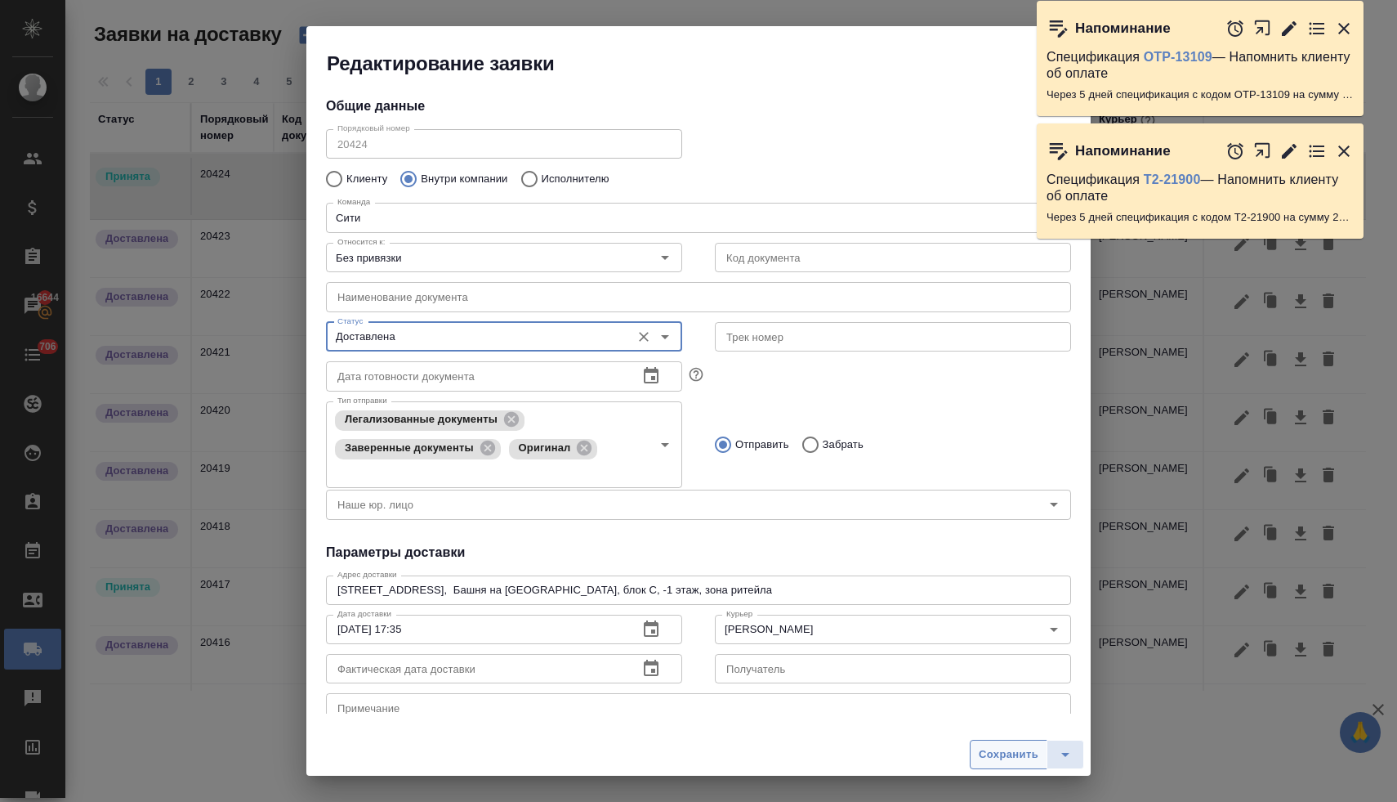
click at [997, 754] on span "Сохранить" at bounding box center [1009, 754] width 60 height 19
